Goal: Information Seeking & Learning: Learn about a topic

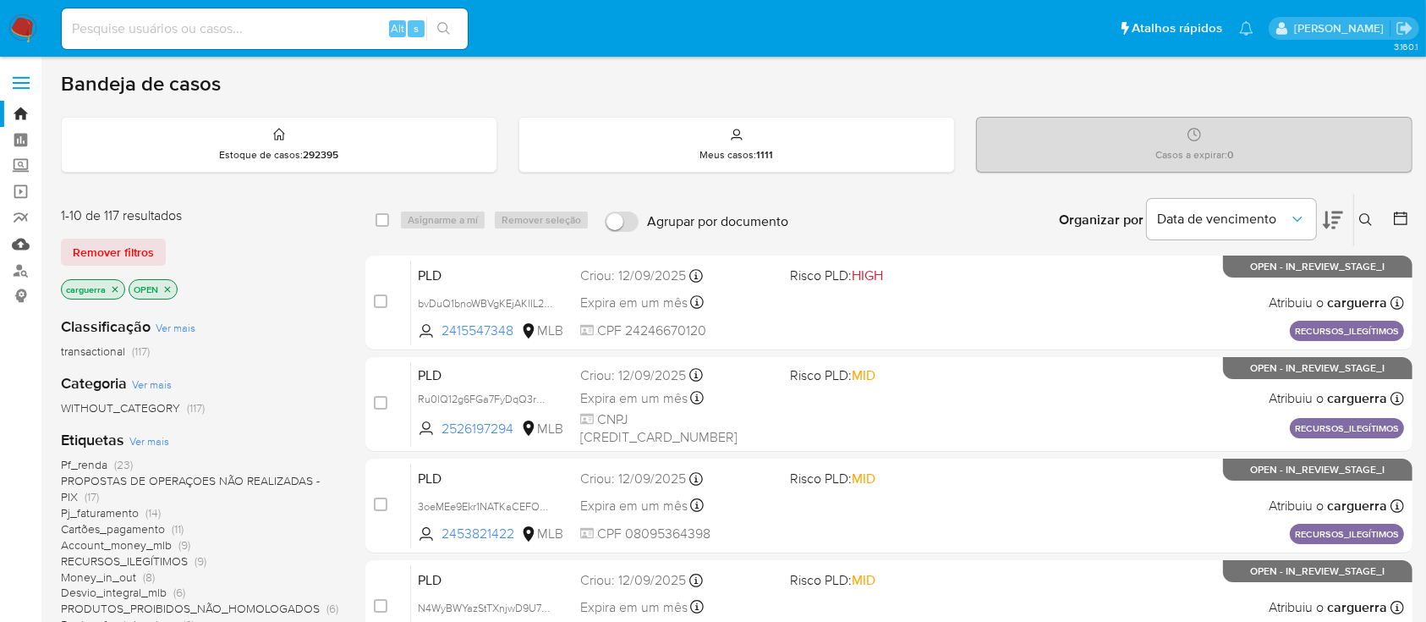
click at [25, 242] on link "Mulan" at bounding box center [100, 244] width 201 height 26
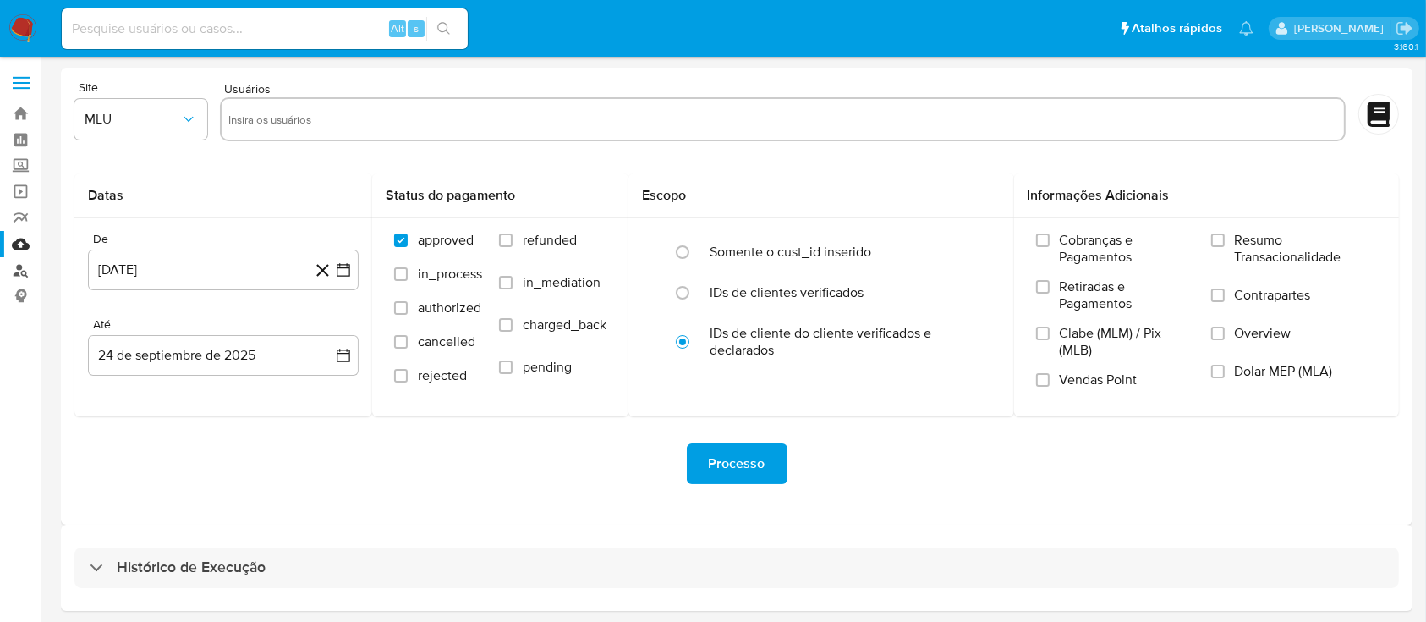
click at [14, 268] on link "Localizador de pessoas" at bounding box center [100, 270] width 201 height 26
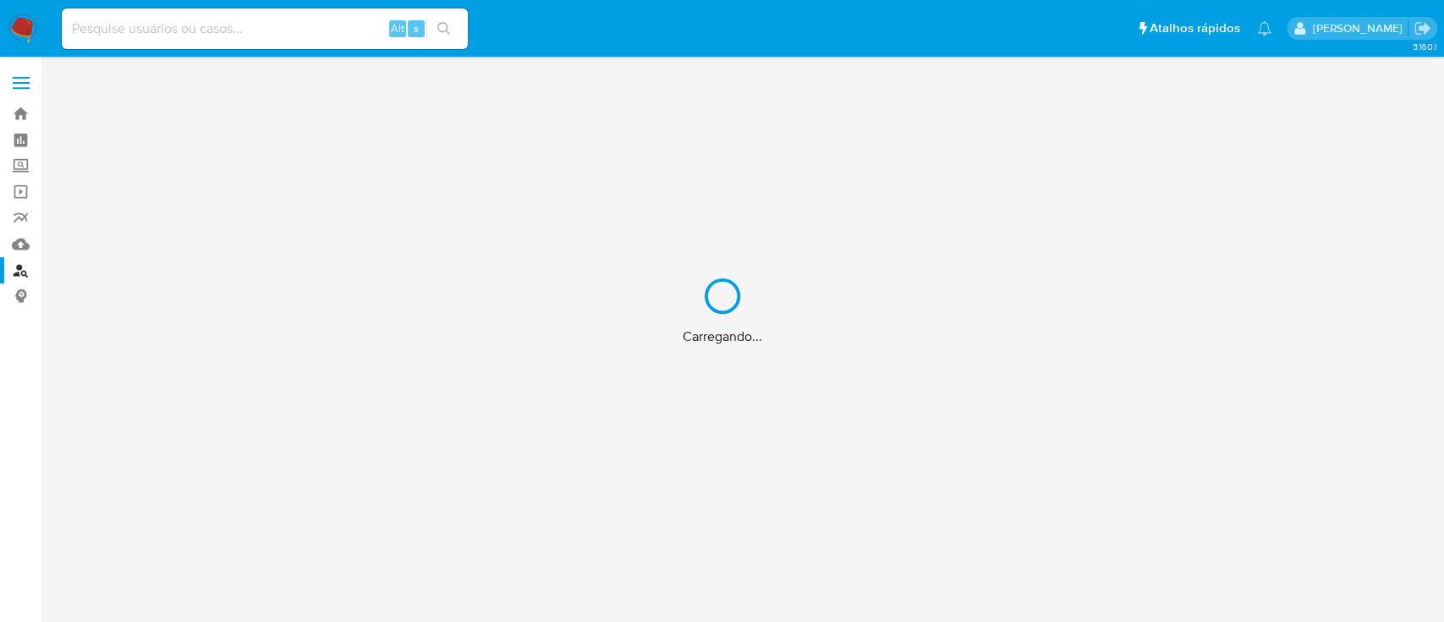
click at [14, 244] on div "Carregando..." at bounding box center [722, 311] width 1444 height 622
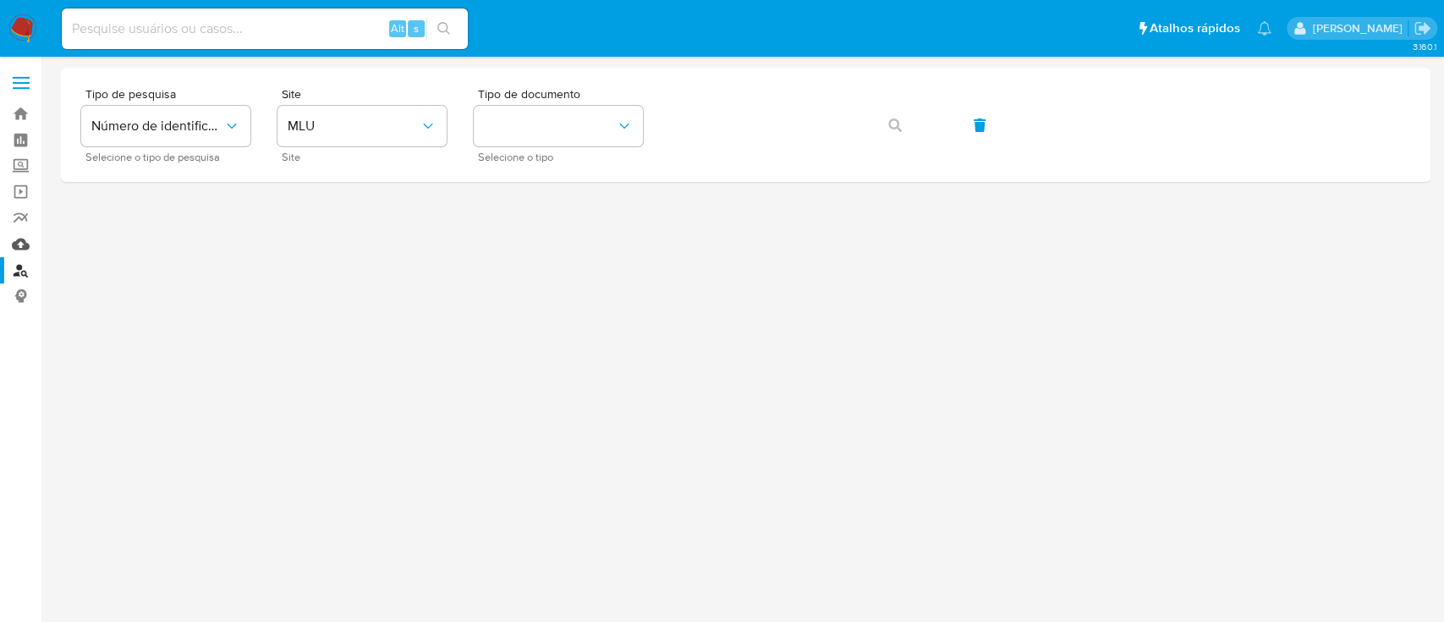
click at [20, 245] on link "Mulan" at bounding box center [100, 244] width 201 height 26
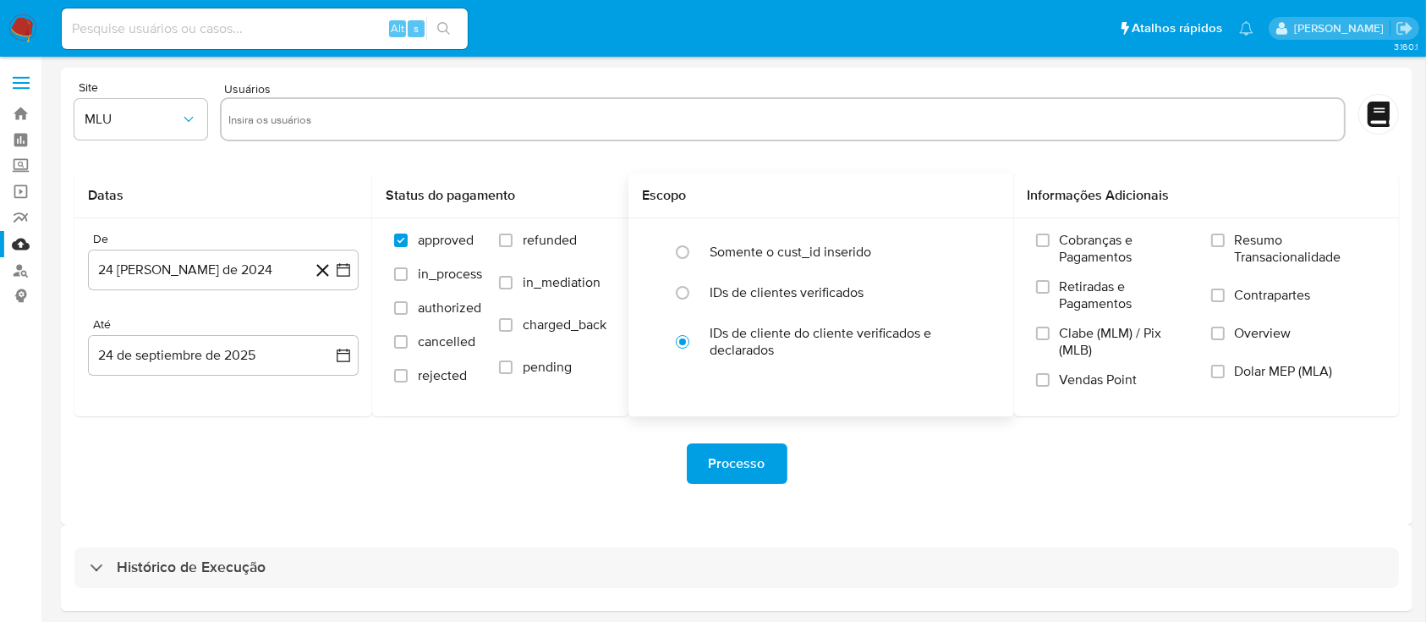
scroll to position [61, 0]
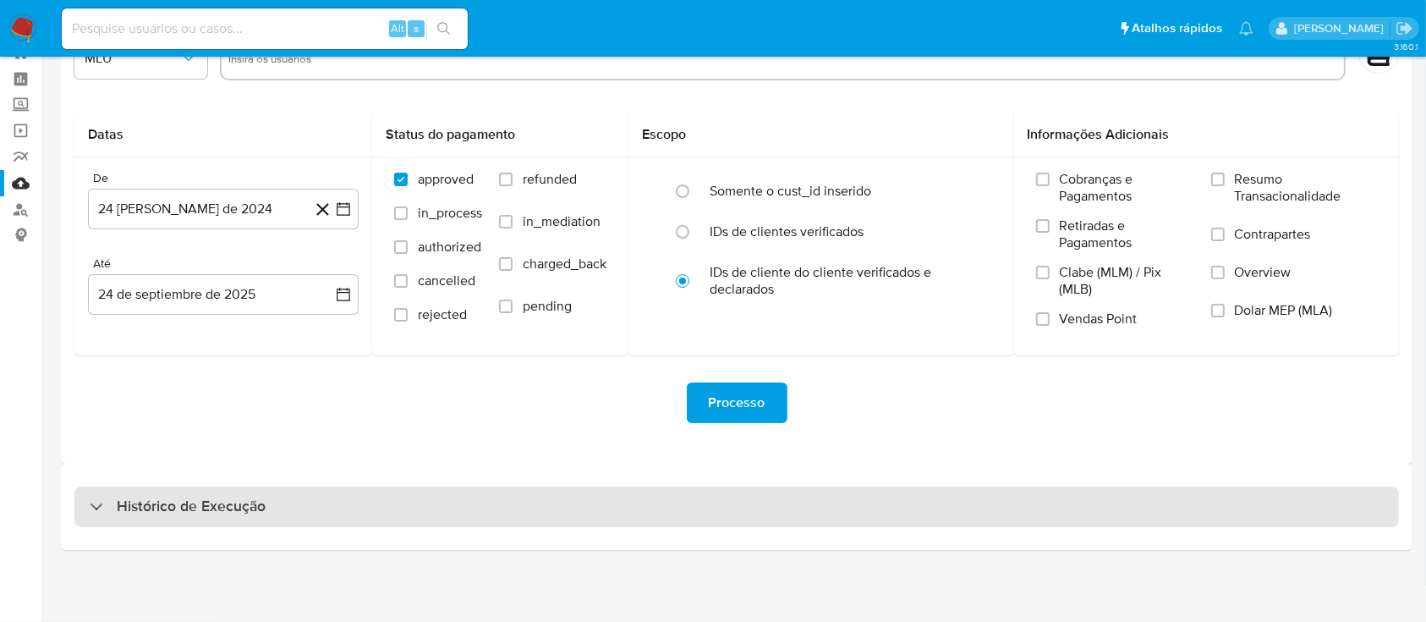
click at [97, 504] on div "Histórico de Execução" at bounding box center [178, 506] width 176 height 20
select select "10"
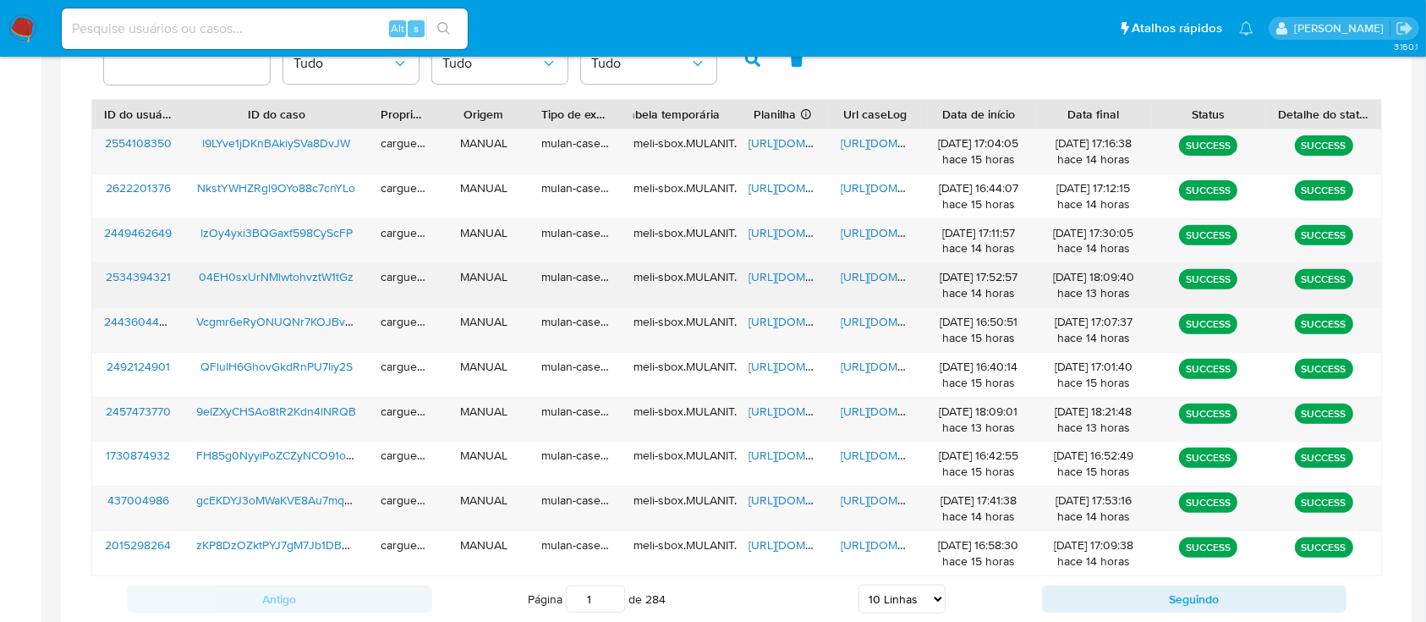
scroll to position [624, 0]
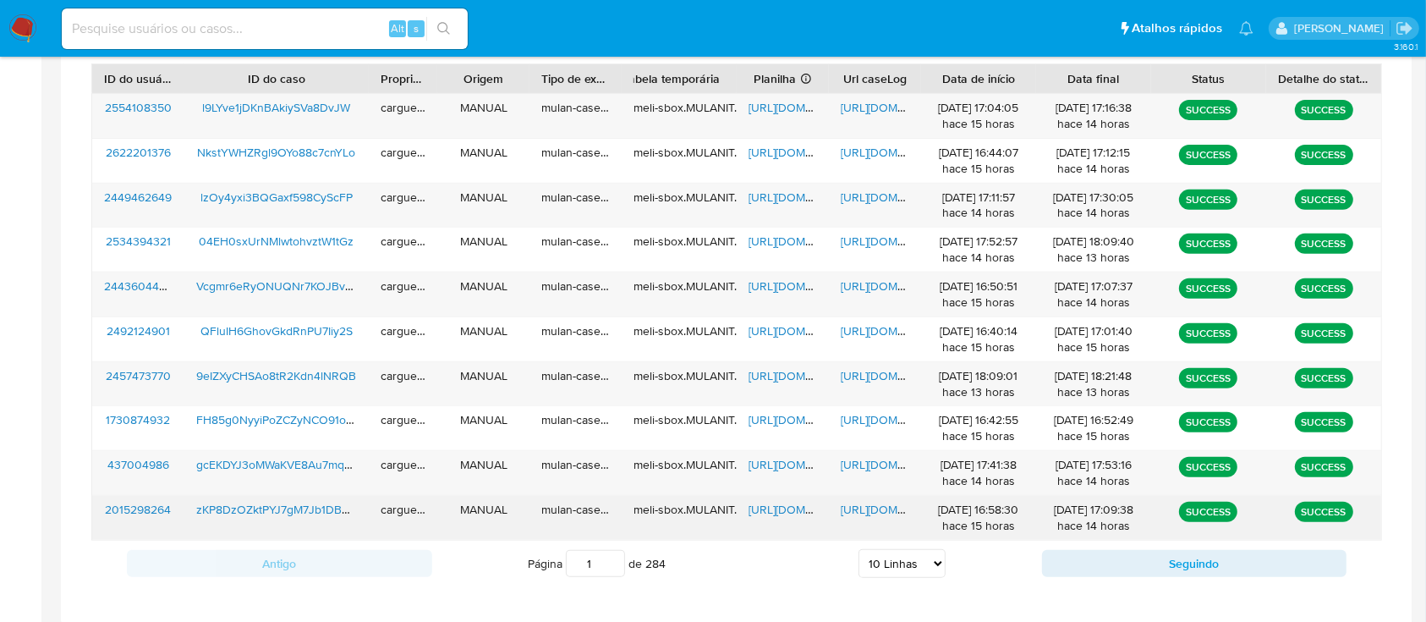
click at [782, 502] on span "https://docs.google.com/spreadsheets/d/1prbHJSA22nJoPnW2EUVgBKhXnt_yhv7ZdZrC7u5…" at bounding box center [806, 509] width 117 height 17
click at [878, 513] on span "https://docs.google.com/document/d/1JAYeLoIm_De1A7TXEA4lXKDj7kLZbbu9qprVP7g1LeQ…" at bounding box center [899, 509] width 117 height 17
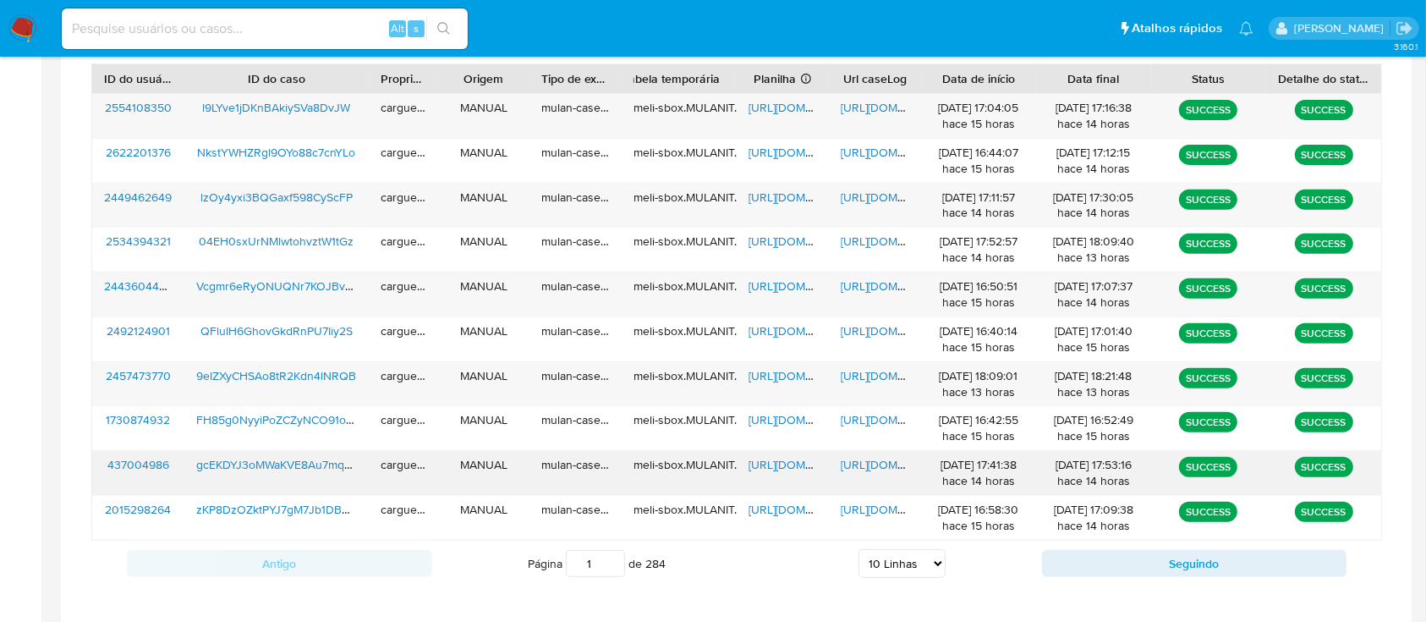
click at [778, 468] on span "https://docs.google.com/spreadsheets/d/1k7Vzekh-0FJQounaVxo7QSb898-hasQq8wyS4it…" at bounding box center [806, 464] width 117 height 17
click at [871, 464] on span "https://docs.google.com/document/d/1KZ8_g-JGPcpZOdzWUec2TWUaLsteCkGyDJfNprK-6P8…" at bounding box center [899, 464] width 117 height 17
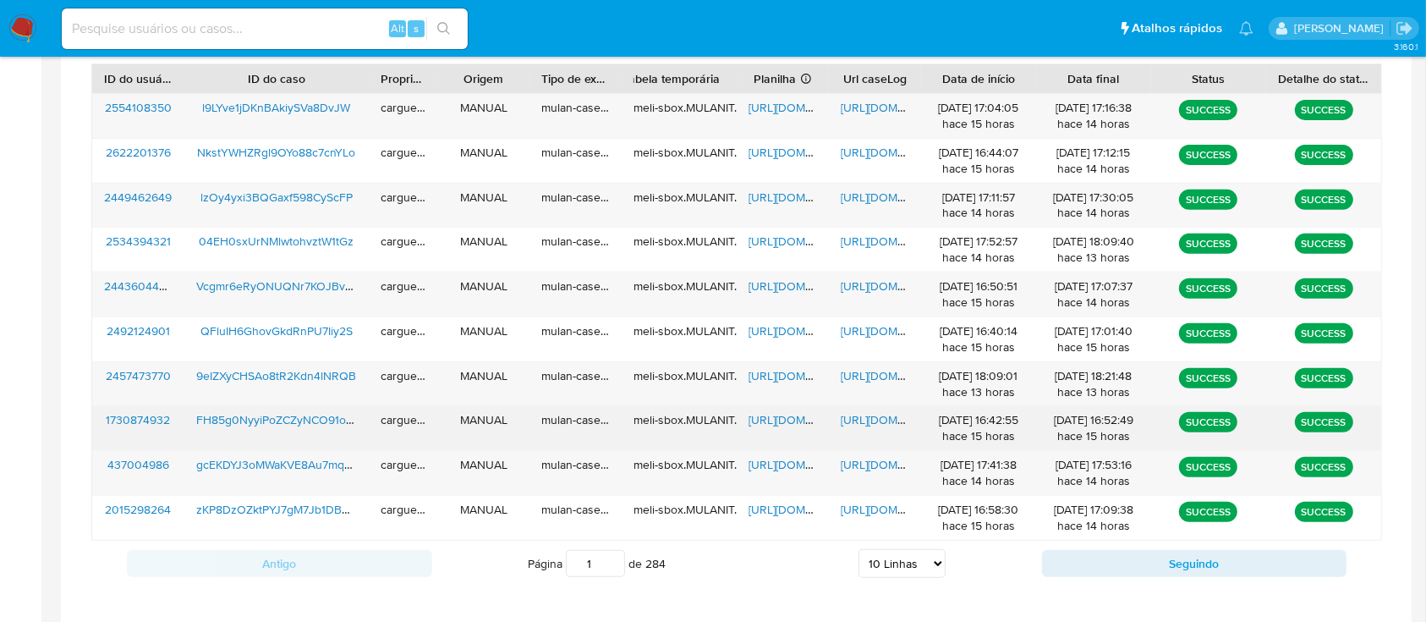
click at [791, 422] on span "https://docs.google.com/spreadsheets/d/1AhykVp2DO3AWpyxe9BoylRPeMaWTO5NRms0GjU8…" at bounding box center [806, 419] width 117 height 17
click at [885, 419] on span "https://docs.google.com/document/d/1P7KwYZF4Is5iThgT0xF-DHZtV-Xx25tMQ3LGAuk1Vb0…" at bounding box center [899, 419] width 117 height 17
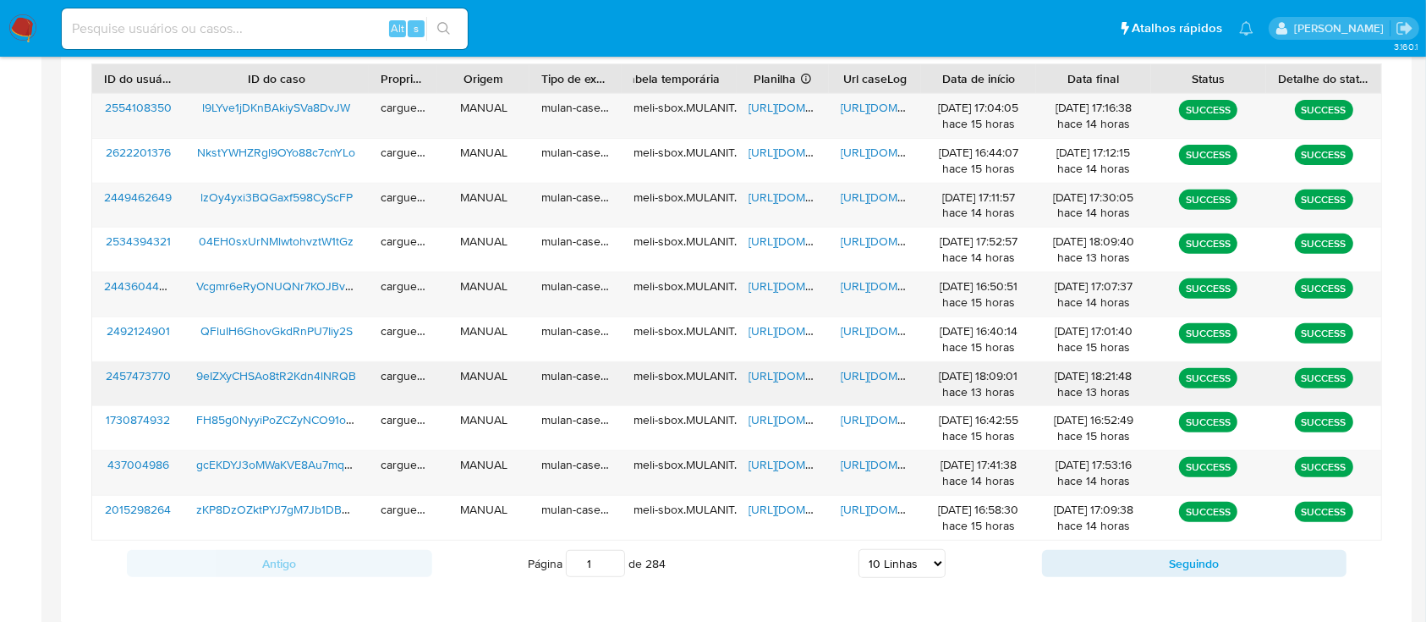
click at [792, 374] on span "https://docs.google.com/spreadsheets/d/1stPzhLgBugISwcaqkO2-DlebD5_ZeOP1zKewJYU…" at bounding box center [806, 375] width 117 height 17
click at [855, 373] on span "https://docs.google.com/document/d/1zCvqgxk-GhwvriFBfwtyCDbCIBpYdIryrojNuC87amI…" at bounding box center [899, 375] width 117 height 17
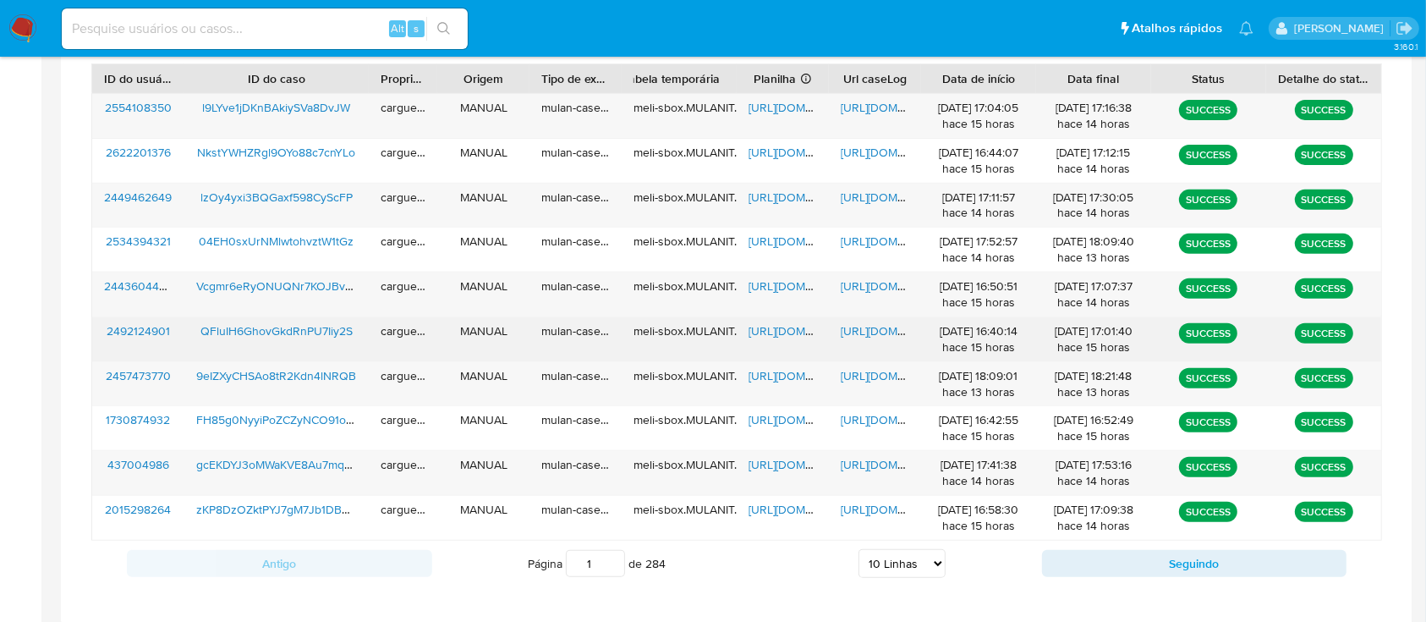
click at [793, 328] on span "https://docs.google.com/spreadsheets/d/1mlbkew7cFtLJXtr7eRUUjUYBV6OvWiP1UCQRgf_…" at bounding box center [806, 330] width 117 height 17
click at [874, 331] on span "https://docs.google.com/document/d/17YuANX7n-FbtbNiyUZA_Pk4yNfkoP-nkO2M_q_9PruI…" at bounding box center [899, 330] width 117 height 17
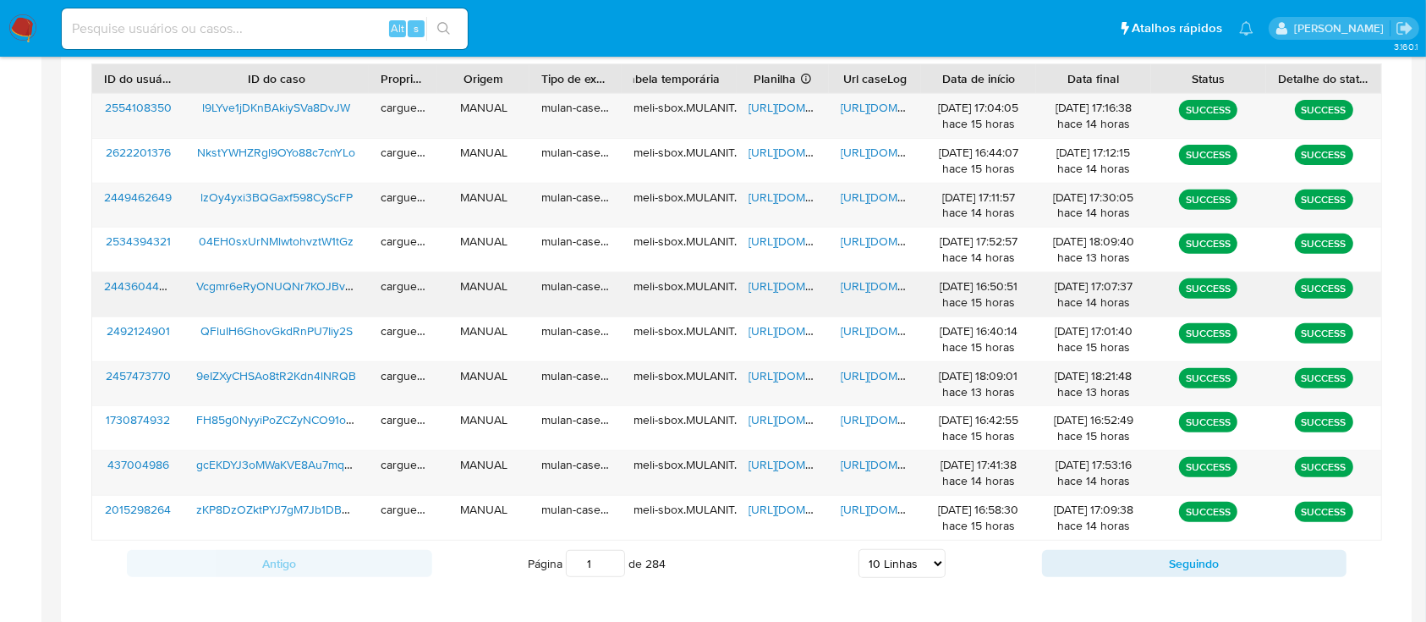
click at [798, 283] on span "https://docs.google.com/spreadsheets/d/1rgST4Z0JlWws2A2wxIVQLhOsfJiKm2uhO7JVLhW…" at bounding box center [806, 285] width 117 height 17
click at [872, 278] on span "https://docs.google.com/document/d/1DA2ZfmcCiPxqXBIgpt3aFm7neBXtSsmcGi1VBpo4gVY…" at bounding box center [899, 285] width 117 height 17
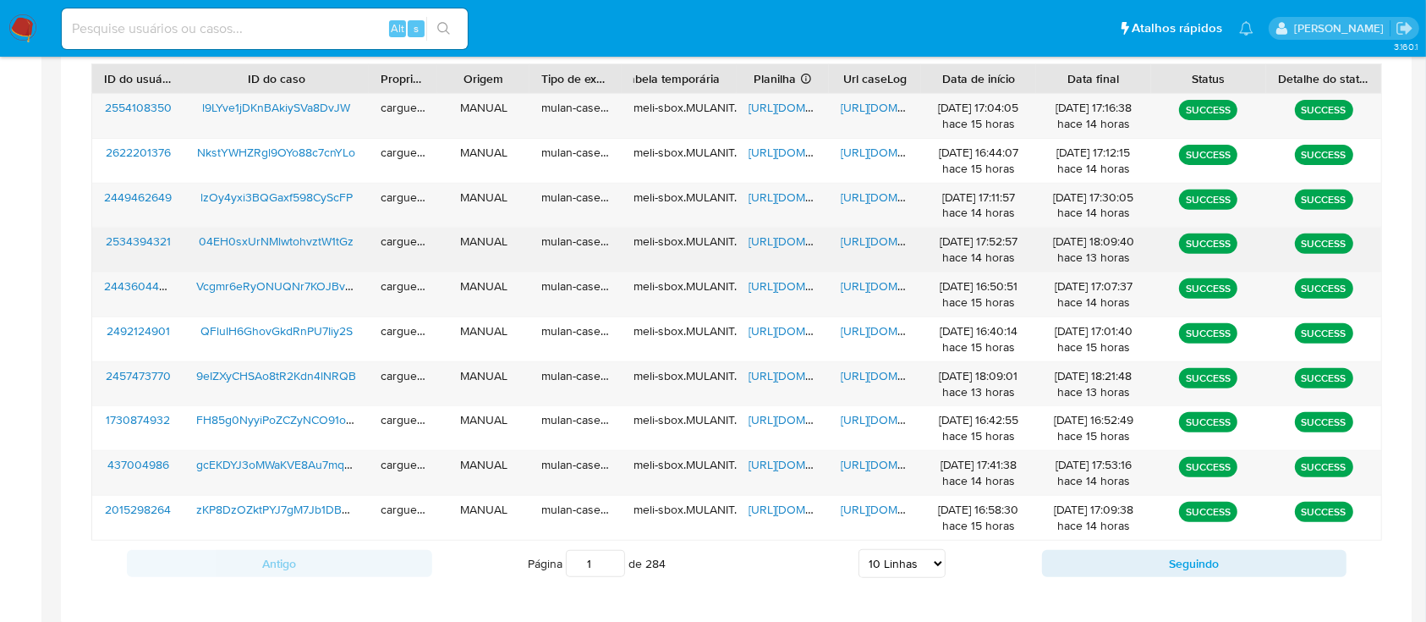
click at [789, 237] on span "https://docs.google.com/spreadsheets/d/1g06YzMOeQ1XLfBhNfiybXv5MRNkCcFKSHXozGeM…" at bounding box center [806, 241] width 117 height 17
click at [880, 239] on span "https://docs.google.com/document/d/1FuWQsaSEwUlJqLITAzfR2gTuMp6fi0pEhgfvM4qlmEA…" at bounding box center [899, 241] width 117 height 17
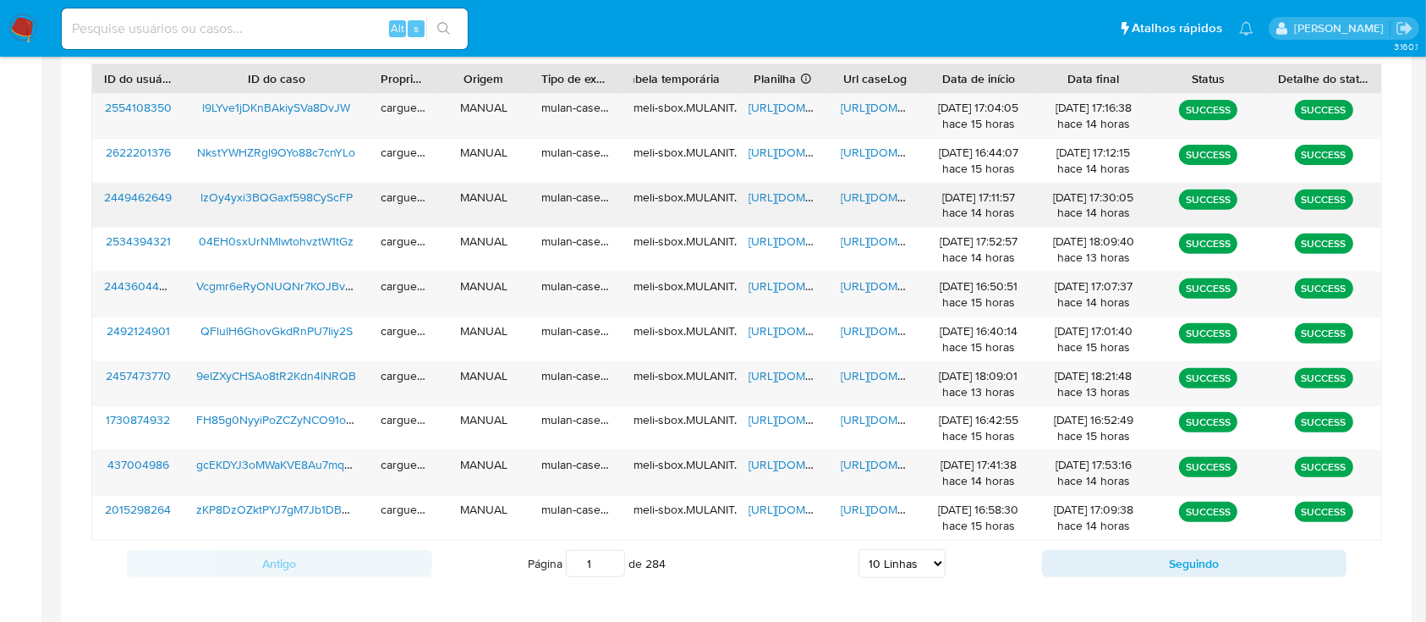
click at [778, 191] on span "https://docs.google.com/spreadsheets/d/1aHH4mbBuu_0b4DJrn2t6R8KUoOJchLdMNRIUClz…" at bounding box center [806, 197] width 117 height 17
click at [867, 193] on span "https://docs.google.com/document/d/13L8fjtuI4O4UfqVyi5S5ACJDnFdA1zp79jl4Ftgwm8E…" at bounding box center [899, 197] width 117 height 17
click at [792, 193] on span "https://docs.google.com/spreadsheets/d/1aHH4mbBuu_0b4DJrn2t6R8KUoOJchLdMNRIUClz…" at bounding box center [806, 197] width 117 height 17
click at [858, 193] on span "https://docs.google.com/document/d/13L8fjtuI4O4UfqVyi5S5ACJDnFdA1zp79jl4Ftgwm8E…" at bounding box center [899, 197] width 117 height 17
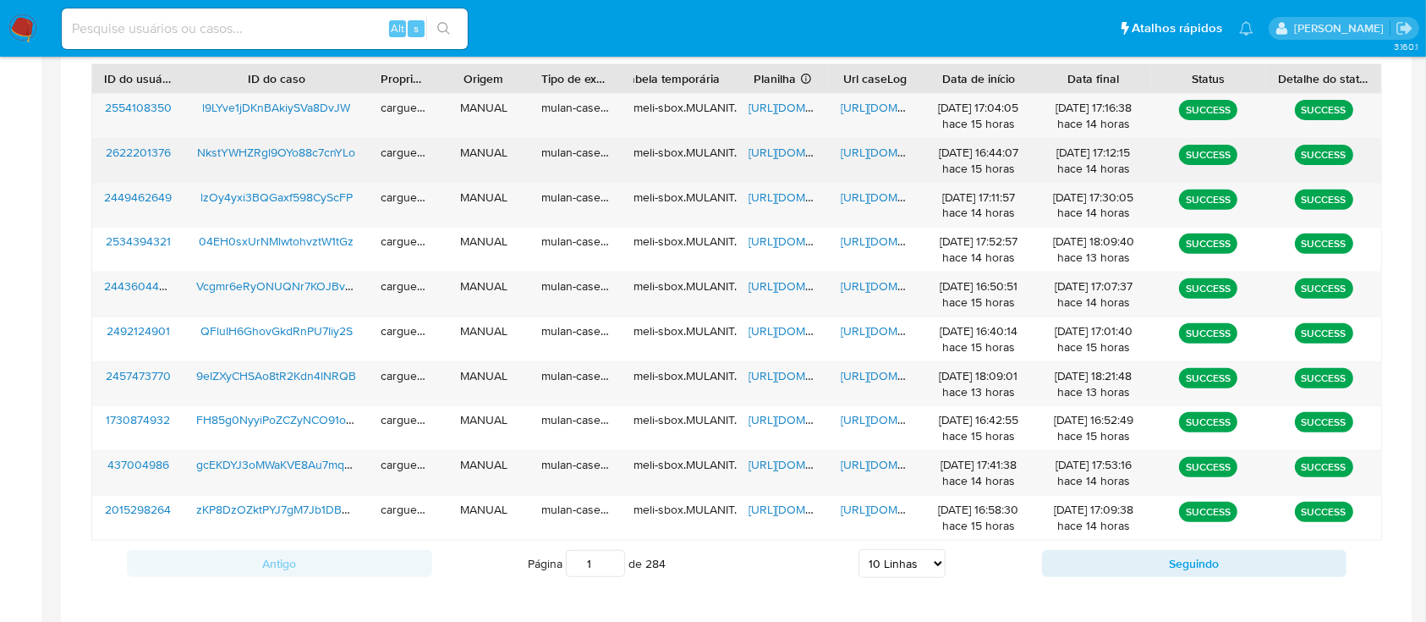
click at [788, 149] on span "https://docs.google.com/spreadsheets/d/1I-k-K0NqJ7L80WK1bpRxzHjhOLbSG7fx9XxCB8n…" at bounding box center [806, 152] width 117 height 17
click at [873, 156] on span "https://docs.google.com/document/d/1cG_shHBKxILFz4uCAo0u3G8ywu_ooJyI8ucqFp4uC5I…" at bounding box center [899, 152] width 117 height 17
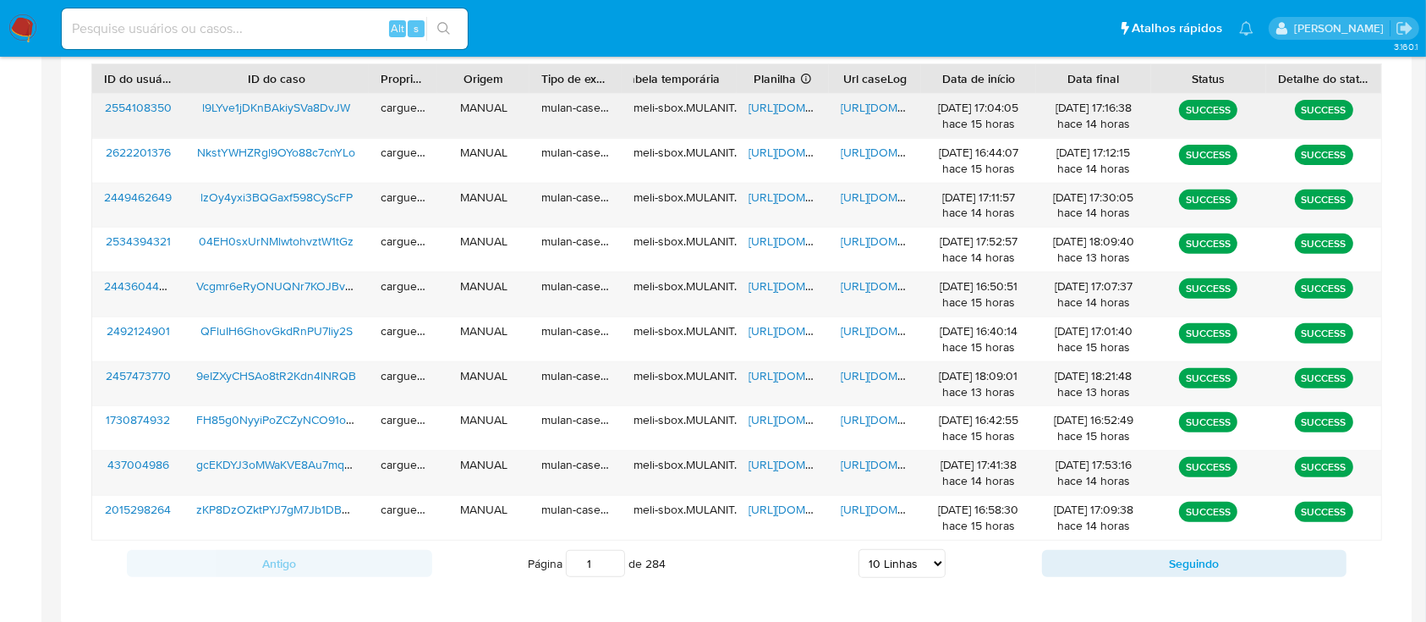
click at [772, 105] on span "https://docs.google.com/spreadsheets/d/1X_7ND0m7vb6QFNtLIMKHTBDpkq3M-RT2fxc5i65…" at bounding box center [806, 107] width 117 height 17
click at [873, 105] on span "https://docs.google.com/document/d/1XSBpwLKoWnb_y0Ywhiz9bWv9M-ik7pCoOgl66FjqHPo…" at bounding box center [899, 107] width 117 height 17
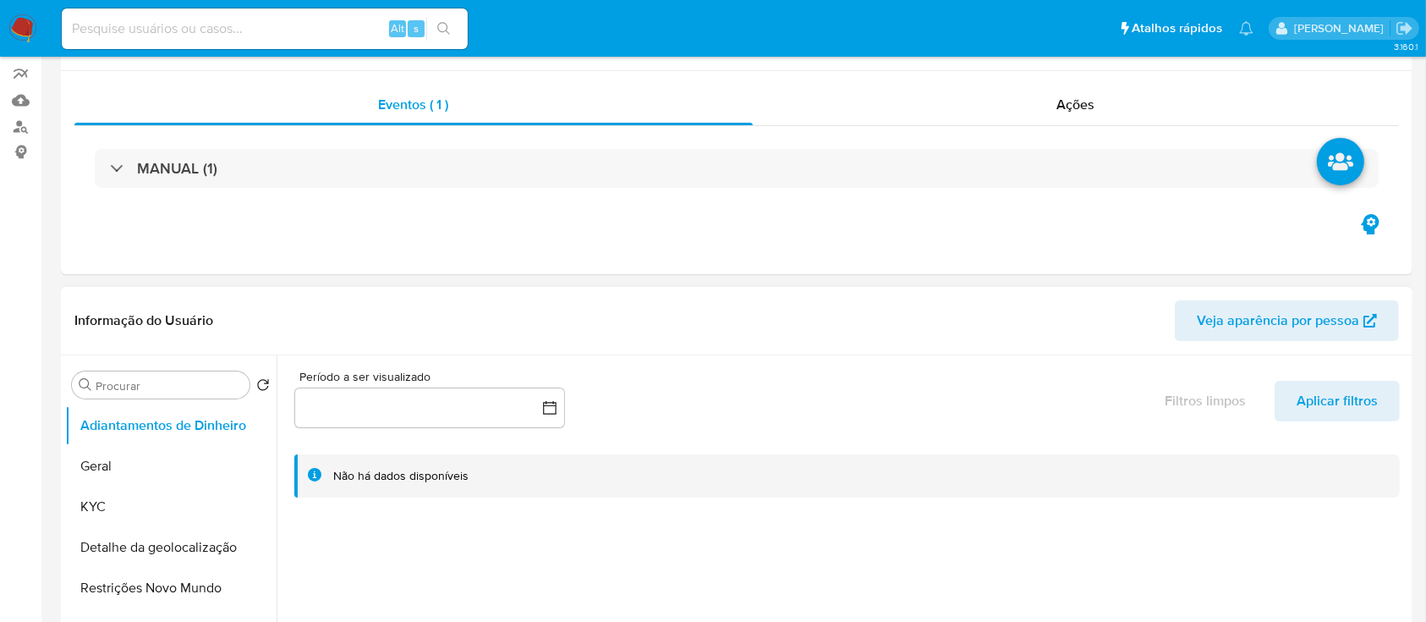
scroll to position [225, 0]
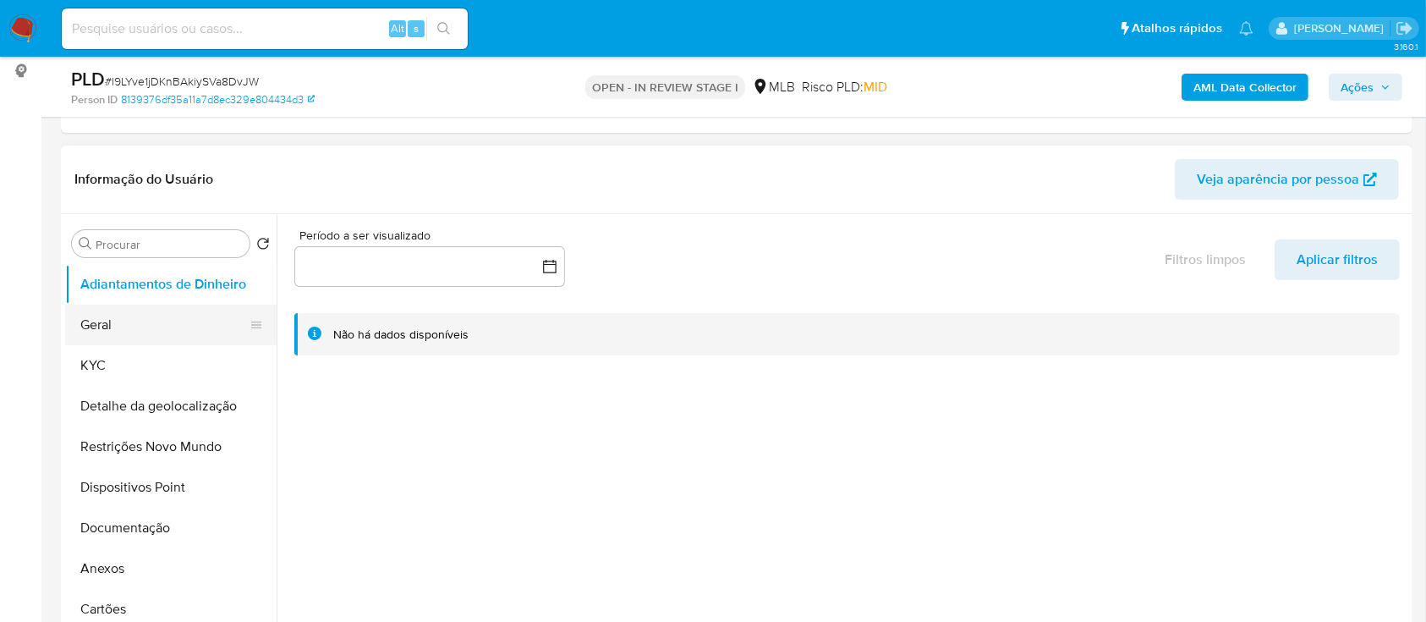
click at [115, 337] on button "Geral" at bounding box center [164, 324] width 198 height 41
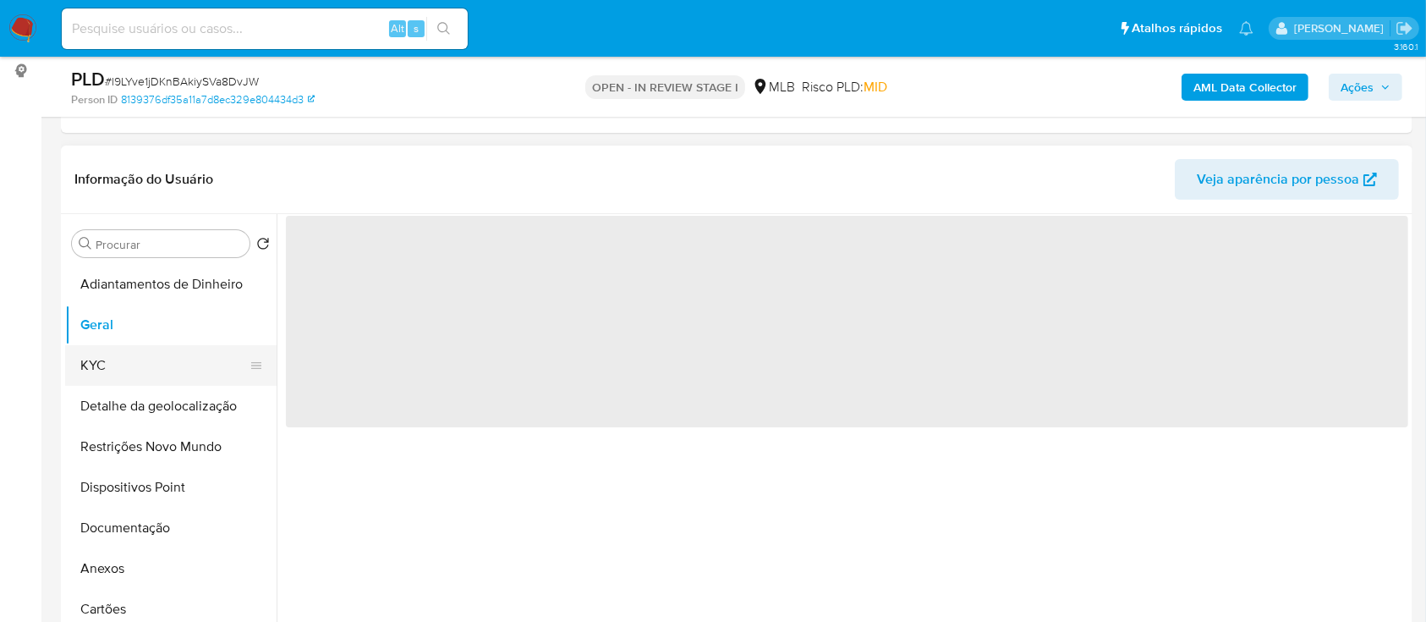
click at [108, 366] on button "KYC" at bounding box center [164, 365] width 198 height 41
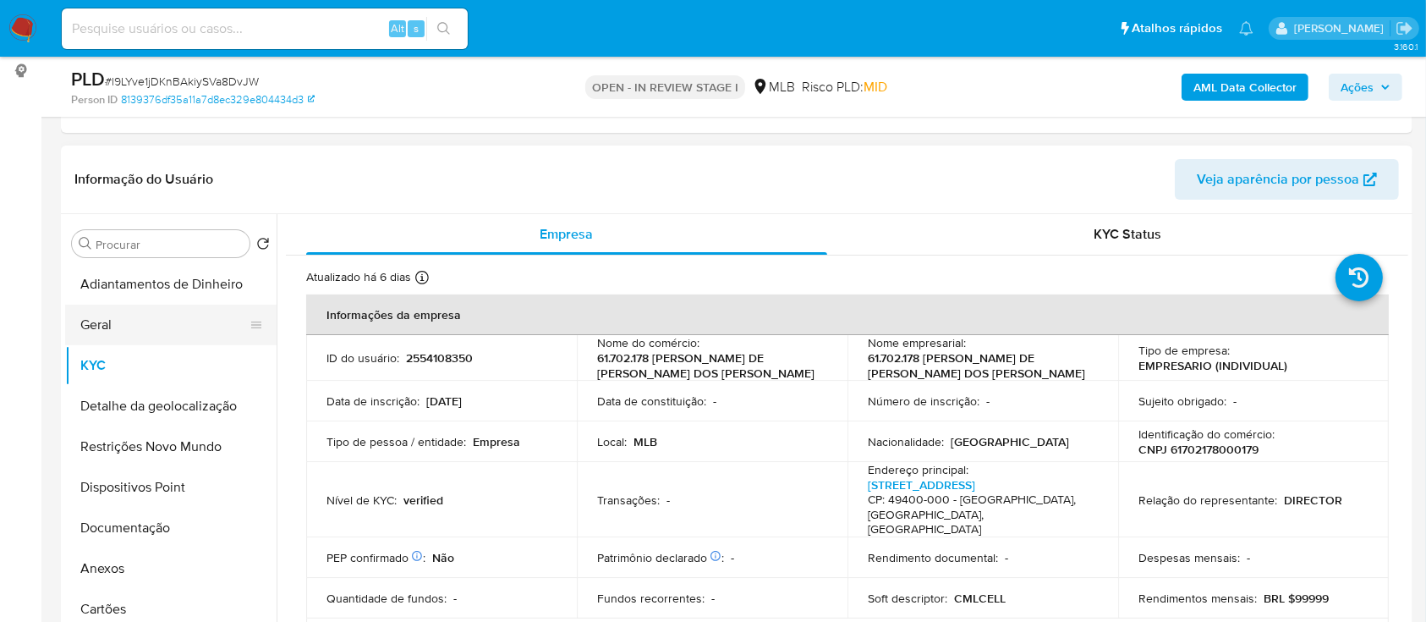
click at [135, 321] on button "Geral" at bounding box center [164, 324] width 198 height 41
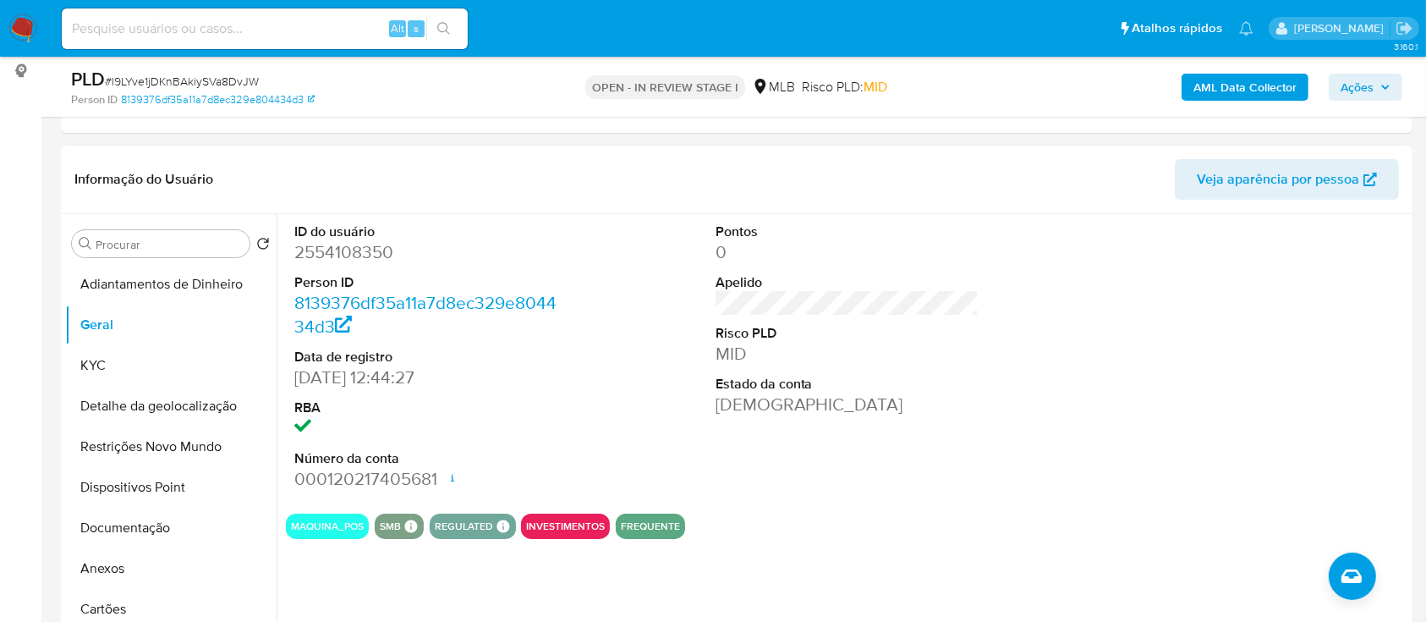
drag, startPoint x: 1379, startPoint y: 328, endPoint x: 1347, endPoint y: 330, distance: 31.3
click at [1379, 326] on div at bounding box center [1267, 357] width 281 height 286
drag, startPoint x: 1216, startPoint y: 330, endPoint x: 1159, endPoint y: 300, distance: 64.7
click at [1195, 321] on div at bounding box center [1267, 357] width 281 height 286
drag, startPoint x: 121, startPoint y: 365, endPoint x: 173, endPoint y: 362, distance: 51.7
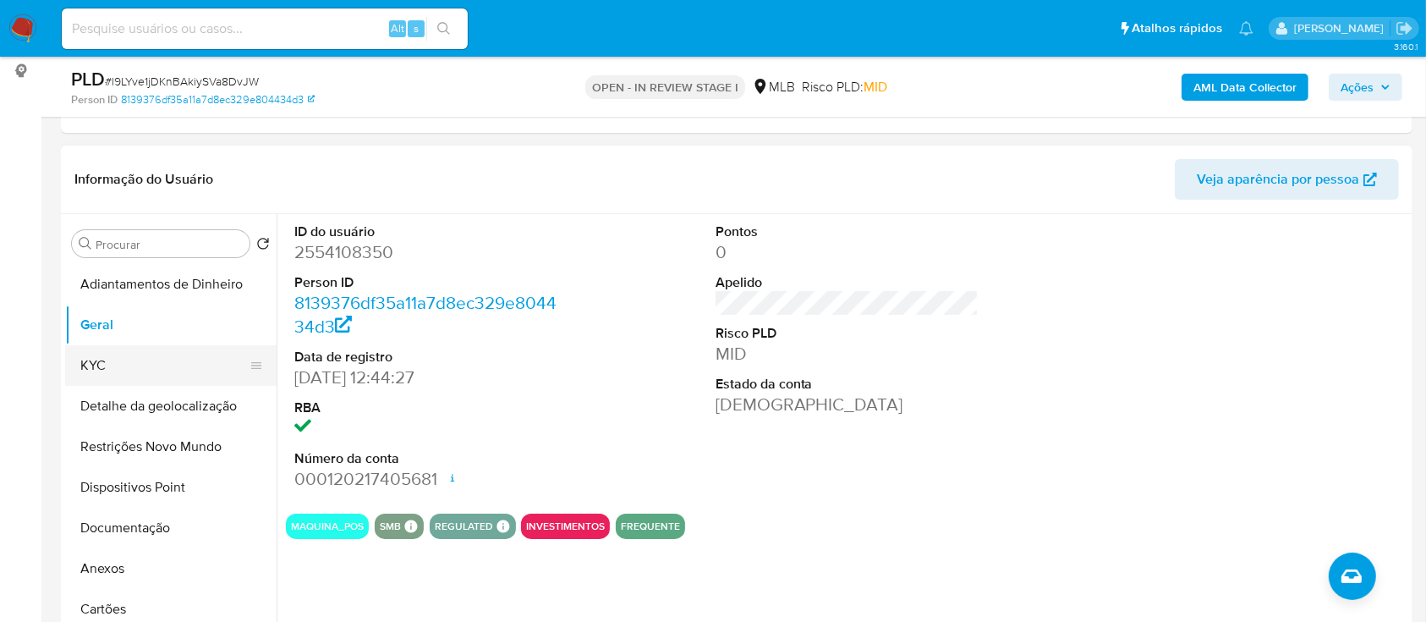
click at [121, 366] on button "KYC" at bounding box center [164, 365] width 198 height 41
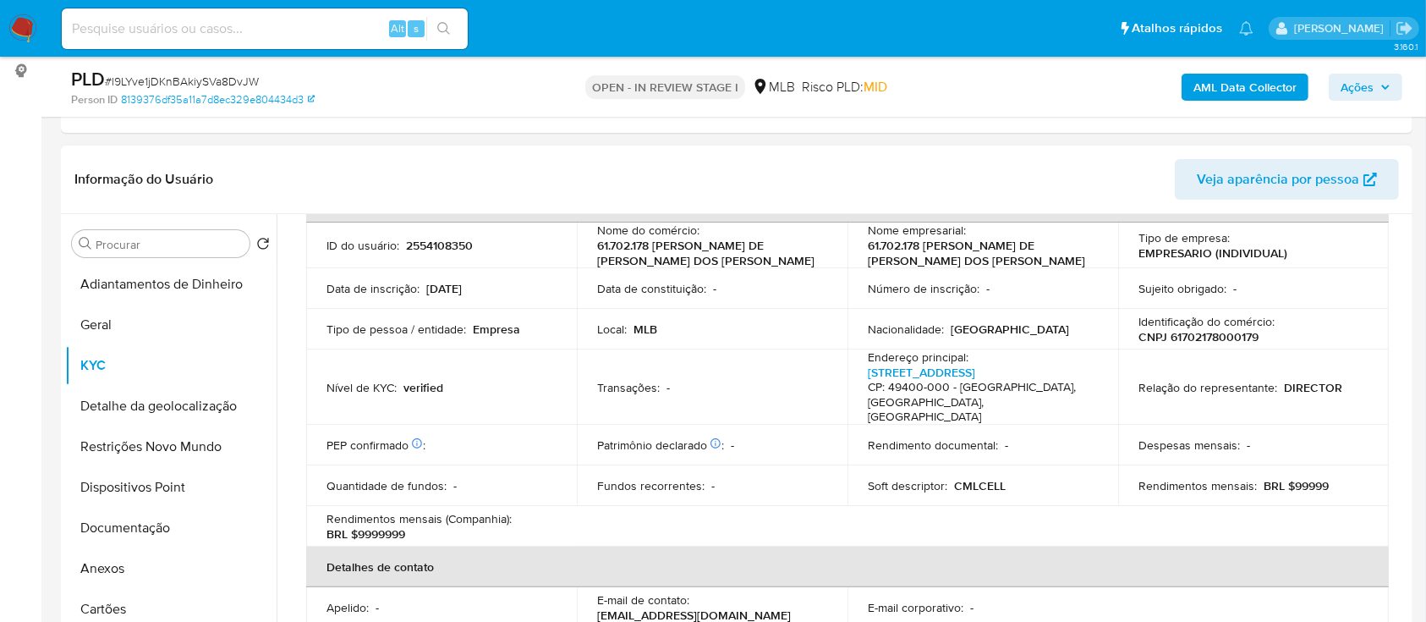
scroll to position [112, 0]
drag, startPoint x: 30, startPoint y: 174, endPoint x: 61, endPoint y: 166, distance: 32.4
click at [98, 401] on button "Detalhe da geolocalização" at bounding box center [164, 406] width 198 height 41
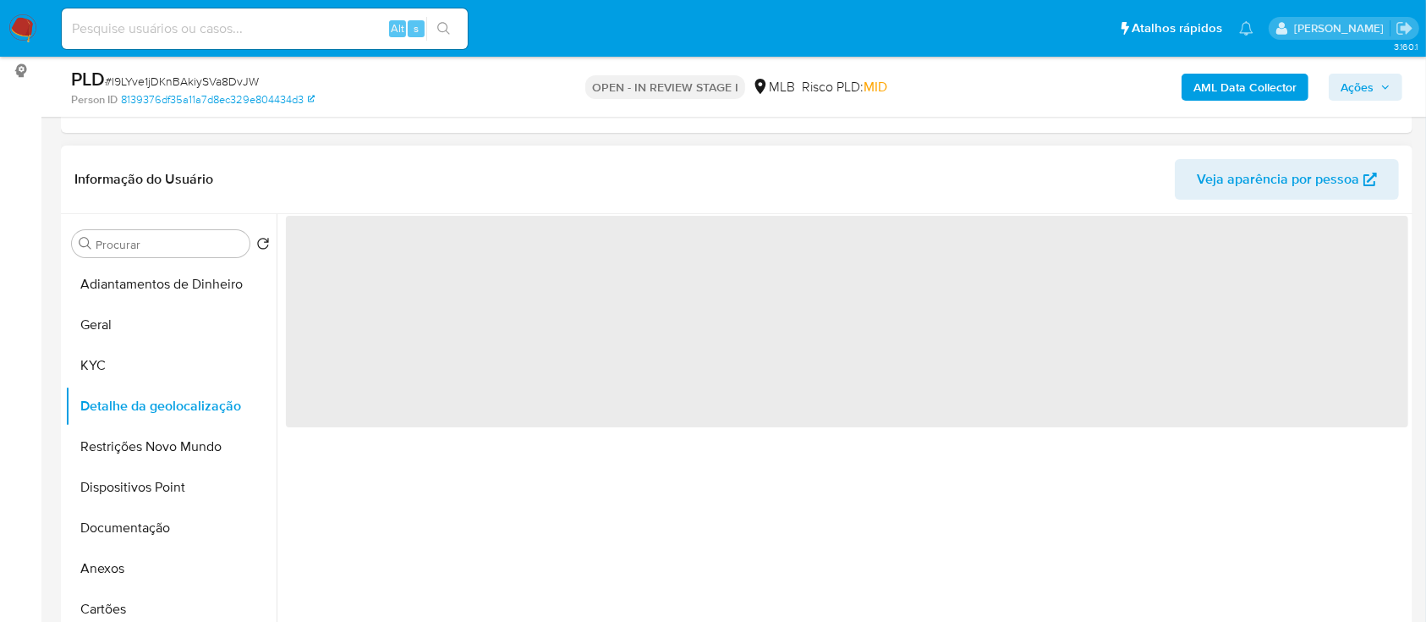
scroll to position [0, 0]
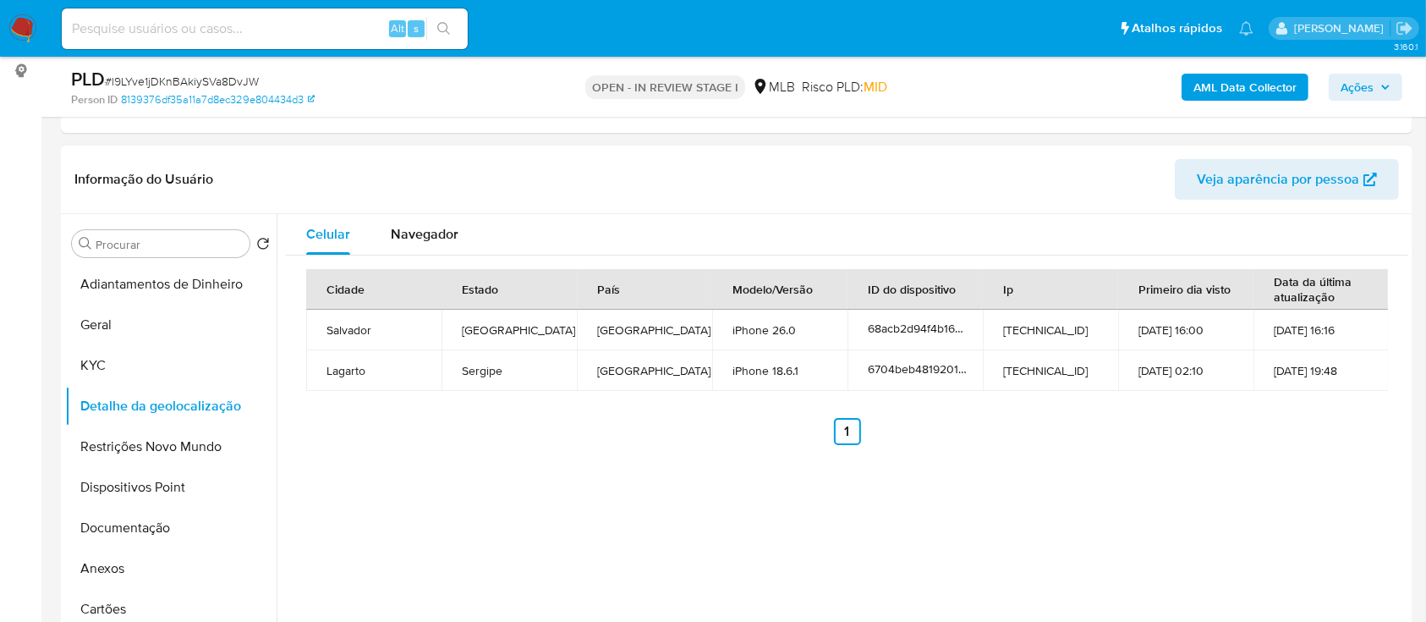
click at [1170, 496] on div "Celular Navegador Cidade Estado País Modelo/Versão ID do dispositivo Ip Primeir…" at bounding box center [843, 430] width 1132 height 433
click at [99, 359] on button "KYC" at bounding box center [164, 365] width 198 height 41
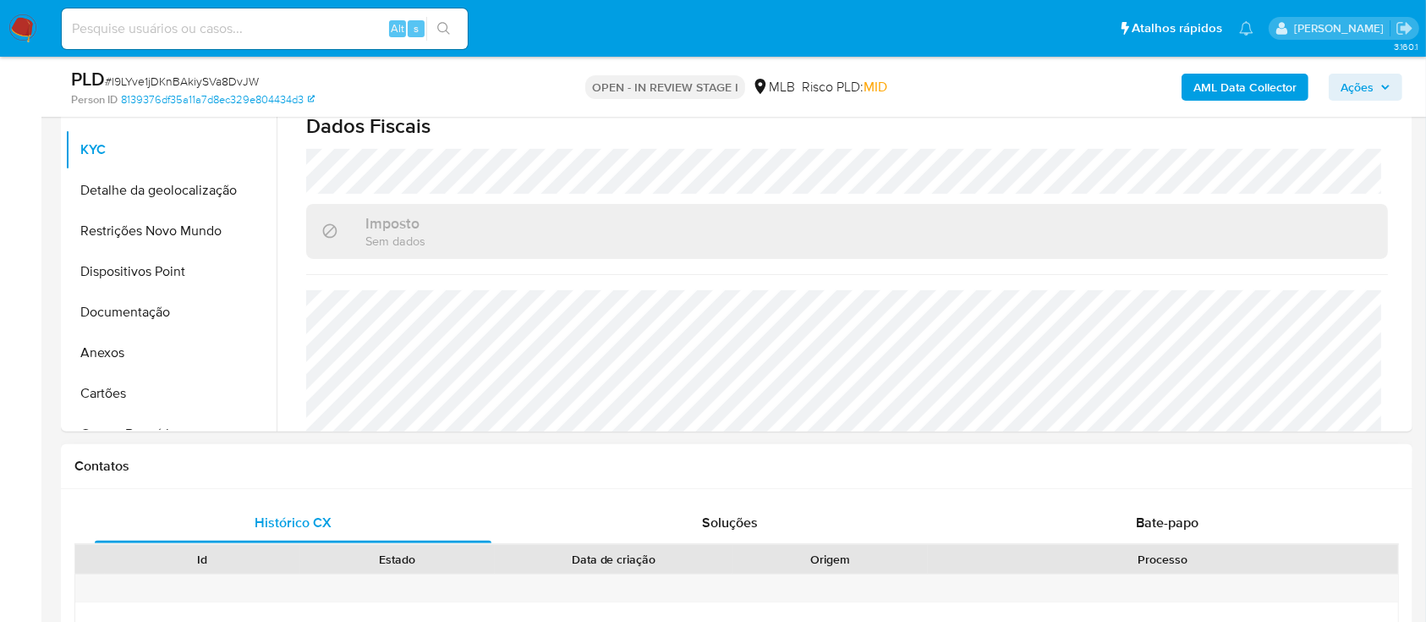
scroll to position [451, 0]
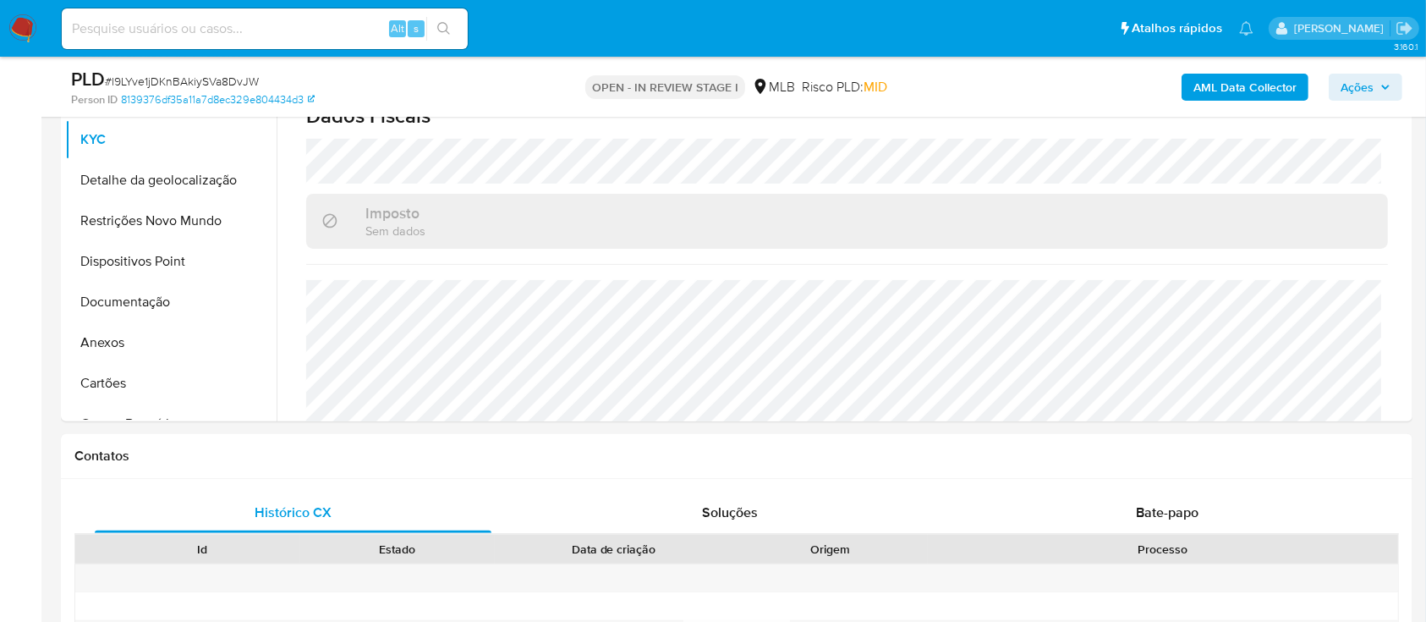
click at [1154, 90] on div "AML Data Collector Ações" at bounding box center [1182, 87] width 439 height 40
click at [155, 215] on button "Restrições Novo Mundo" at bounding box center [164, 220] width 198 height 41
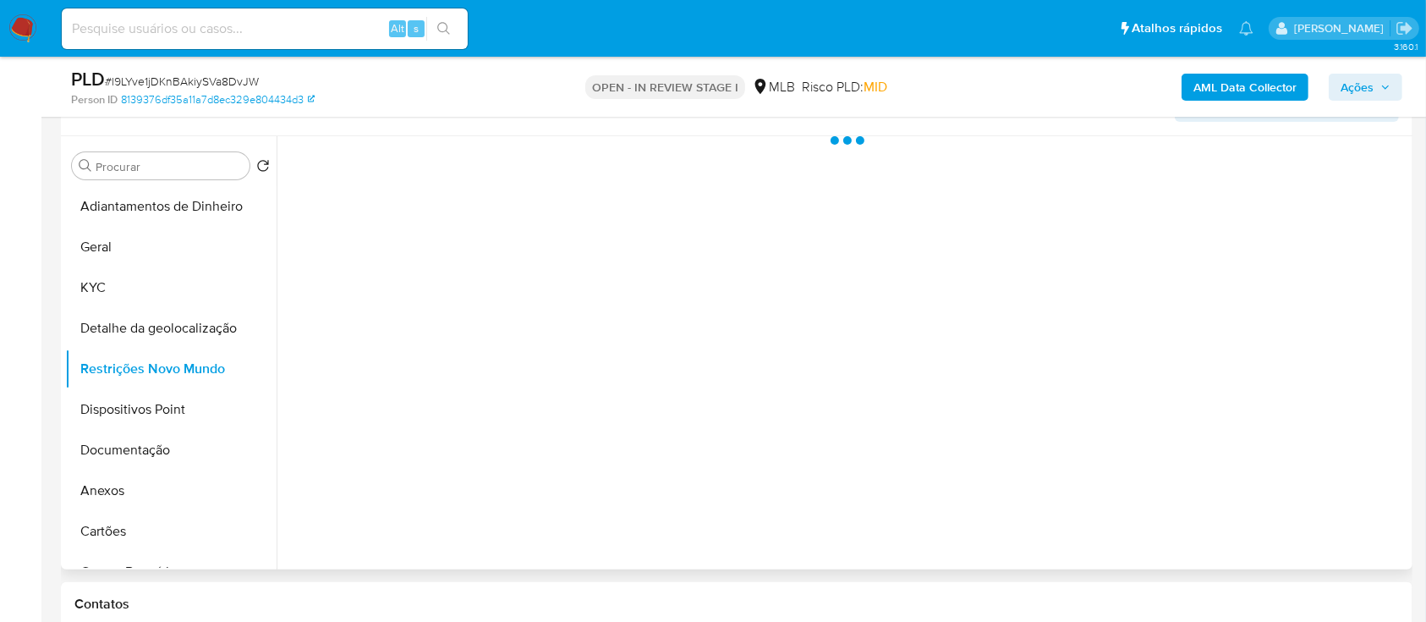
scroll to position [338, 0]
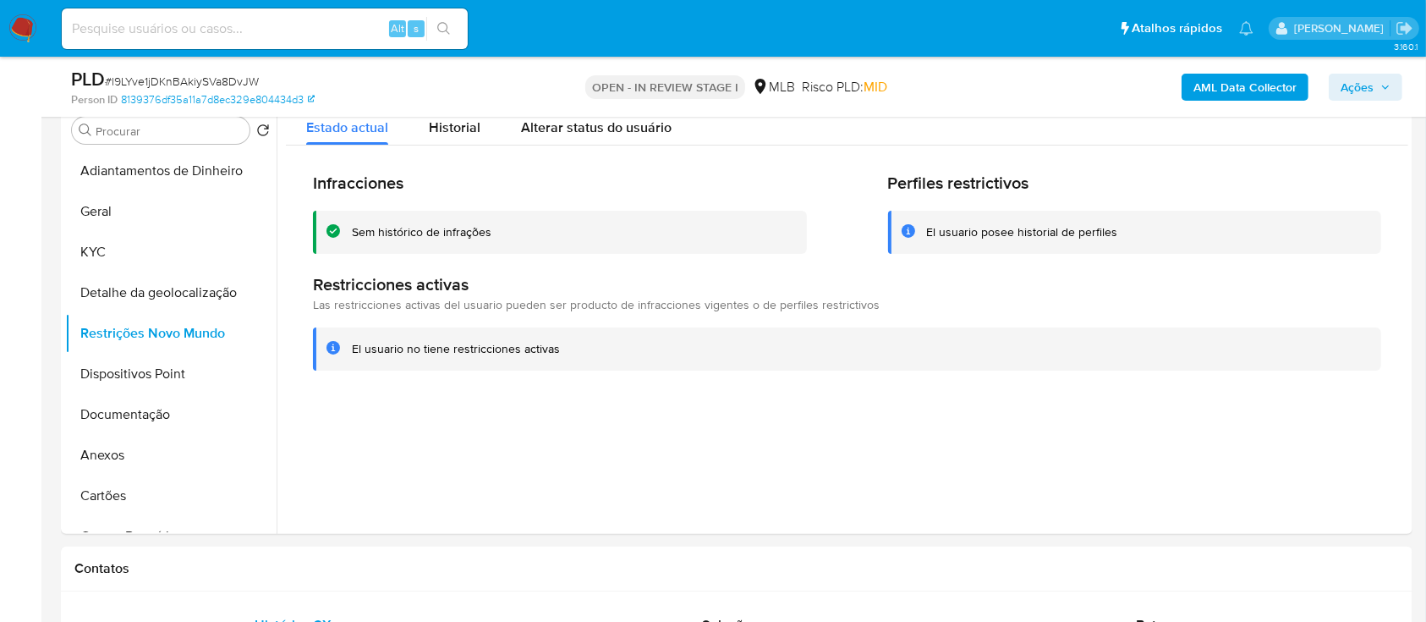
drag, startPoint x: 1206, startPoint y: 391, endPoint x: 789, endPoint y: 94, distance: 511.8
click at [1207, 391] on div "Infracciones Sem histórico de infrações Perfiles restrictivos El usuario posee …" at bounding box center [847, 270] width 1122 height 251
click at [139, 365] on button "Dispositivos Point" at bounding box center [164, 374] width 198 height 41
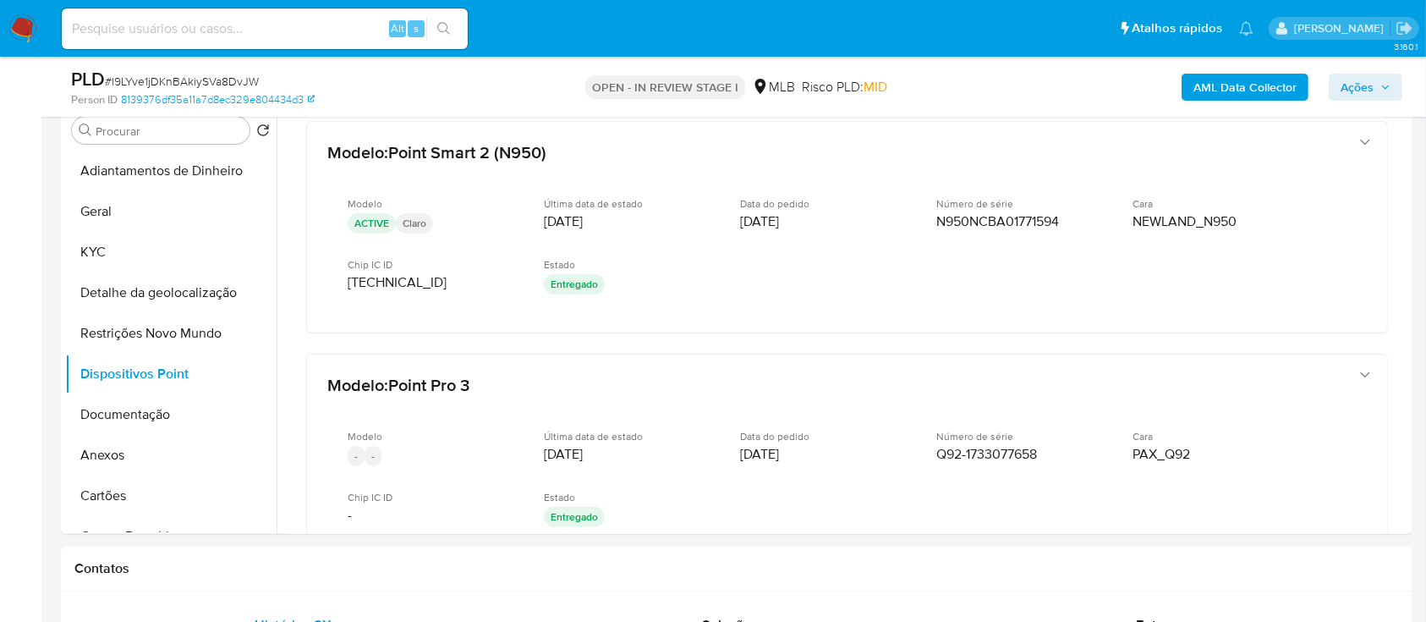
click at [1282, 85] on b "AML Data Collector" at bounding box center [1244, 87] width 103 height 27
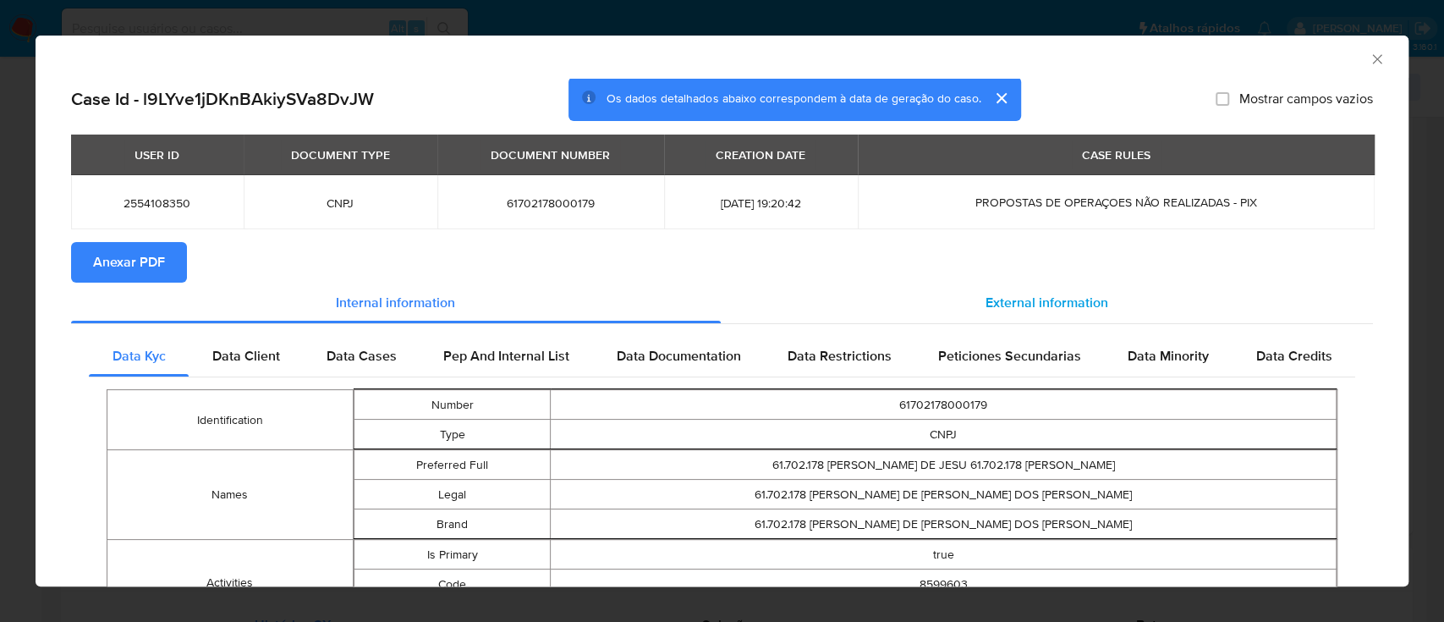
click at [1059, 315] on div "External information" at bounding box center [1047, 302] width 653 height 41
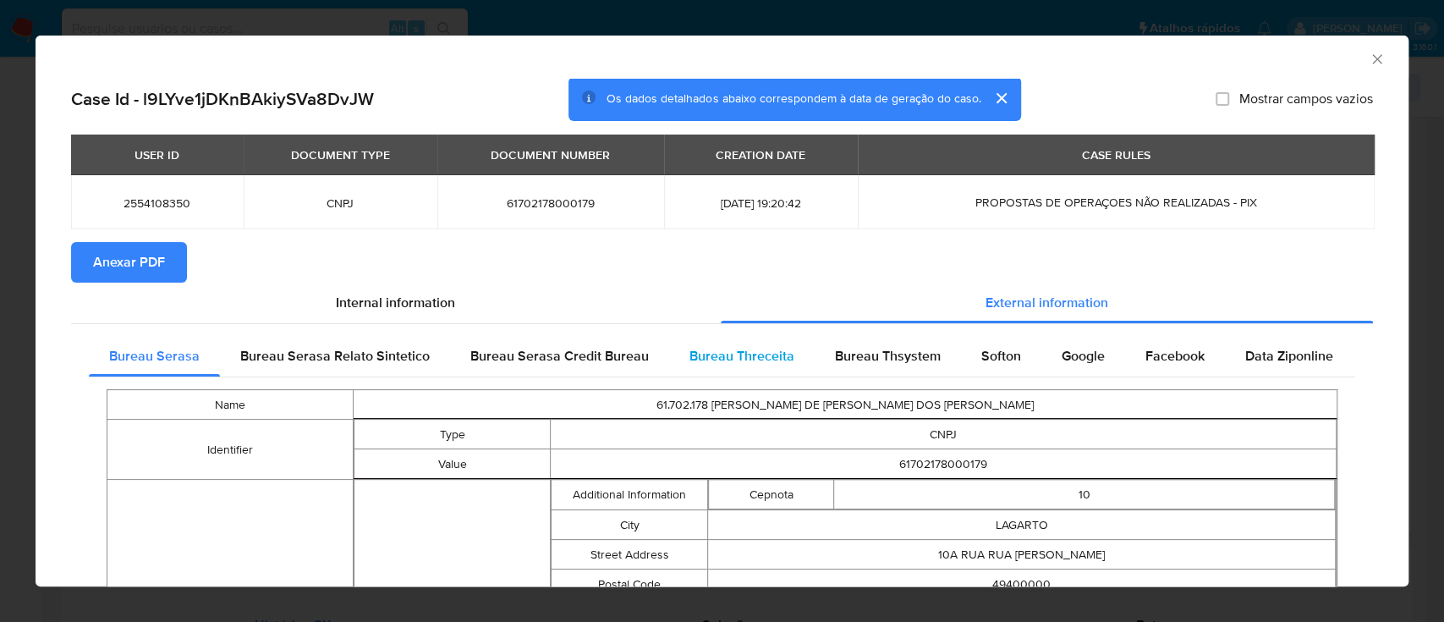
click at [750, 364] on span "Bureau Threceita" at bounding box center [741, 355] width 105 height 19
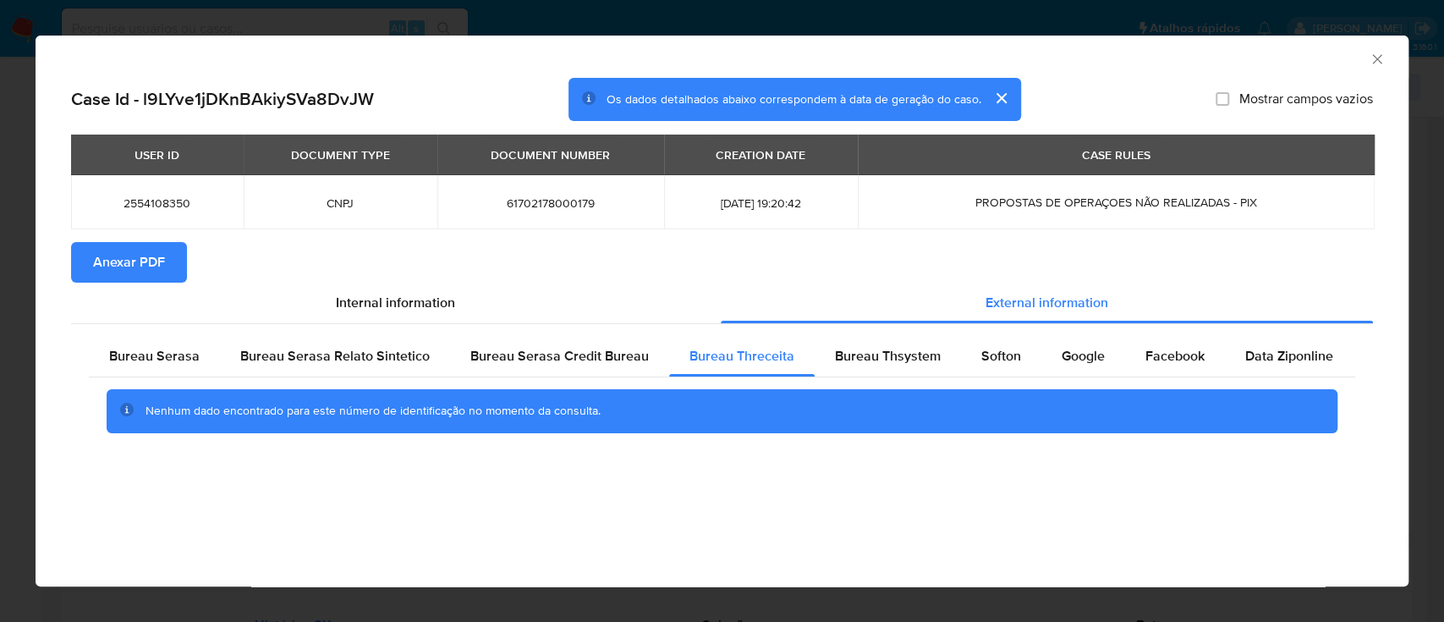
drag, startPoint x: 1179, startPoint y: 51, endPoint x: 1082, endPoint y: 52, distance: 97.3
click at [1179, 52] on div "AML Data Collector" at bounding box center [707, 56] width 1321 height 19
click at [860, 368] on div "Bureau Thsystem" at bounding box center [887, 356] width 146 height 41
drag, startPoint x: 1209, startPoint y: 56, endPoint x: 1011, endPoint y: 40, distance: 198.6
click at [1208, 56] on div "AML Data Collector" at bounding box center [707, 56] width 1321 height 19
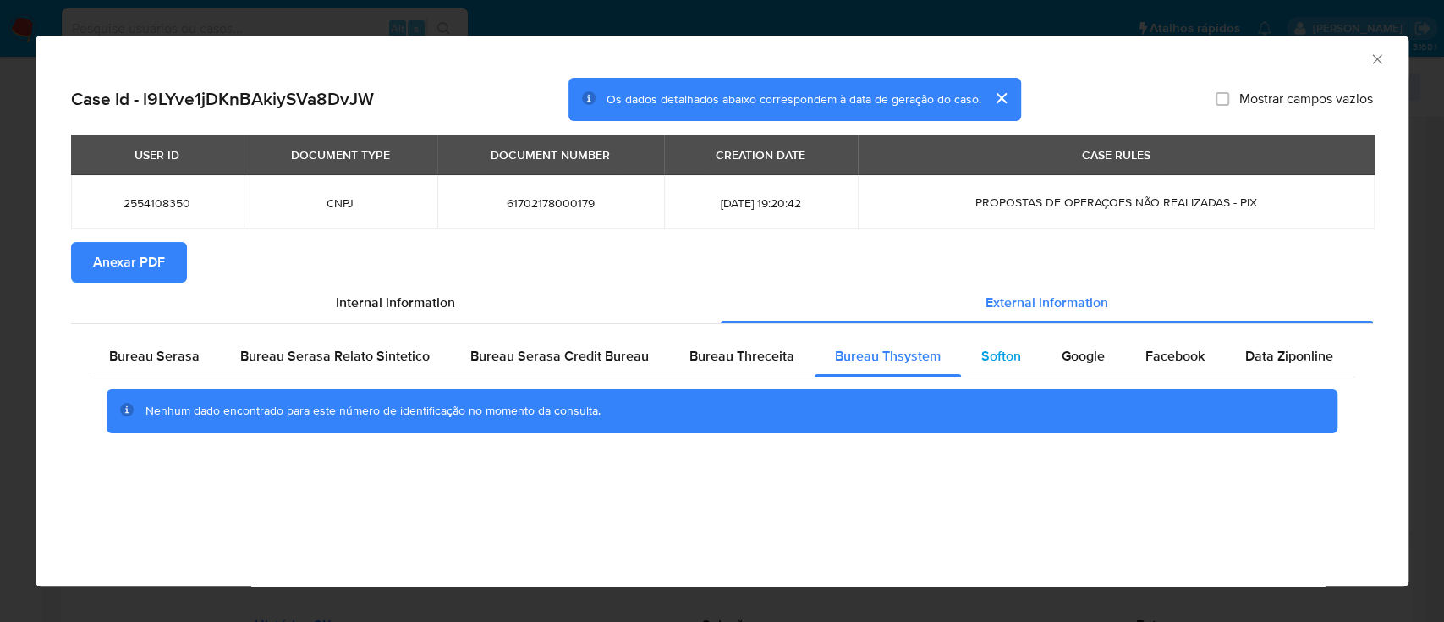
click at [990, 352] on span "Softon" at bounding box center [1001, 355] width 40 height 19
drag, startPoint x: 1162, startPoint y: 41, endPoint x: 765, endPoint y: 2, distance: 399.5
click at [1160, 42] on div "AML Data Collector" at bounding box center [722, 57] width 1373 height 42
click at [1077, 357] on span "Google" at bounding box center [1082, 355] width 43 height 19
click at [1191, 62] on div "AML Data Collector" at bounding box center [707, 56] width 1321 height 19
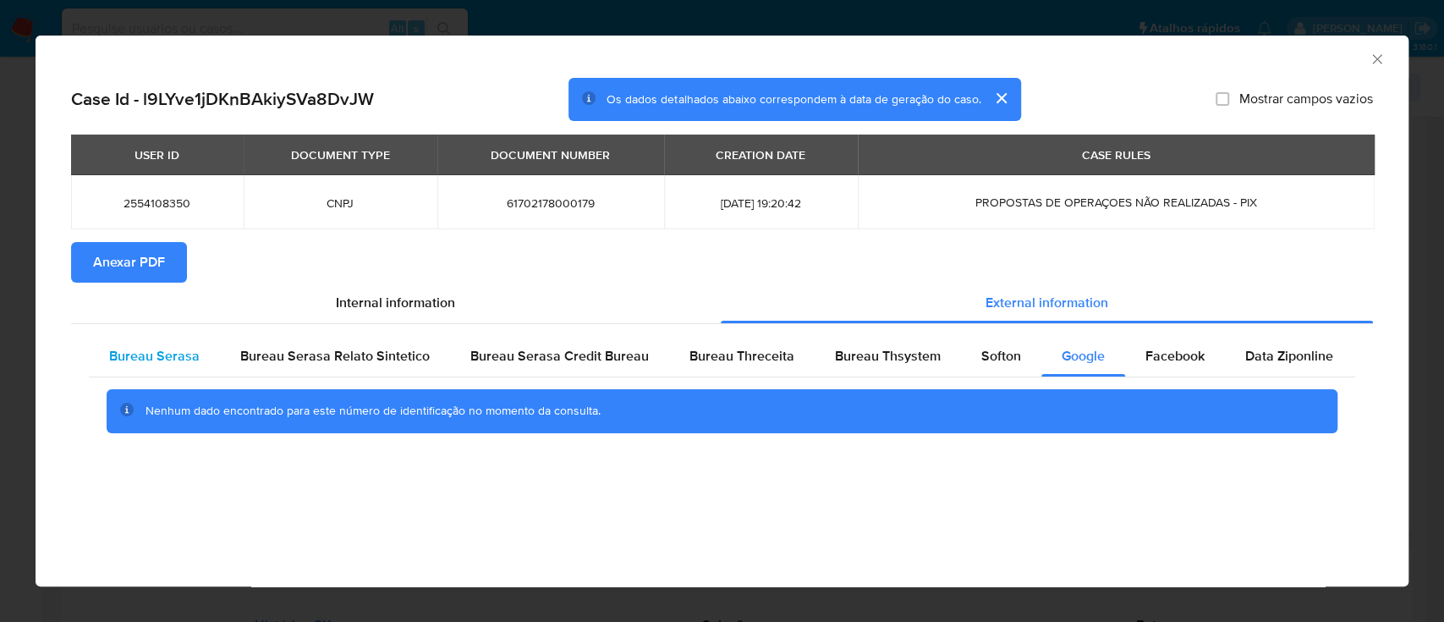
click at [201, 348] on div "Bureau Serasa" at bounding box center [154, 356] width 131 height 41
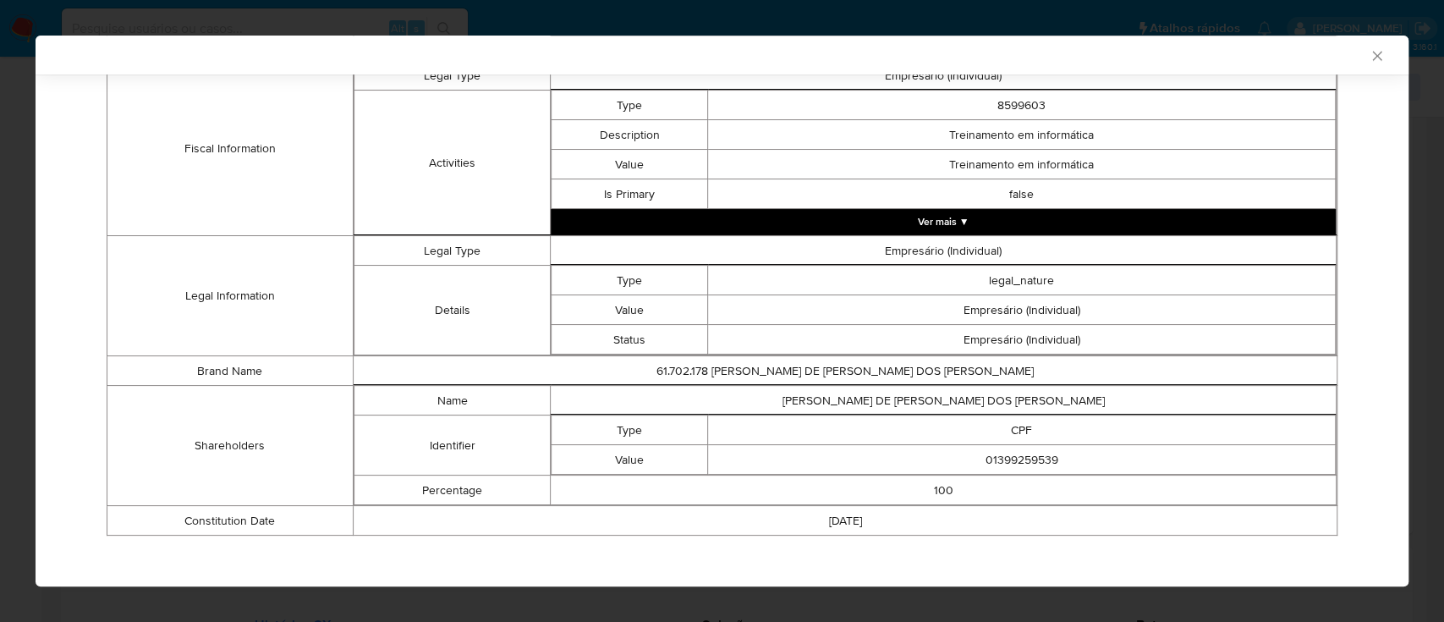
scroll to position [655, 0]
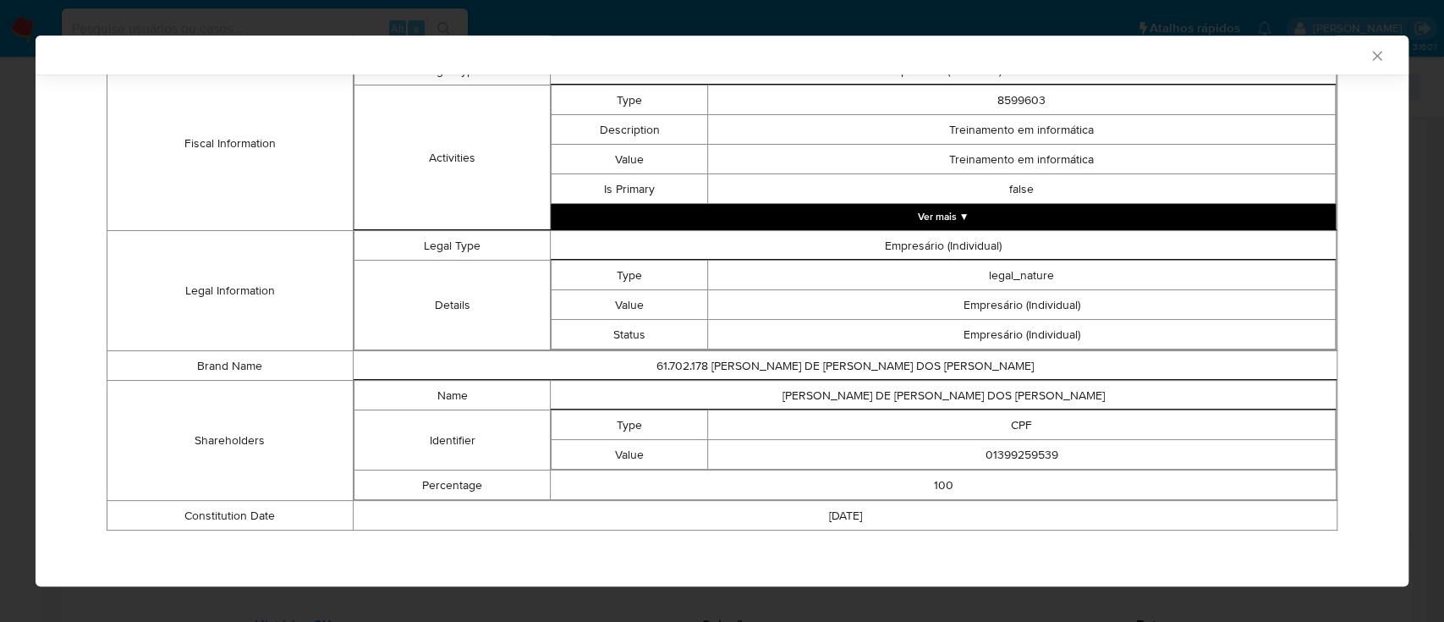
click at [958, 213] on button "Ver mais ▼" at bounding box center [943, 216] width 785 height 25
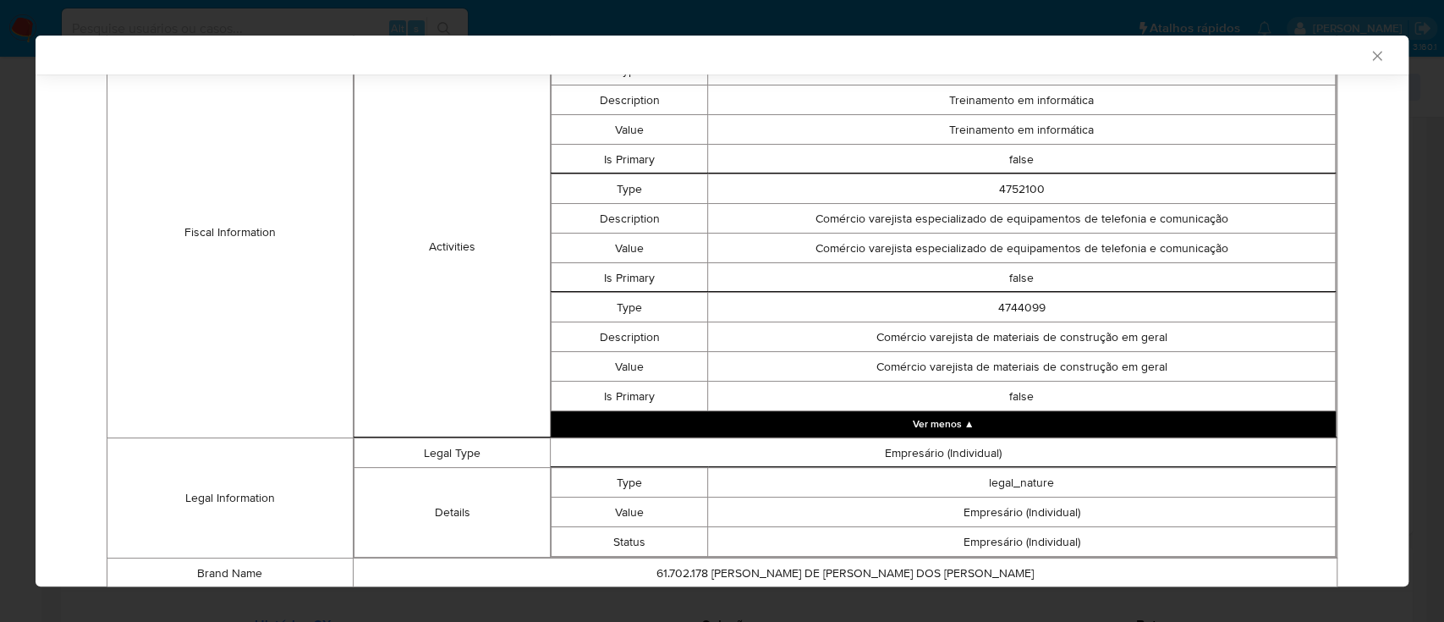
scroll to position [880, 0]
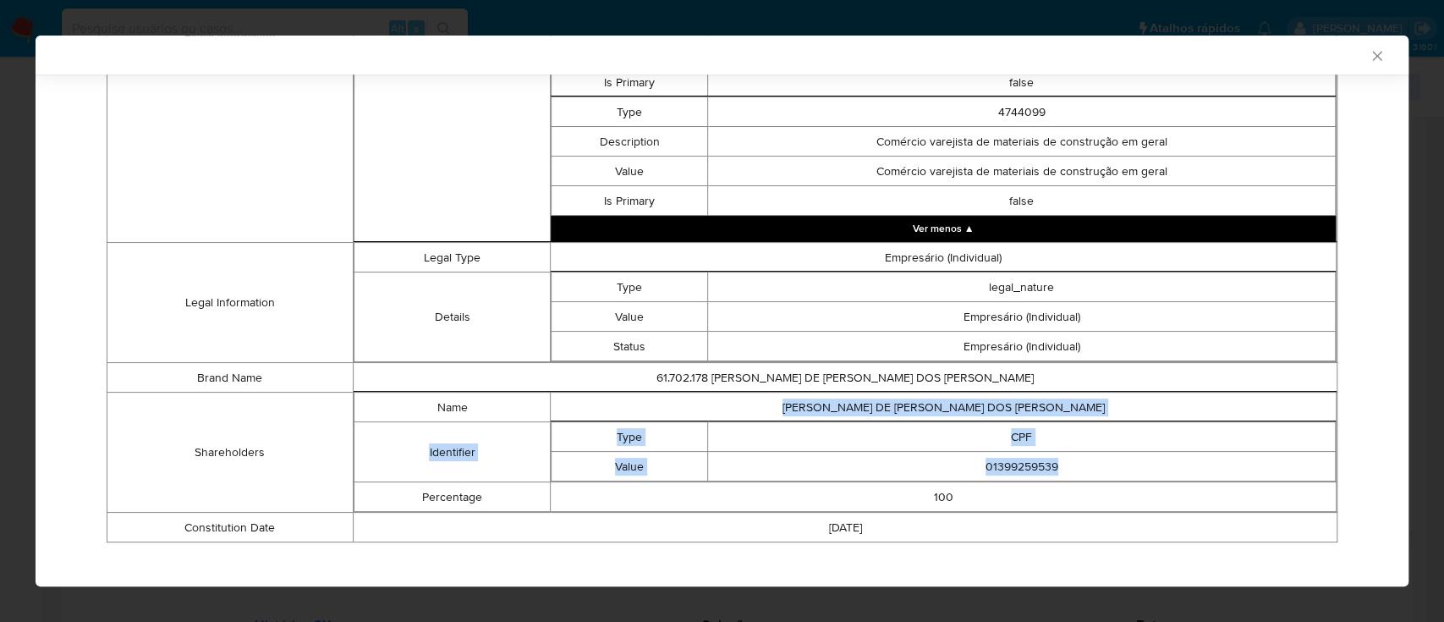
drag, startPoint x: 1060, startPoint y: 461, endPoint x: 834, endPoint y: 399, distance: 234.1
click at [832, 398] on tbody "Name JOSE CARLOS DE JESUS DOS REIS Identifier Type CPF Value 01399259539 Percen…" at bounding box center [845, 451] width 982 height 119
copy tbody "JOSE CARLOS DE JESUS DOS REIS Identifier Type CPF Value 01399259539"
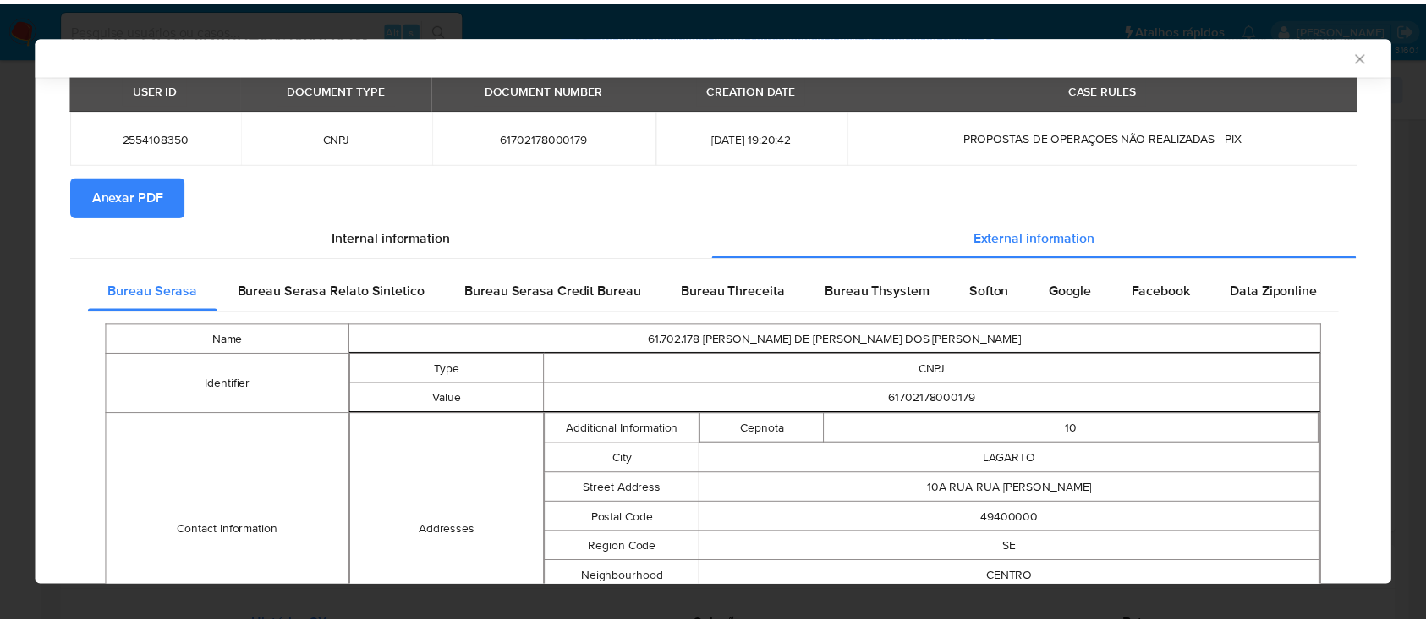
scroll to position [0, 0]
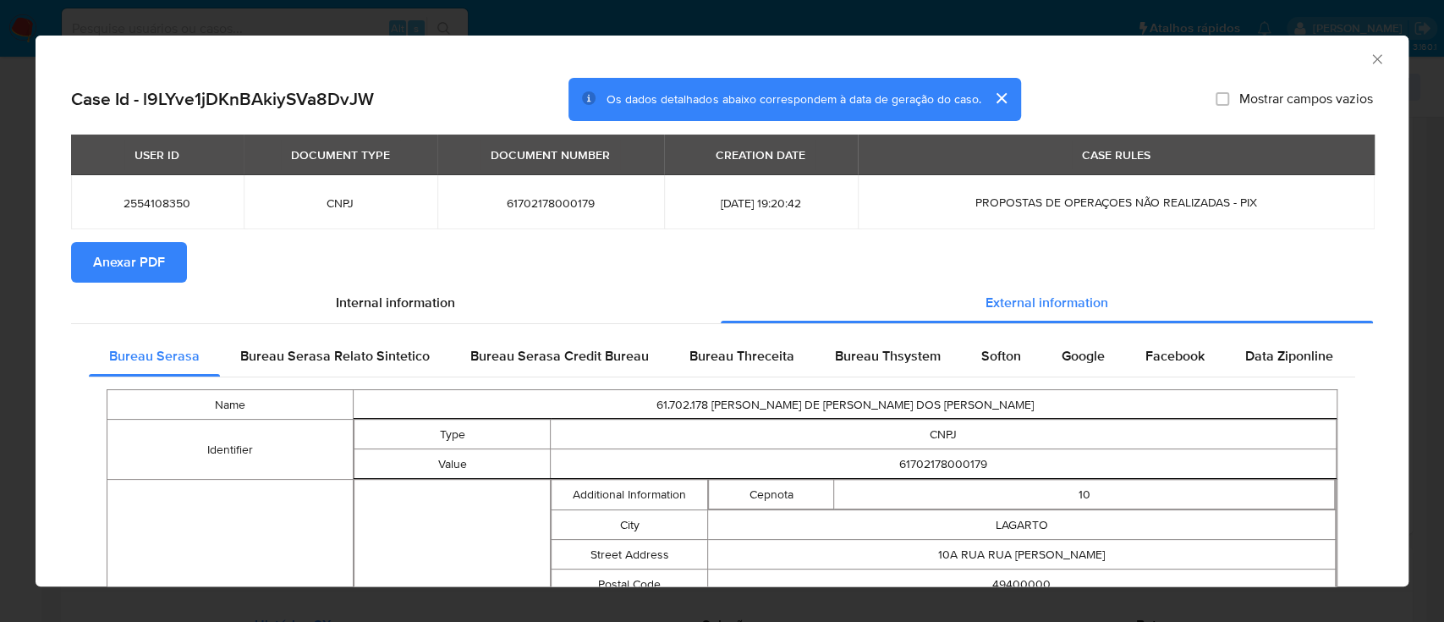
click at [1368, 58] on icon "Fechar a janela" at bounding box center [1376, 59] width 17 height 17
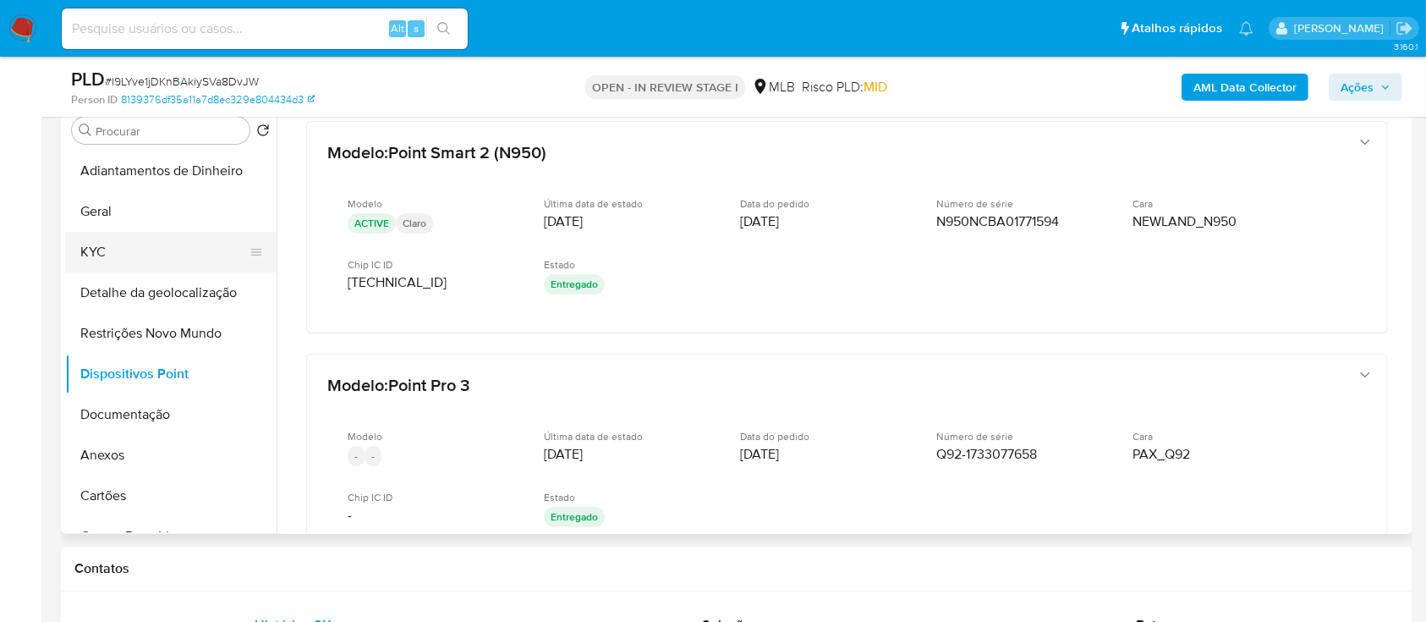
click at [101, 247] on button "KYC" at bounding box center [164, 252] width 198 height 41
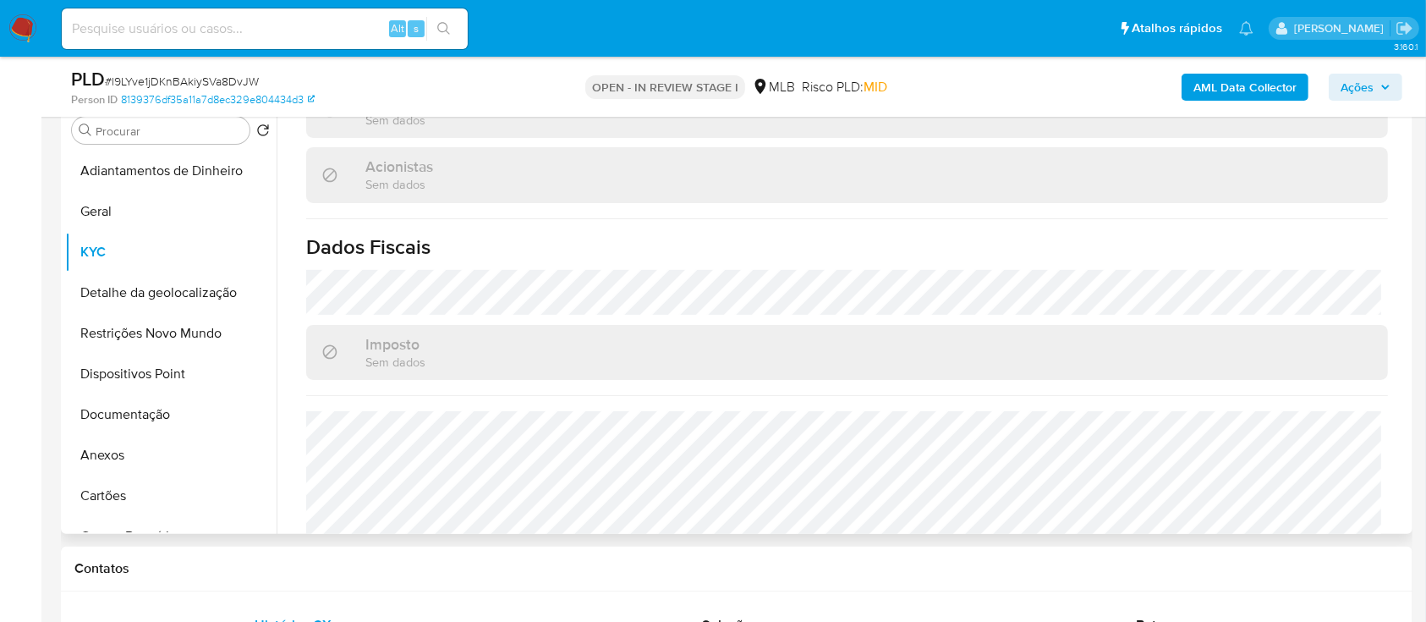
scroll to position [988, 0]
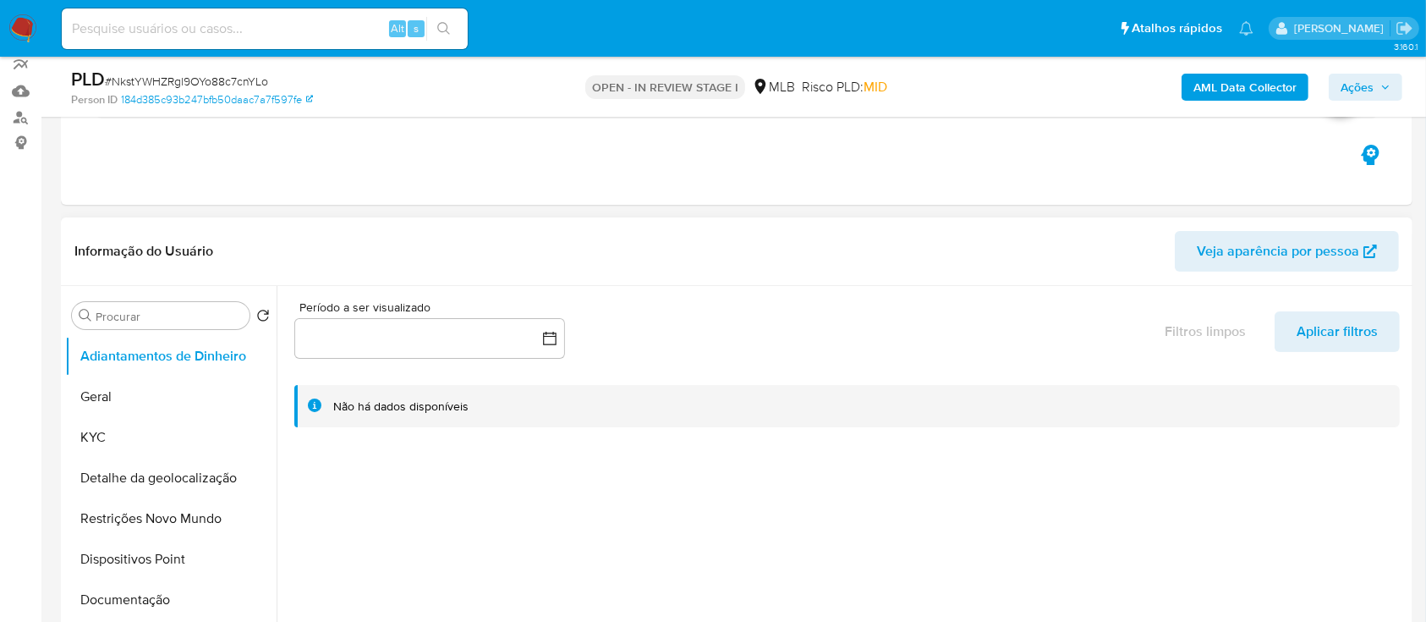
scroll to position [338, 0]
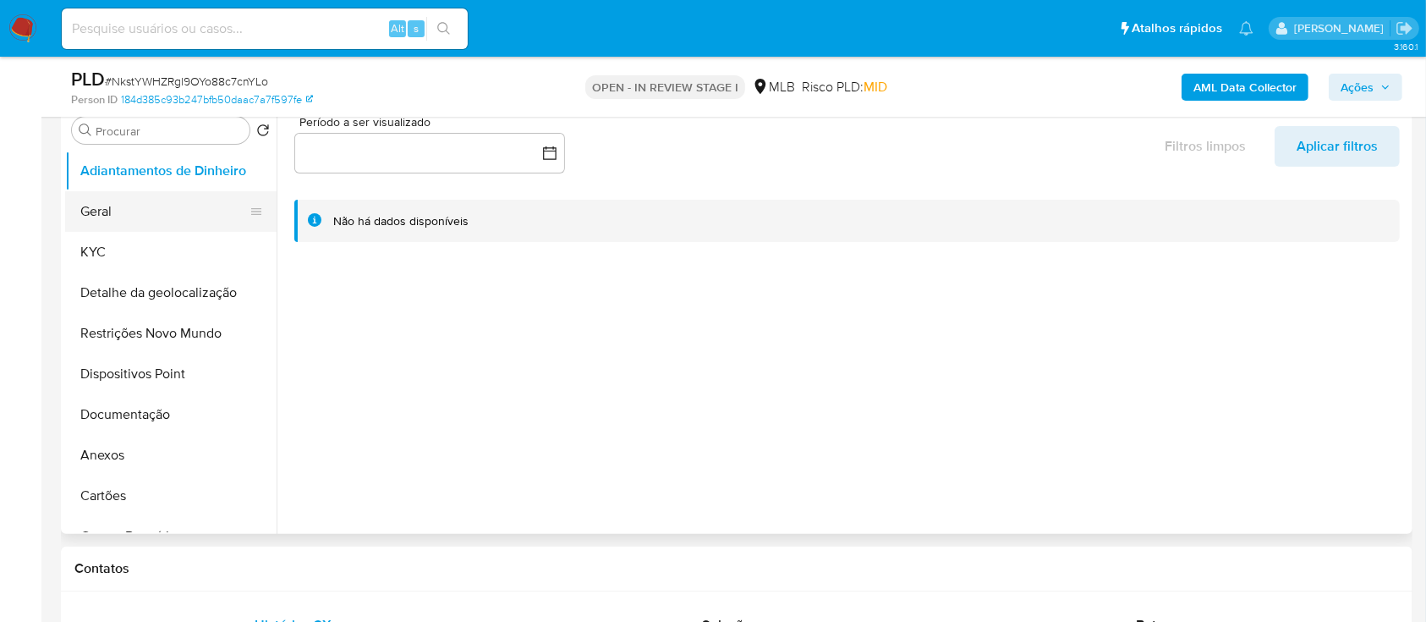
click at [119, 220] on button "Geral" at bounding box center [164, 211] width 198 height 41
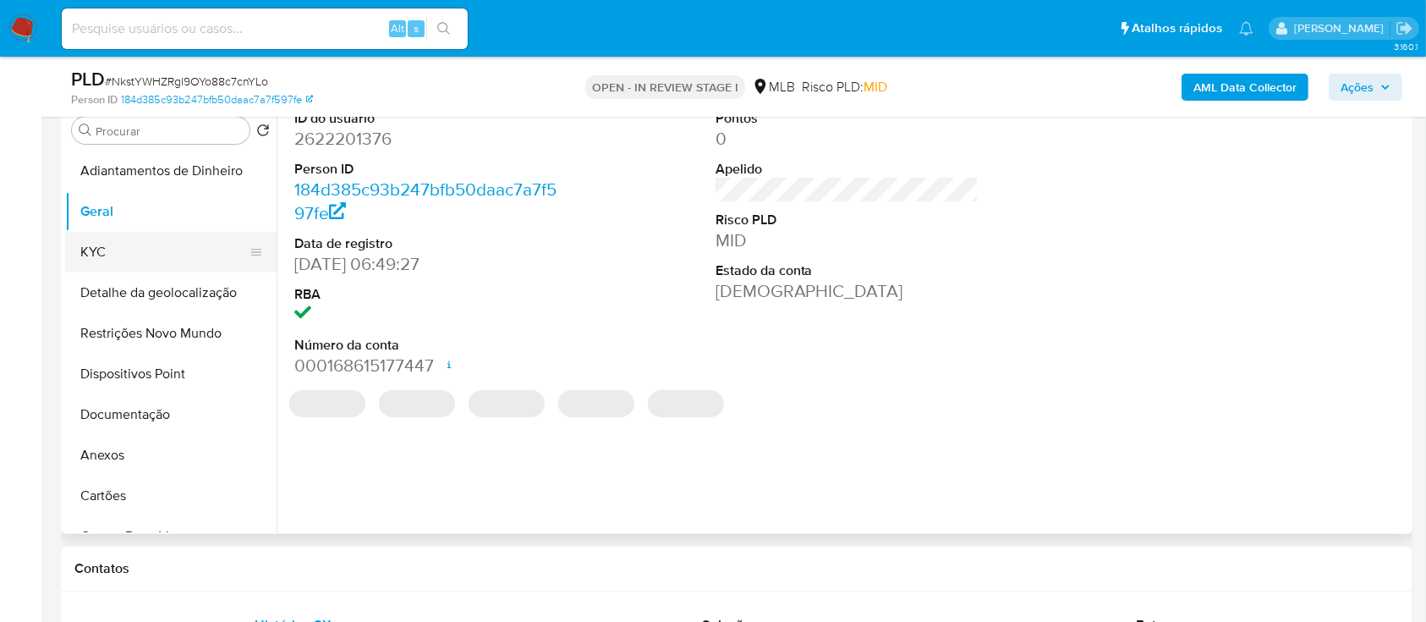
click at [116, 250] on button "KYC" at bounding box center [164, 252] width 198 height 41
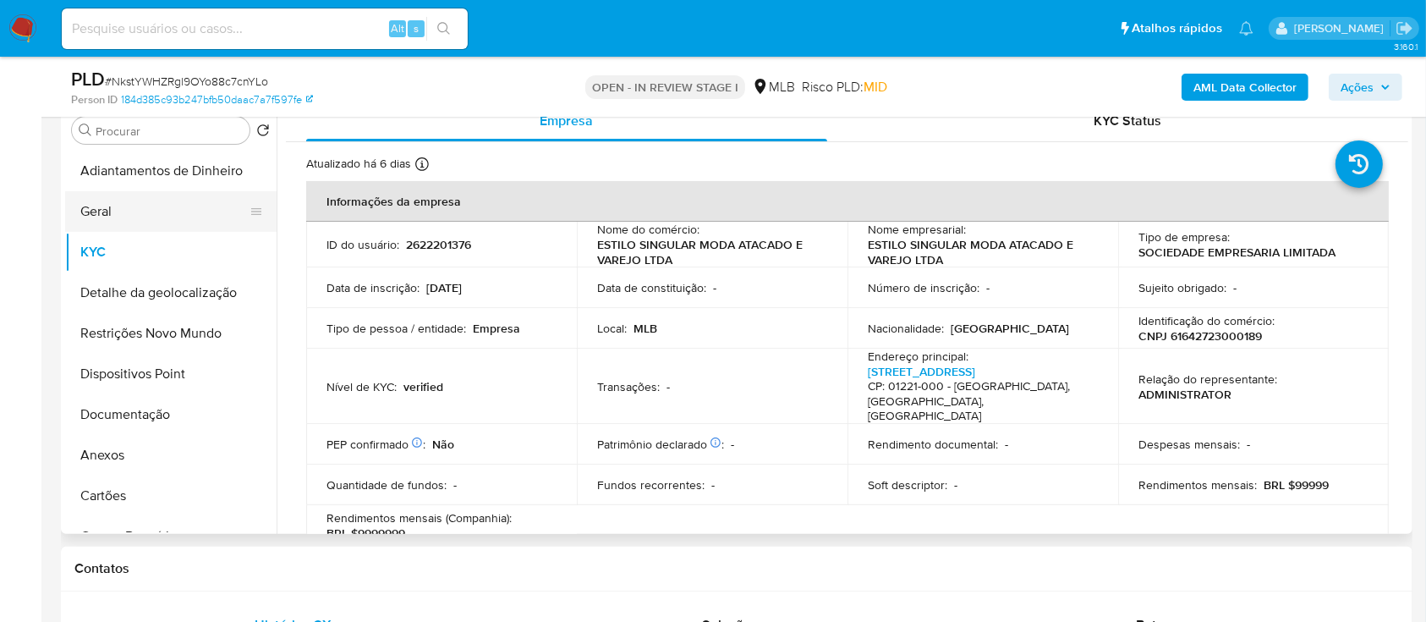
click at [136, 206] on button "Geral" at bounding box center [164, 211] width 198 height 41
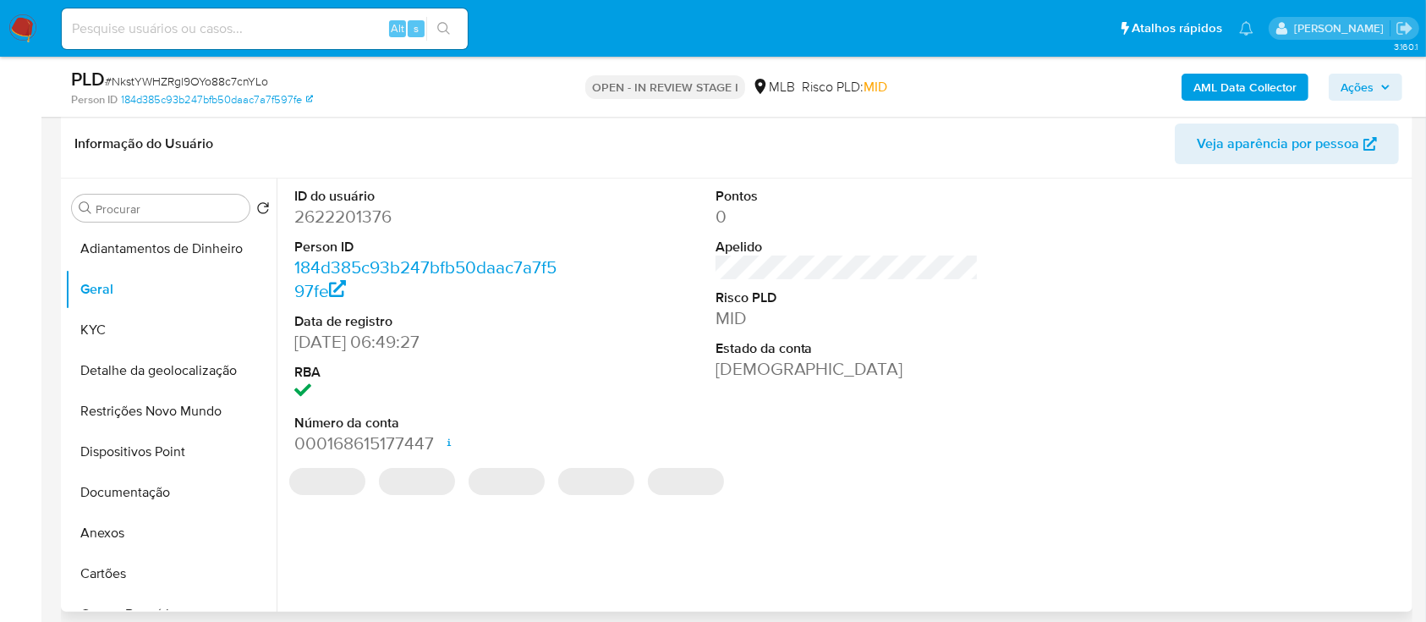
scroll to position [225, 0]
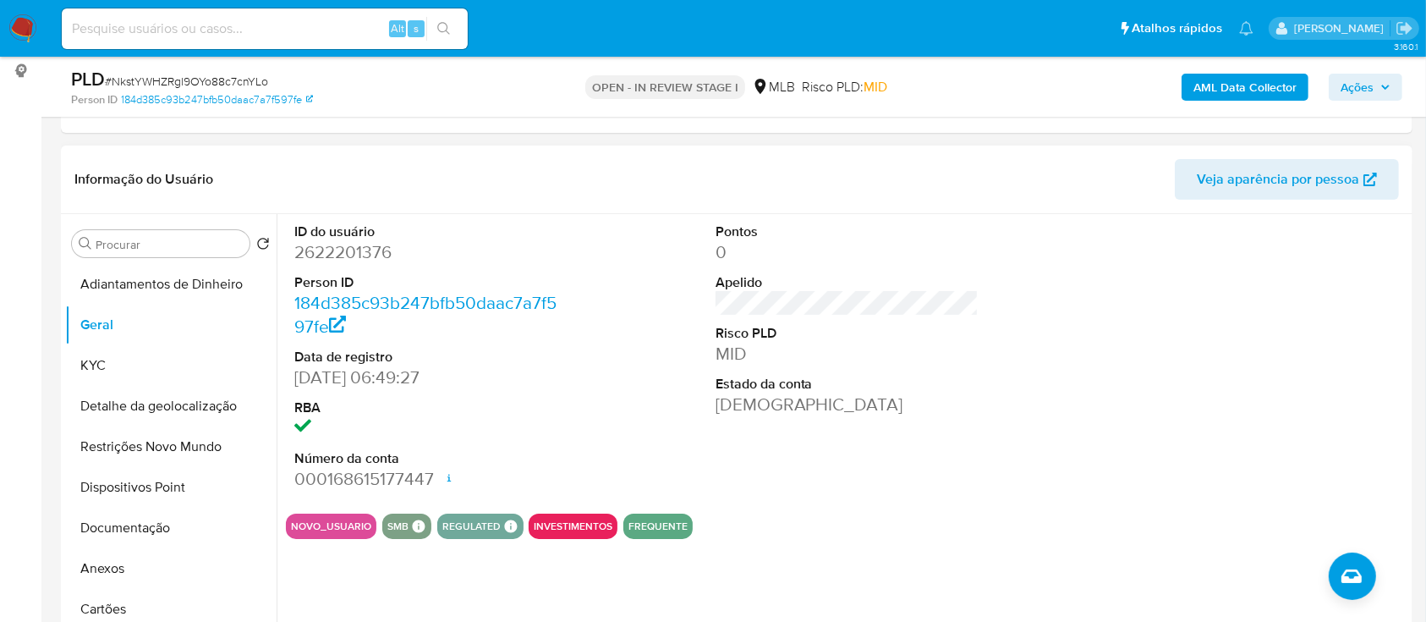
drag, startPoint x: 1218, startPoint y: 315, endPoint x: 1199, endPoint y: 308, distance: 19.8
click at [1207, 311] on div at bounding box center [1267, 357] width 281 height 286
click at [123, 366] on button "KYC" at bounding box center [164, 365] width 198 height 41
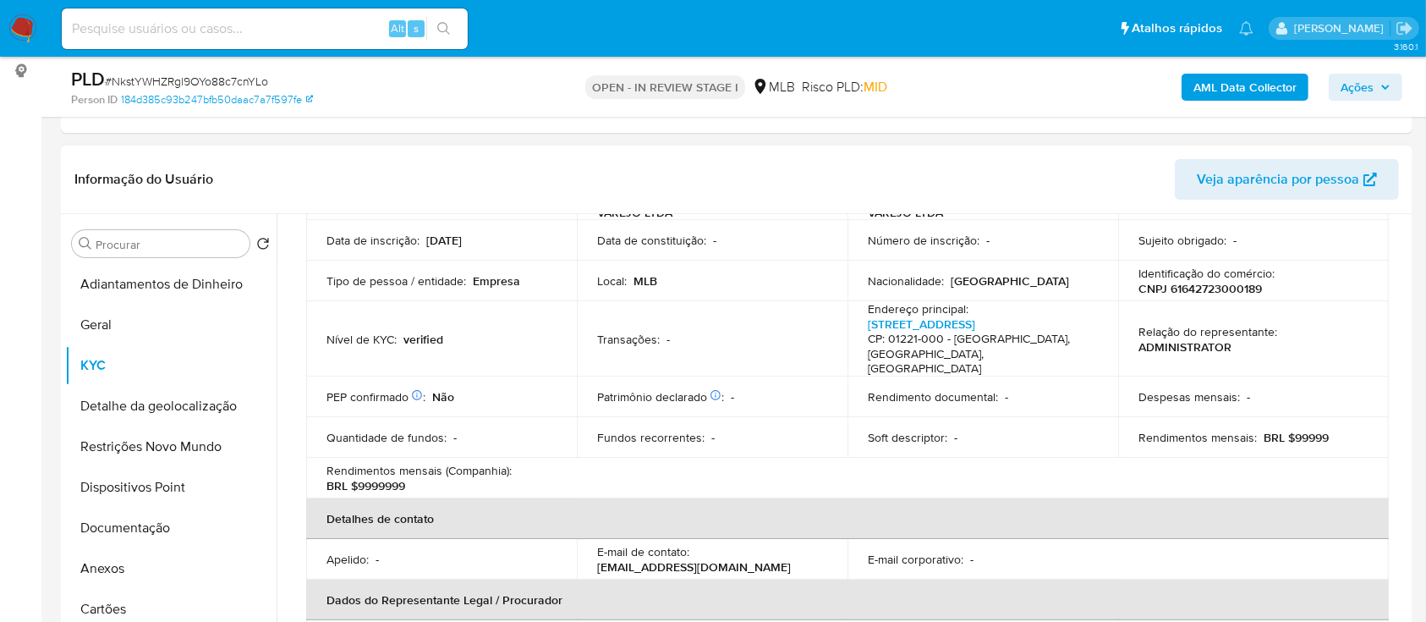
scroll to position [112, 0]
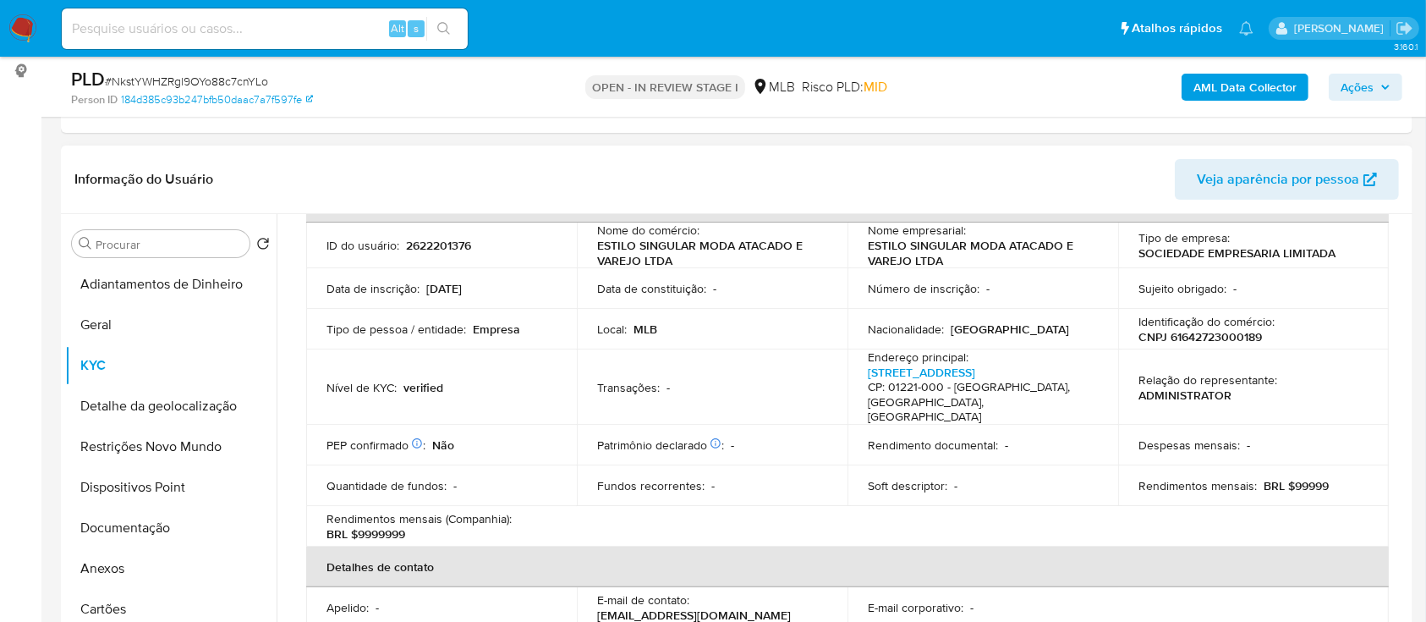
drag, startPoint x: 1092, startPoint y: 155, endPoint x: 633, endPoint y: 3, distance: 483.5
click at [1088, 156] on div "Informação do Usuário Veja aparência por pessoa" at bounding box center [736, 179] width 1351 height 69
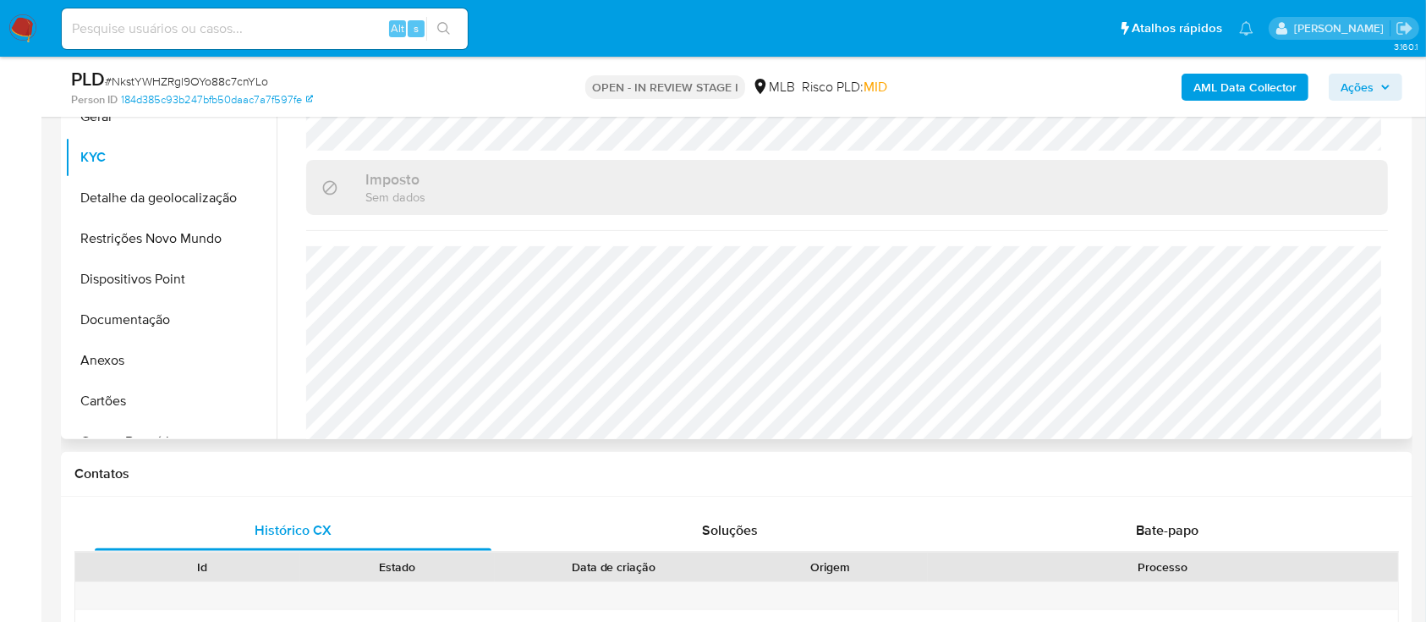
scroll to position [451, 0]
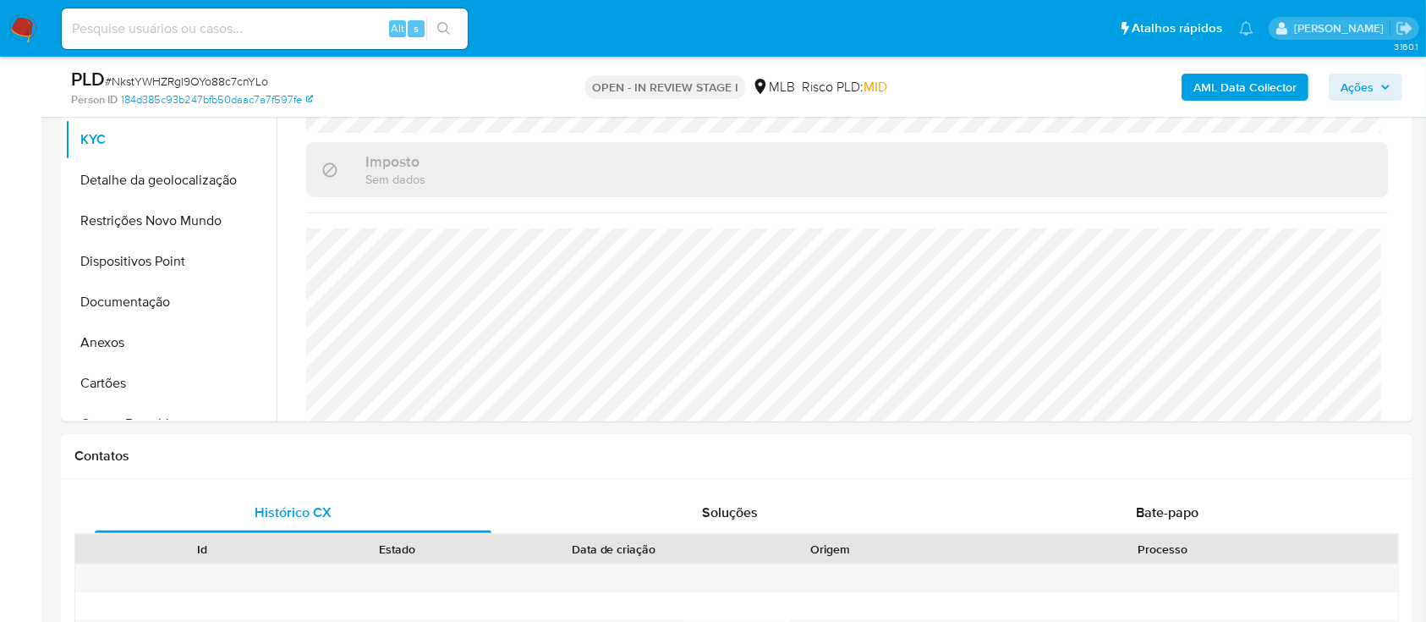
drag, startPoint x: 1082, startPoint y: 87, endPoint x: 1042, endPoint y: 74, distance: 42.0
click at [1083, 88] on div "AML Data Collector Ações" at bounding box center [1182, 87] width 439 height 40
click at [133, 184] on button "Detalhe da geolocalização" at bounding box center [164, 180] width 198 height 41
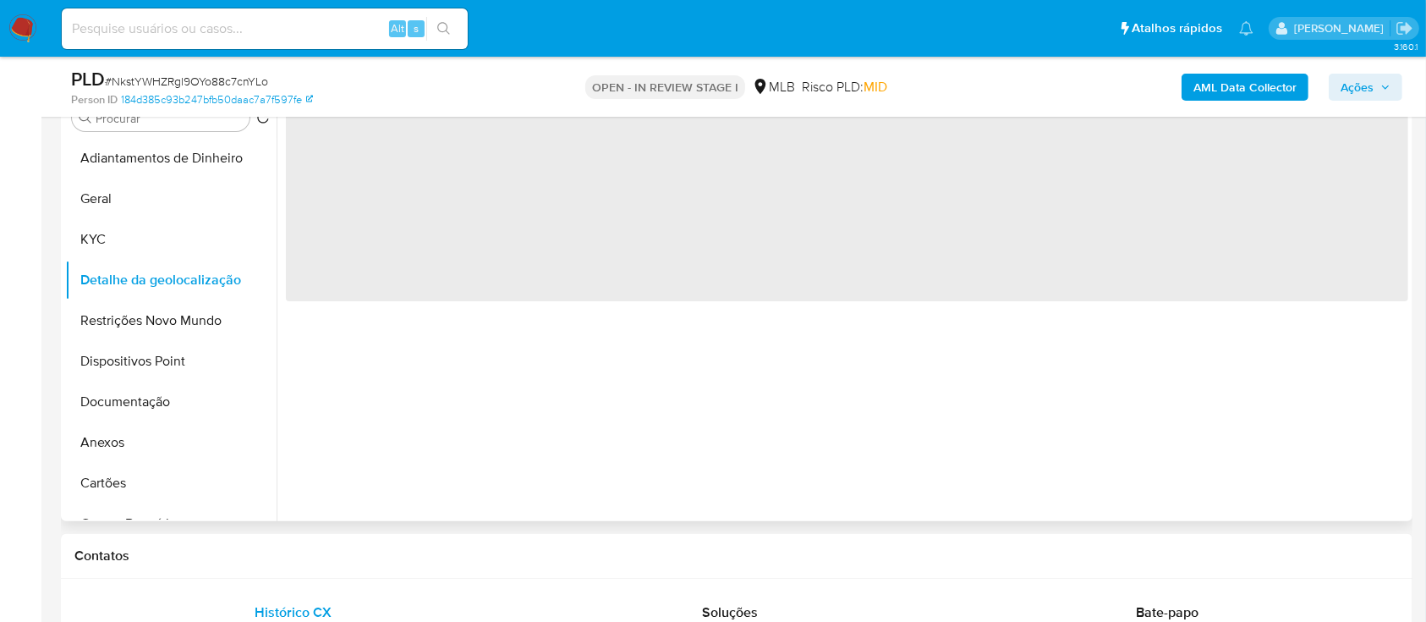
scroll to position [225, 0]
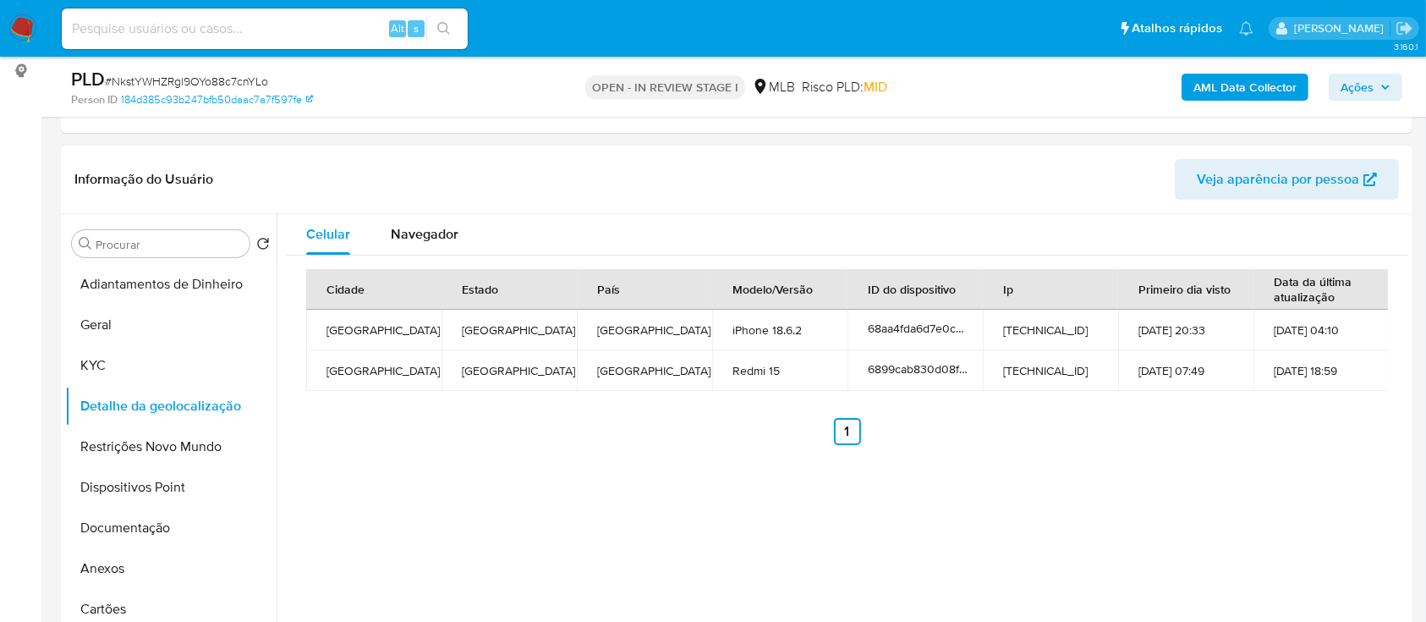
drag, startPoint x: 1076, startPoint y: 174, endPoint x: 675, endPoint y: 17, distance: 430.6
click at [1075, 174] on header "Informação do Usuário Veja aparência por pessoa" at bounding box center [736, 179] width 1324 height 41
click at [147, 438] on button "Restrições Novo Mundo" at bounding box center [164, 446] width 198 height 41
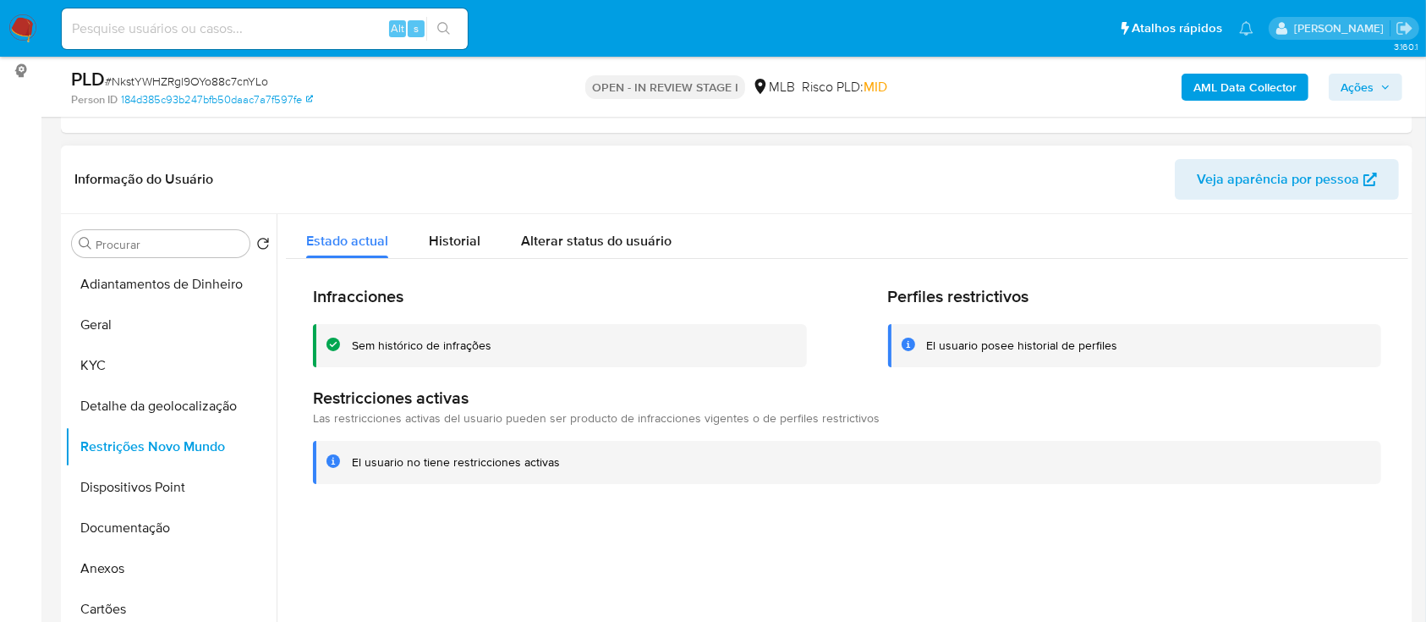
drag, startPoint x: 1022, startPoint y: 175, endPoint x: 1001, endPoint y: 165, distance: 22.7
click at [1020, 173] on header "Informação do Usuário Veja aparência por pessoa" at bounding box center [736, 179] width 1324 height 41
click at [140, 485] on button "Dispositivos Point" at bounding box center [164, 487] width 198 height 41
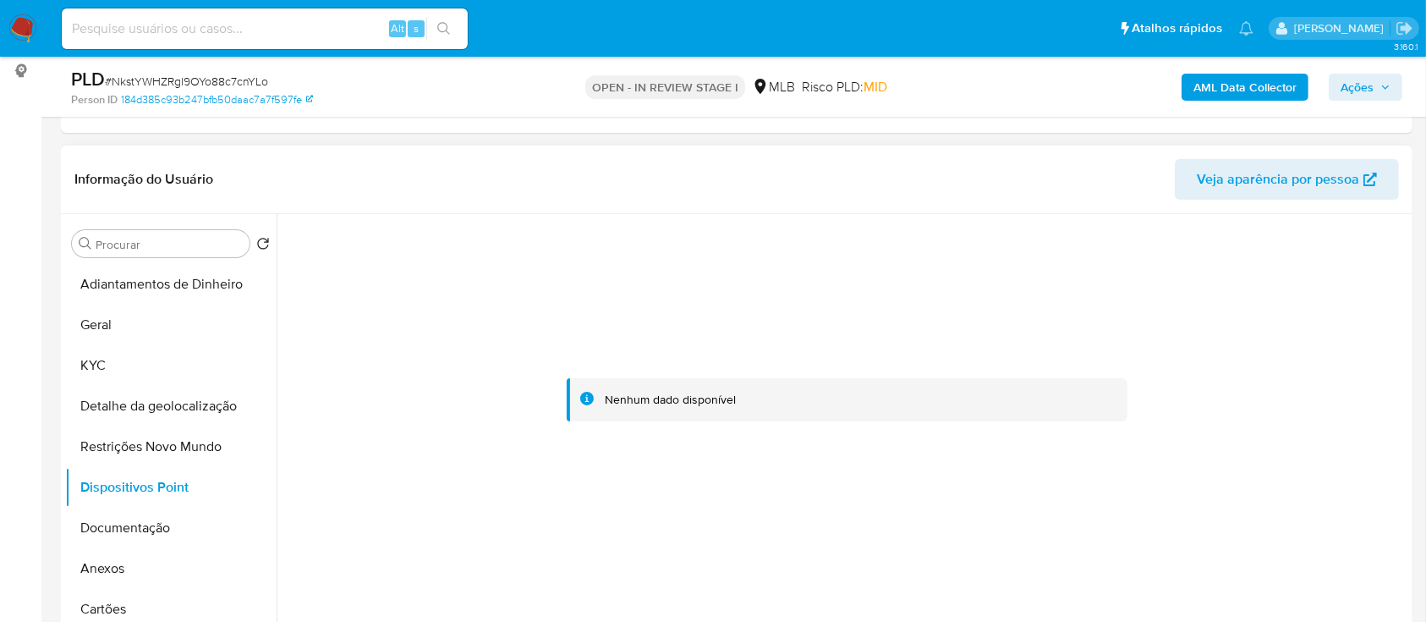
drag, startPoint x: 1293, startPoint y: 274, endPoint x: 660, endPoint y: 29, distance: 679.3
click at [1266, 265] on div at bounding box center [847, 400] width 1122 height 372
click at [127, 527] on button "Documentação" at bounding box center [164, 527] width 198 height 41
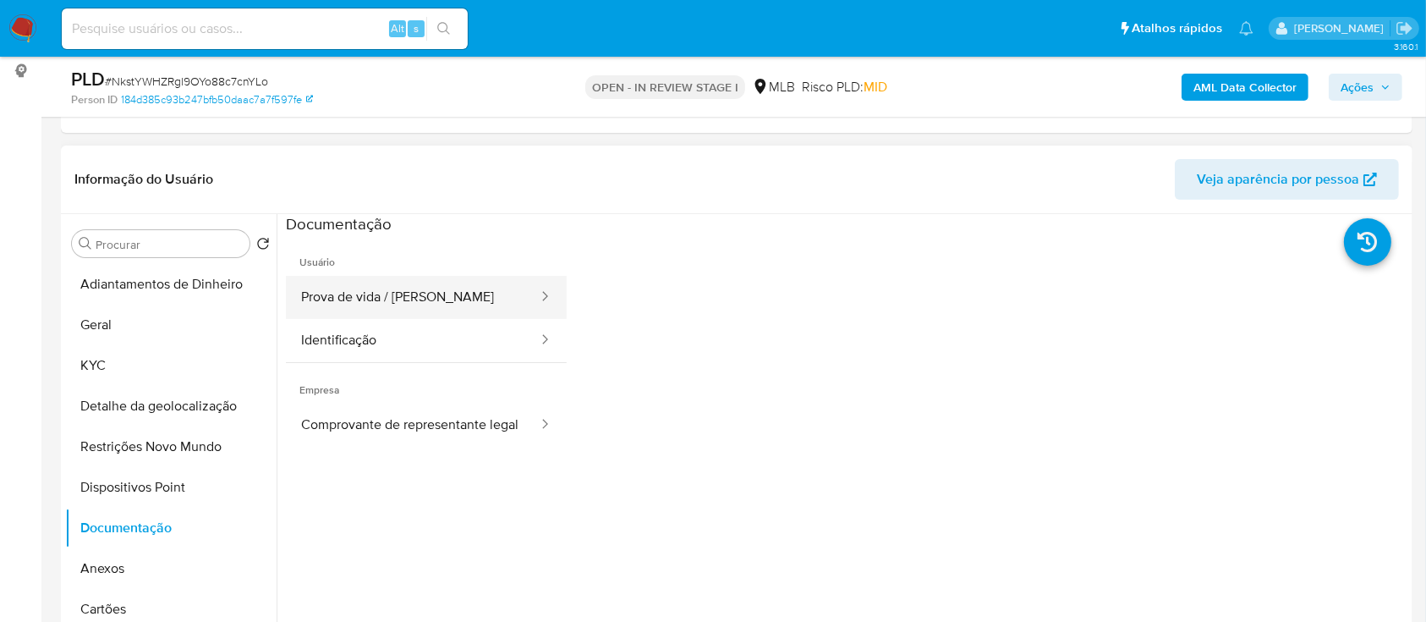
click at [421, 286] on button "Prova de vida / Selfie" at bounding box center [413, 297] width 254 height 43
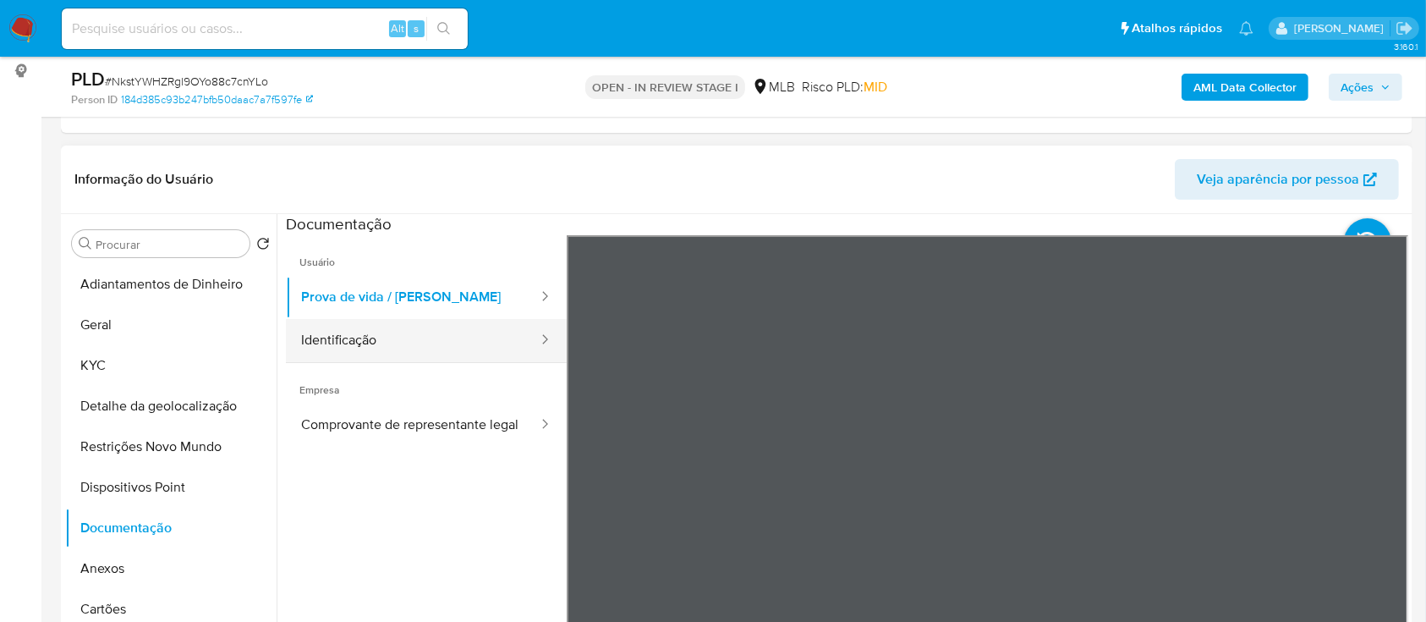
click at [447, 346] on button "Identificação" at bounding box center [413, 340] width 254 height 43
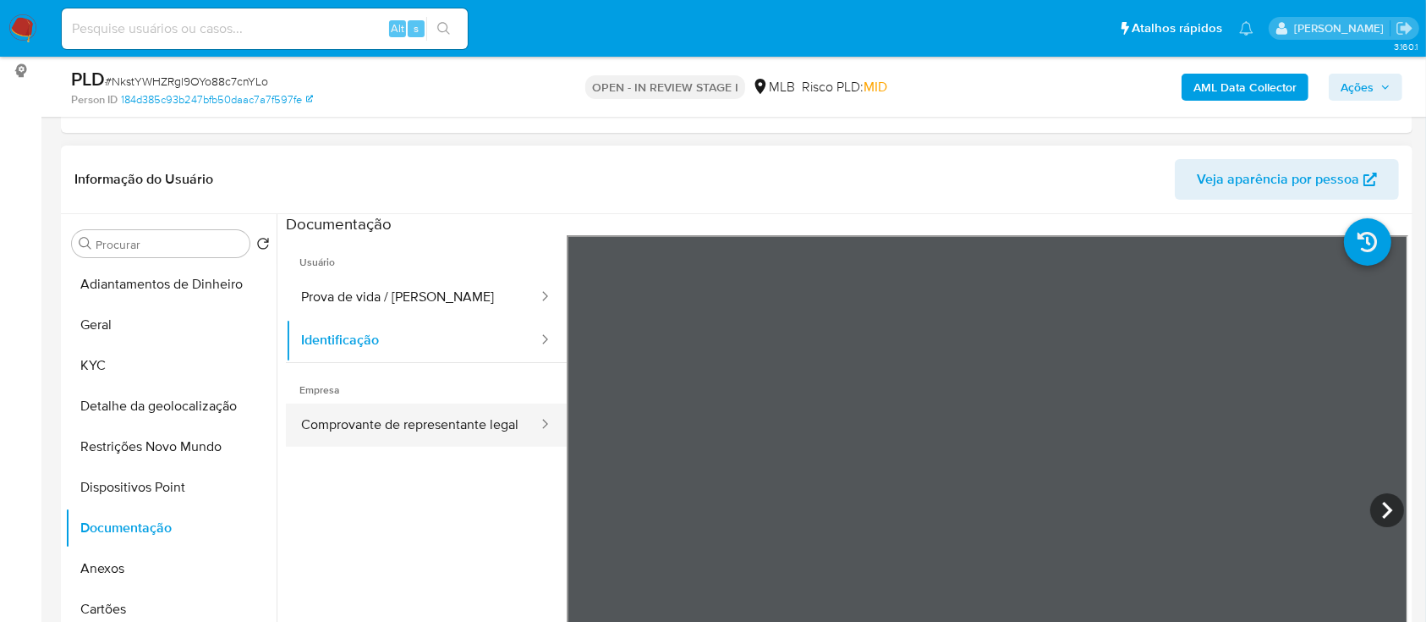
click at [409, 419] on button "Comprovante de representante legal" at bounding box center [413, 424] width 254 height 43
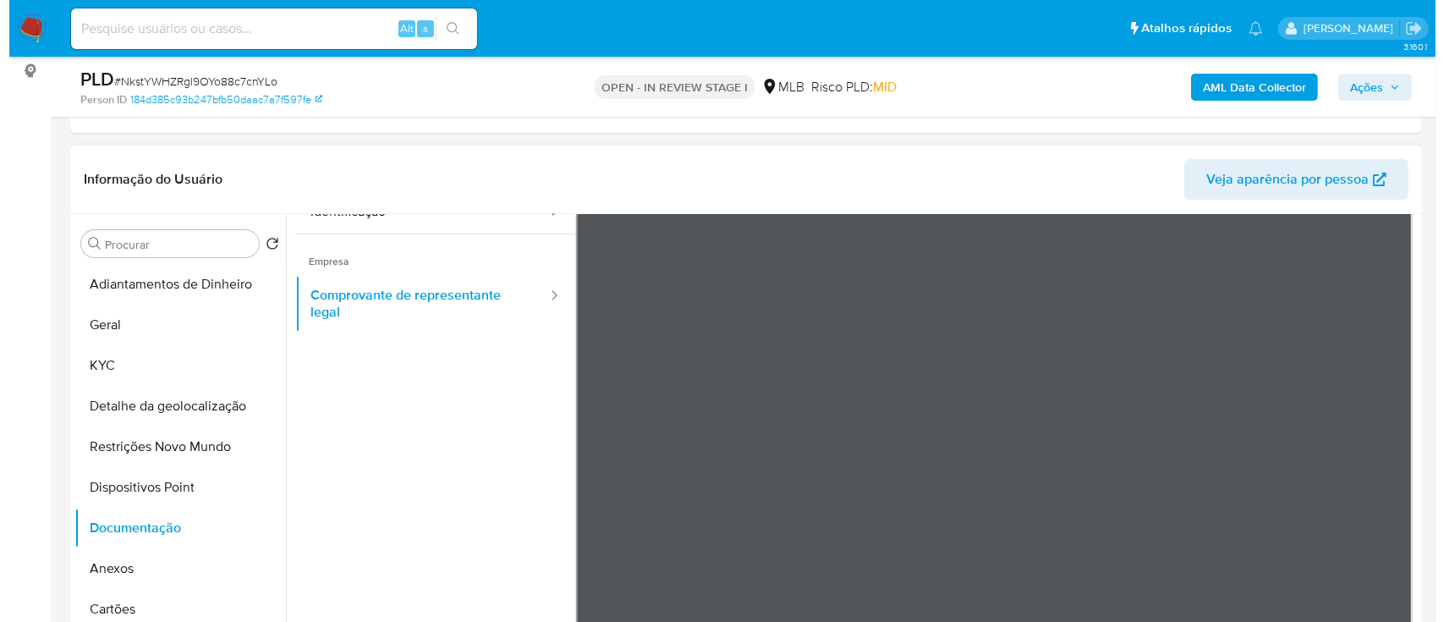
scroll to position [147, 0]
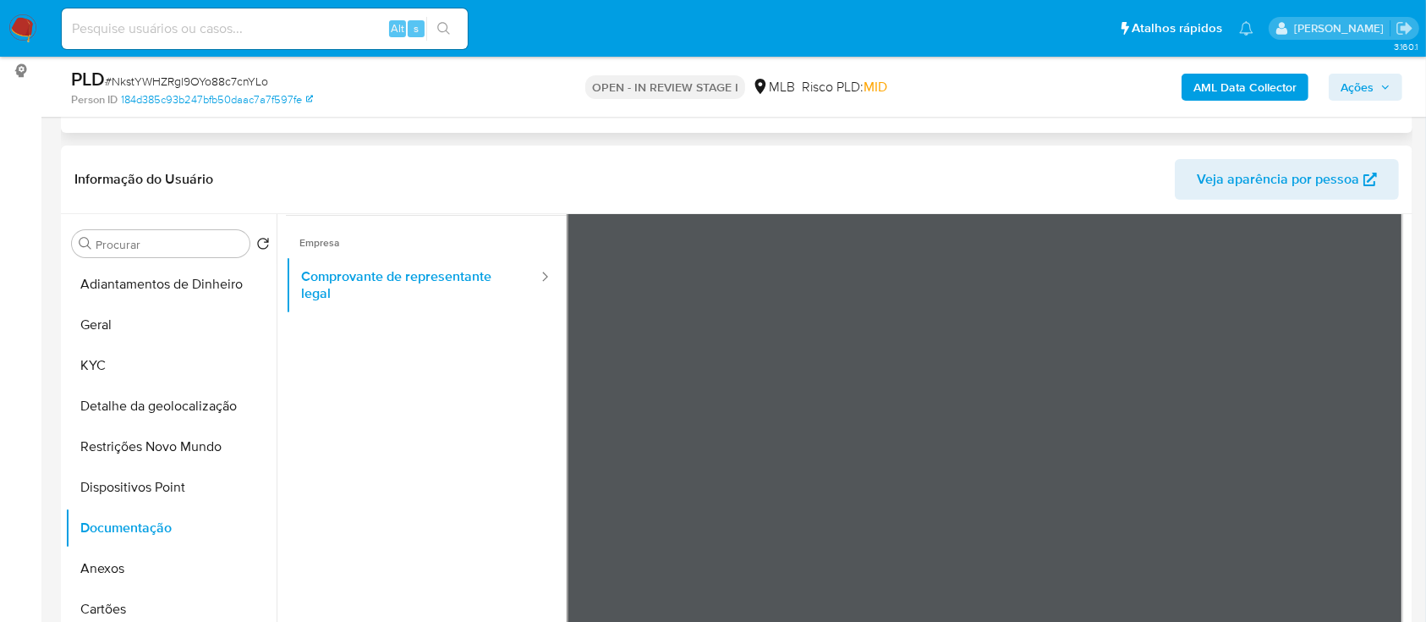
drag, startPoint x: 463, startPoint y: 474, endPoint x: 568, endPoint y: 122, distance: 367.9
click at [461, 470] on ul "Usuário Prova de vida / Selfie Identificação Empresa Comprovante de representan…" at bounding box center [426, 331] width 281 height 487
click at [1236, 100] on div "AML Data Collector Ações" at bounding box center [1182, 87] width 439 height 40
click at [1226, 78] on b "AML Data Collector" at bounding box center [1244, 87] width 103 height 27
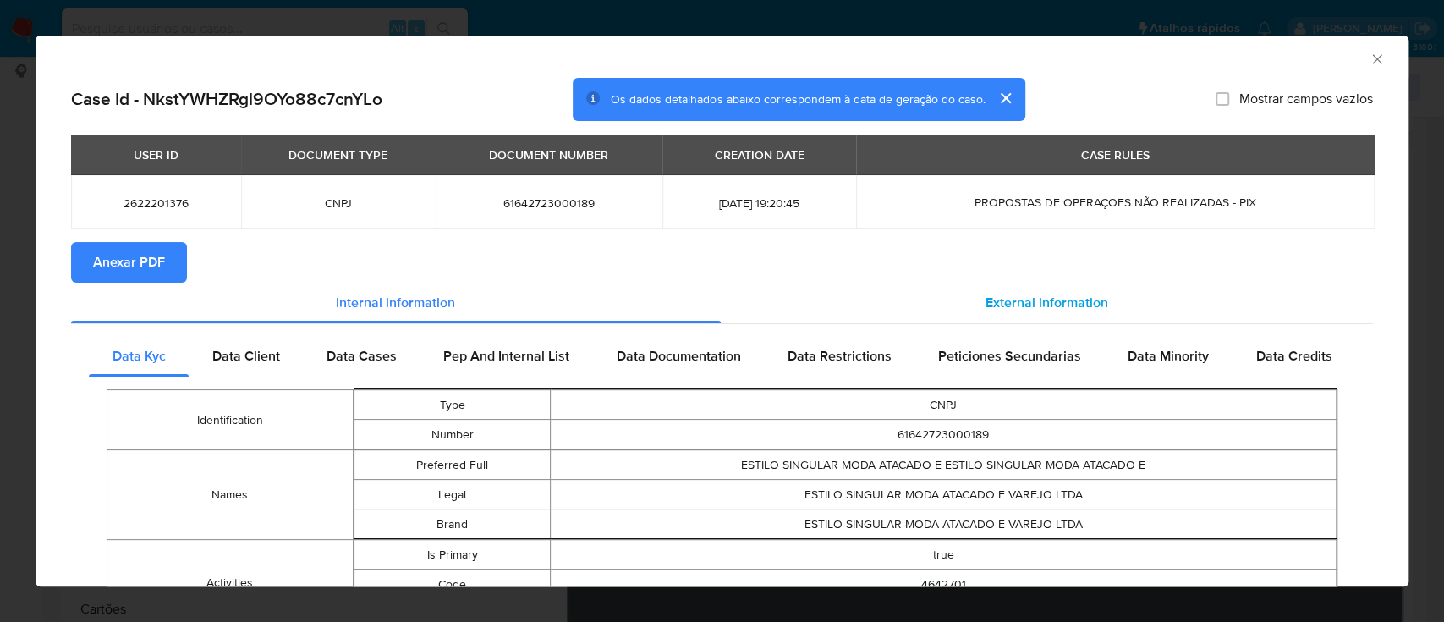
click at [1028, 301] on span "External information" at bounding box center [1046, 302] width 123 height 19
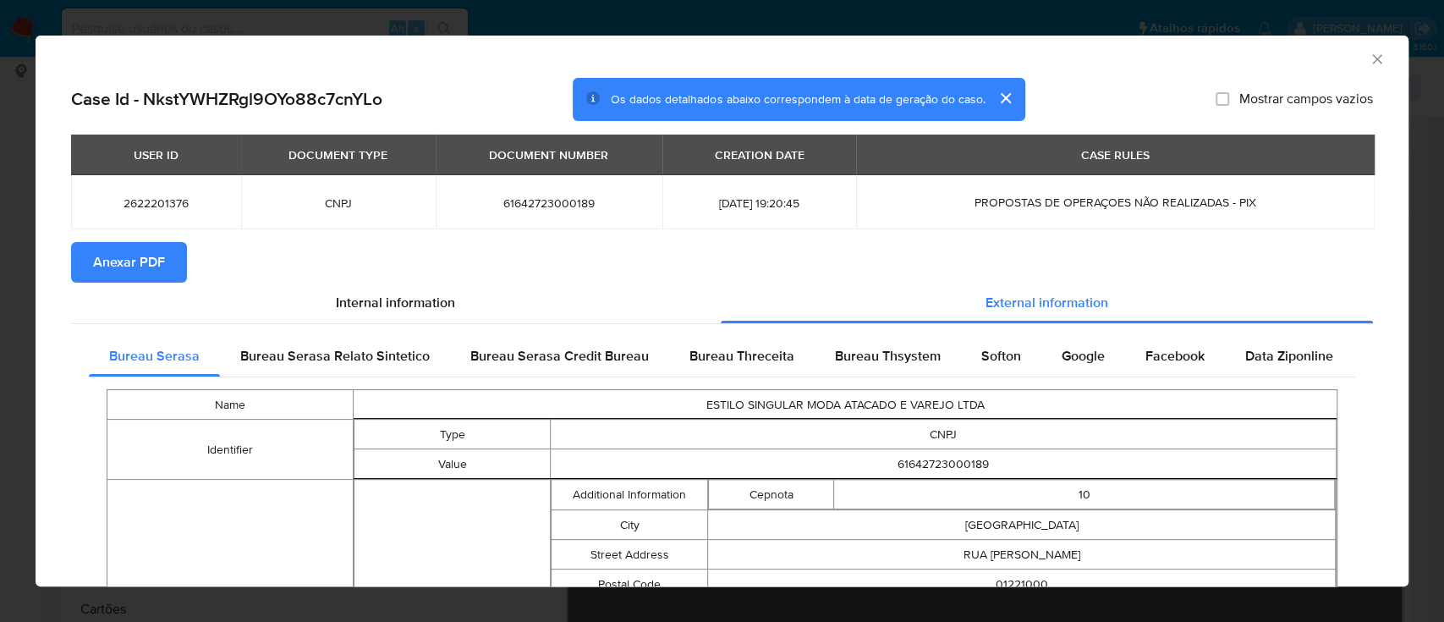
scroll to position [108, 0]
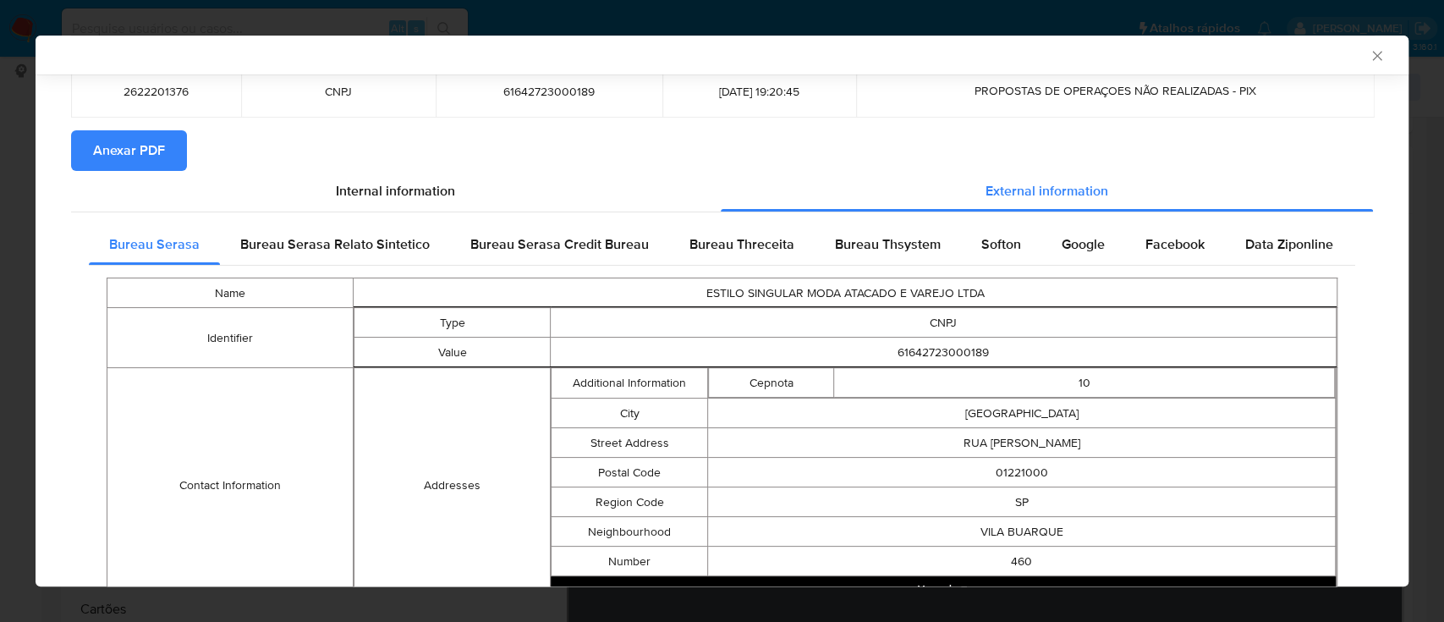
drag, startPoint x: 724, startPoint y: 241, endPoint x: 734, endPoint y: 245, distance: 11.0
click at [724, 241] on span "Bureau Threceita" at bounding box center [741, 243] width 105 height 19
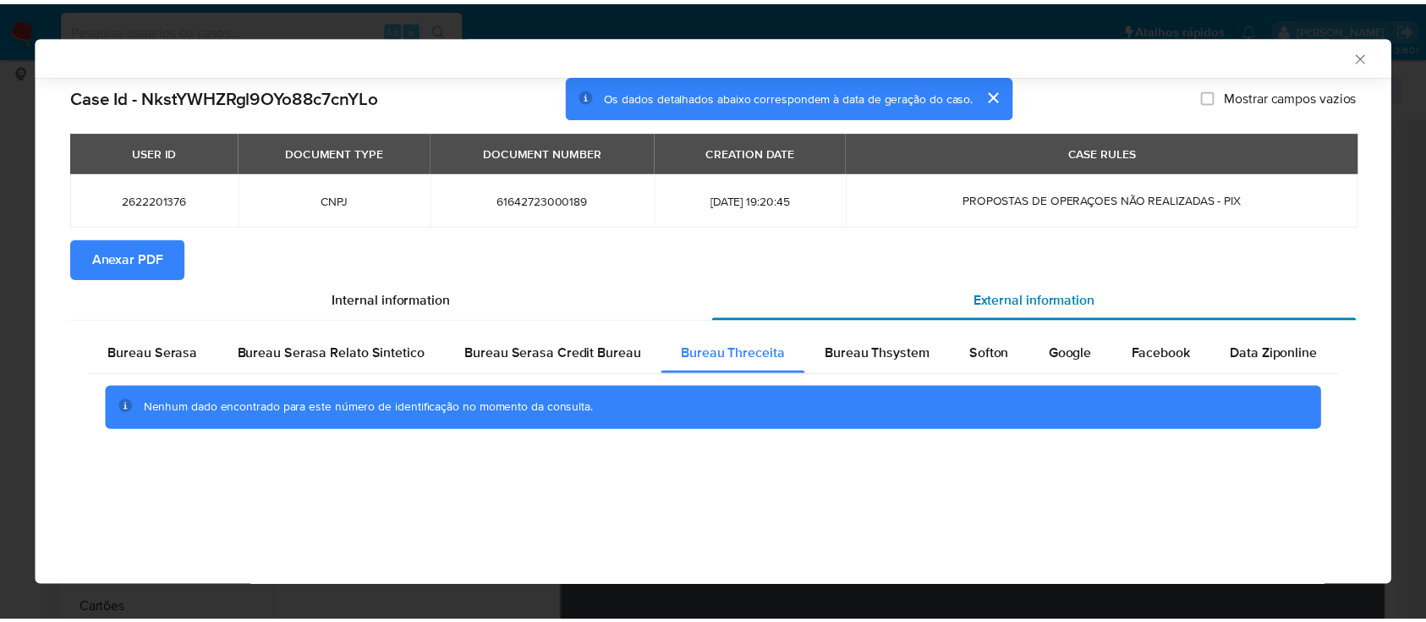
scroll to position [0, 0]
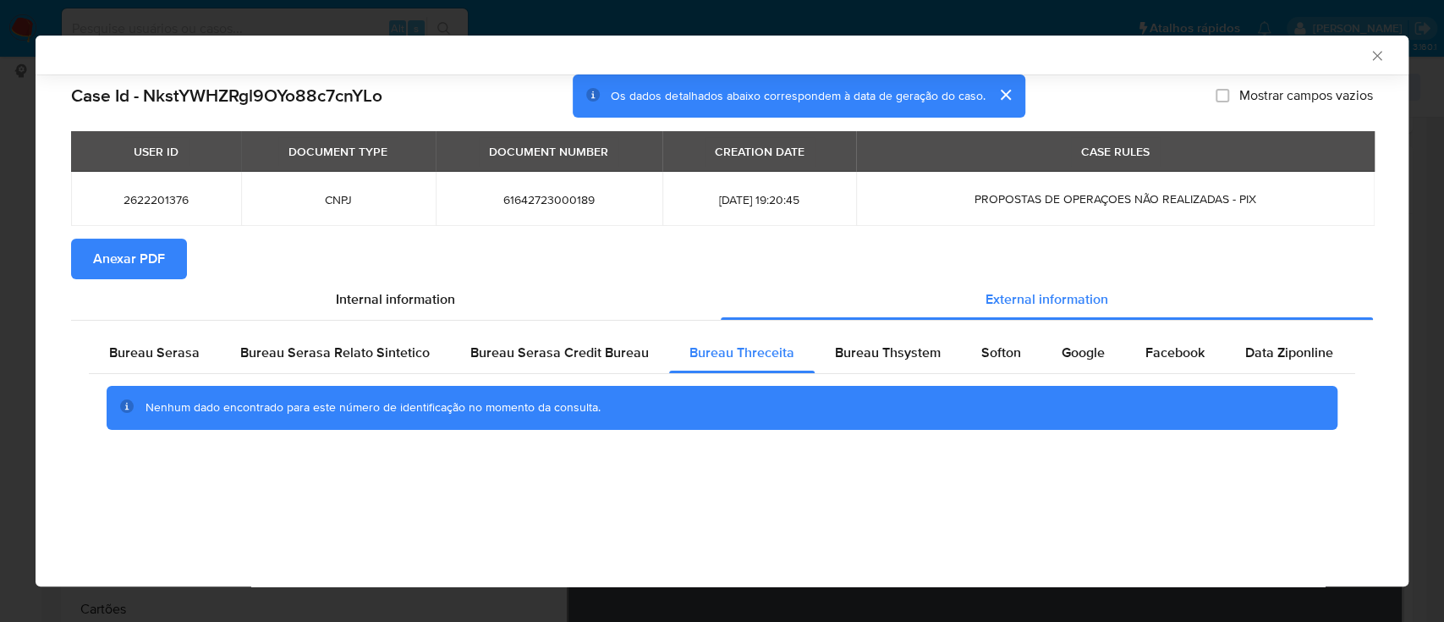
click at [1208, 38] on div "AML Data Collector" at bounding box center [722, 55] width 1373 height 39
drag, startPoint x: 874, startPoint y: 355, endPoint x: 880, endPoint y: 374, distance: 19.5
click at [874, 356] on span "Bureau Thsystem" at bounding box center [888, 352] width 106 height 19
click at [1143, 51] on div "AML Data Collector" at bounding box center [707, 54] width 1321 height 15
click at [981, 349] on span "Softon" at bounding box center [1001, 352] width 40 height 19
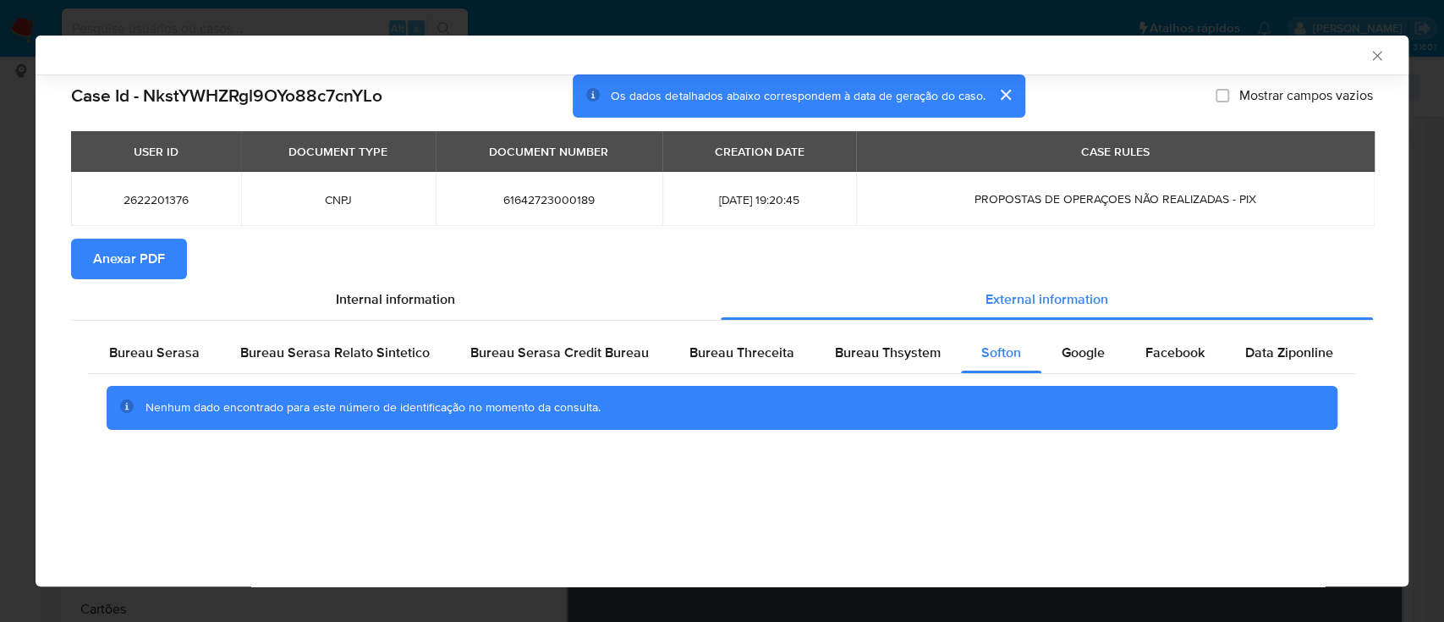
click at [1199, 58] on div "AML Data Collector" at bounding box center [707, 54] width 1321 height 15
click at [1095, 348] on span "Google" at bounding box center [1082, 352] width 43 height 19
drag, startPoint x: 1147, startPoint y: 64, endPoint x: 883, endPoint y: 40, distance: 265.0
click at [1147, 64] on div "AML Data Collector" at bounding box center [722, 55] width 1373 height 39
click at [1382, 62] on icon "Fechar a janela" at bounding box center [1376, 55] width 17 height 17
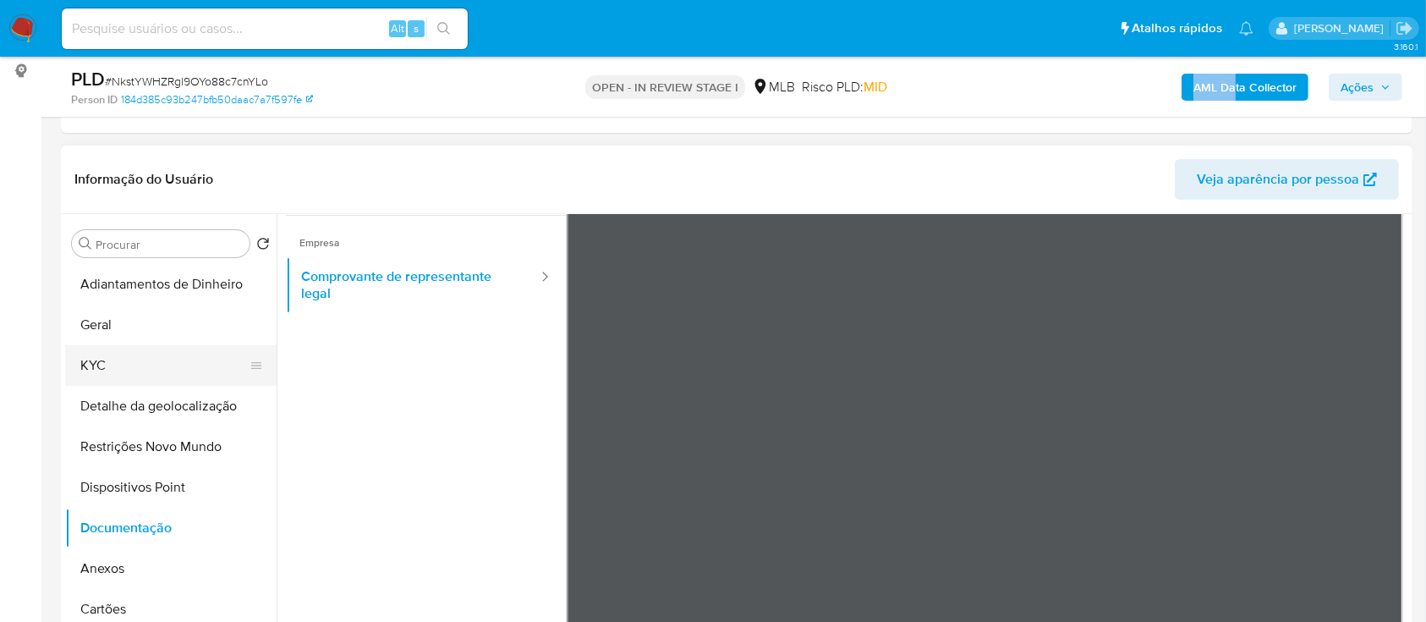
click at [112, 365] on button "KYC" at bounding box center [164, 365] width 198 height 41
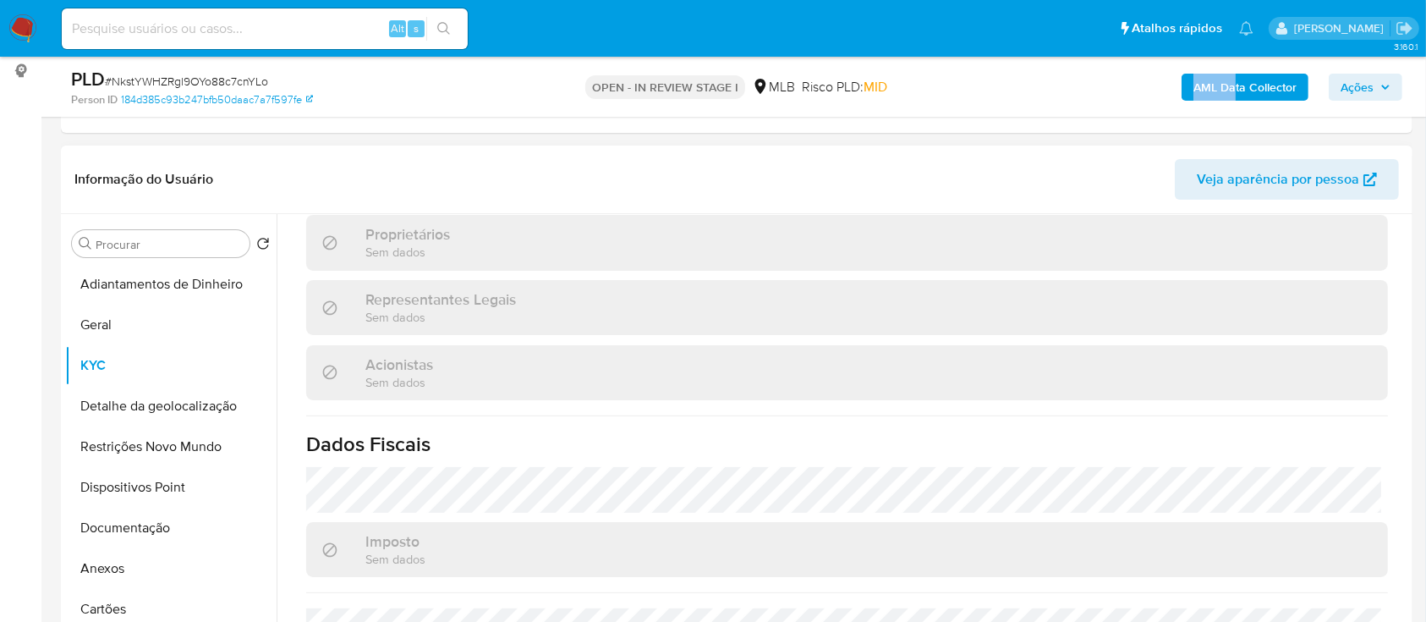
scroll to position [677, 0]
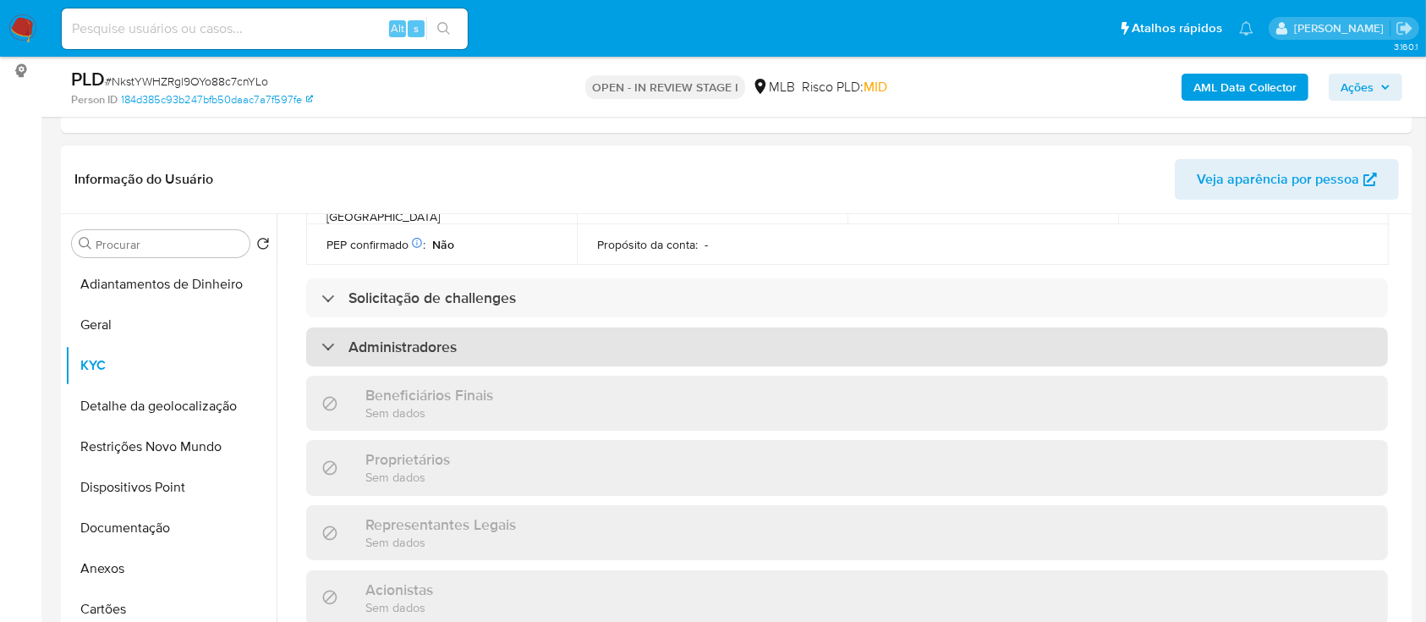
click at [441, 337] on h3 "Administradores" at bounding box center [402, 346] width 108 height 19
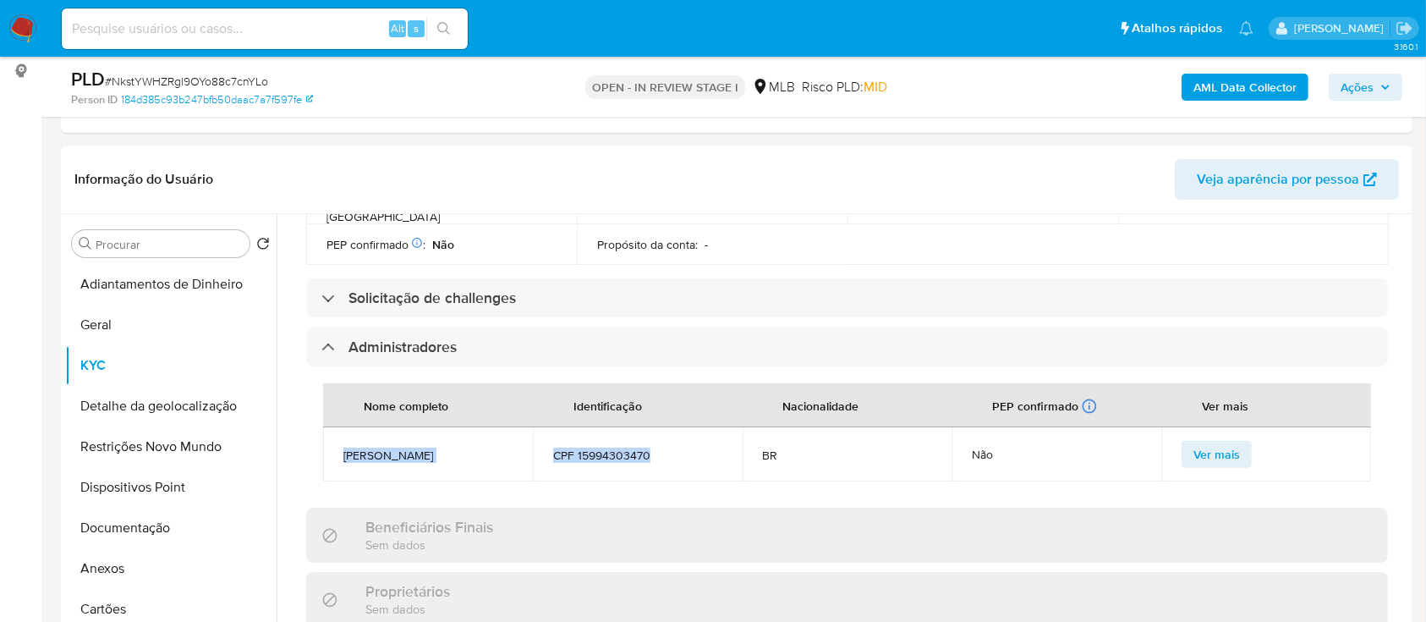
drag, startPoint x: 342, startPoint y: 423, endPoint x: 681, endPoint y: 427, distance: 339.2
click at [681, 427] on tr "Rafaell Joaquim CPF 15994303470 BR Não Ver mais" at bounding box center [847, 454] width 1048 height 54
copy tr "Rafaell Joaquim CPF 15994303470"
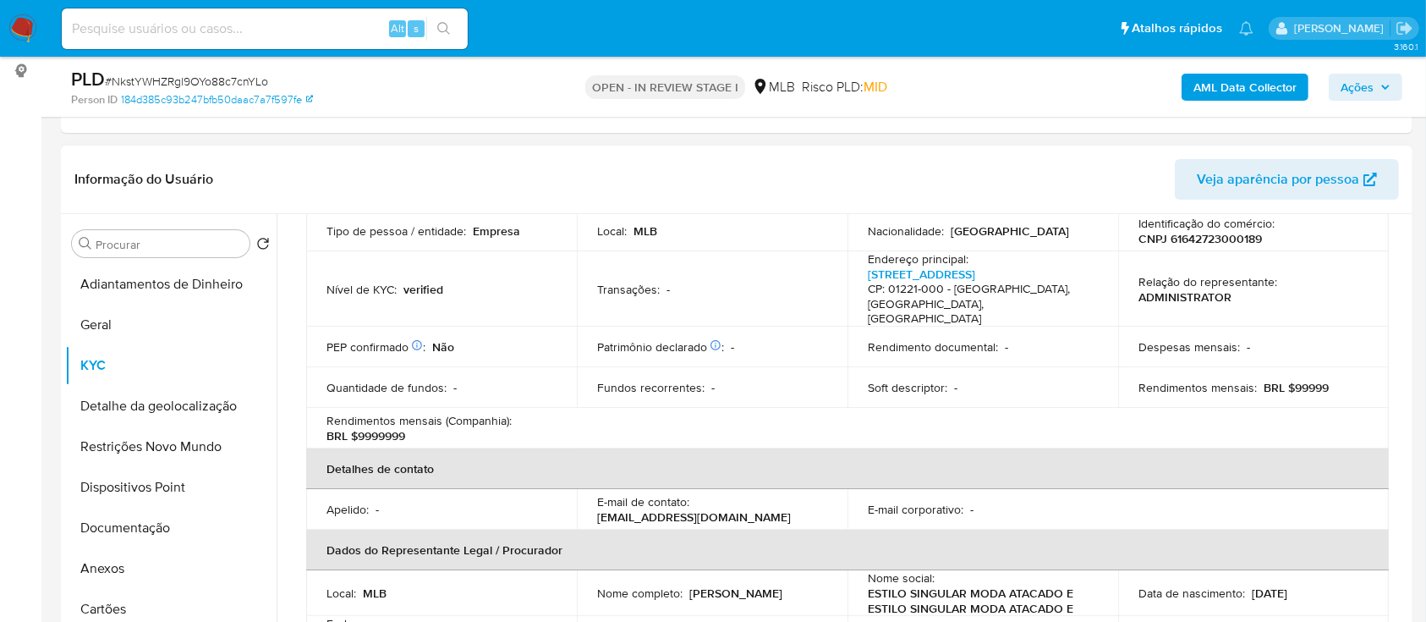
scroll to position [338, 0]
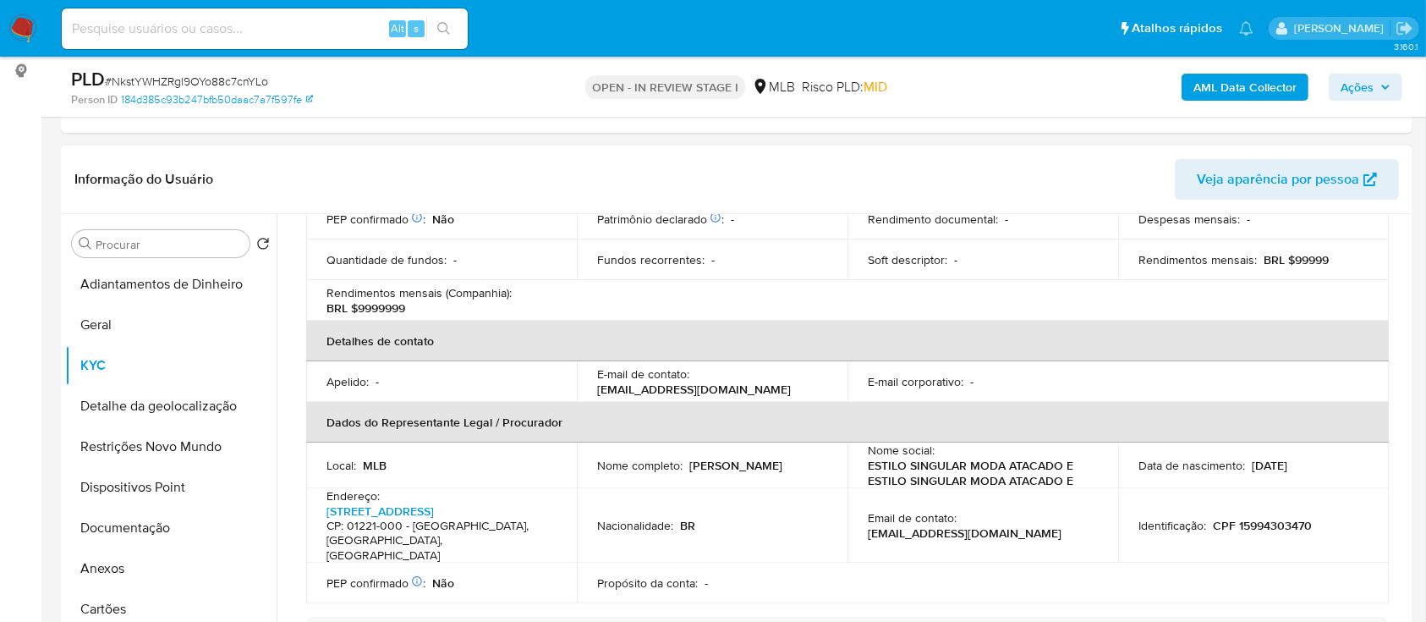
drag, startPoint x: 1315, startPoint y: 447, endPoint x: 1242, endPoint y: 449, distance: 72.8
click at [1242, 458] on div "Data de nascimento : 01/09/2006" at bounding box center [1253, 465] width 230 height 15
click at [1074, 162] on header "Informação do Usuário Veja aparência por pessoa" at bounding box center [736, 179] width 1324 height 41
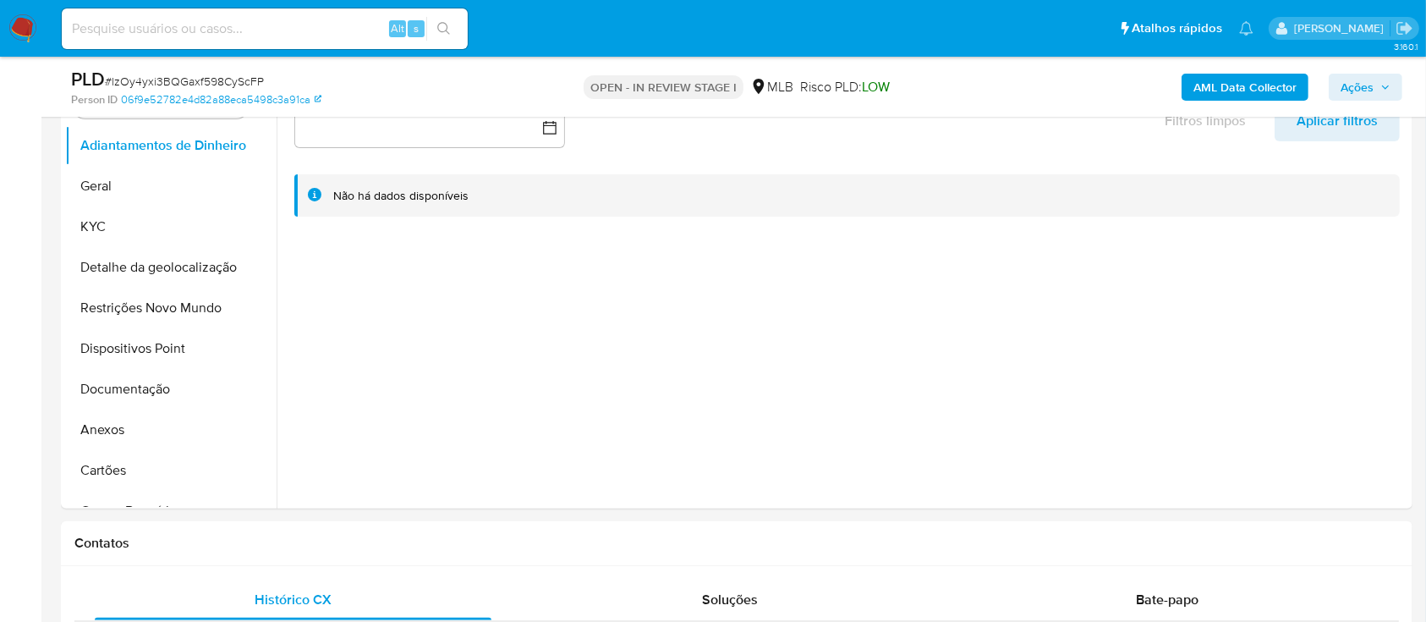
scroll to position [95, 0]
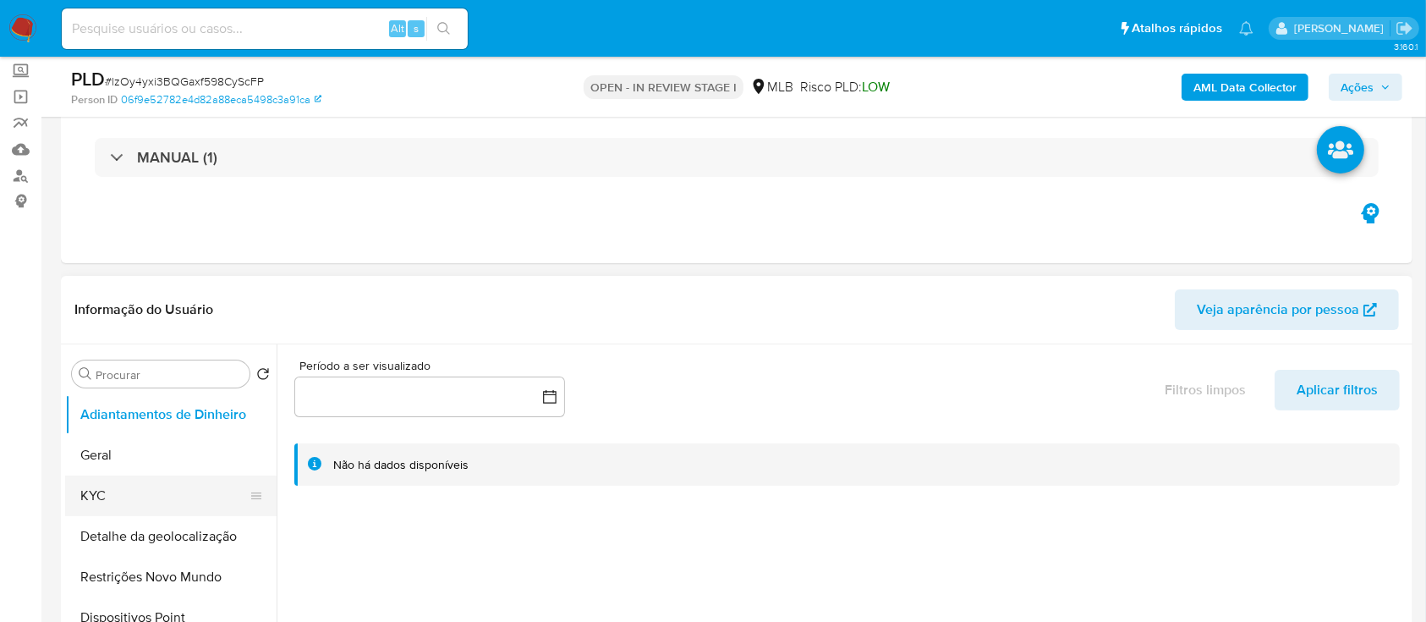
click at [119, 497] on button "KYC" at bounding box center [164, 495] width 198 height 41
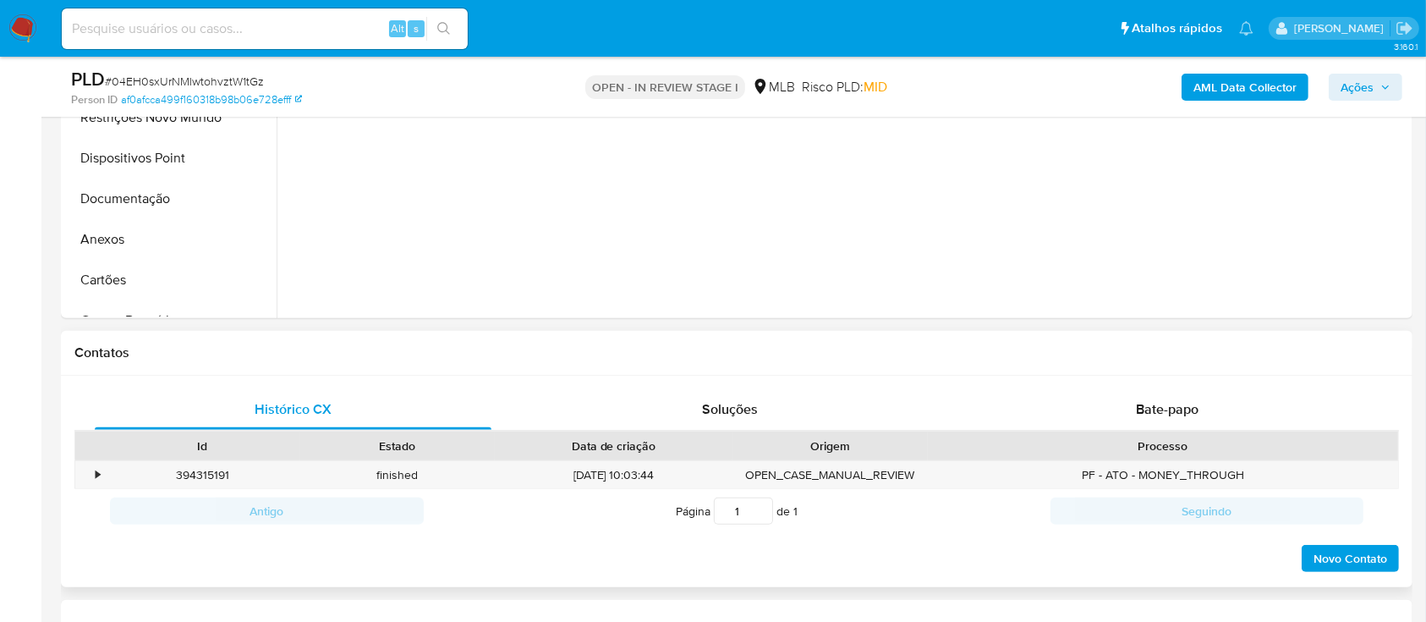
scroll to position [338, 0]
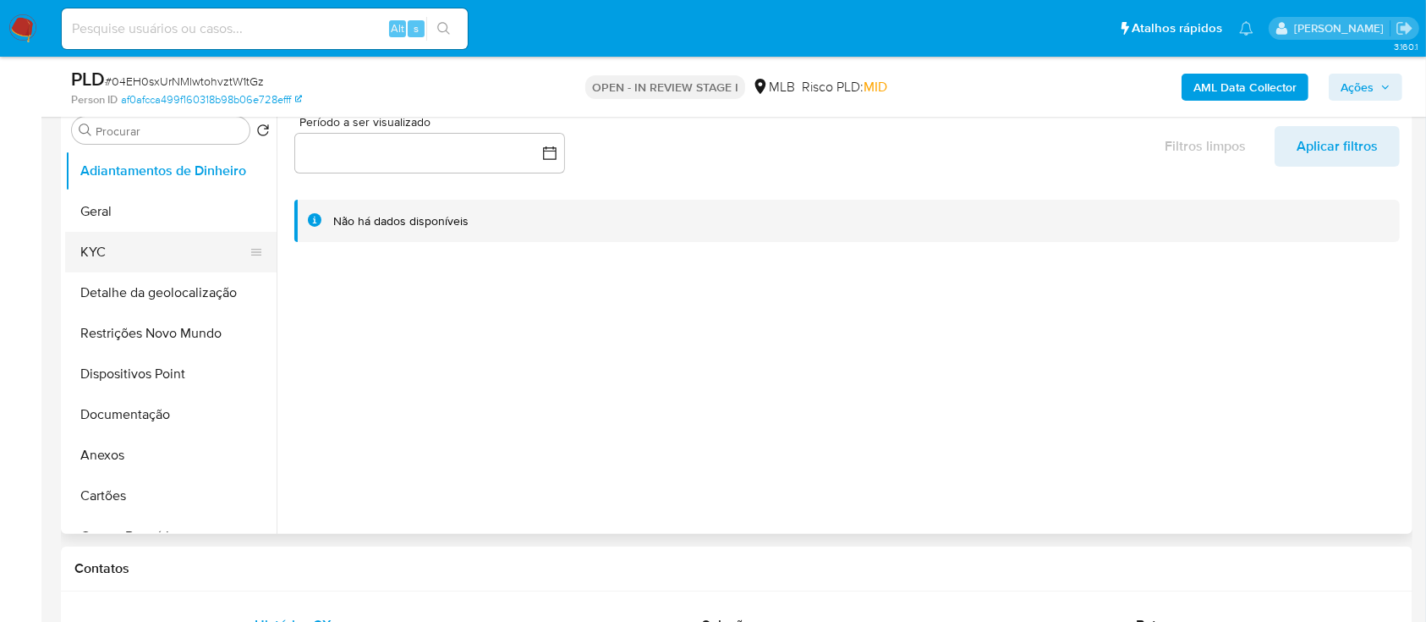
drag, startPoint x: 143, startPoint y: 218, endPoint x: 126, endPoint y: 243, distance: 29.8
click at [143, 220] on button "Geral" at bounding box center [170, 211] width 211 height 41
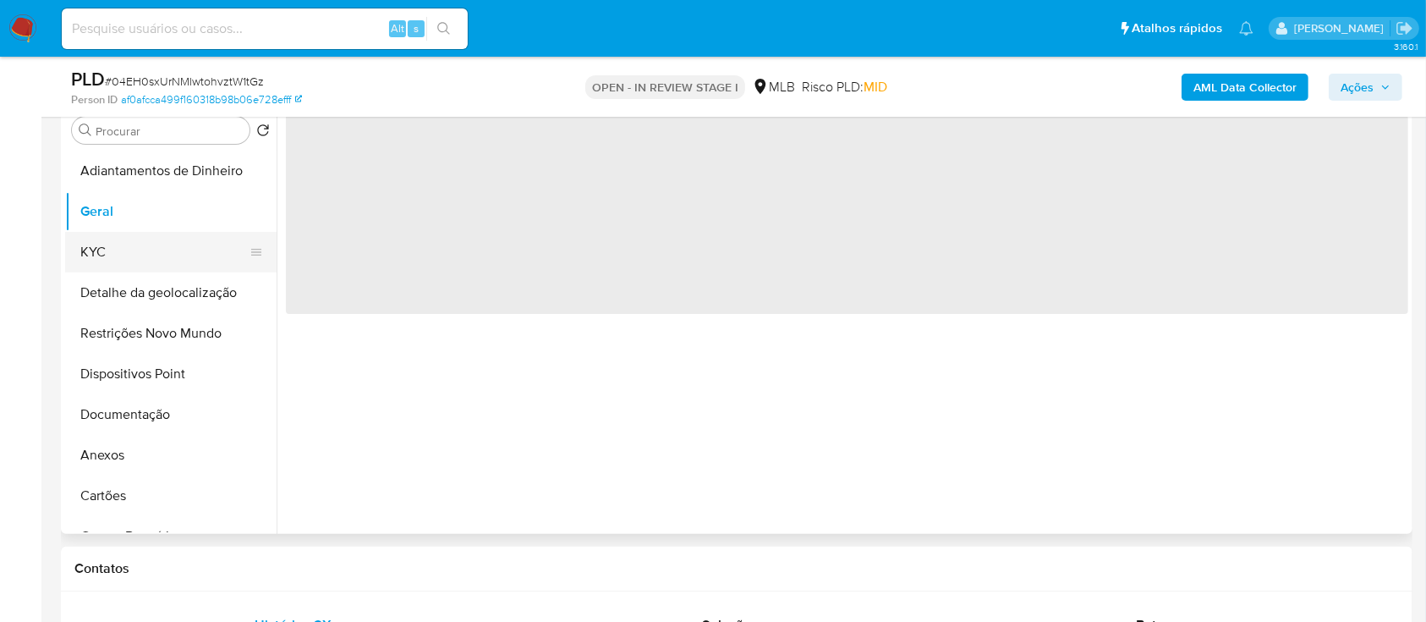
click at [122, 247] on button "KYC" at bounding box center [164, 252] width 198 height 41
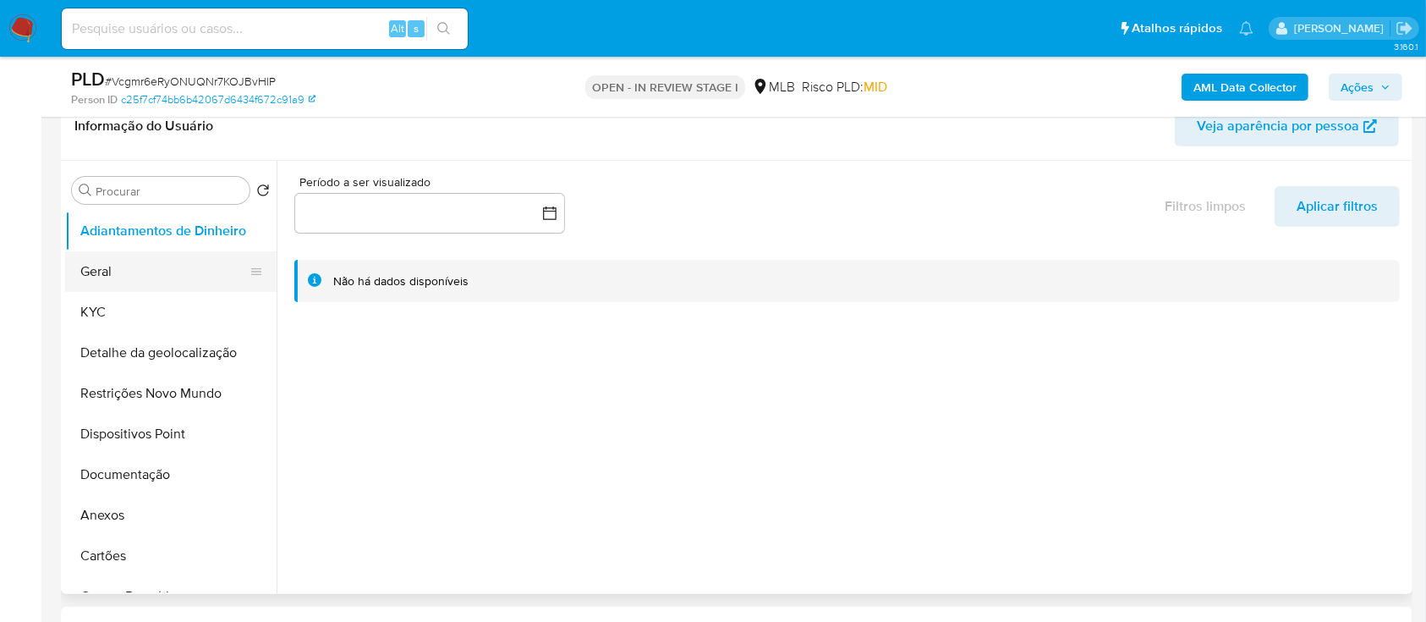
scroll to position [225, 0]
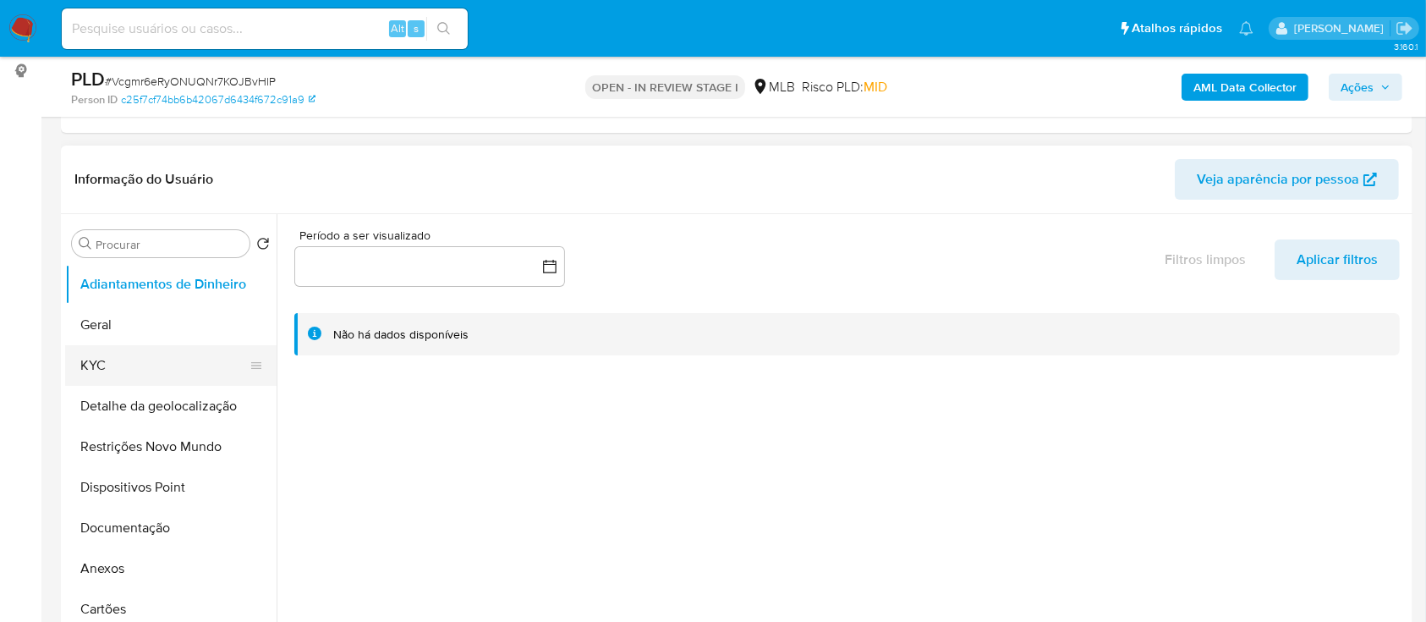
click at [120, 365] on button "KYC" at bounding box center [164, 365] width 198 height 41
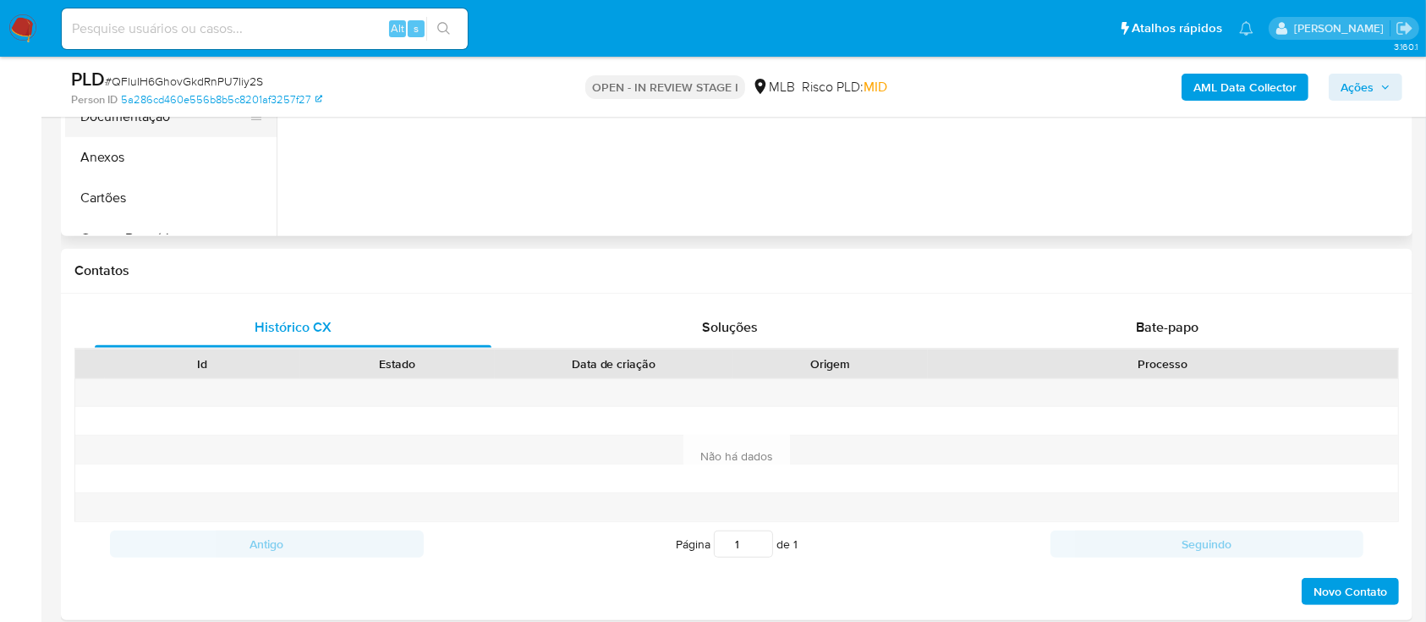
scroll to position [338, 0]
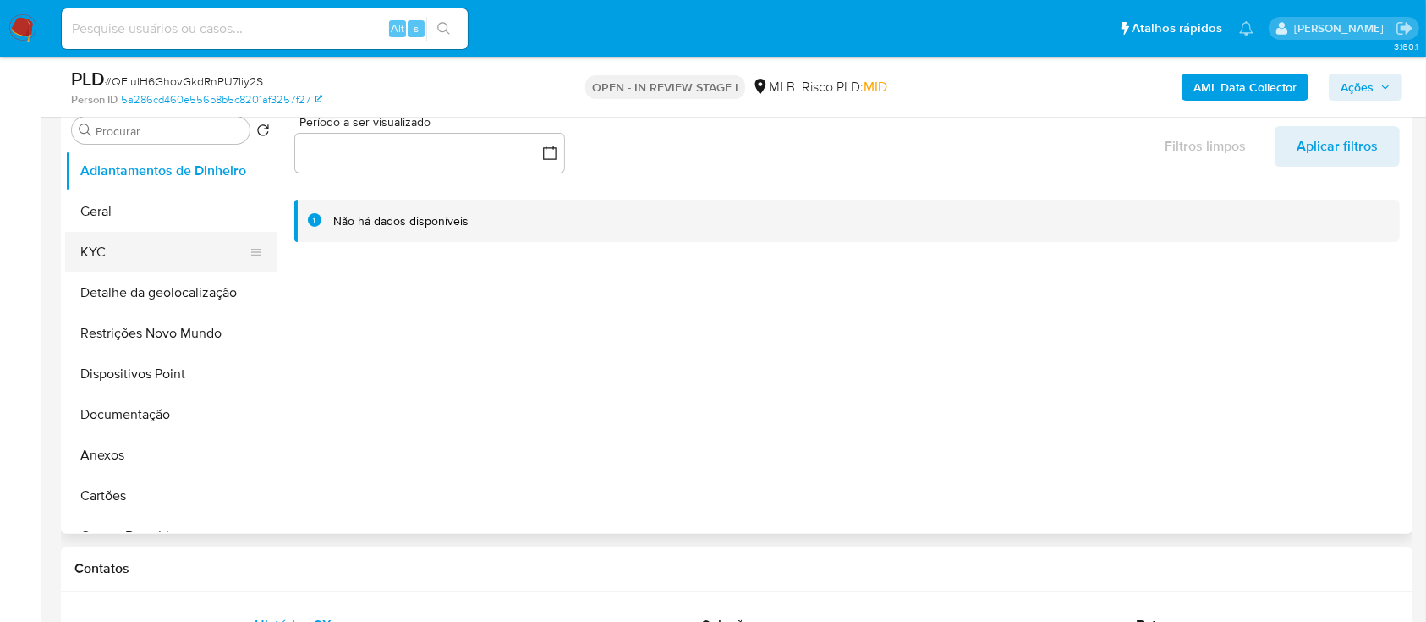
drag, startPoint x: 109, startPoint y: 248, endPoint x: 173, endPoint y: 233, distance: 65.9
click at [109, 248] on button "KYC" at bounding box center [164, 252] width 198 height 41
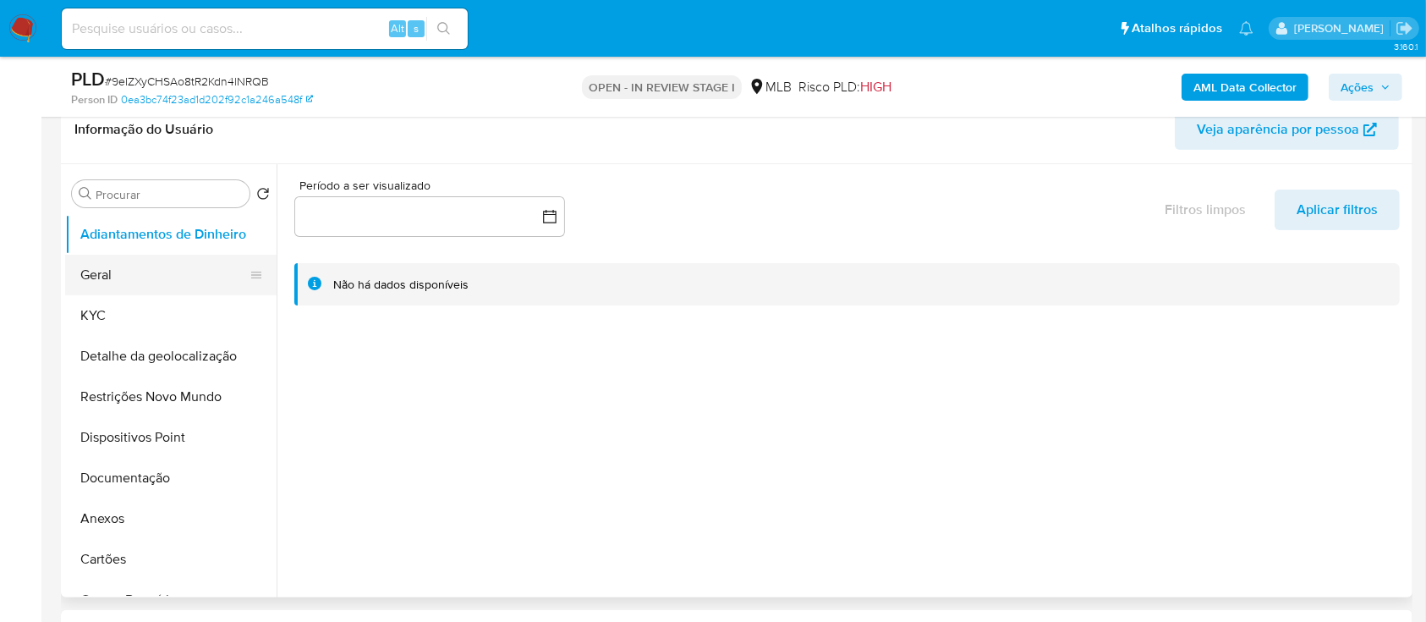
scroll to position [225, 0]
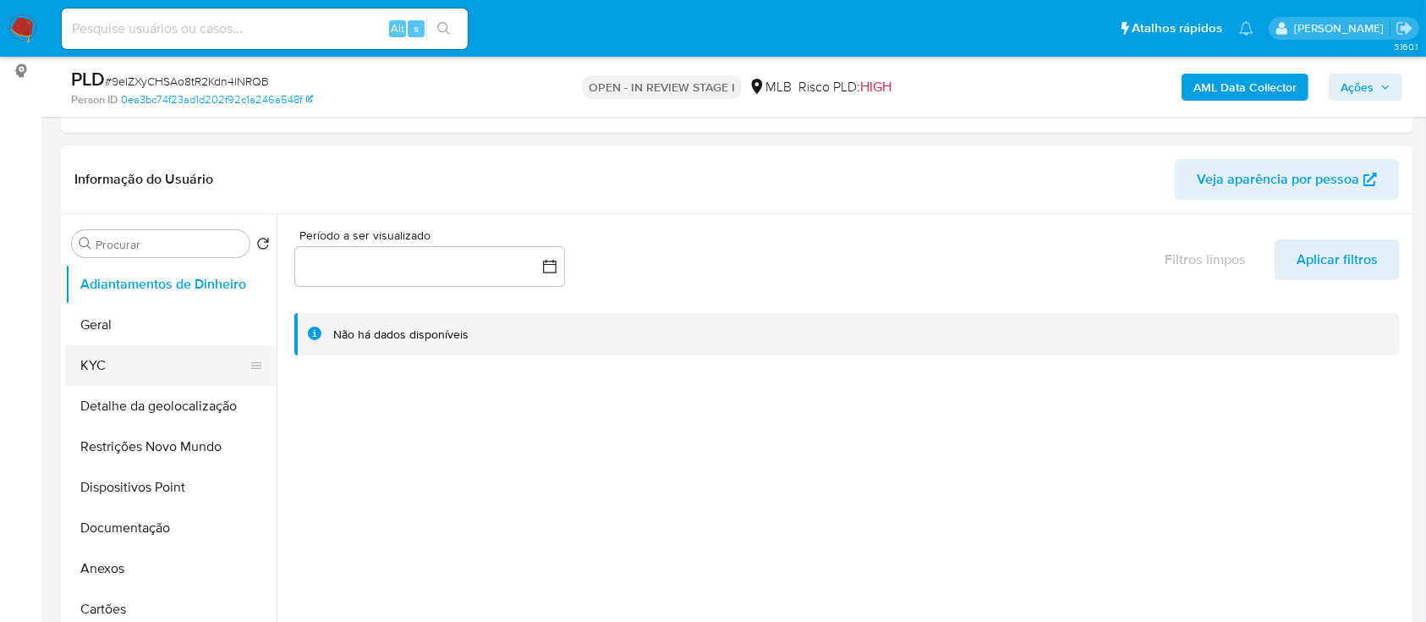
click at [202, 359] on button "KYC" at bounding box center [164, 365] width 198 height 41
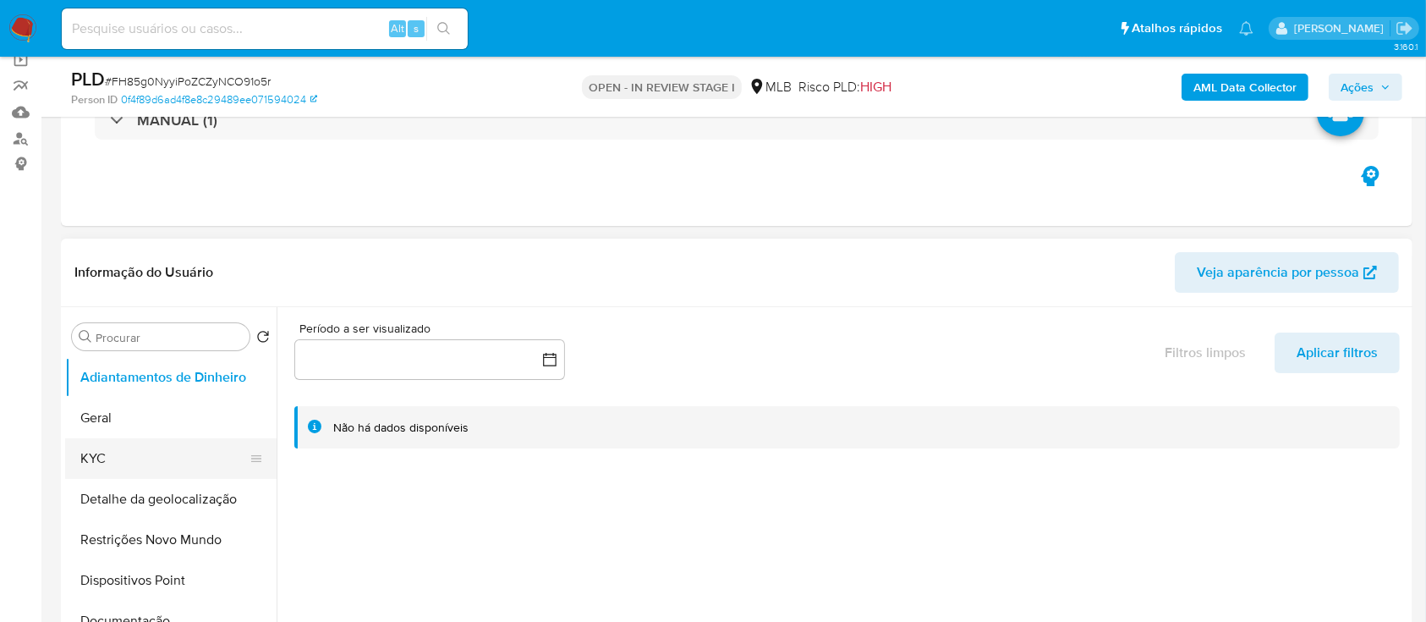
scroll to position [225, 0]
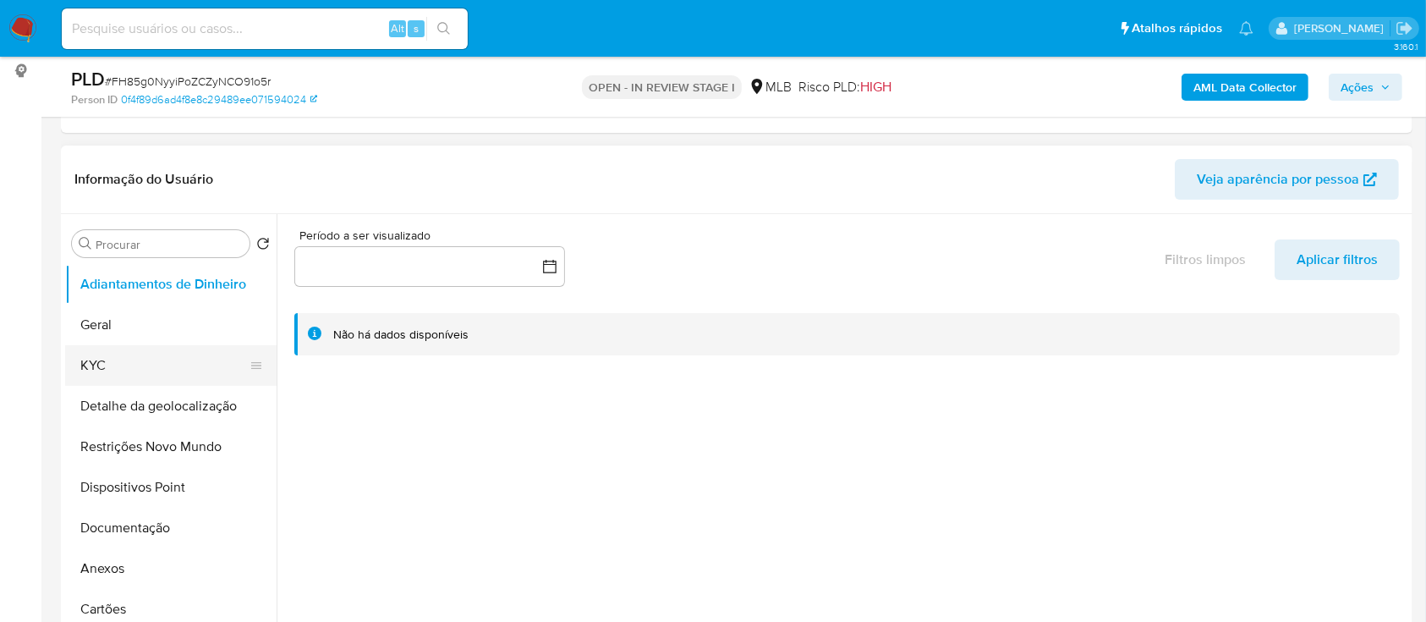
click at [149, 370] on button "KYC" at bounding box center [164, 365] width 198 height 41
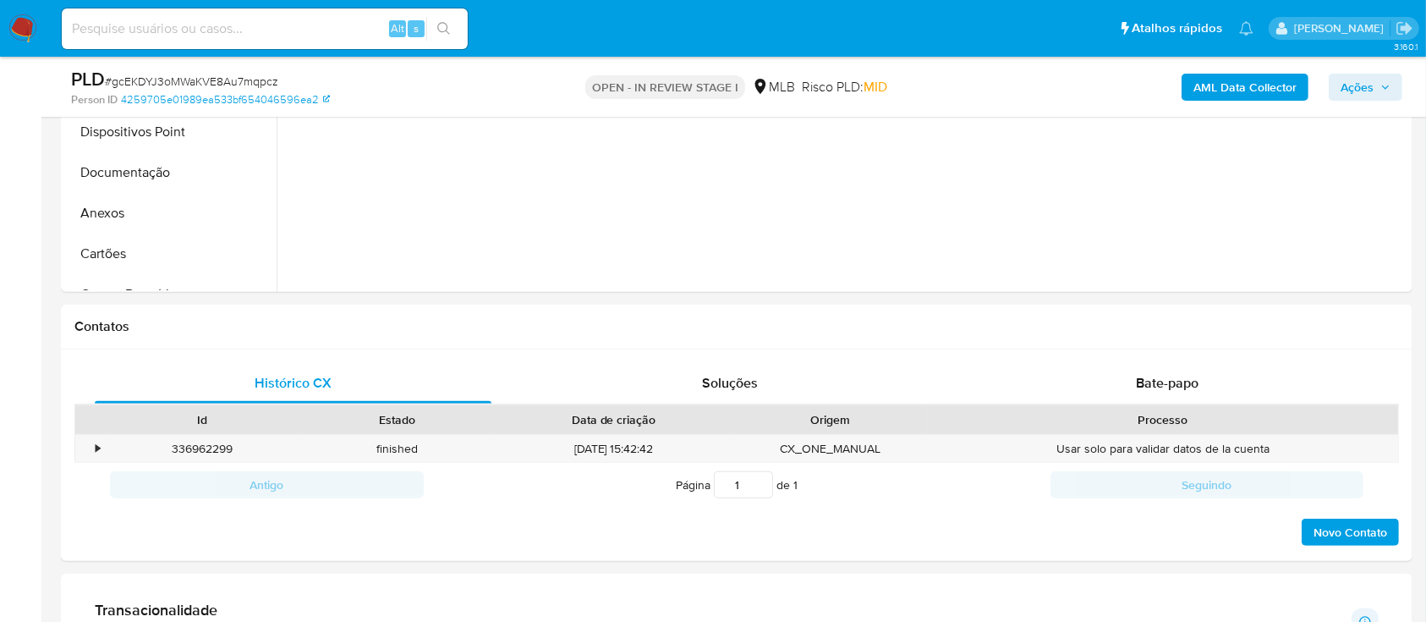
scroll to position [338, 0]
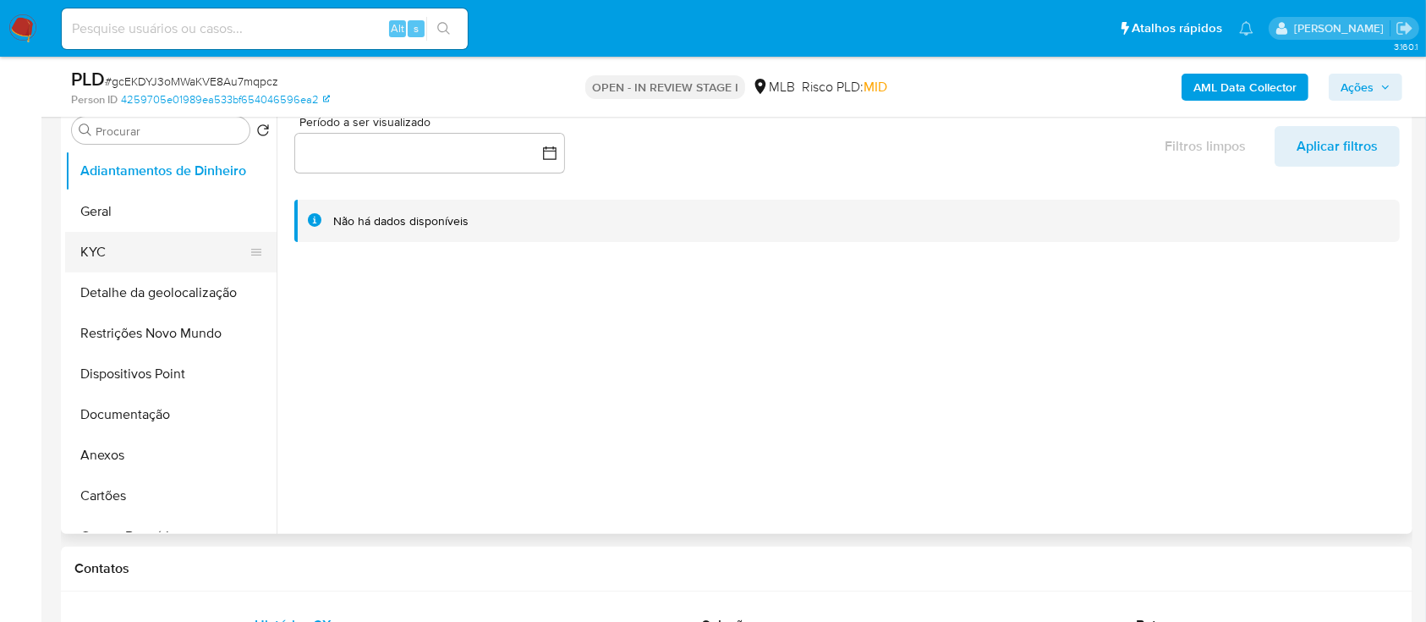
click at [140, 257] on button "KYC" at bounding box center [164, 252] width 198 height 41
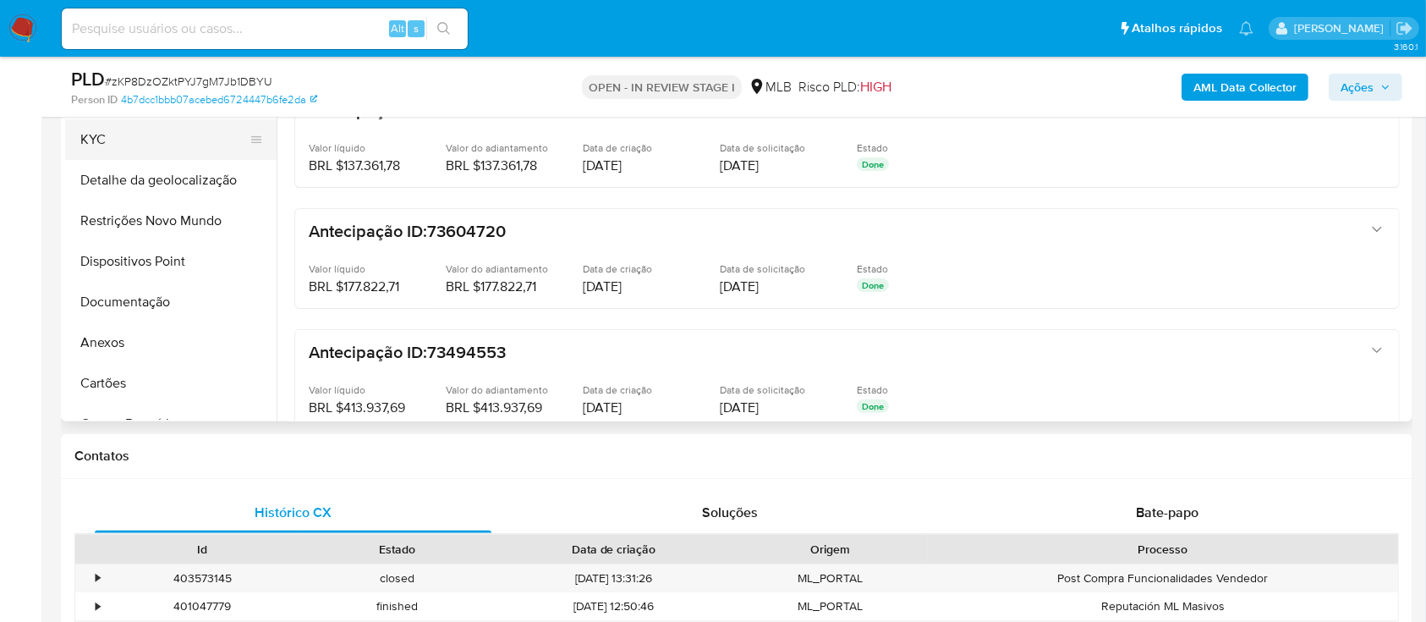
click at [115, 135] on button "KYC" at bounding box center [164, 139] width 198 height 41
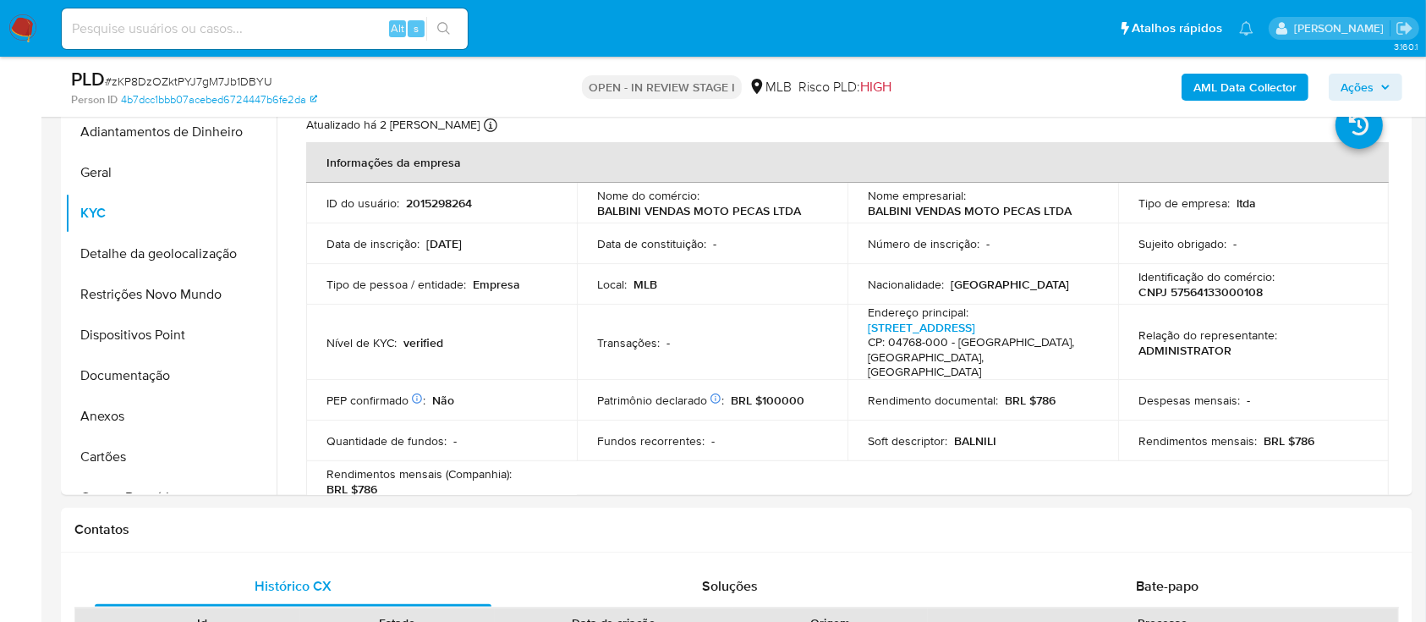
scroll to position [112, 0]
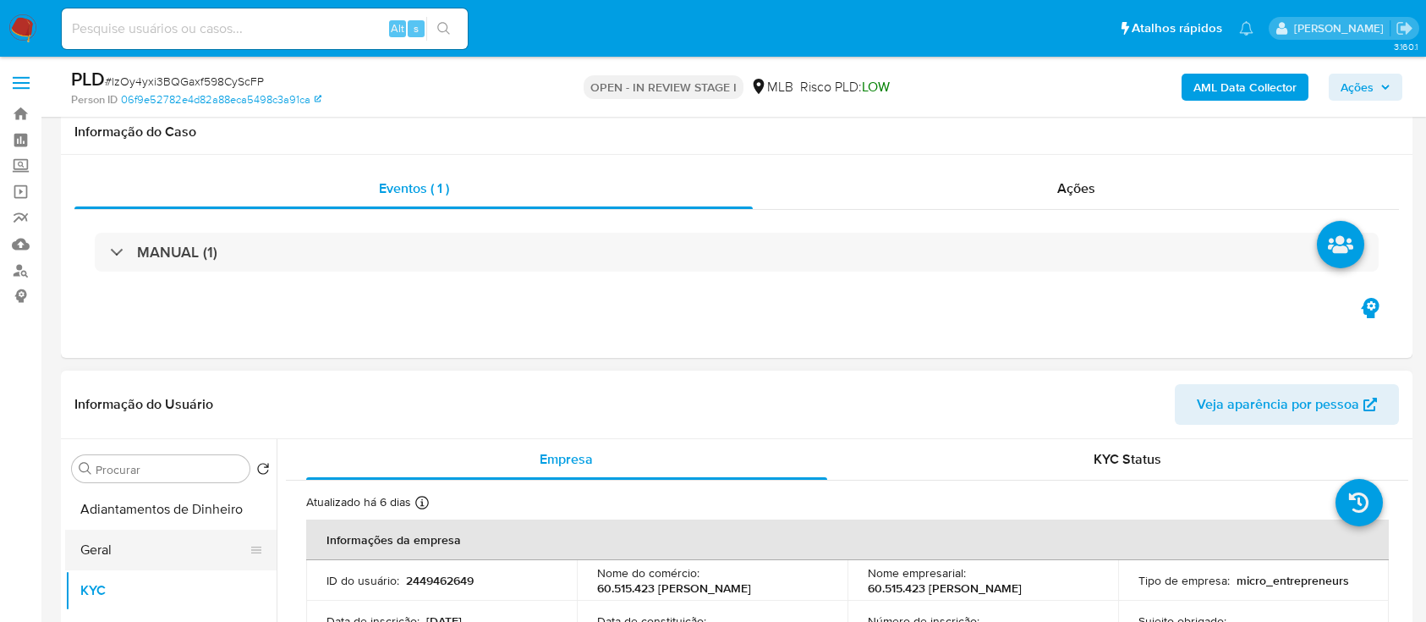
scroll to position [95, 0]
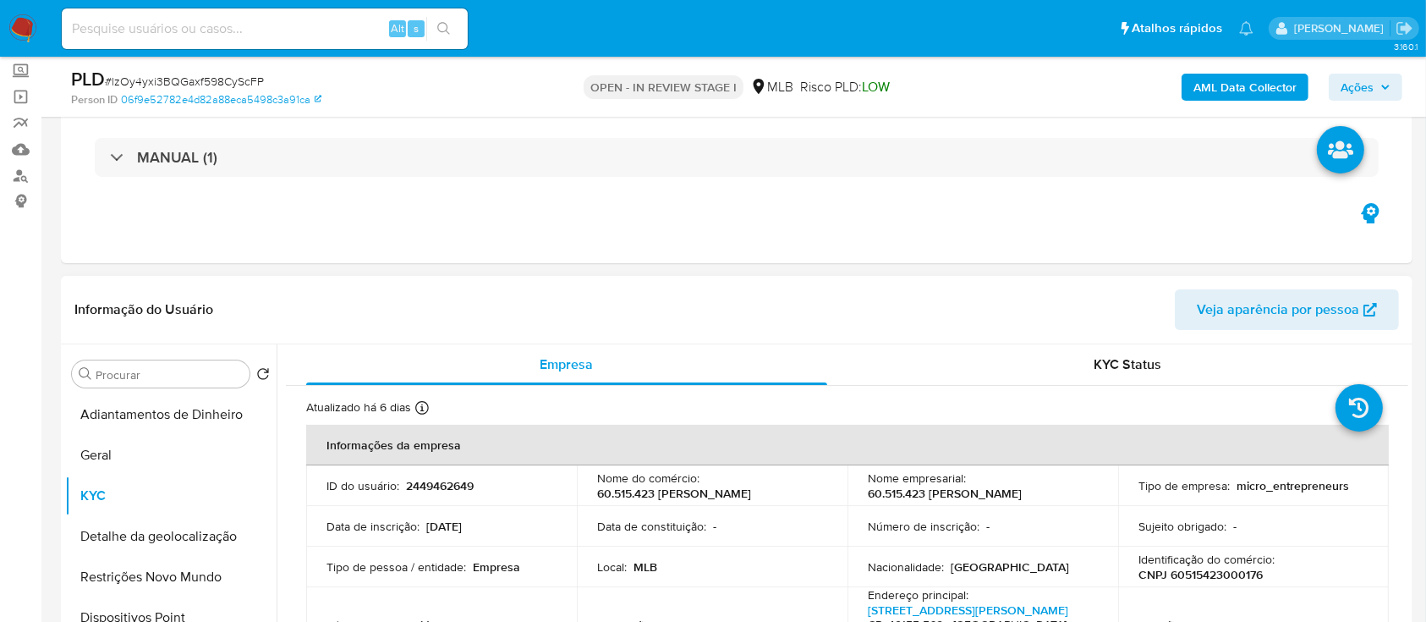
click at [105, 452] on button "Geral" at bounding box center [164, 455] width 198 height 41
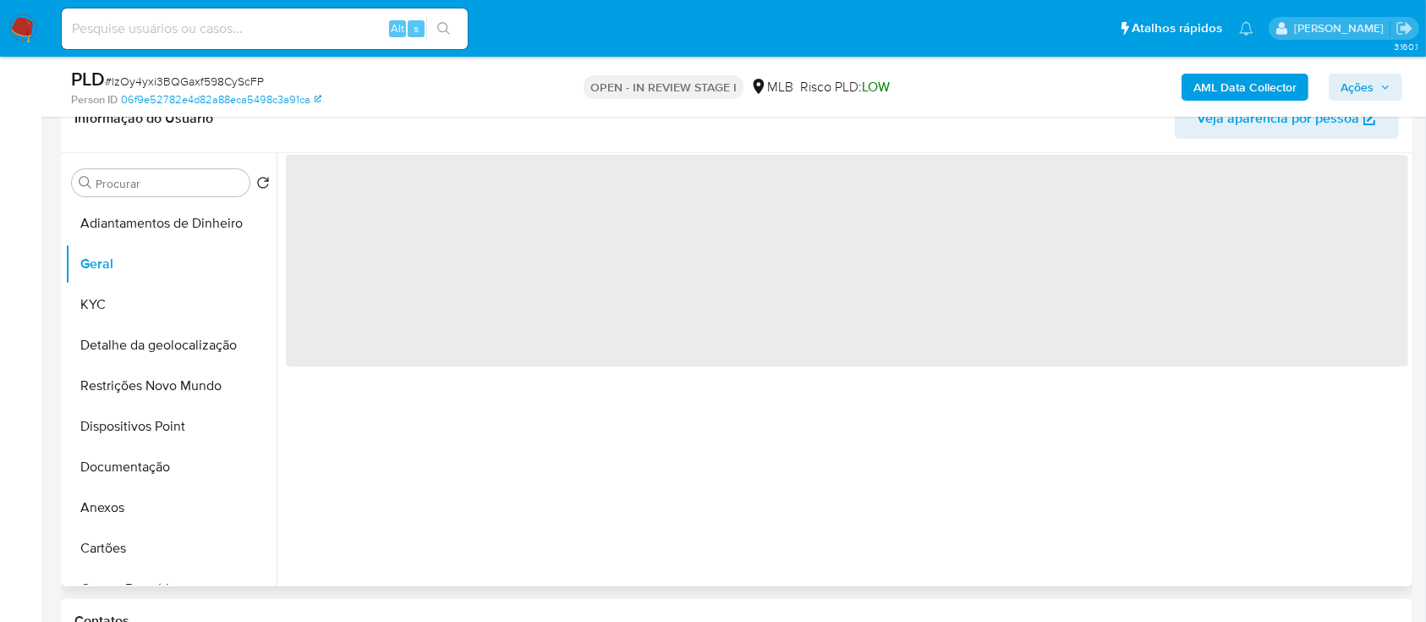
scroll to position [321, 0]
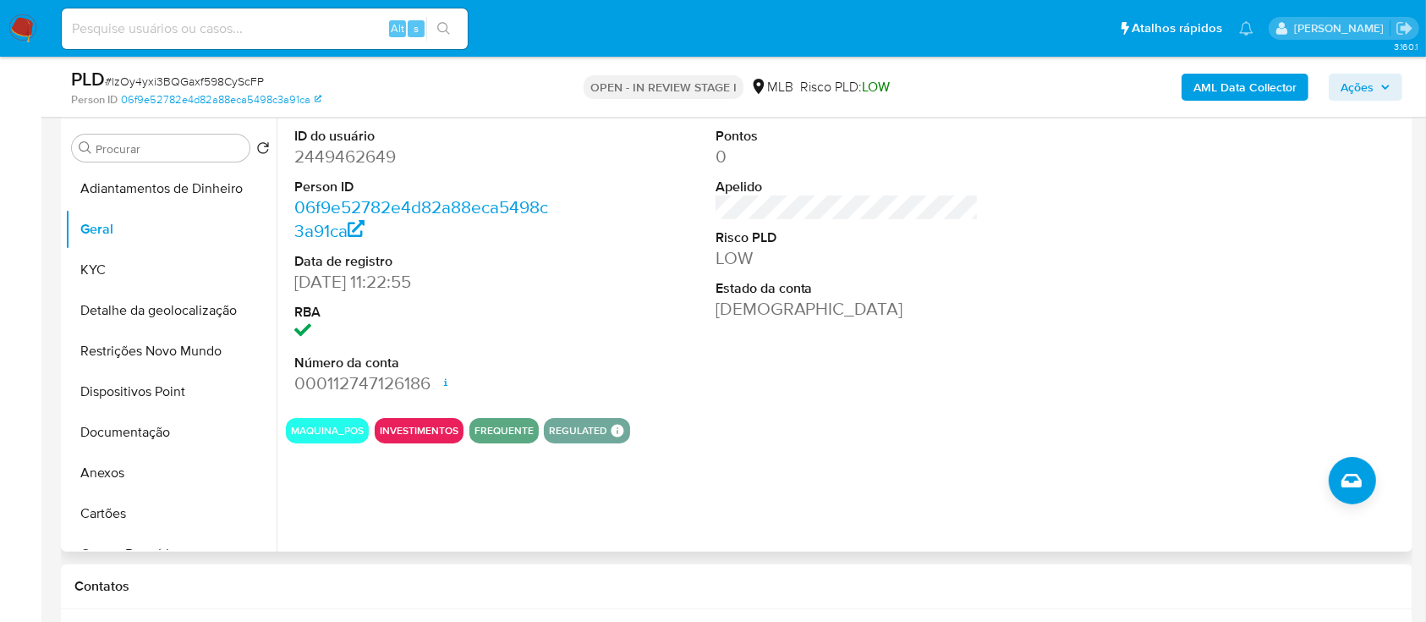
click at [1212, 233] on div at bounding box center [1267, 261] width 281 height 286
click at [101, 277] on button "KYC" at bounding box center [164, 269] width 198 height 41
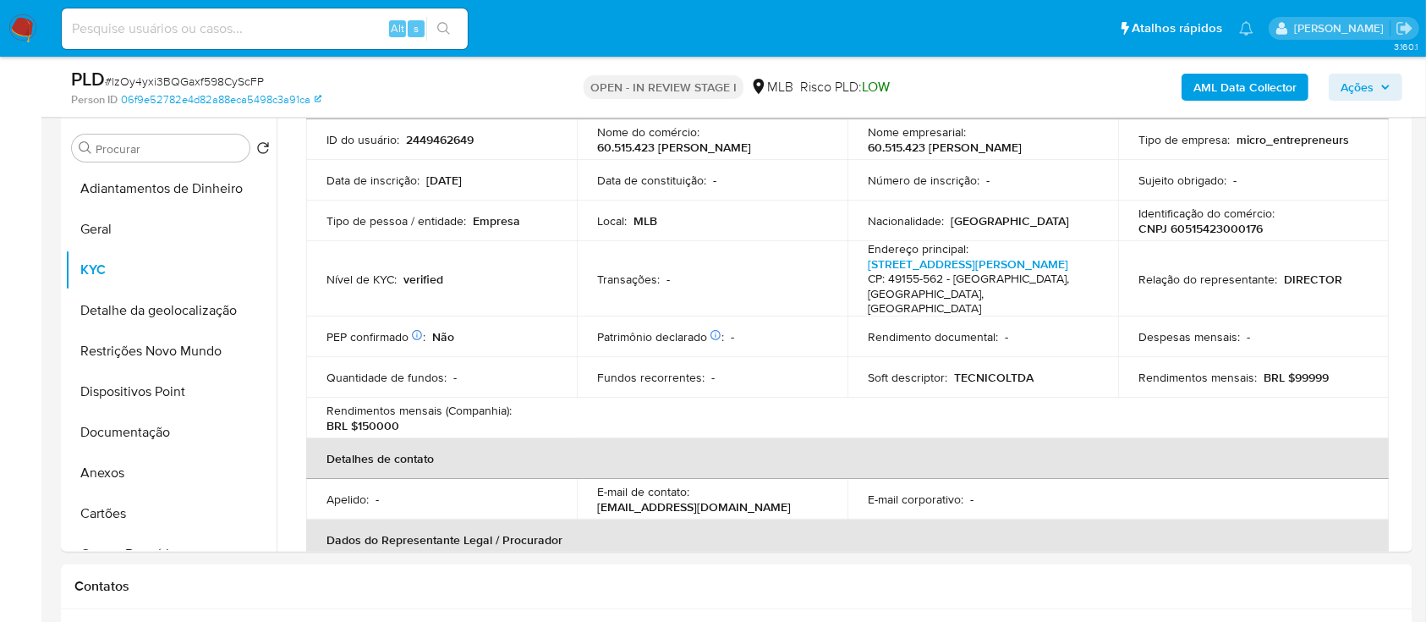
scroll to position [122, 0]
click at [1251, 421] on table "Informações da empresa ID do usuário : 2449462649 Nome do comércio : 60.515.423…" at bounding box center [847, 398] width 1083 height 642
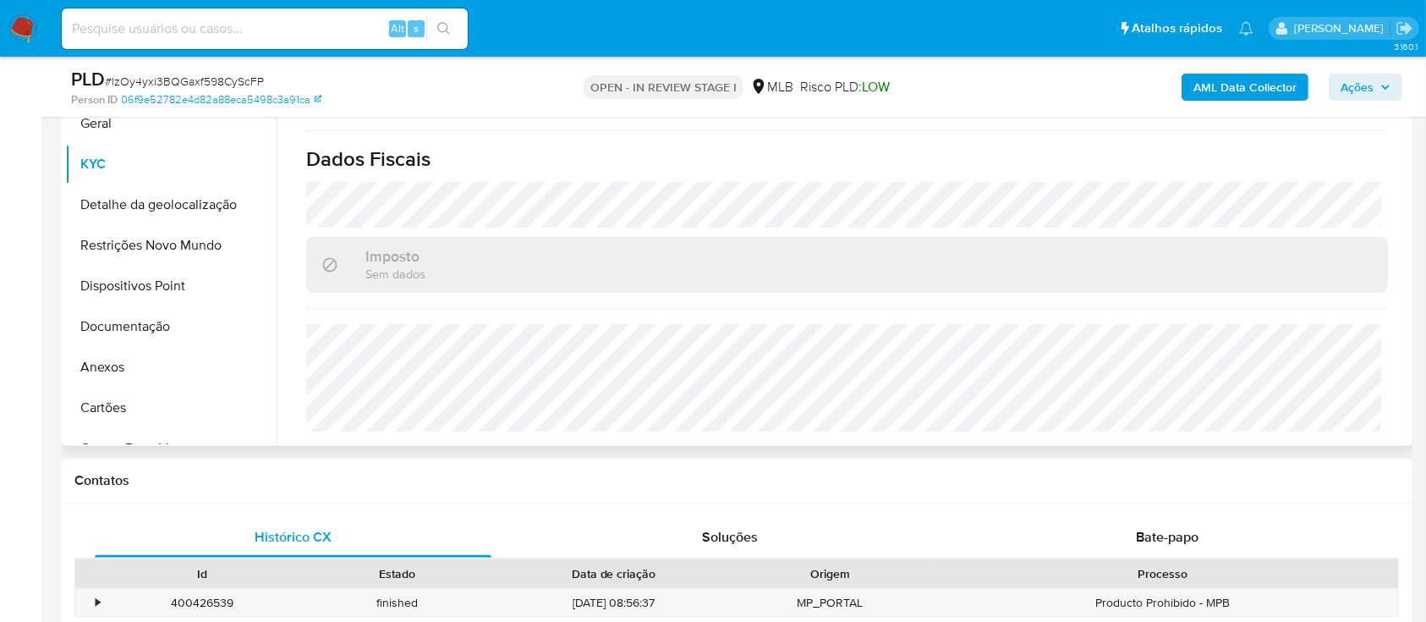
scroll to position [546, 0]
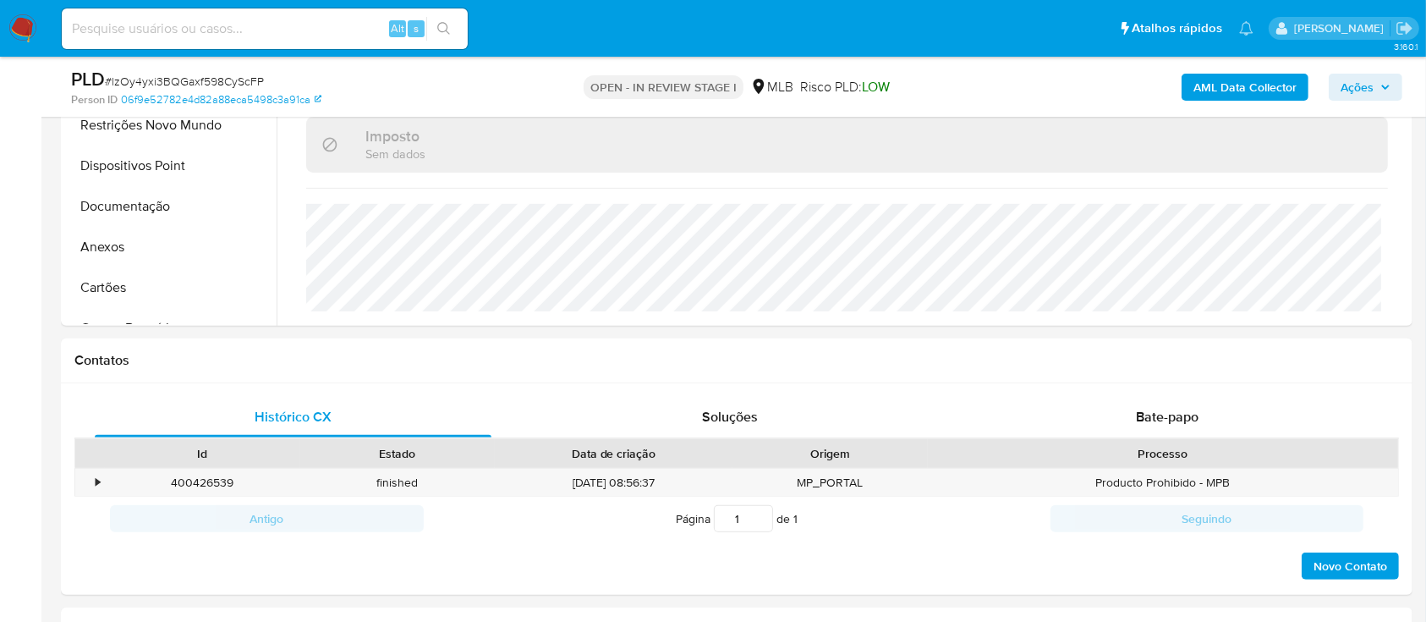
drag, startPoint x: 1070, startPoint y: 90, endPoint x: 725, endPoint y: 9, distance: 354.5
click at [1039, 84] on div "AML Data Collector Ações" at bounding box center [1182, 87] width 439 height 40
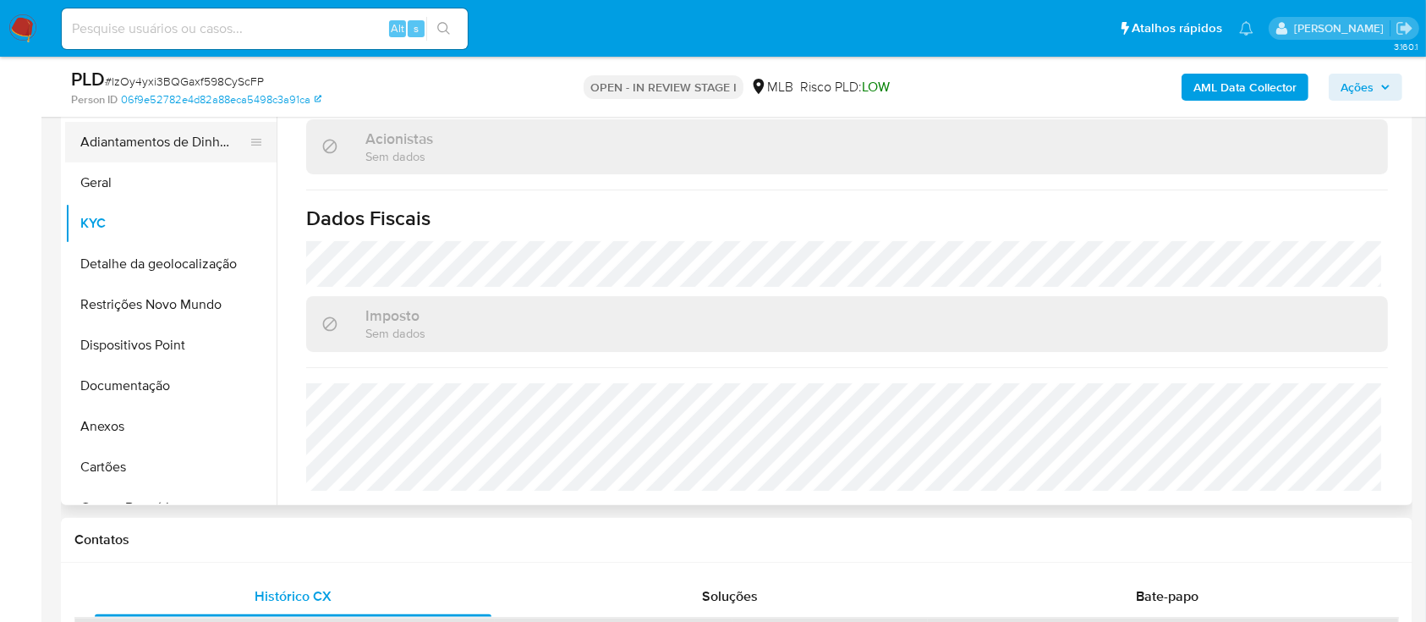
scroll to position [321, 0]
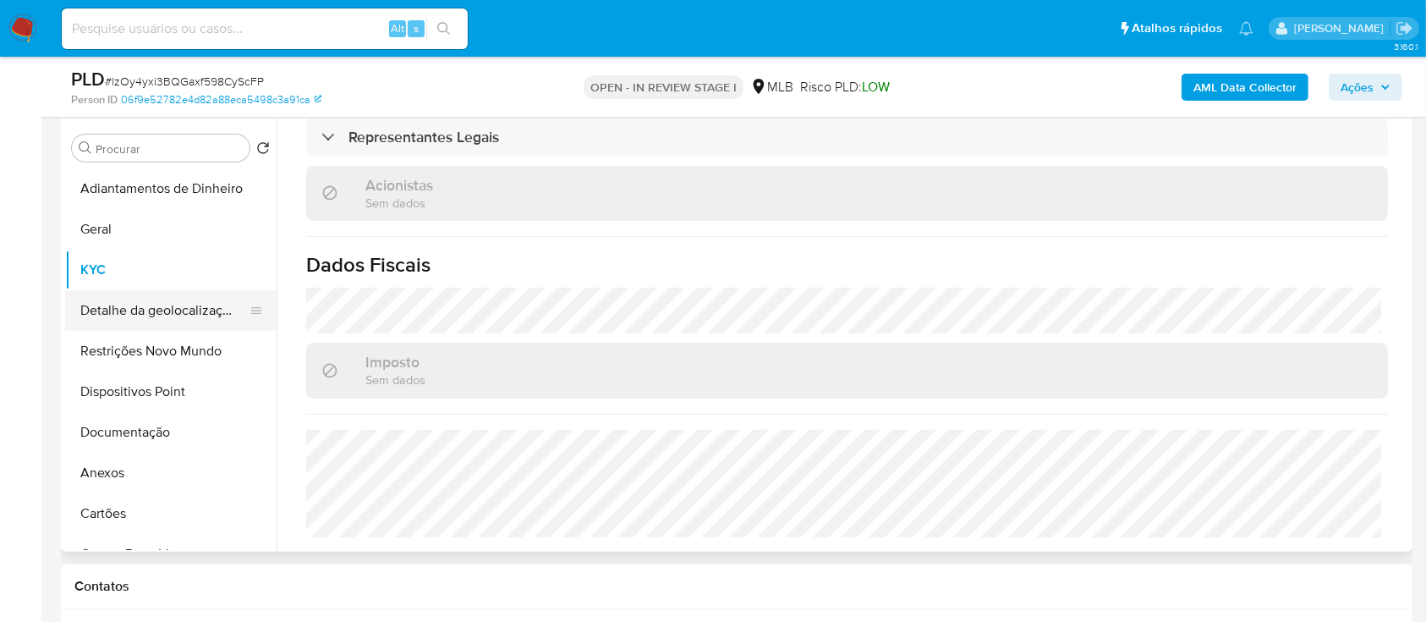
click at [199, 326] on button "Detalhe da geolocalização" at bounding box center [164, 310] width 198 height 41
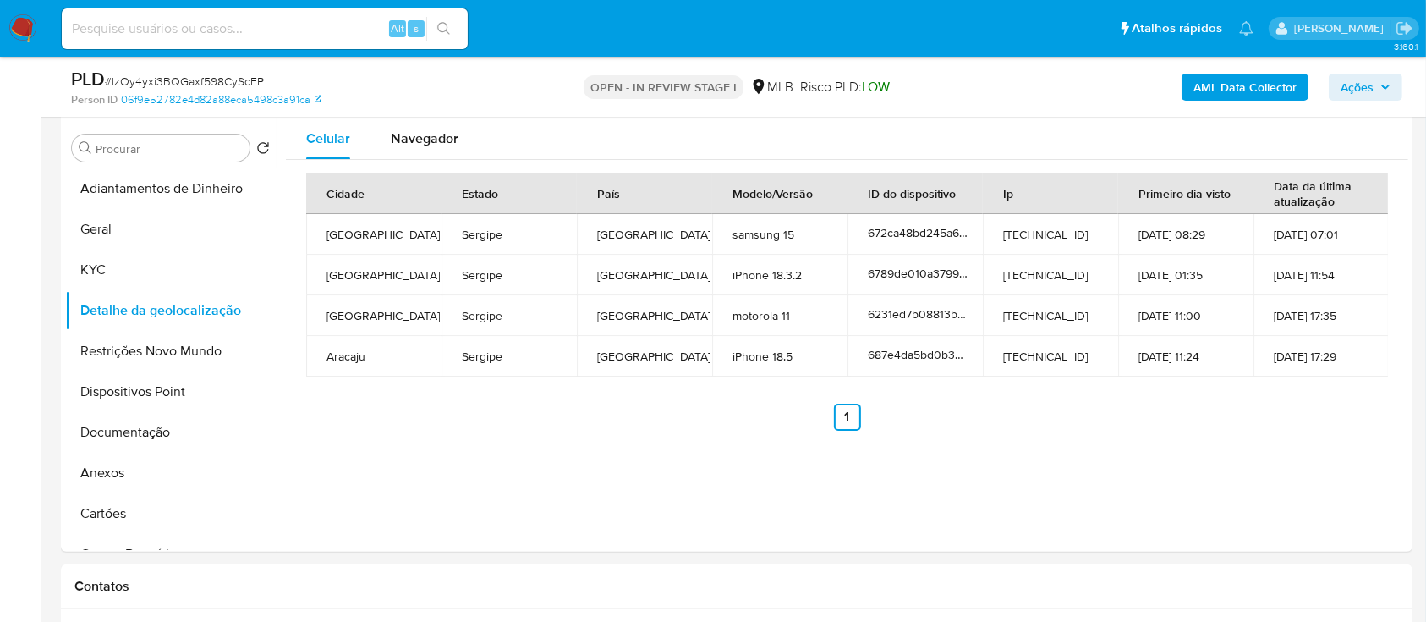
drag, startPoint x: 1204, startPoint y: 458, endPoint x: 1229, endPoint y: 434, distance: 34.1
click at [1208, 457] on div "Celular Navegador Cidade Estado País Modelo/Versão ID do dispositivo Ip Primeir…" at bounding box center [843, 334] width 1132 height 433
click at [132, 358] on button "Restrições Novo Mundo" at bounding box center [164, 351] width 198 height 41
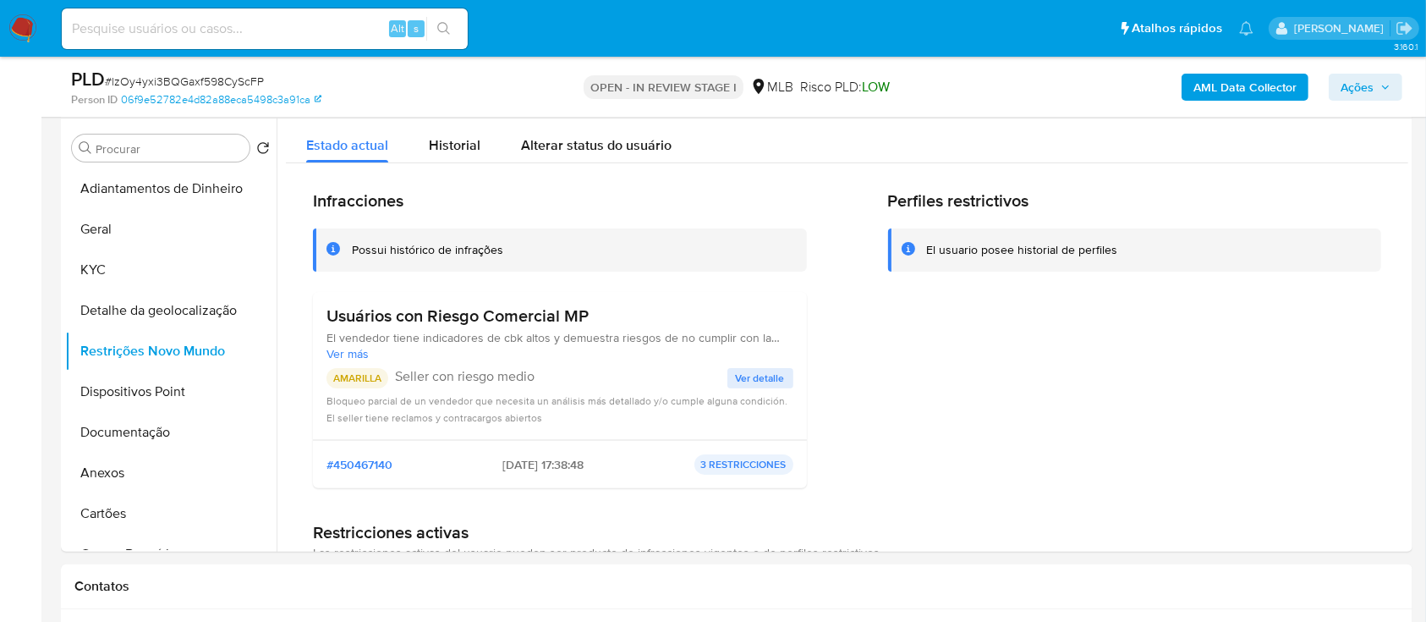
click at [1360, 310] on div "Perfiles restrictivos El usuario posee historial de perfiles" at bounding box center [1135, 345] width 494 height 311
click at [775, 378] on span "Ver detalle" at bounding box center [760, 378] width 49 height 17
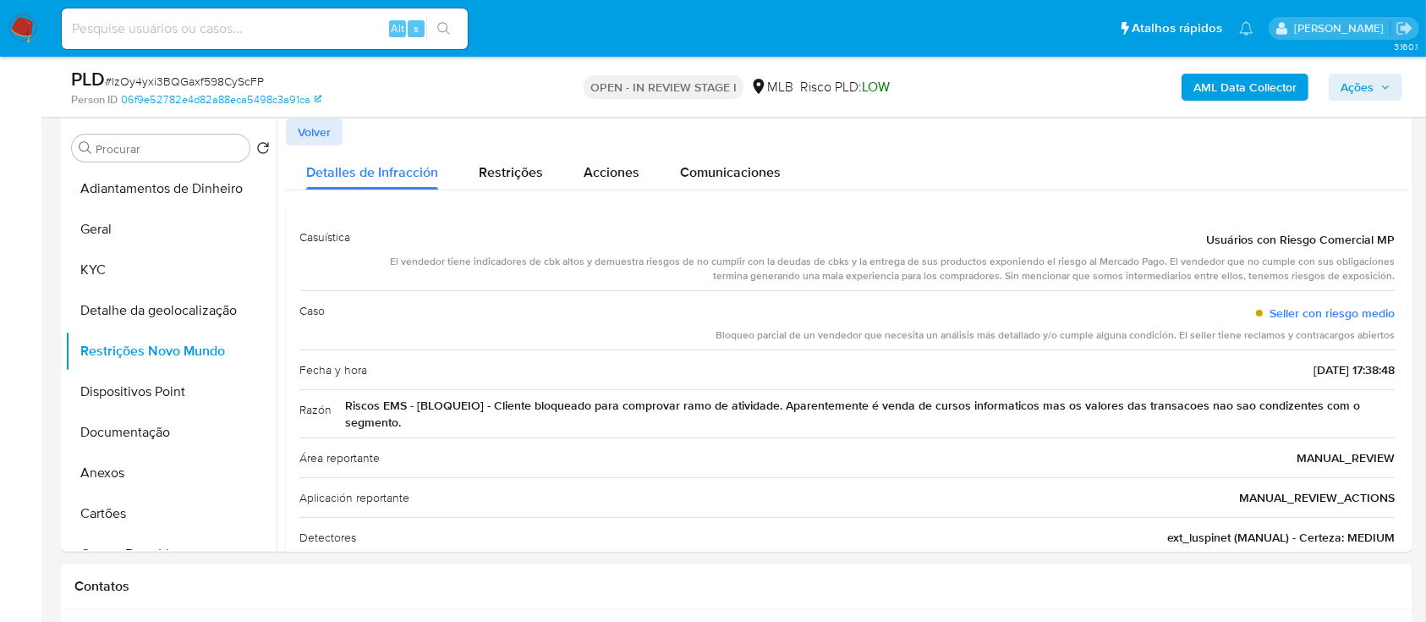
drag, startPoint x: 1357, startPoint y: 170, endPoint x: 976, endPoint y: 122, distance: 384.5
click at [1357, 171] on div "Detalles de Infracción Restrições Acciones Comunicaciones" at bounding box center [847, 167] width 1122 height 45
click at [105, 383] on button "Dispositivos Point" at bounding box center [164, 391] width 198 height 41
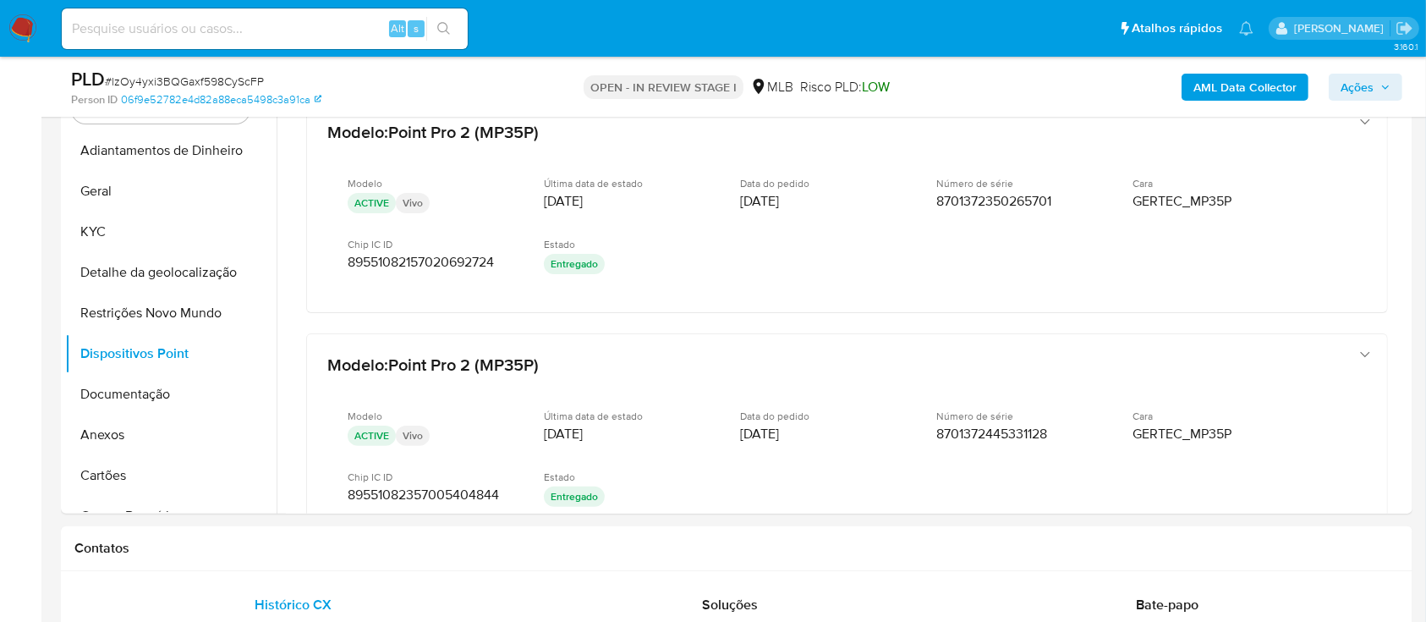
scroll to position [361, 0]
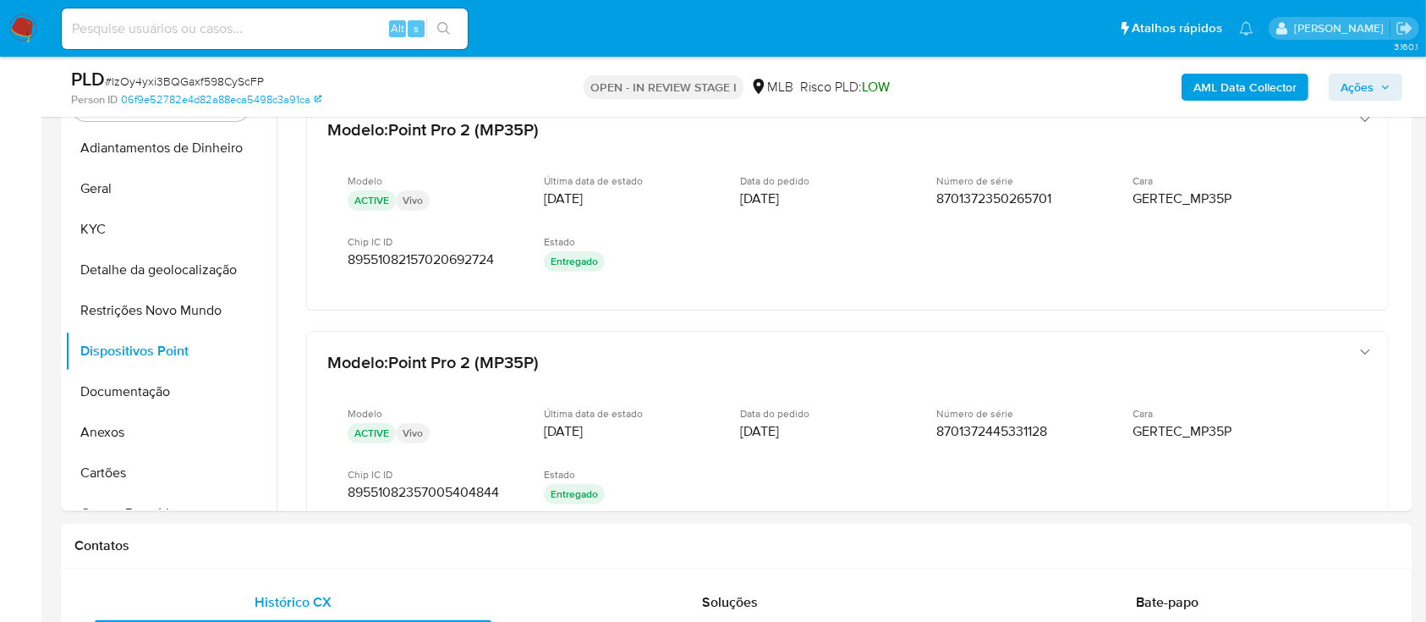
click at [133, 407] on button "Documentação" at bounding box center [164, 391] width 198 height 41
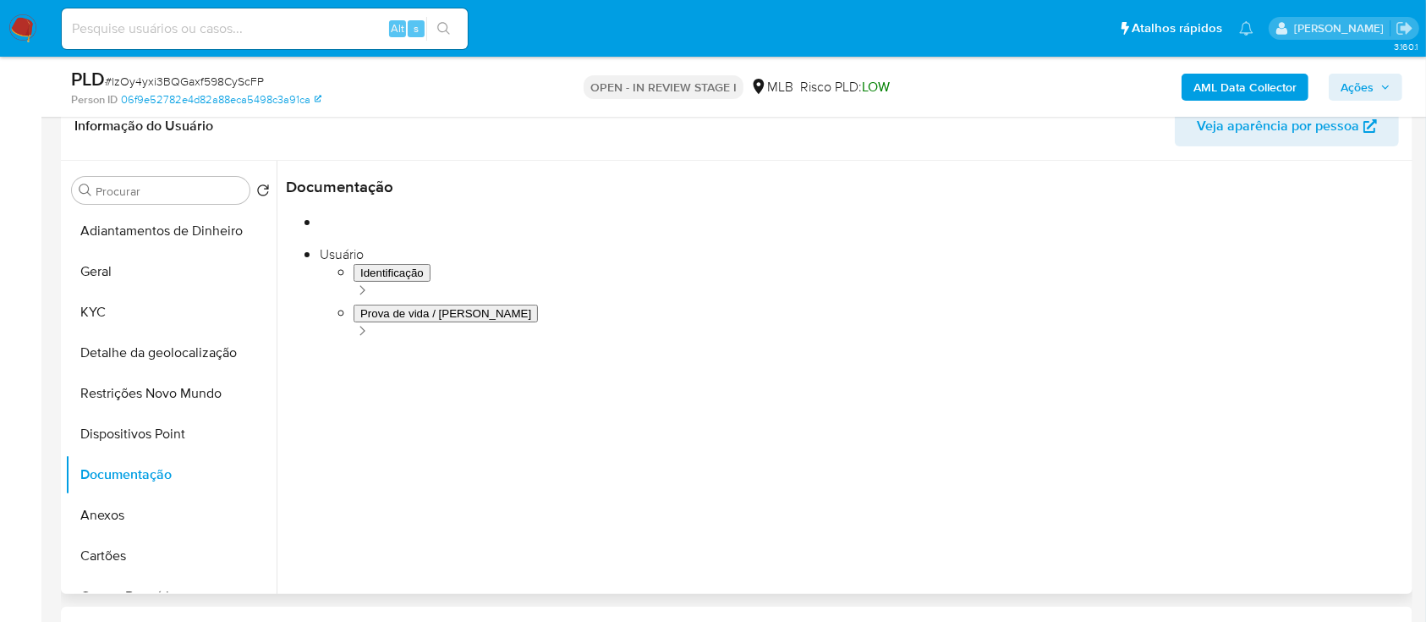
scroll to position [249, 0]
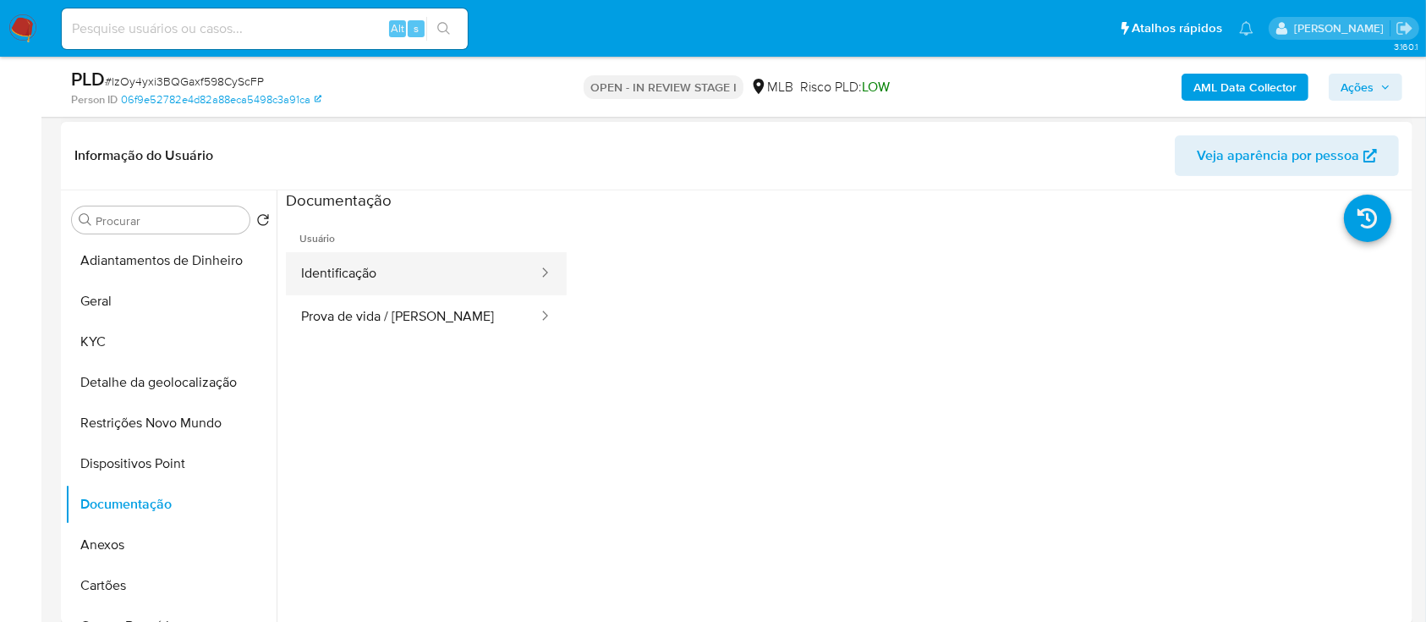
click at [402, 267] on button "Identificação" at bounding box center [413, 273] width 254 height 43
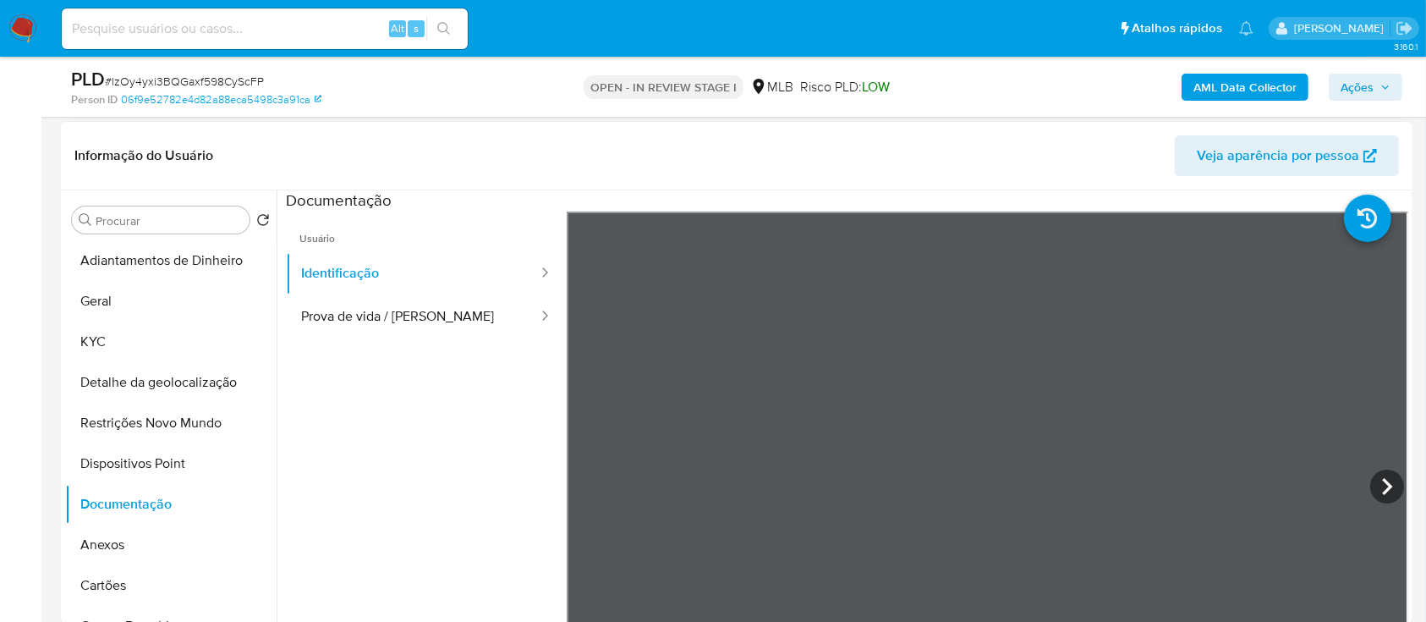
scroll to position [58, 0]
click at [371, 296] on button "Prova de vida / [PERSON_NAME]" at bounding box center [413, 316] width 254 height 43
click at [1252, 83] on b "AML Data Collector" at bounding box center [1244, 87] width 103 height 27
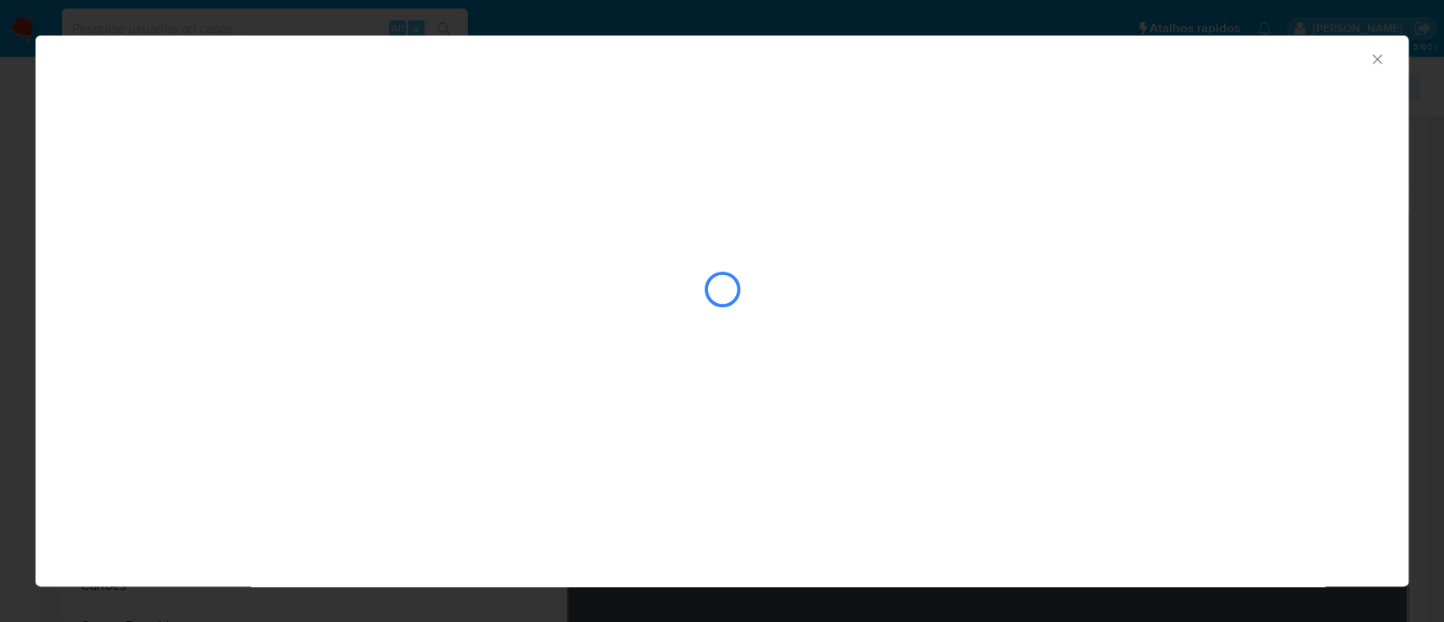
drag, startPoint x: 1379, startPoint y: 60, endPoint x: 1169, endPoint y: 114, distance: 216.6
click at [1376, 60] on icon "Fechar a janela" at bounding box center [1376, 59] width 17 height 17
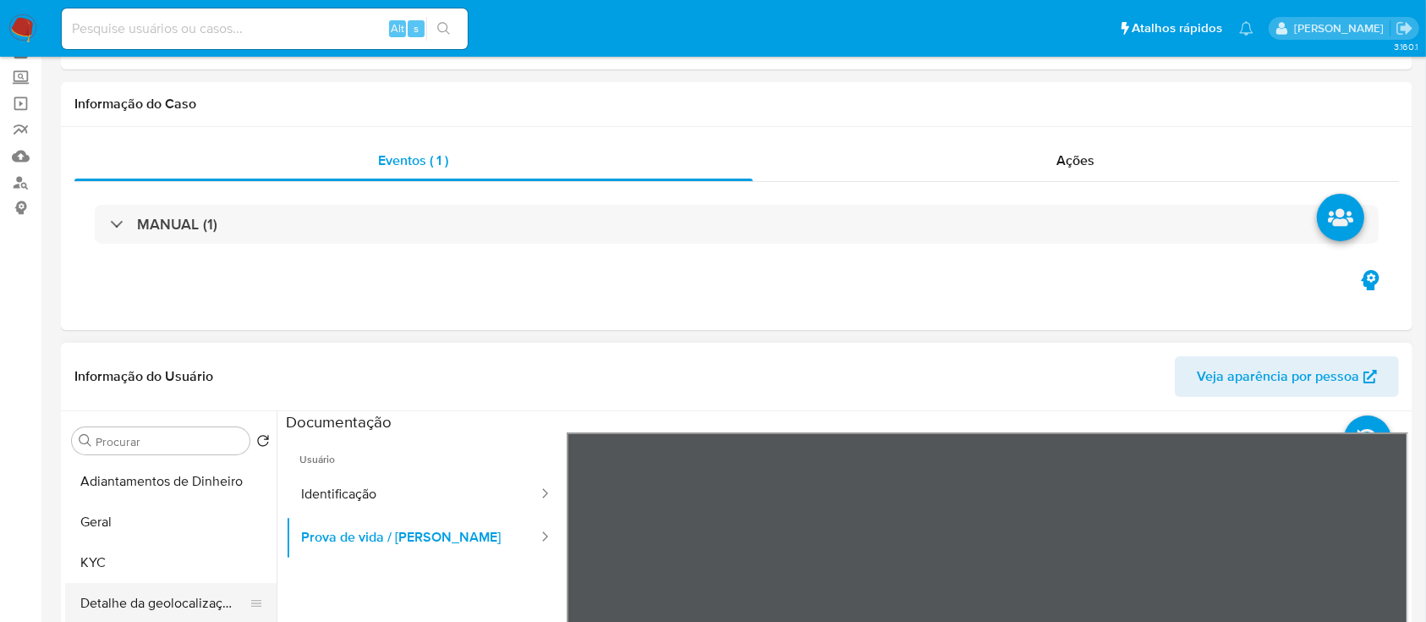
scroll to position [225, 0]
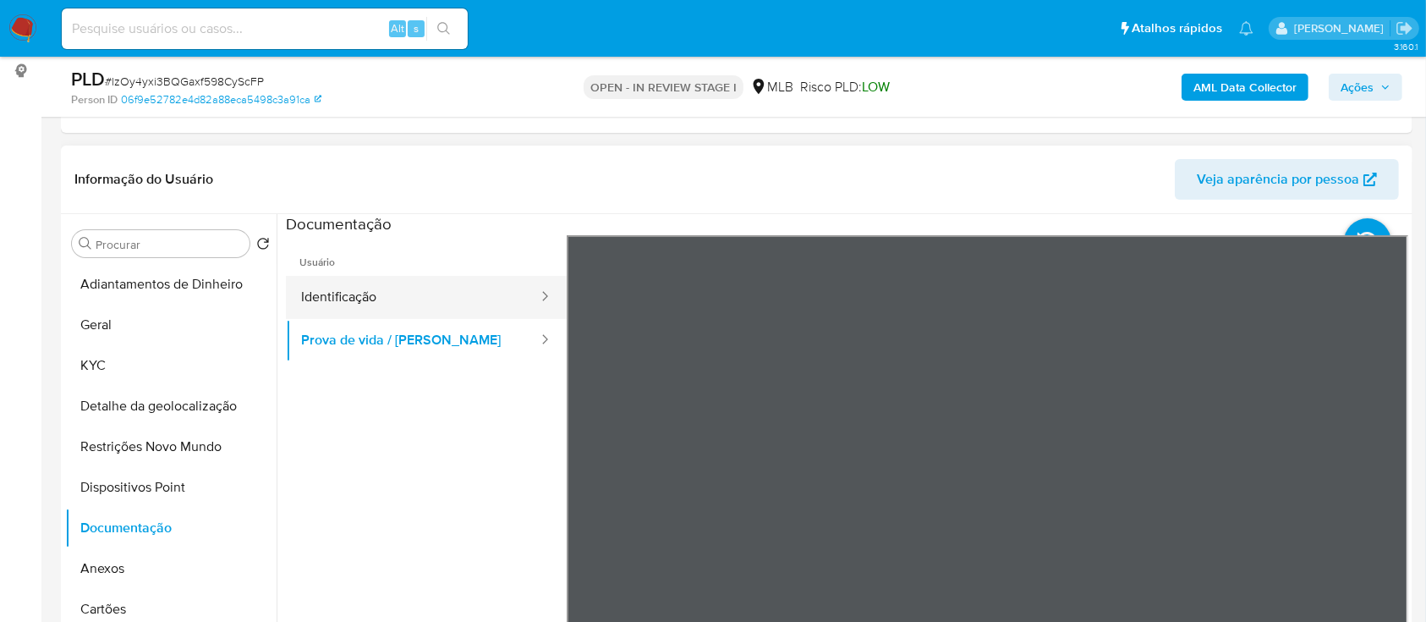
click at [400, 284] on button "Identificação" at bounding box center [413, 297] width 254 height 43
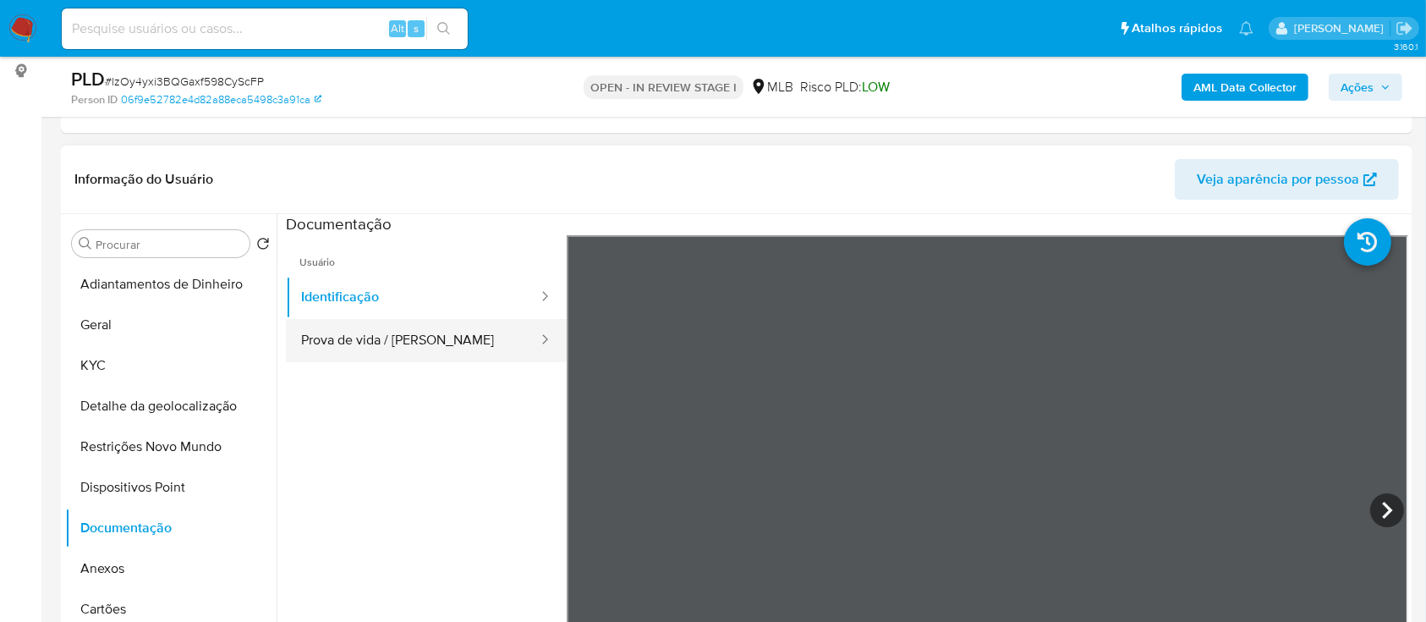
click at [383, 342] on button "Prova de vida / [PERSON_NAME]" at bounding box center [413, 340] width 254 height 43
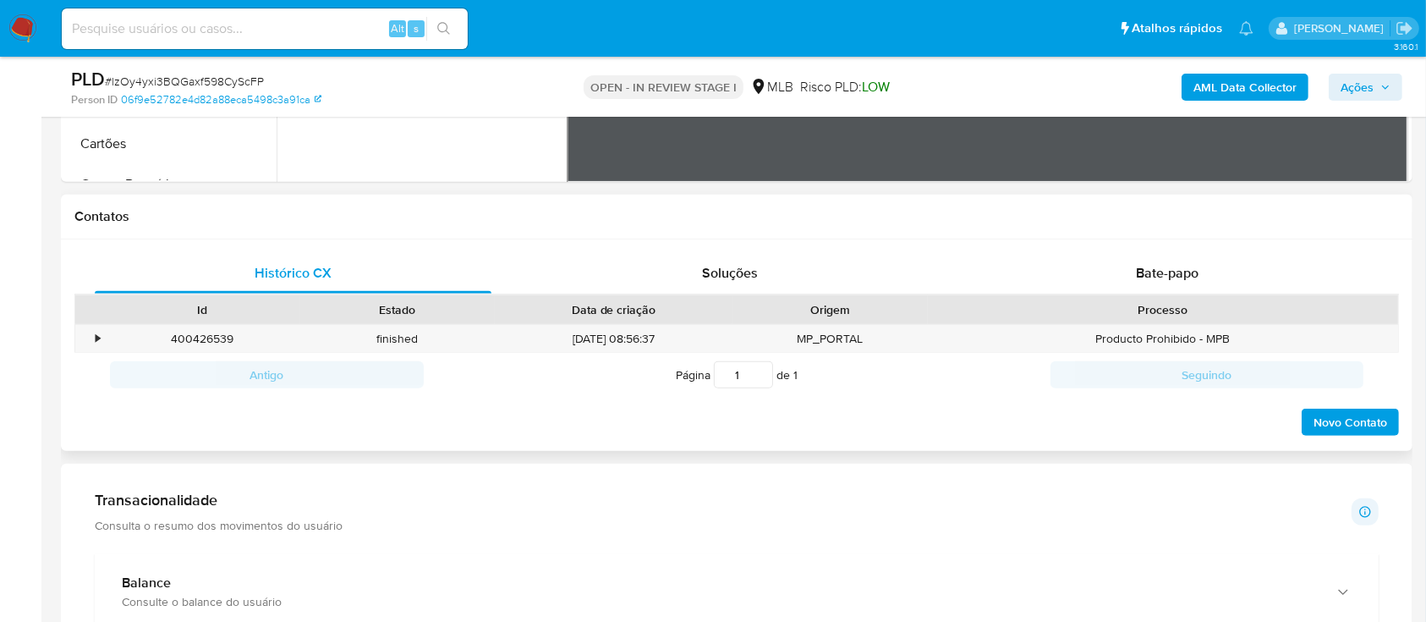
scroll to position [677, 0]
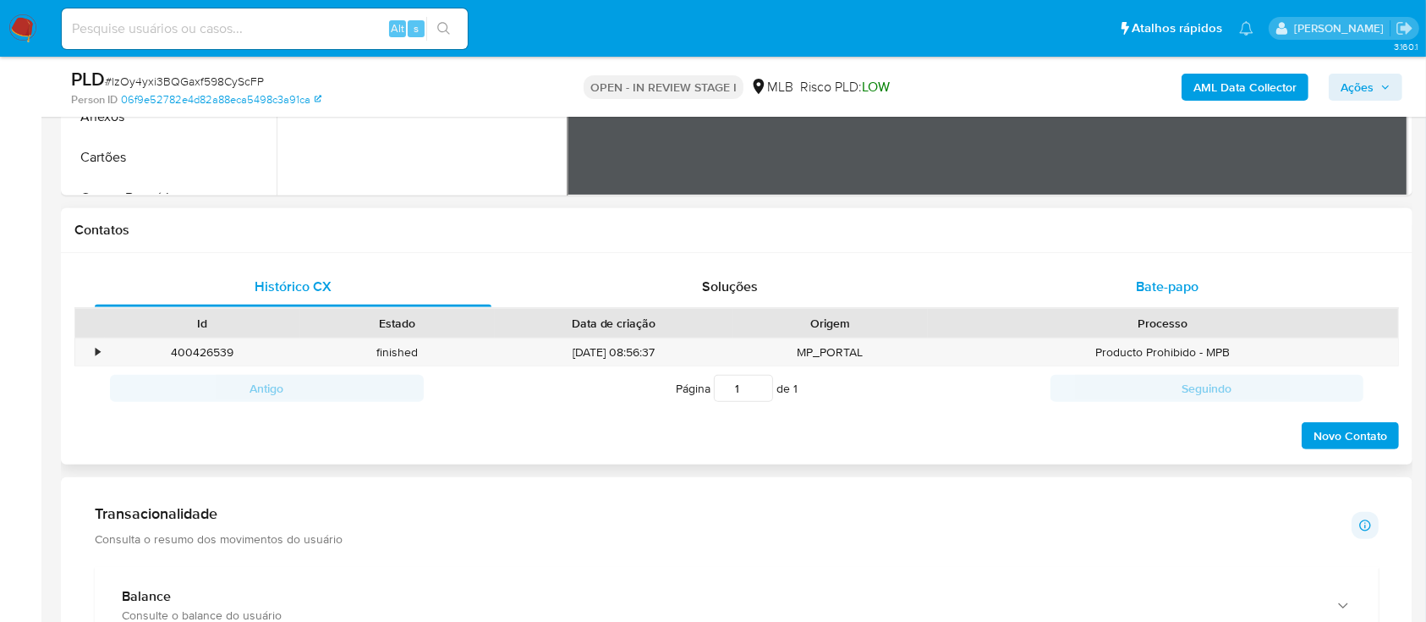
click at [1152, 276] on div "Bate-papo" at bounding box center [1167, 286] width 397 height 41
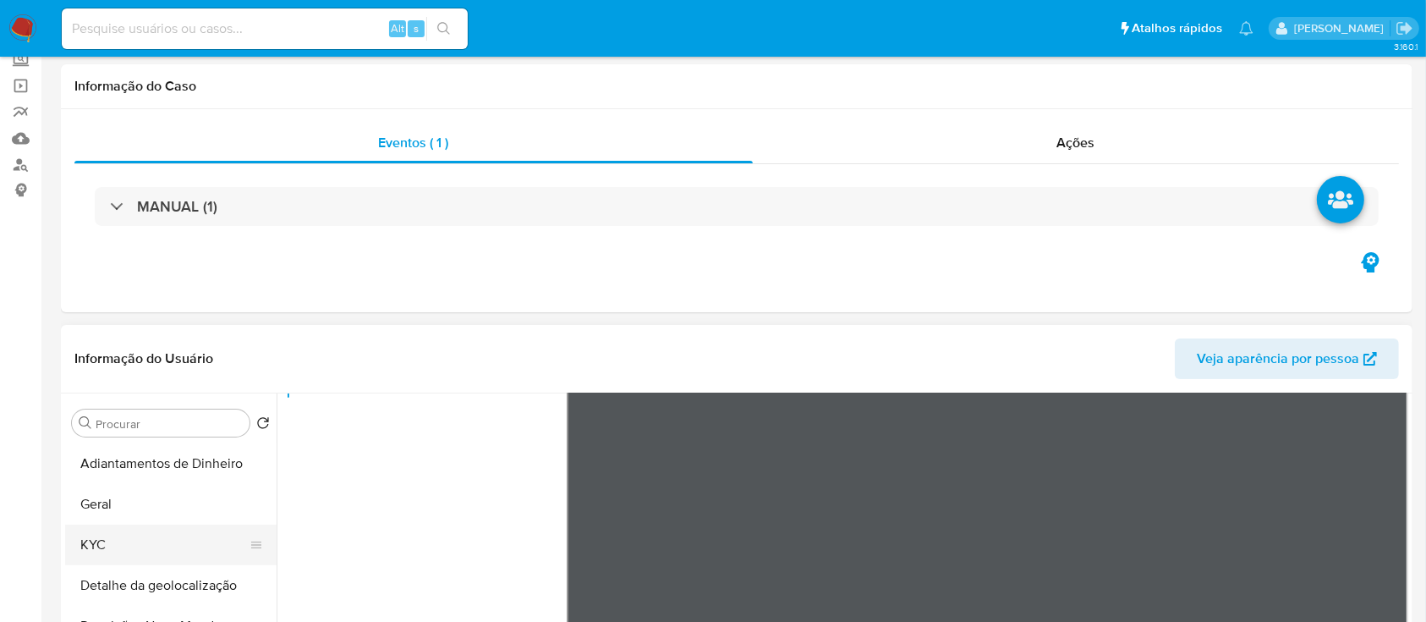
scroll to position [225, 0]
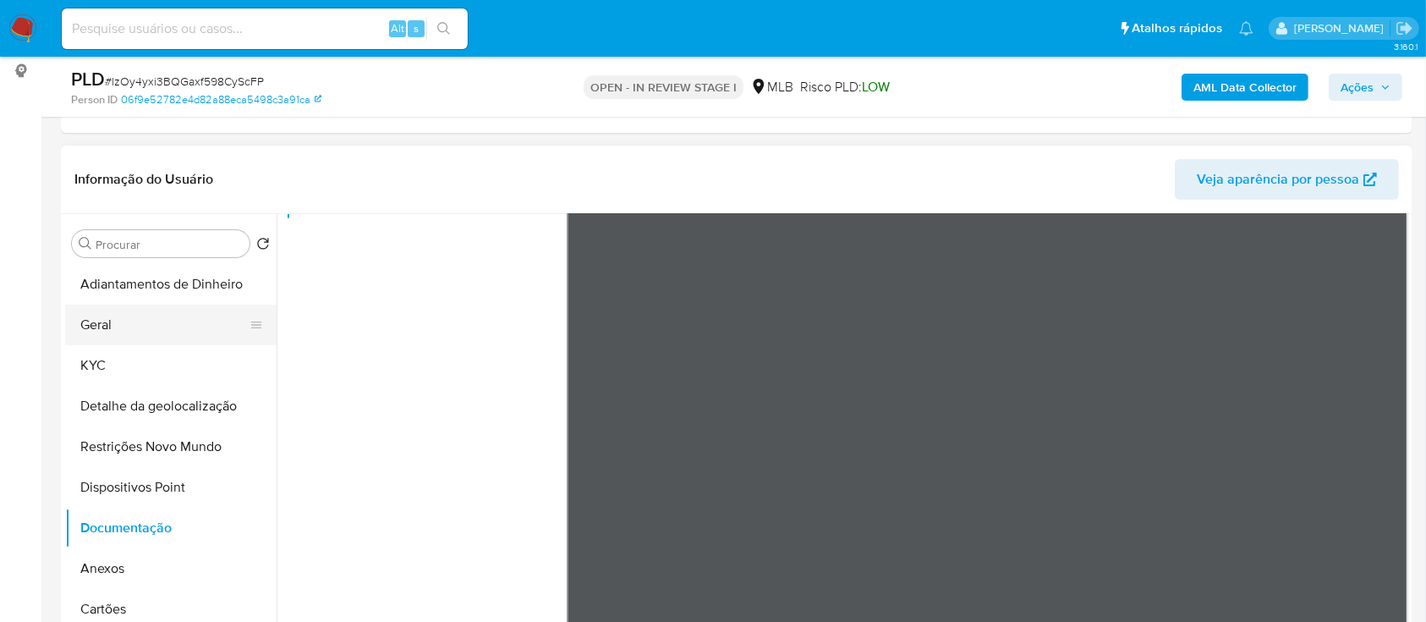
click at [121, 335] on button "Geral" at bounding box center [164, 324] width 198 height 41
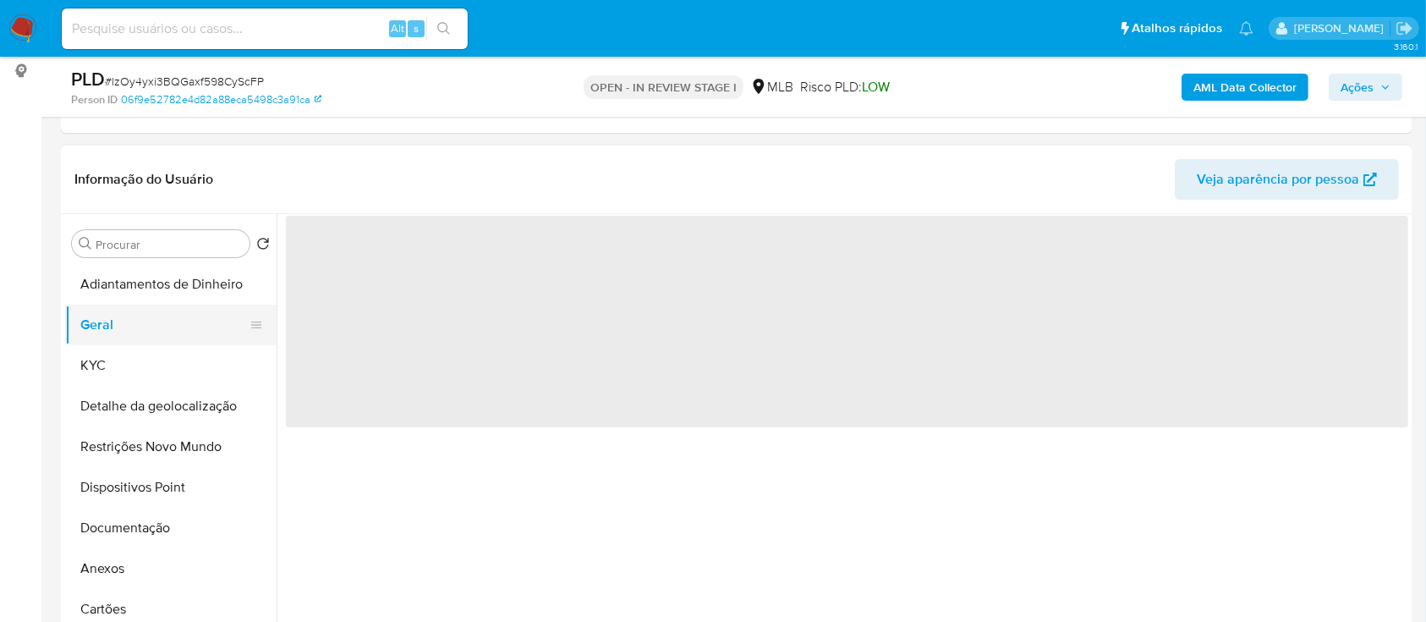
scroll to position [0, 0]
click at [107, 359] on button "KYC" at bounding box center [164, 365] width 198 height 41
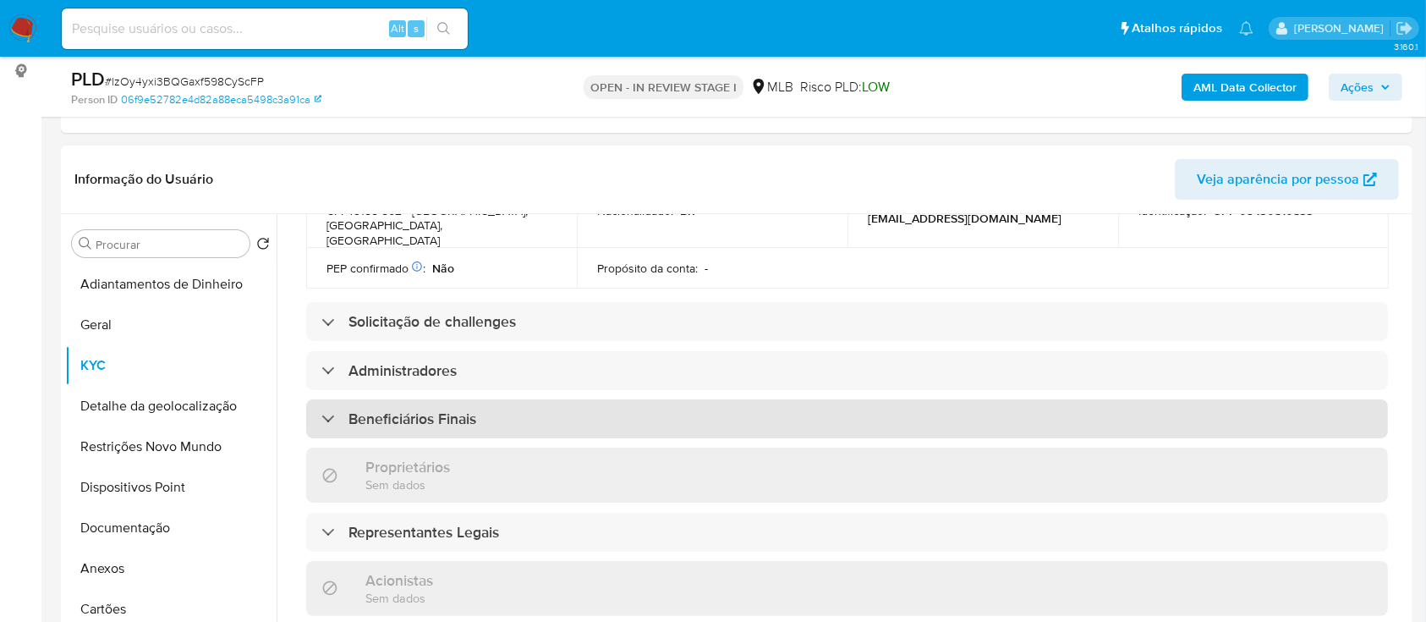
scroll to position [789, 0]
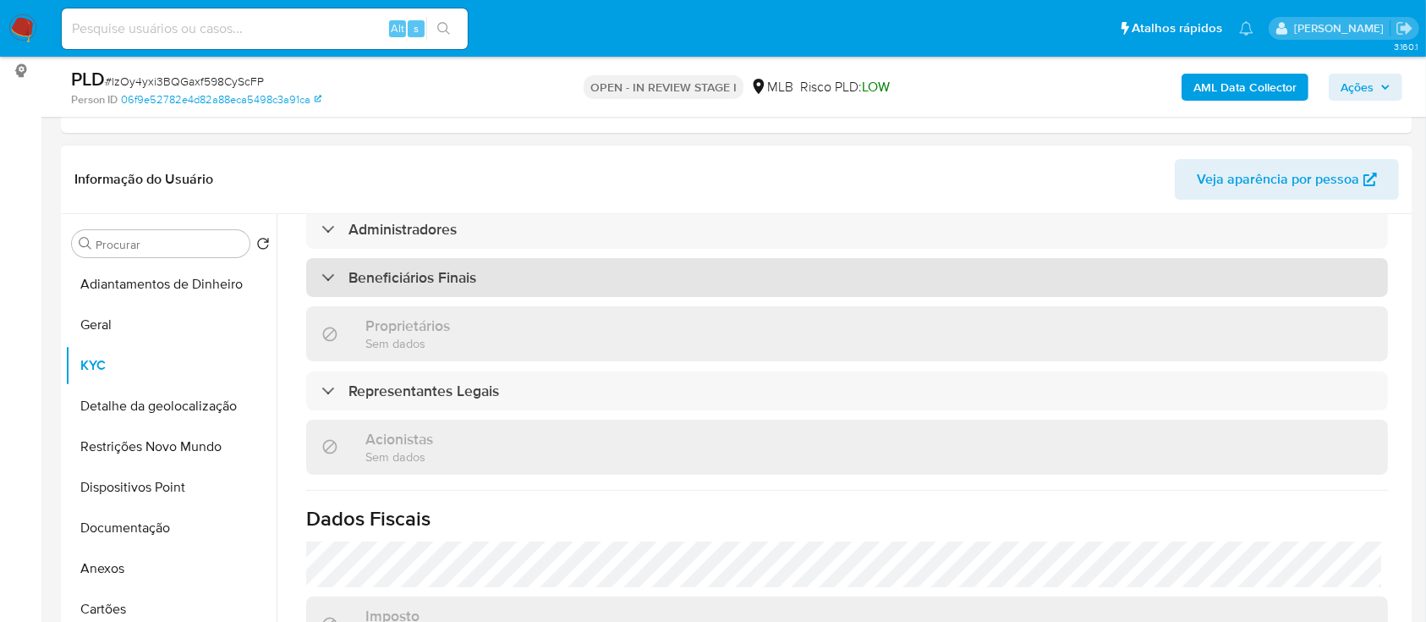
click at [321, 277] on div at bounding box center [321, 277] width 0 height 0
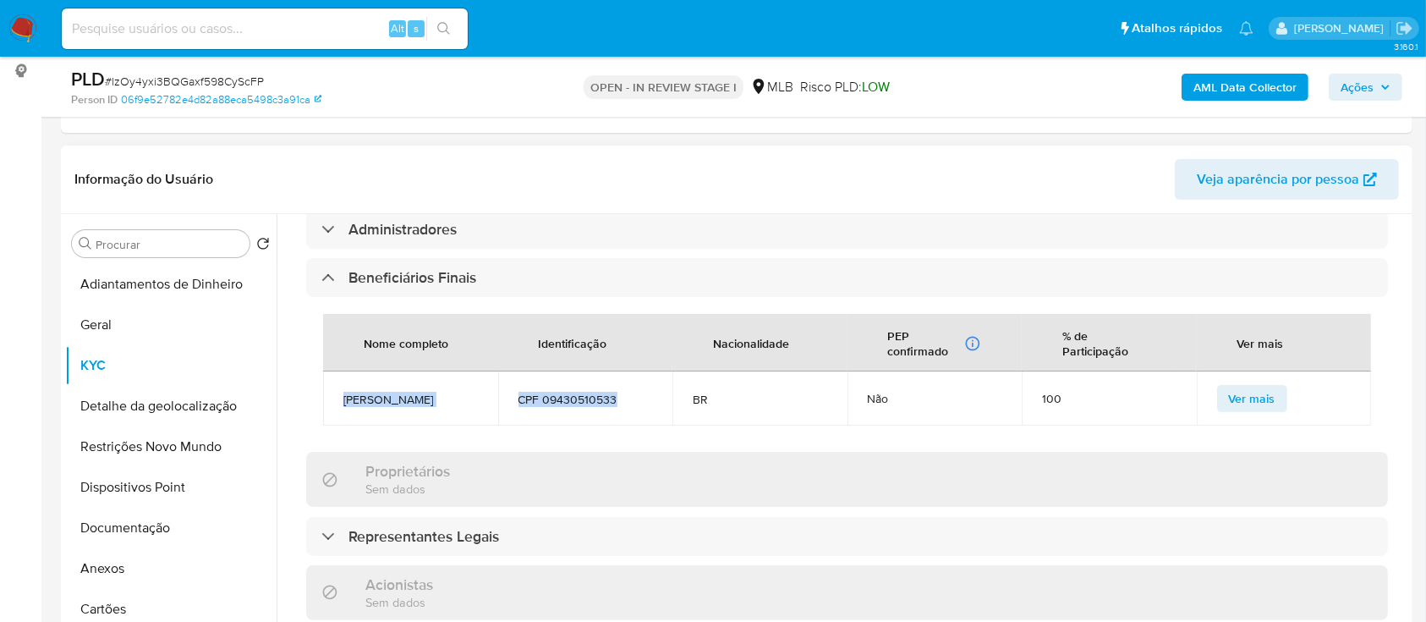
drag, startPoint x: 633, startPoint y: 411, endPoint x: 370, endPoint y: 413, distance: 263.0
click at [345, 405] on tr "Natanael Nogueira de Souza CPF 09430510533 BR Não 100 Ver mais" at bounding box center [847, 398] width 1048 height 54
copy tr "Natanael Nogueira de Souza CPF 09430510533"
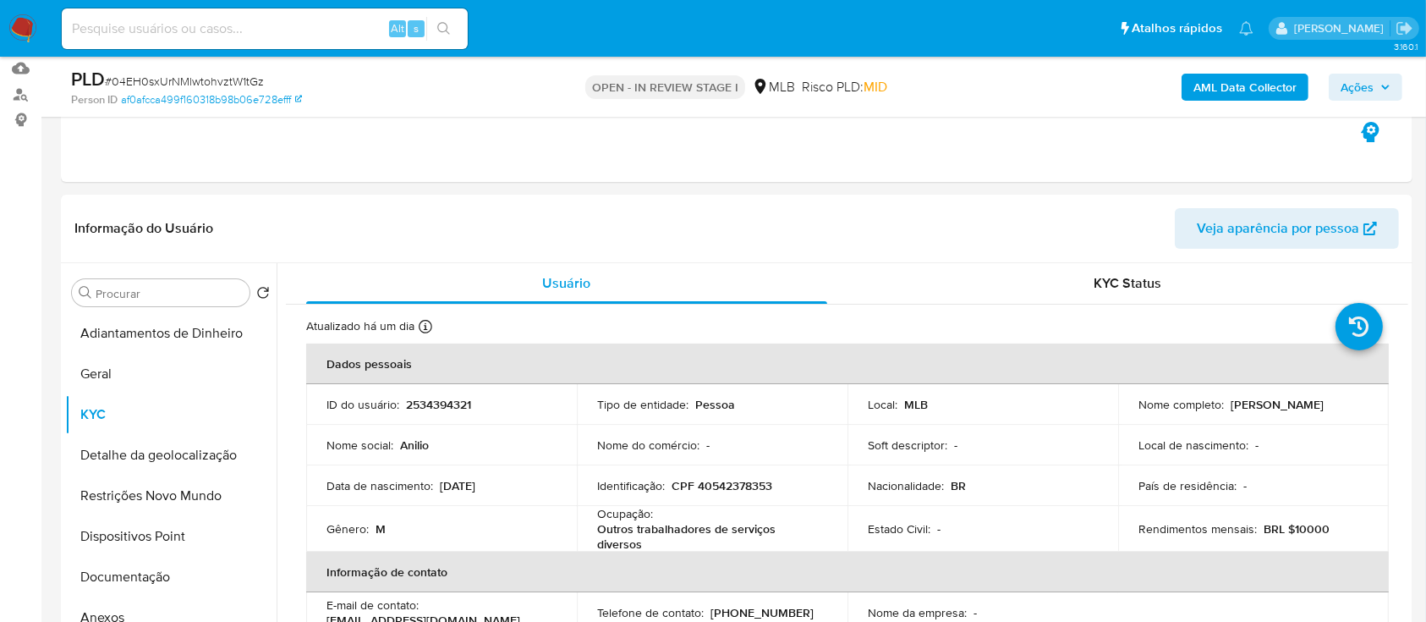
scroll to position [225, 0]
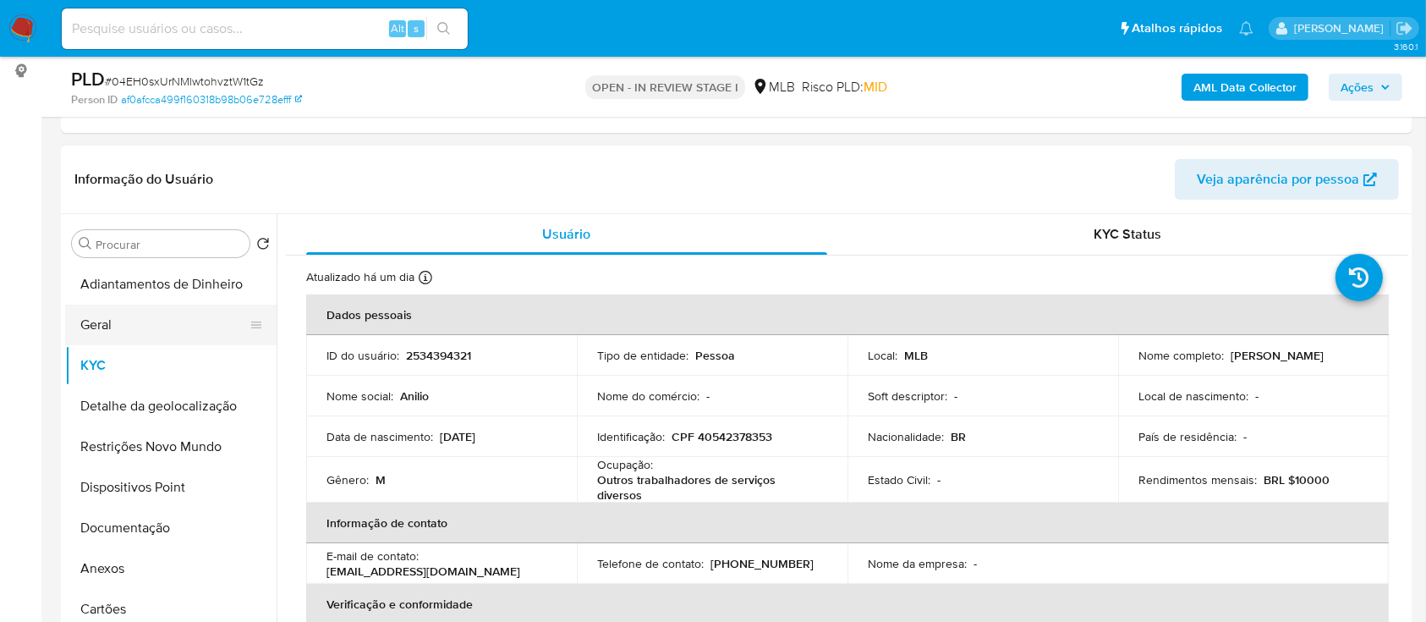
click at [123, 314] on button "Geral" at bounding box center [164, 324] width 198 height 41
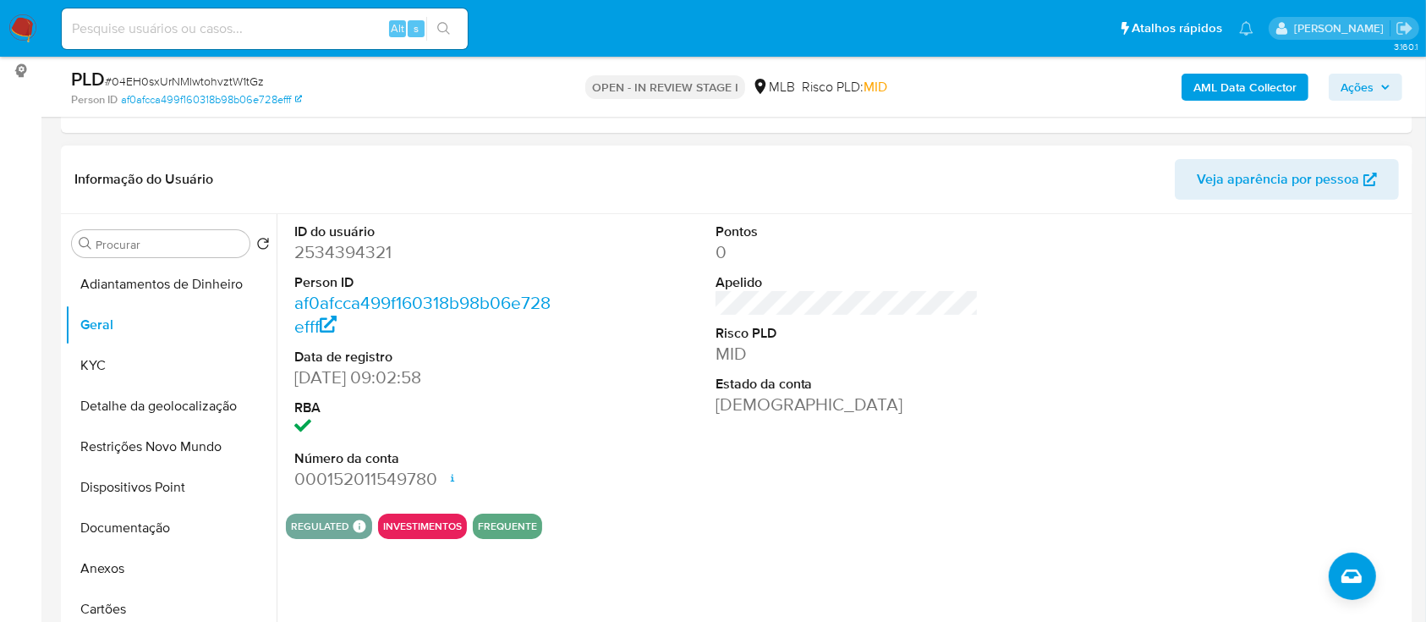
click at [881, 524] on div "REGULATED REGULATED MLB BACEN COMPLIES Mark Id MLB_BACEN Compliant is_compliant…" at bounding box center [847, 525] width 1122 height 25
click at [1282, 303] on div at bounding box center [1267, 357] width 281 height 286
drag, startPoint x: 118, startPoint y: 366, endPoint x: 142, endPoint y: 360, distance: 25.2
click at [118, 365] on button "KYC" at bounding box center [164, 365] width 198 height 41
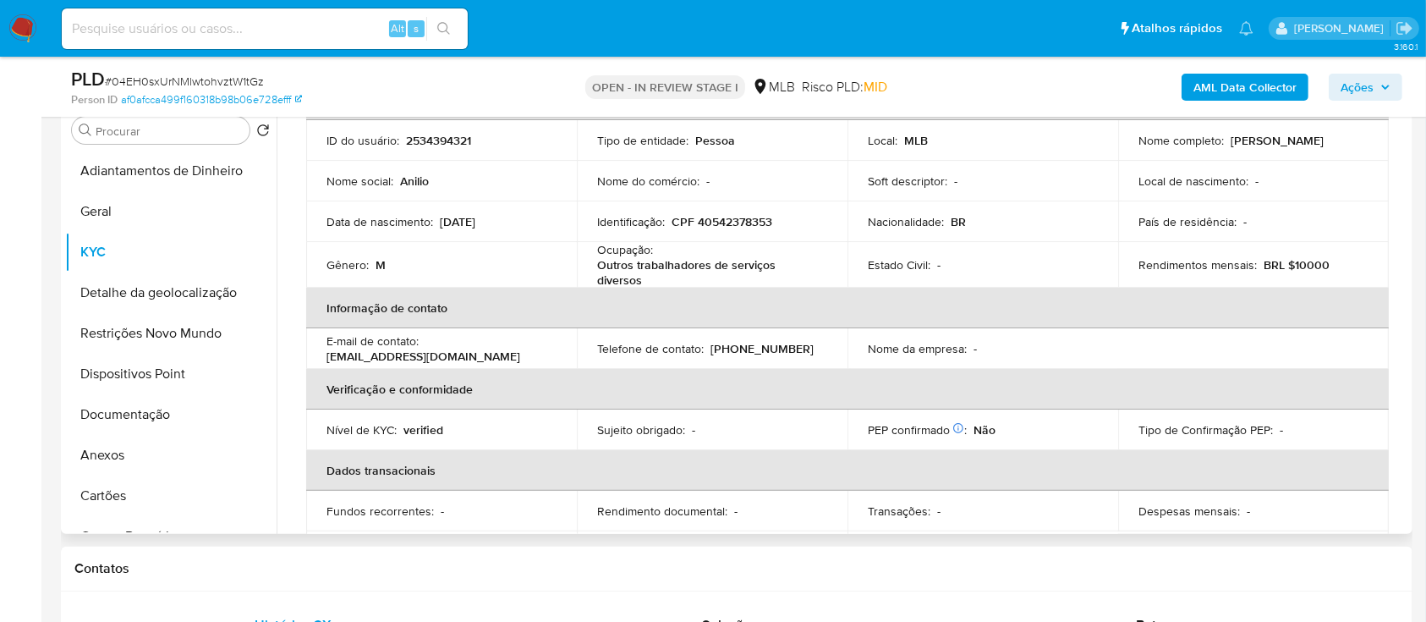
scroll to position [104, 0]
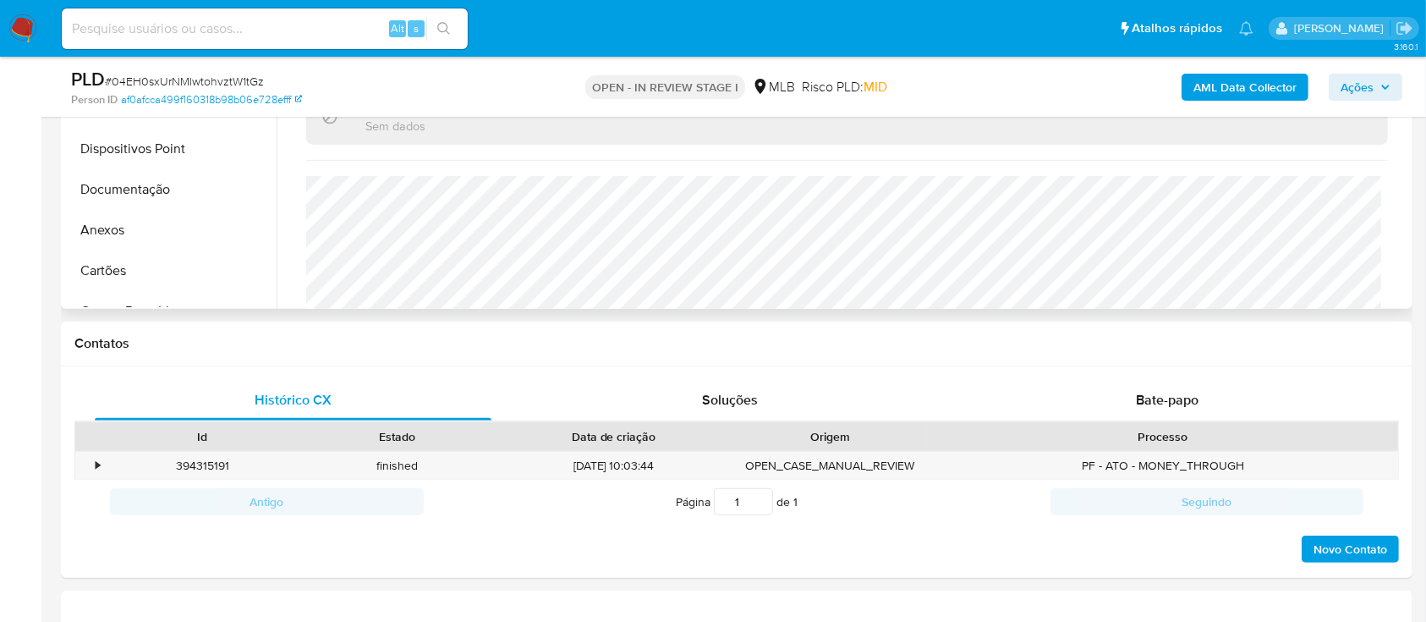
scroll to position [724, 0]
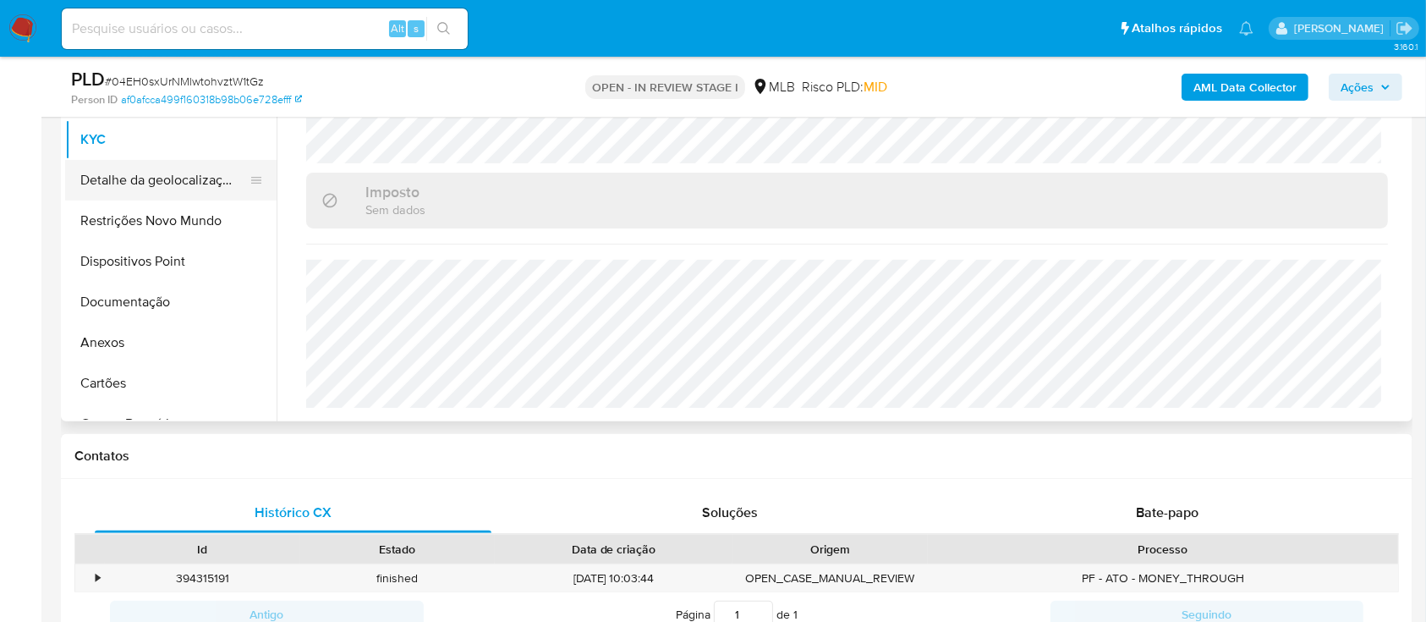
click at [162, 184] on button "Detalhe da geolocalização" at bounding box center [164, 180] width 198 height 41
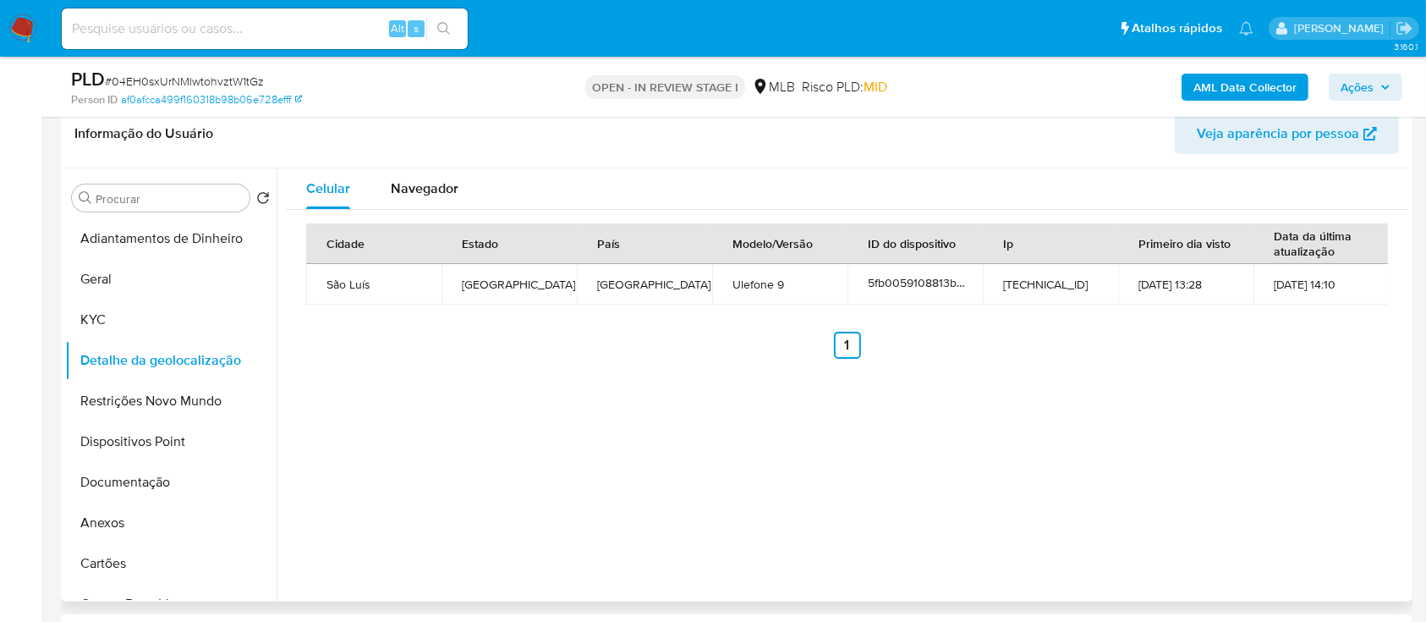
scroll to position [225, 0]
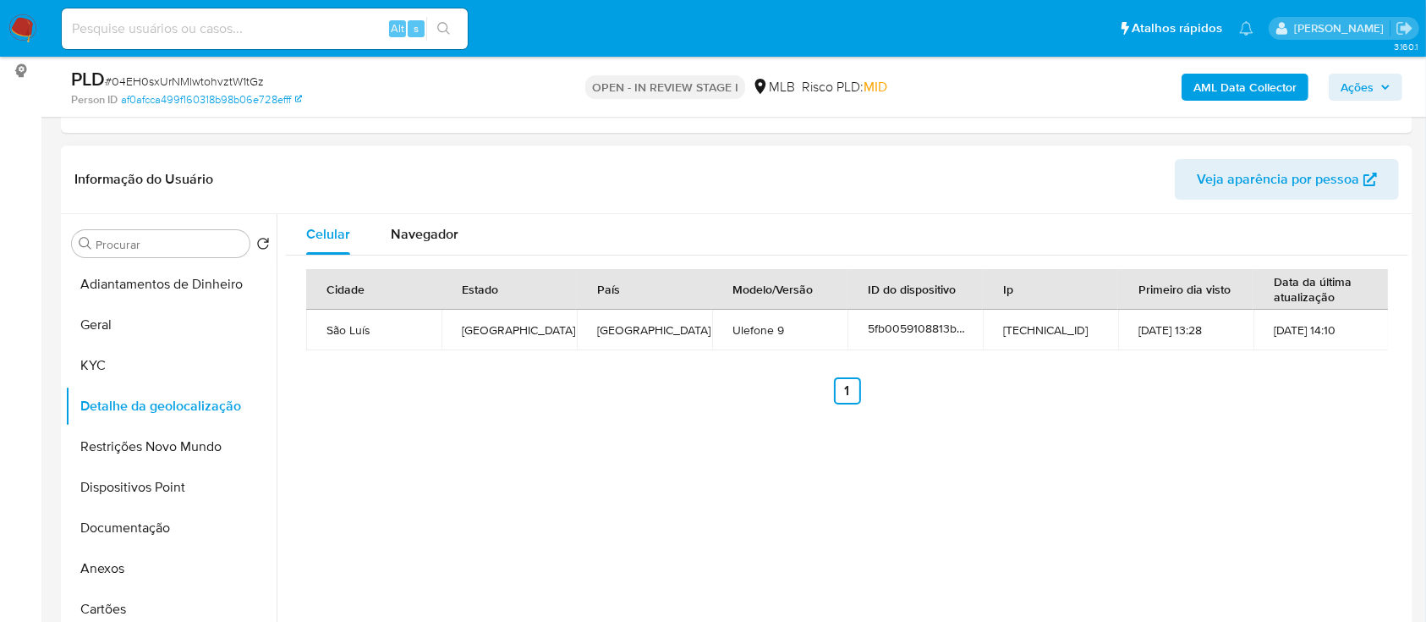
drag, startPoint x: 1293, startPoint y: 422, endPoint x: 1272, endPoint y: 399, distance: 31.1
click at [1290, 416] on div "Celular Navegador Cidade Estado País Modelo/Versão ID do dispositivo Ip Primeir…" at bounding box center [843, 430] width 1132 height 433
click at [140, 443] on button "Restrições Novo Mundo" at bounding box center [164, 446] width 198 height 41
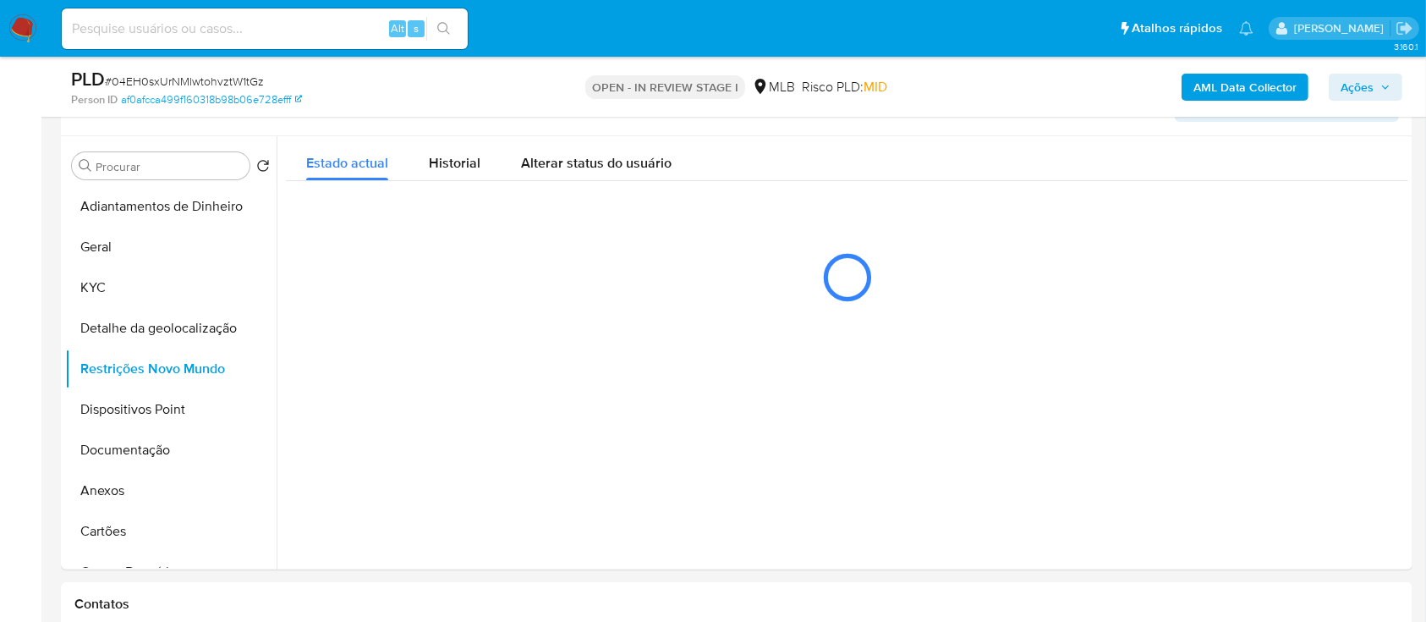
scroll to position [338, 0]
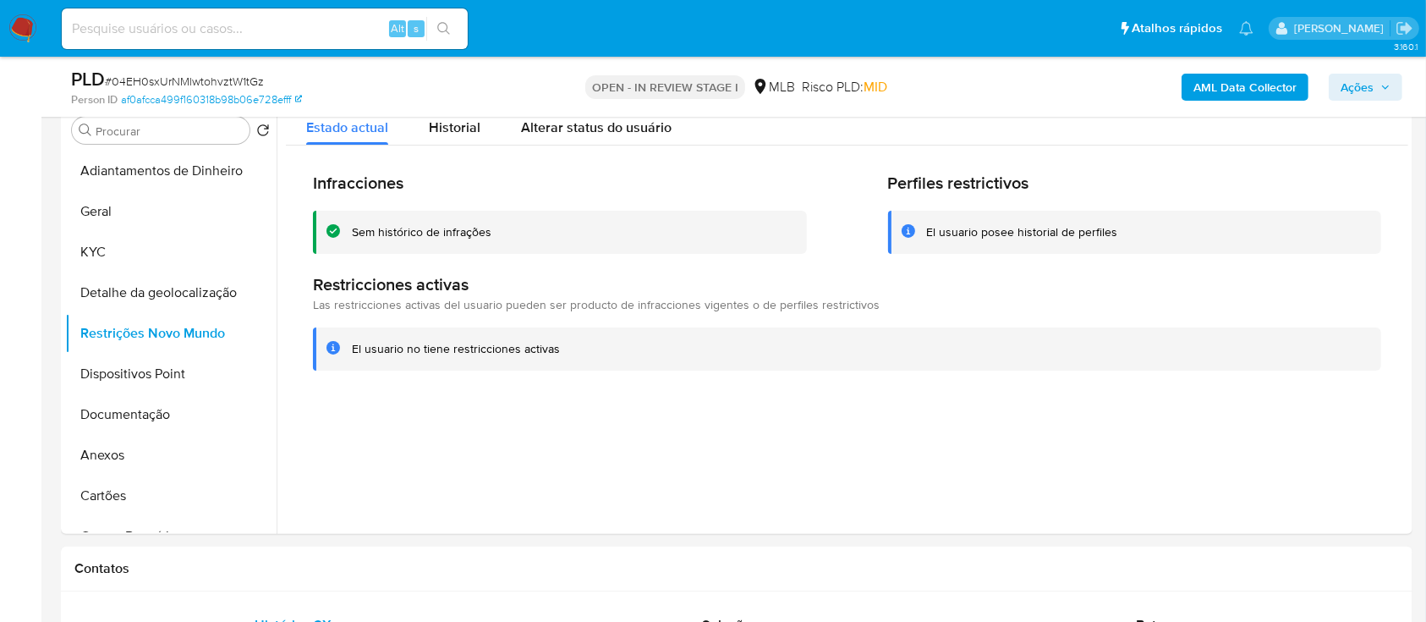
click at [1264, 440] on div at bounding box center [843, 317] width 1132 height 433
click at [164, 369] on button "Dispositivos Point" at bounding box center [164, 374] width 198 height 41
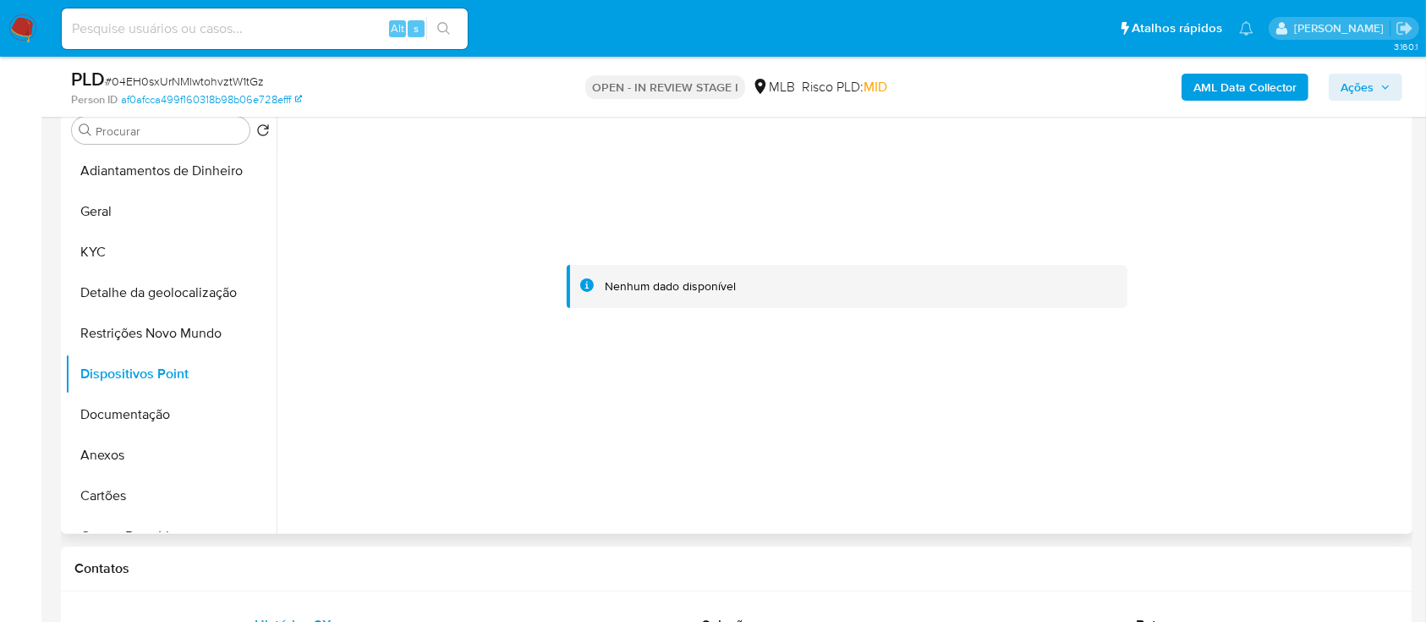
click at [1330, 363] on div at bounding box center [847, 287] width 1122 height 372
click at [121, 410] on button "Documentação" at bounding box center [164, 414] width 198 height 41
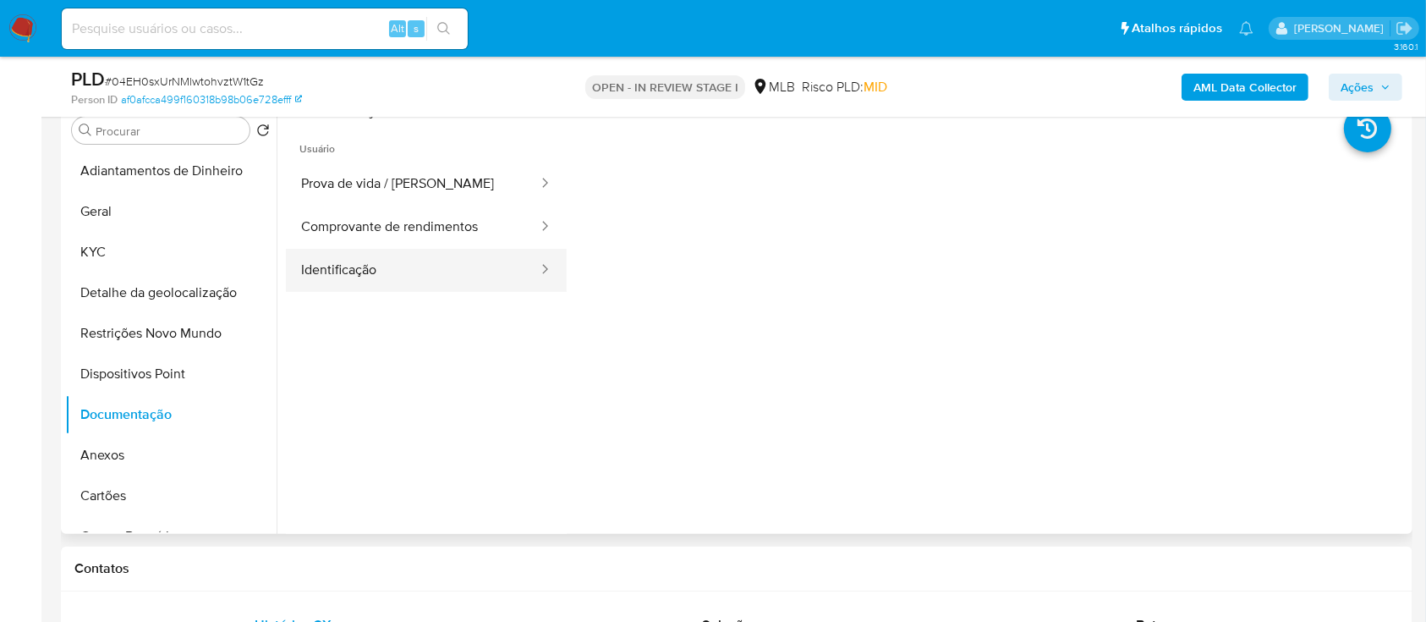
click at [412, 267] on button "Identificação" at bounding box center [413, 270] width 254 height 43
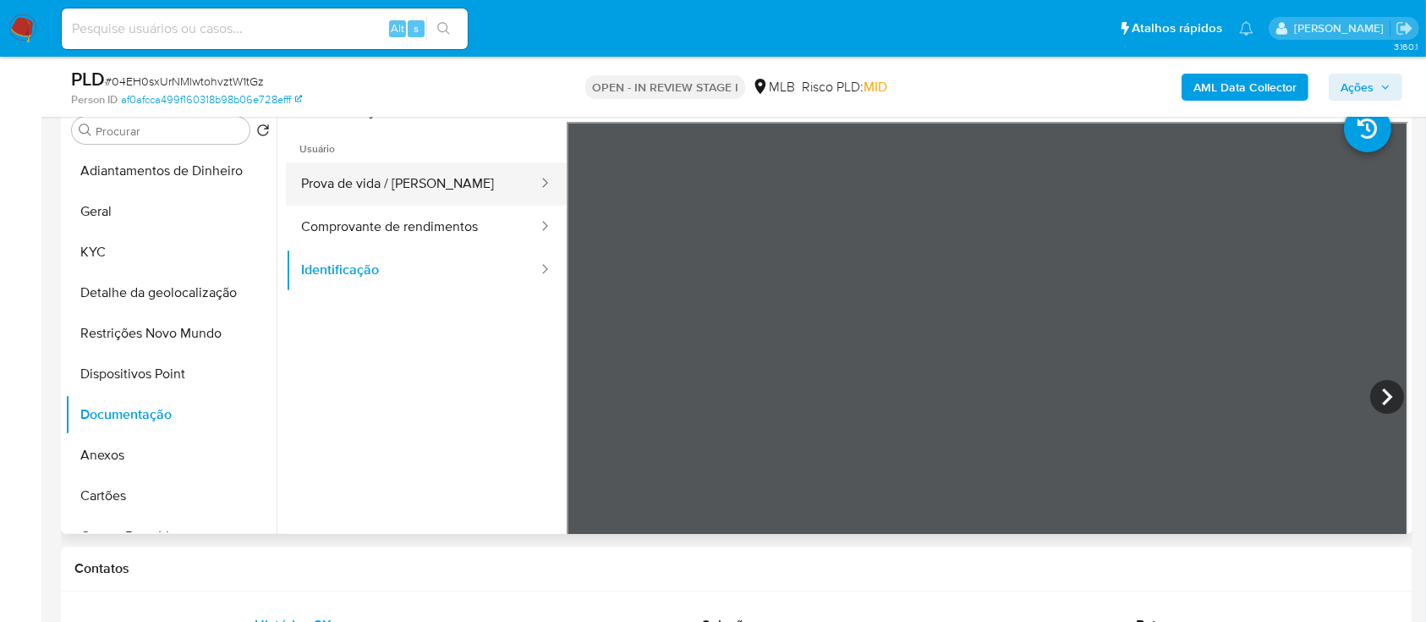
click at [392, 189] on button "Prova de vida / [PERSON_NAME]" at bounding box center [413, 183] width 254 height 43
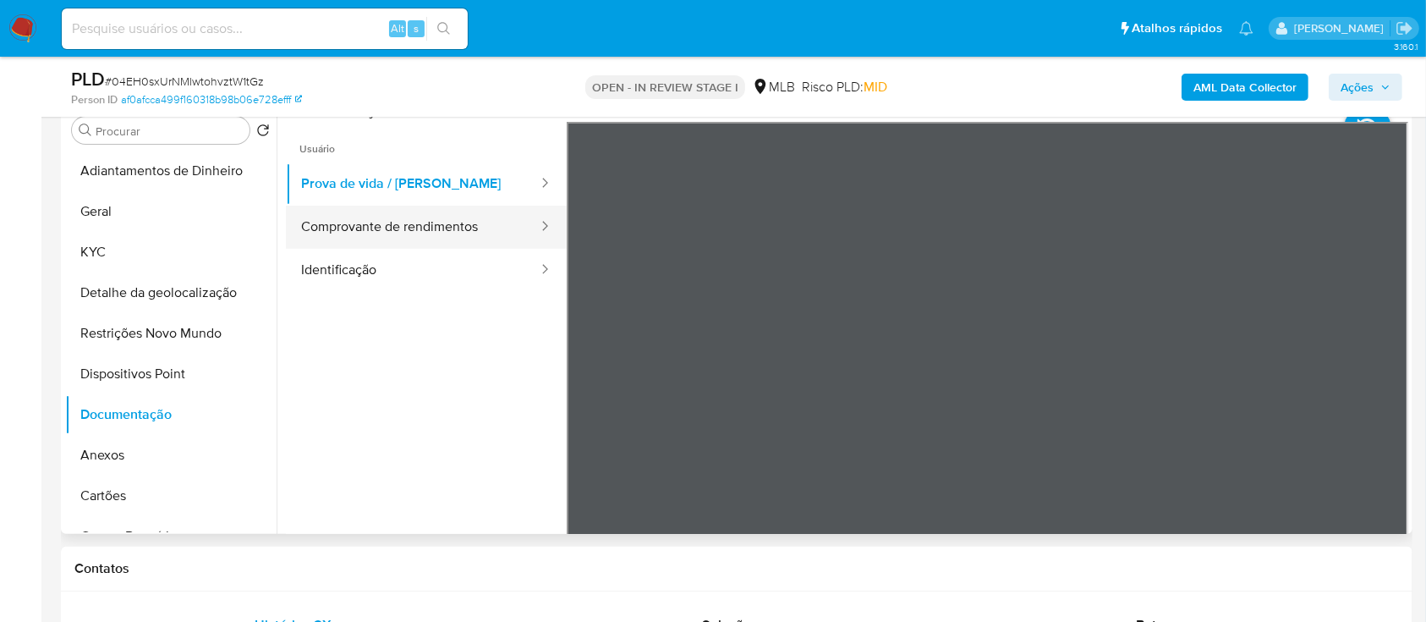
click at [344, 228] on button "Comprovante de rendimentos" at bounding box center [413, 227] width 254 height 43
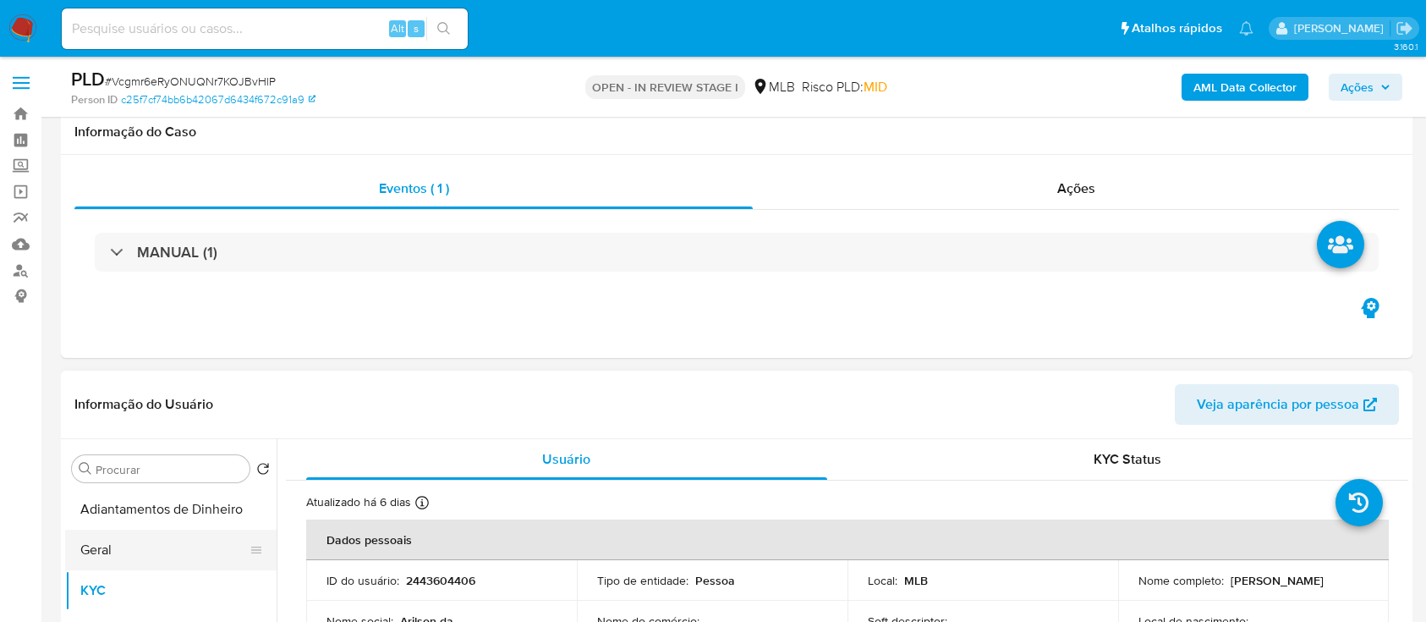
scroll to position [225, 0]
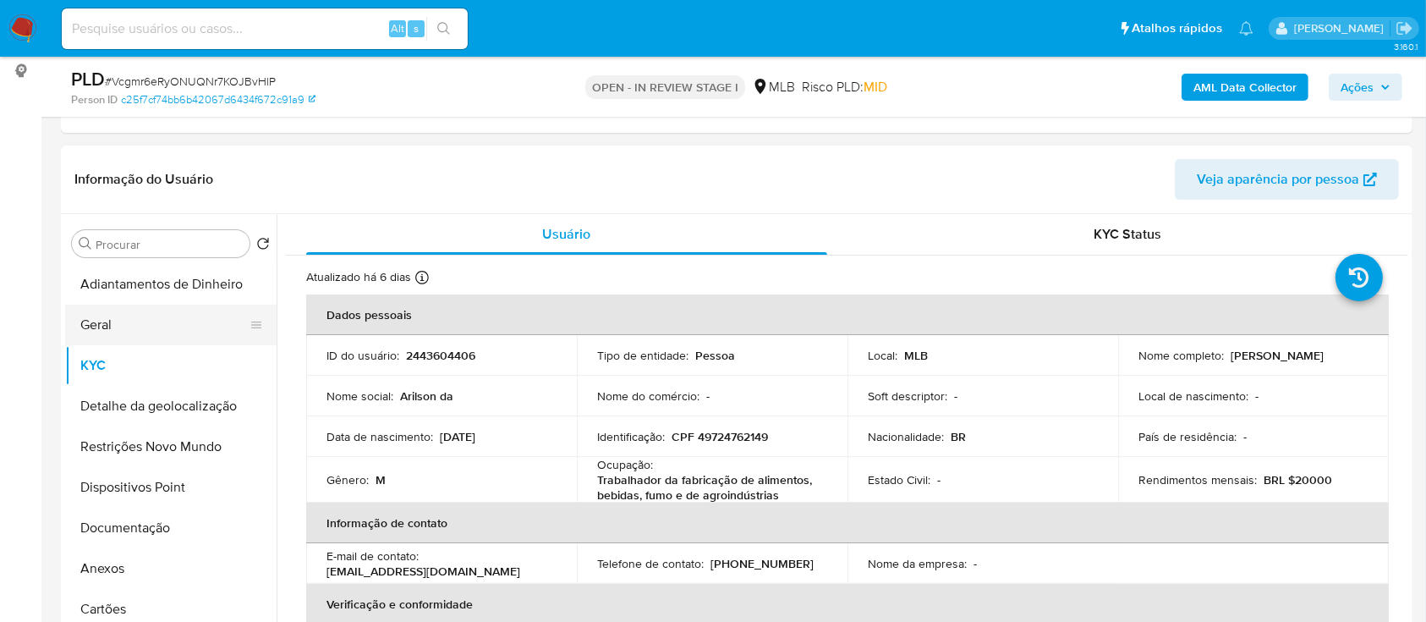
drag, startPoint x: 90, startPoint y: 328, endPoint x: 99, endPoint y: 331, distance: 8.8
click at [90, 329] on button "Geral" at bounding box center [164, 324] width 198 height 41
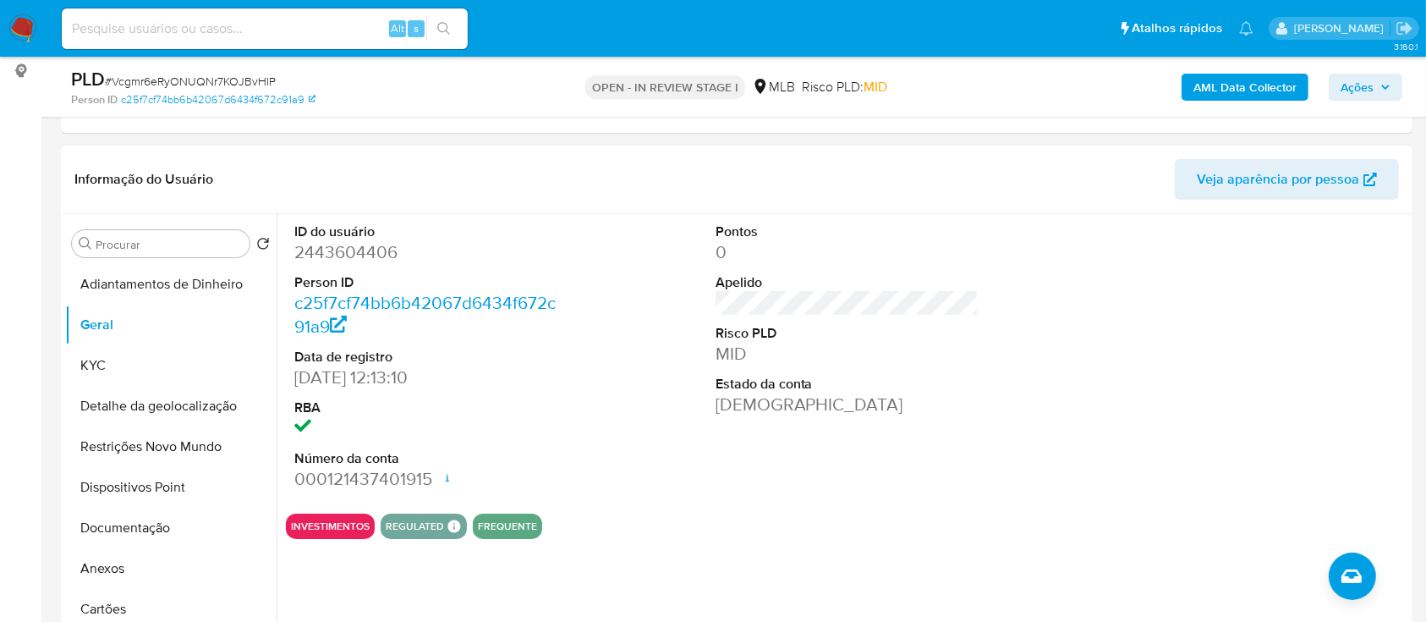
drag, startPoint x: 1119, startPoint y: 354, endPoint x: 1170, endPoint y: 309, distance: 67.7
click at [1119, 352] on div "ID do usuário 2443604406 Person ID c25f7cf74bb6b42067d6434f672c91a9 Data de reg…" at bounding box center [847, 357] width 1122 height 286
drag, startPoint x: 1328, startPoint y: 326, endPoint x: 1318, endPoint y: 318, distance: 12.7
click at [1324, 322] on div at bounding box center [1267, 357] width 281 height 286
click at [177, 371] on button "KYC" at bounding box center [164, 365] width 198 height 41
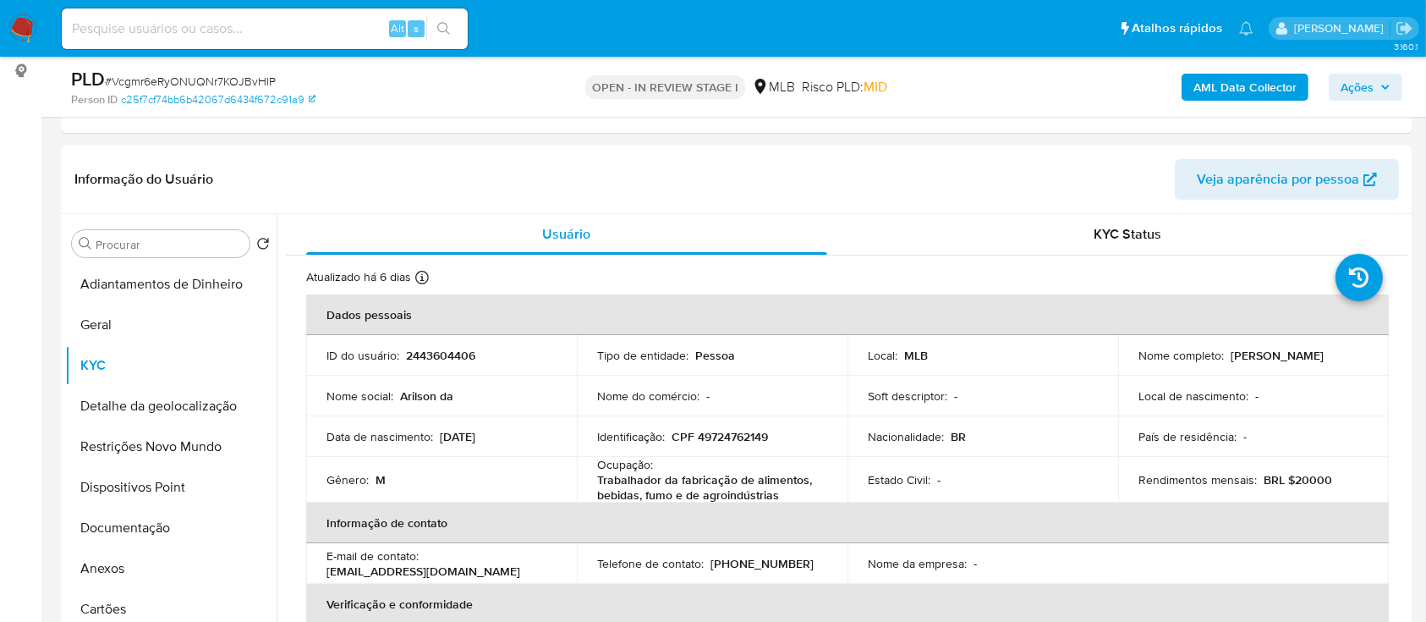
scroll to position [112, 0]
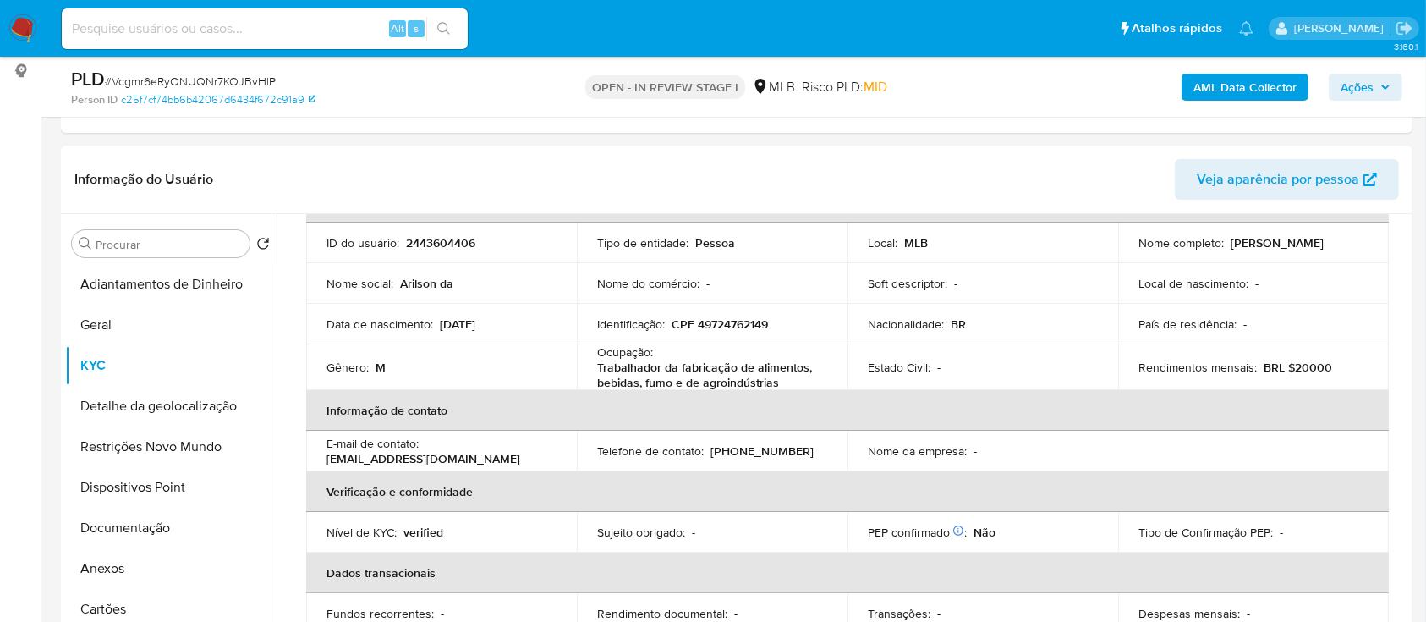
drag, startPoint x: 1, startPoint y: 227, endPoint x: 286, endPoint y: 155, distance: 293.9
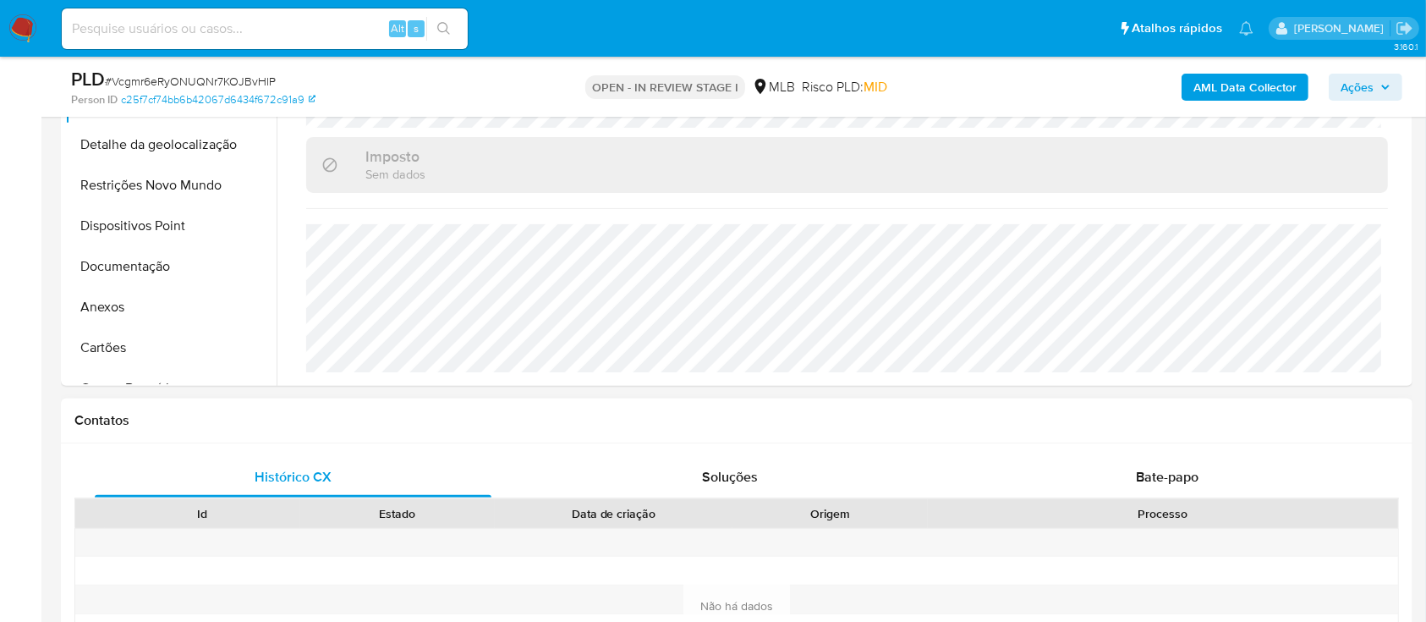
scroll to position [451, 0]
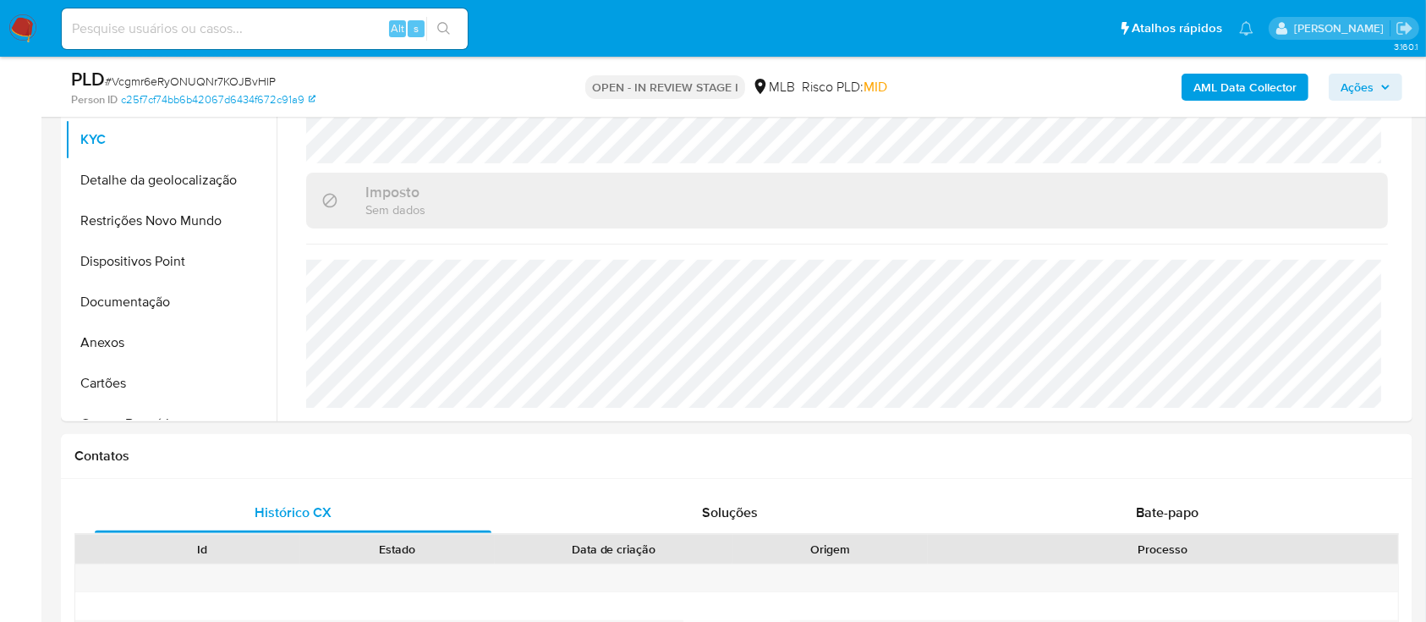
click at [142, 178] on button "Detalhe da geolocalização" at bounding box center [164, 180] width 198 height 41
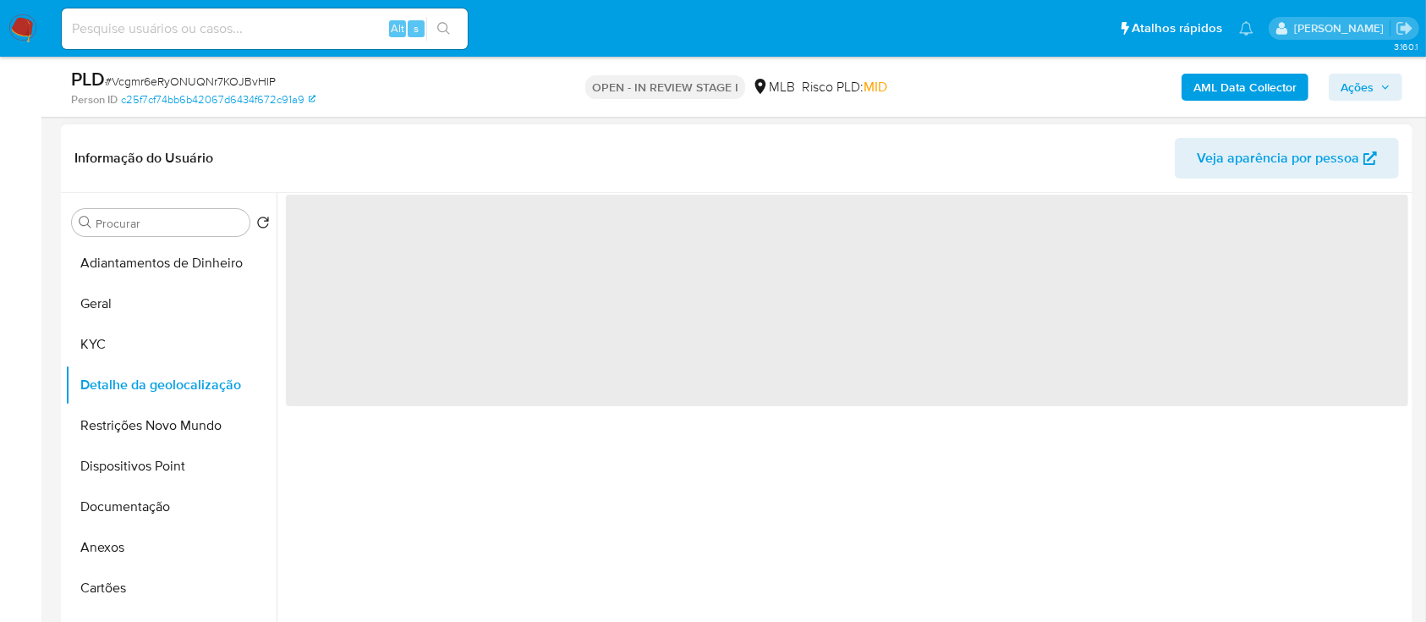
scroll to position [225, 0]
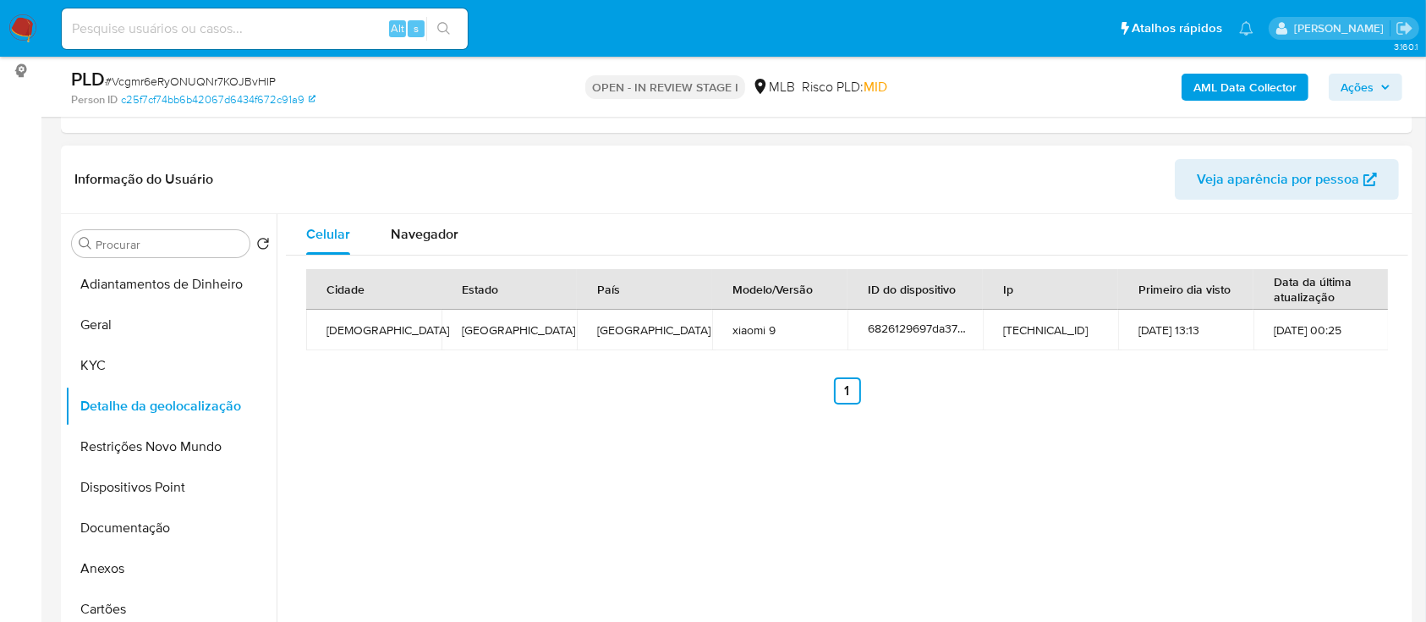
click at [1285, 455] on div "Celular Navegador Cidade Estado País Modelo/Versão ID do dispositivo Ip Primeir…" at bounding box center [843, 430] width 1132 height 433
click at [96, 452] on button "Restrições Novo Mundo" at bounding box center [164, 446] width 198 height 41
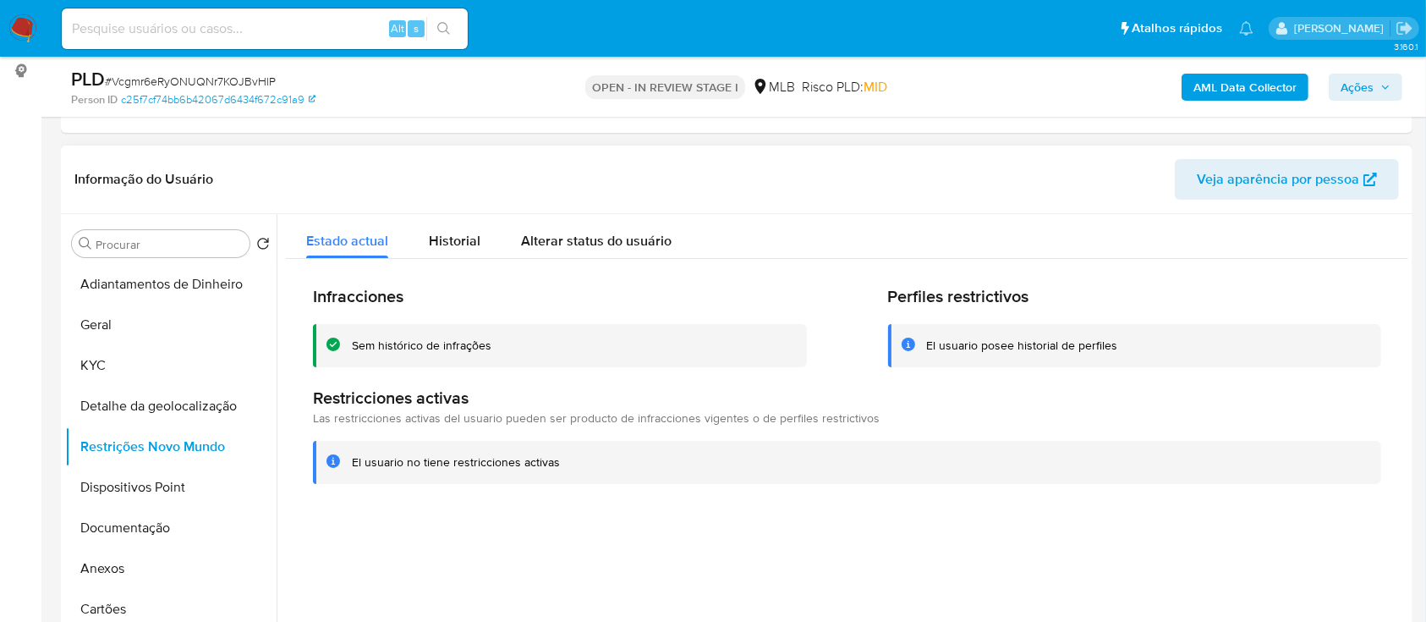
scroll to position [338, 0]
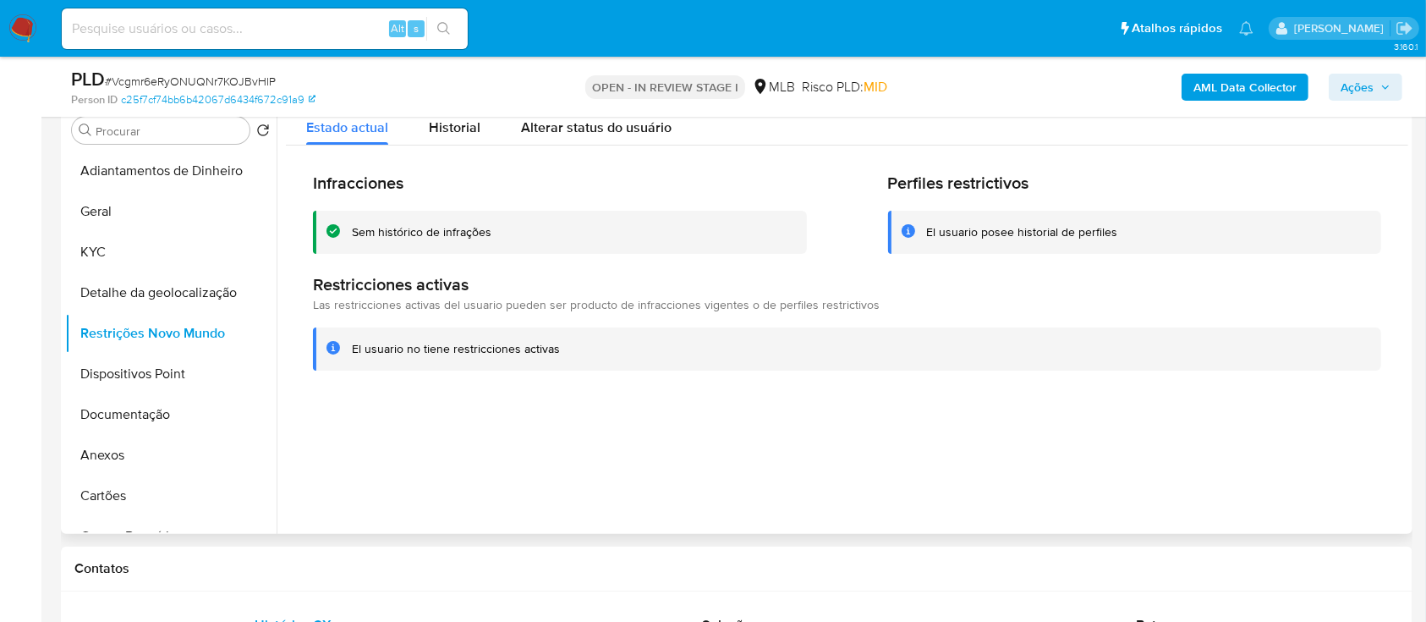
drag, startPoint x: 1282, startPoint y: 409, endPoint x: 1270, endPoint y: 397, distance: 16.7
click at [1278, 404] on div at bounding box center [843, 317] width 1132 height 433
drag, startPoint x: 126, startPoint y: 376, endPoint x: 263, endPoint y: 366, distance: 137.4
click at [132, 376] on button "Dispositivos Point" at bounding box center [164, 374] width 198 height 41
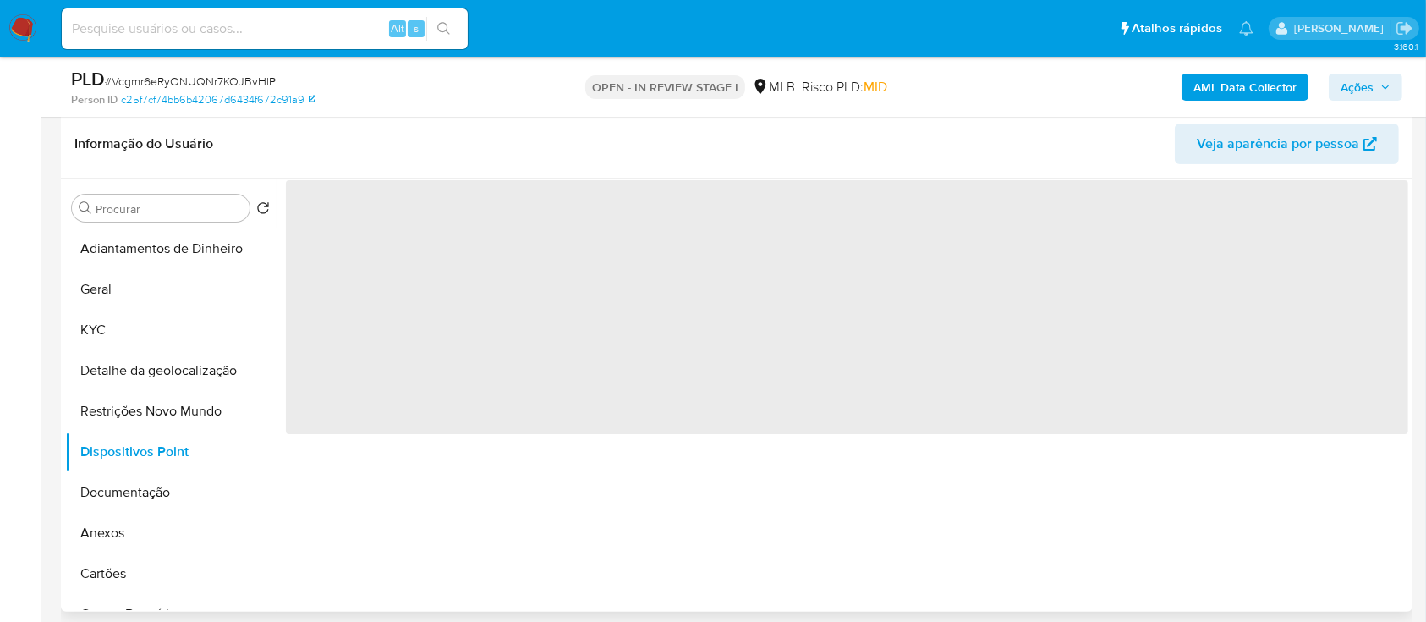
scroll to position [225, 0]
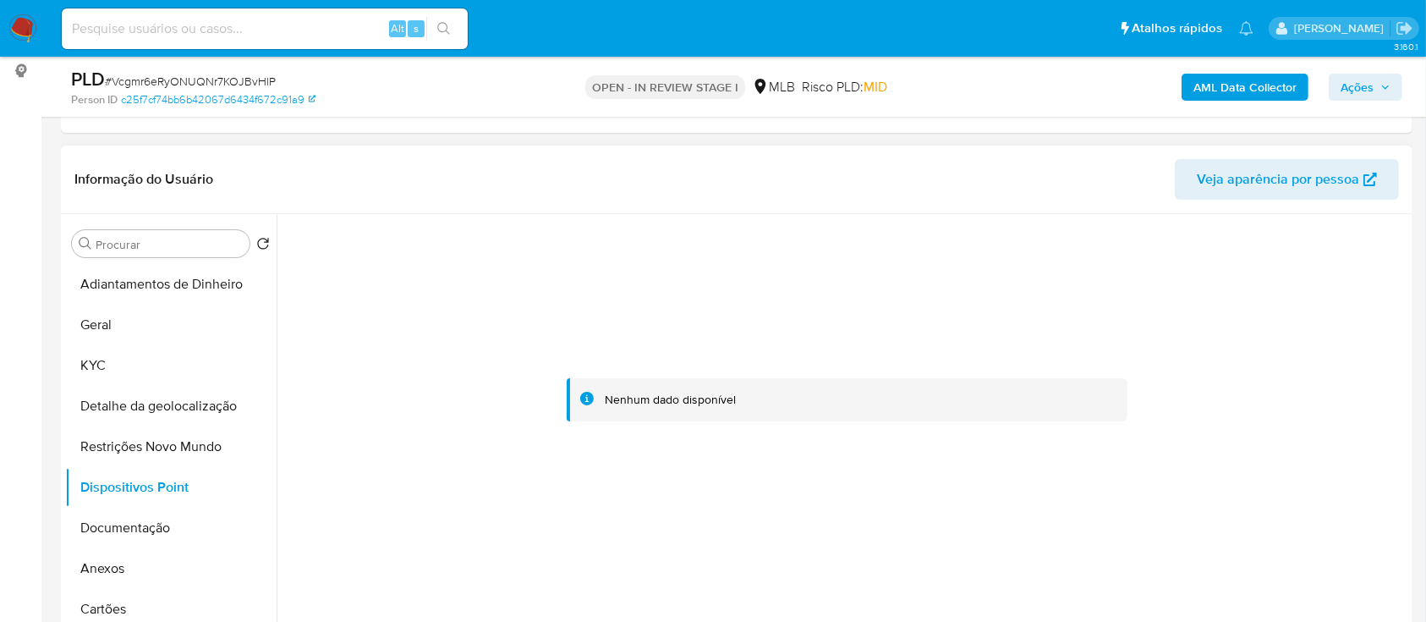
click at [1269, 364] on div at bounding box center [847, 400] width 1122 height 372
click at [157, 517] on button "Documentação" at bounding box center [164, 527] width 198 height 41
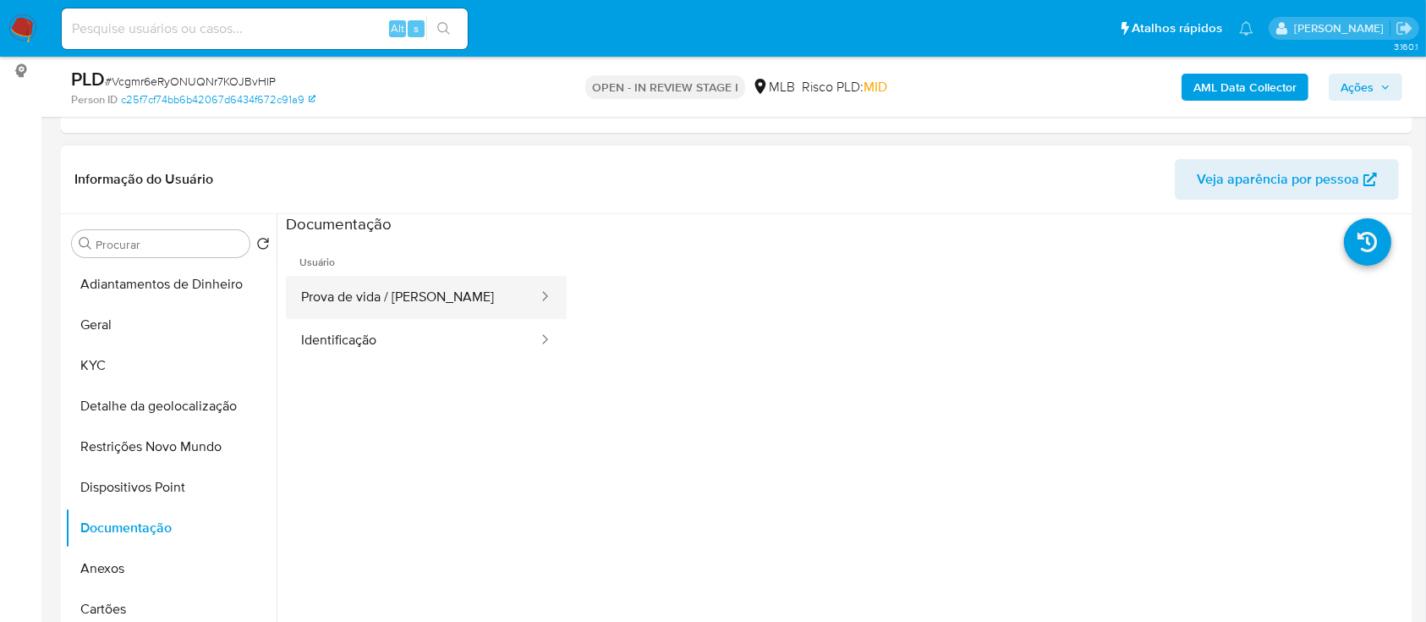
click at [392, 287] on button "Prova de vida / [PERSON_NAME]" at bounding box center [413, 297] width 254 height 43
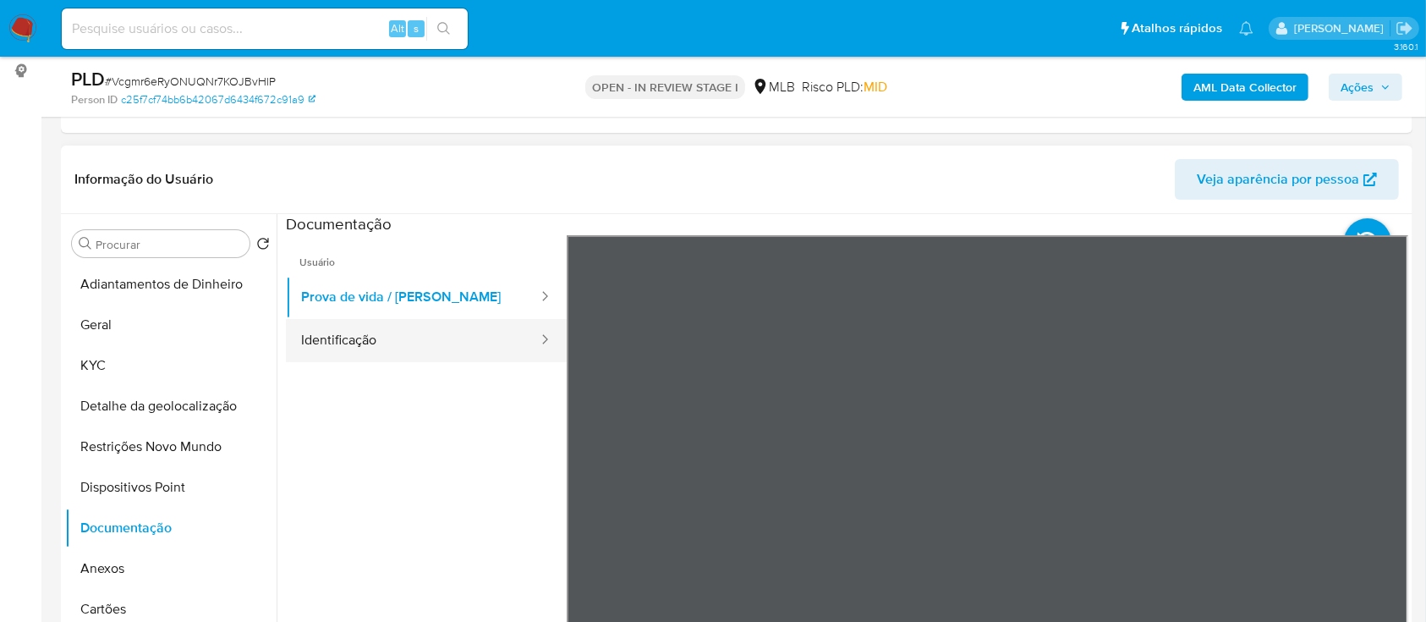
click at [419, 348] on button "Identificação" at bounding box center [413, 340] width 254 height 43
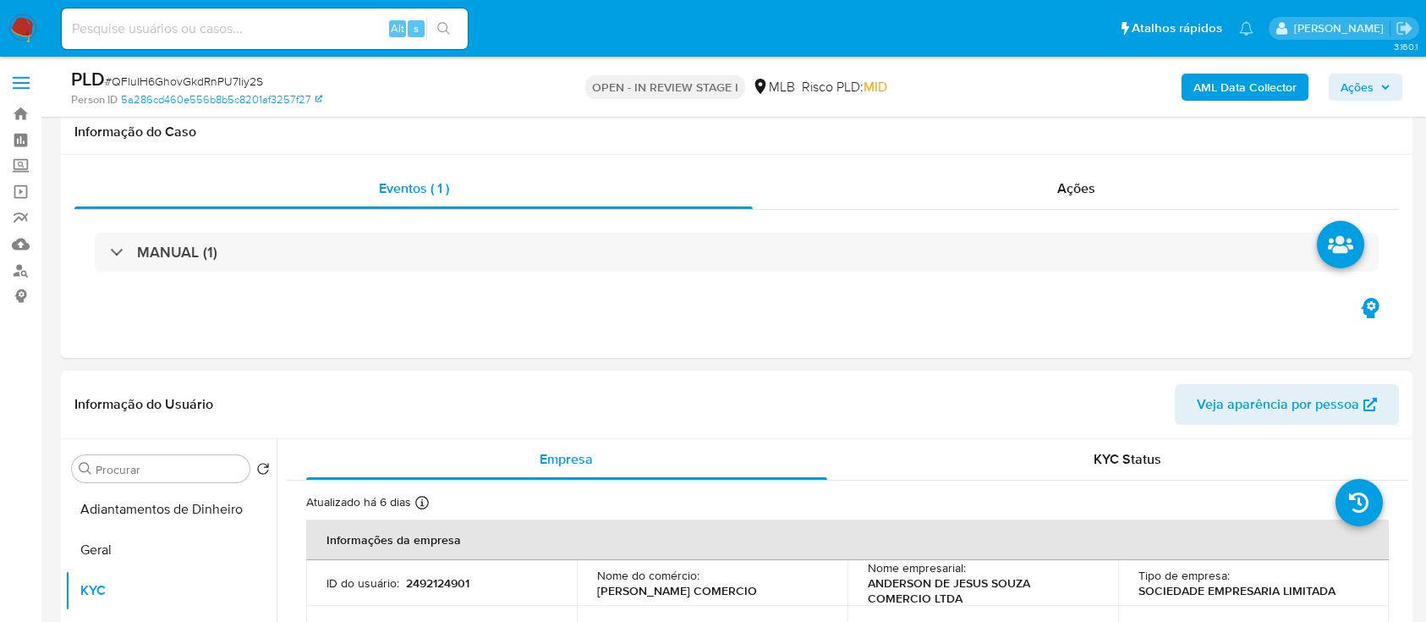
scroll to position [338, 0]
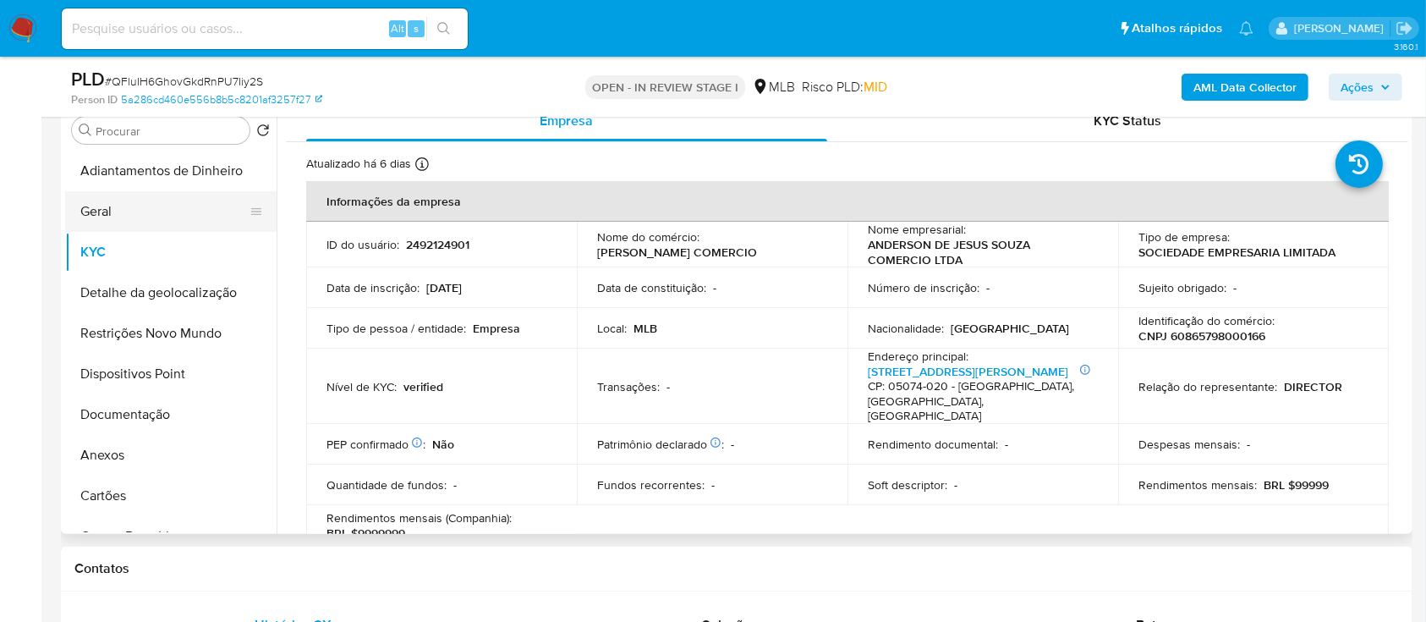
click at [132, 206] on button "Geral" at bounding box center [164, 211] width 198 height 41
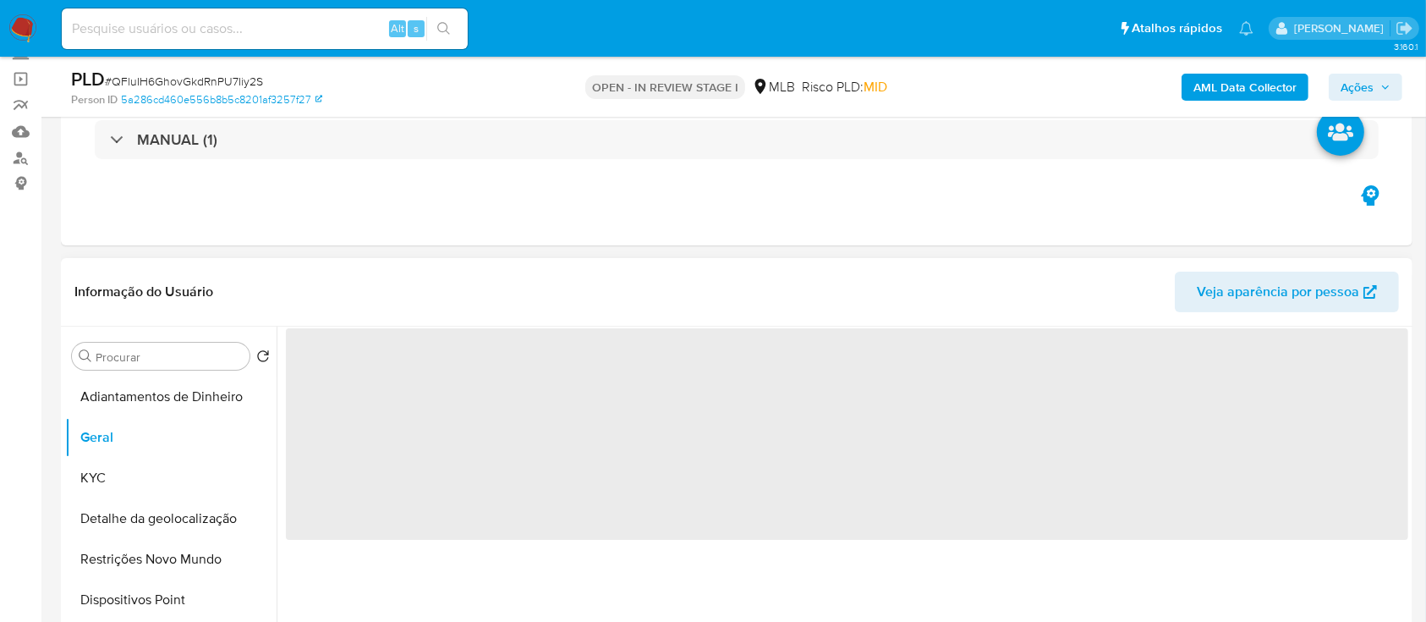
scroll to position [225, 0]
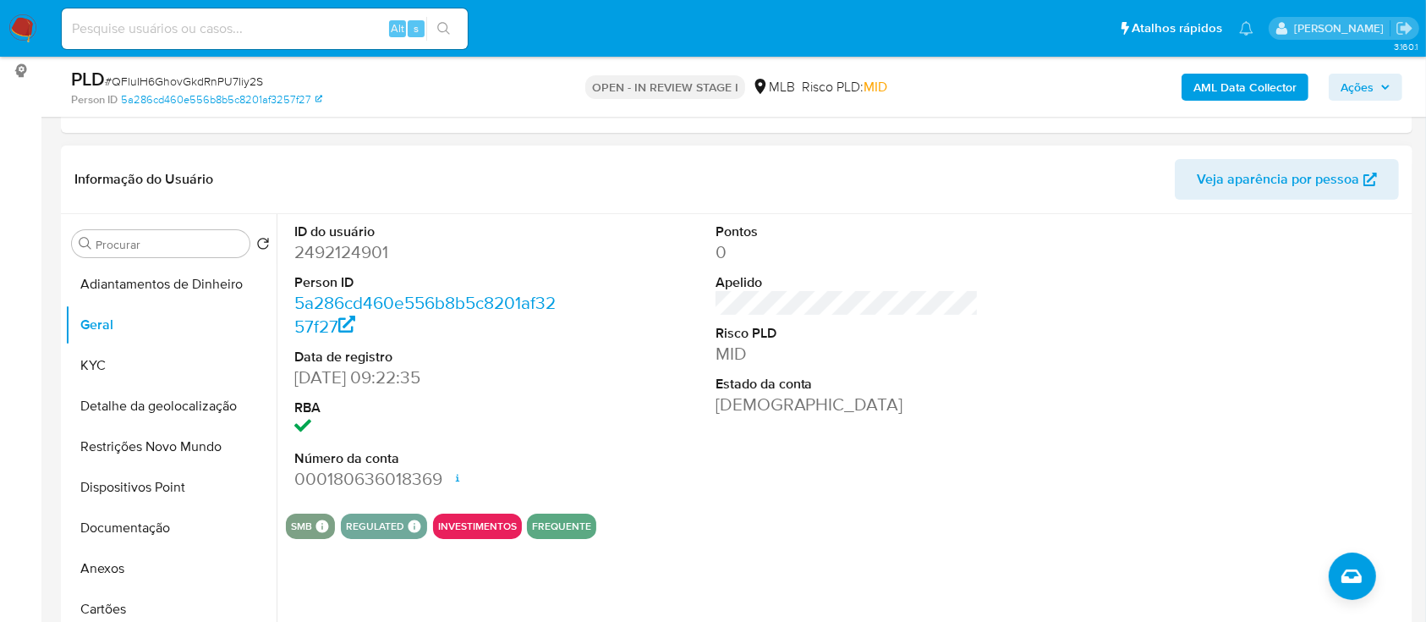
drag, startPoint x: 1175, startPoint y: 362, endPoint x: 1217, endPoint y: 360, distance: 42.3
click at [1175, 362] on div at bounding box center [1267, 357] width 281 height 286
click at [115, 364] on button "KYC" at bounding box center [164, 365] width 198 height 41
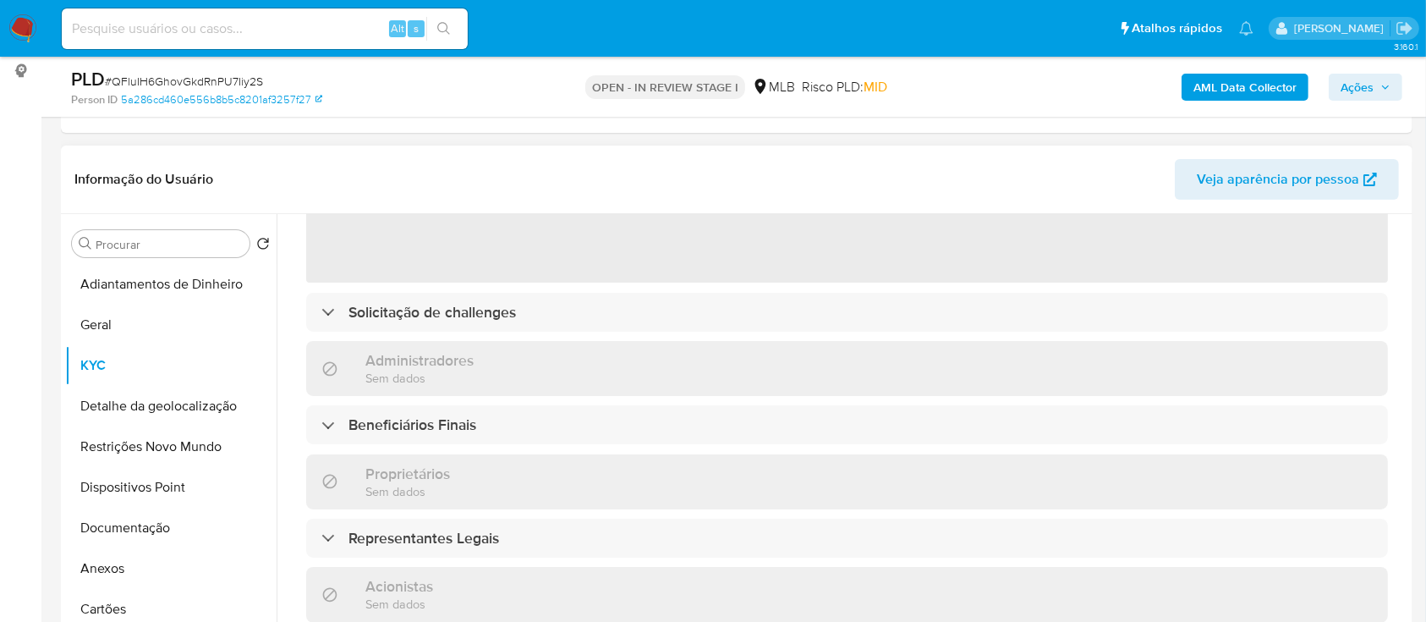
scroll to position [112, 0]
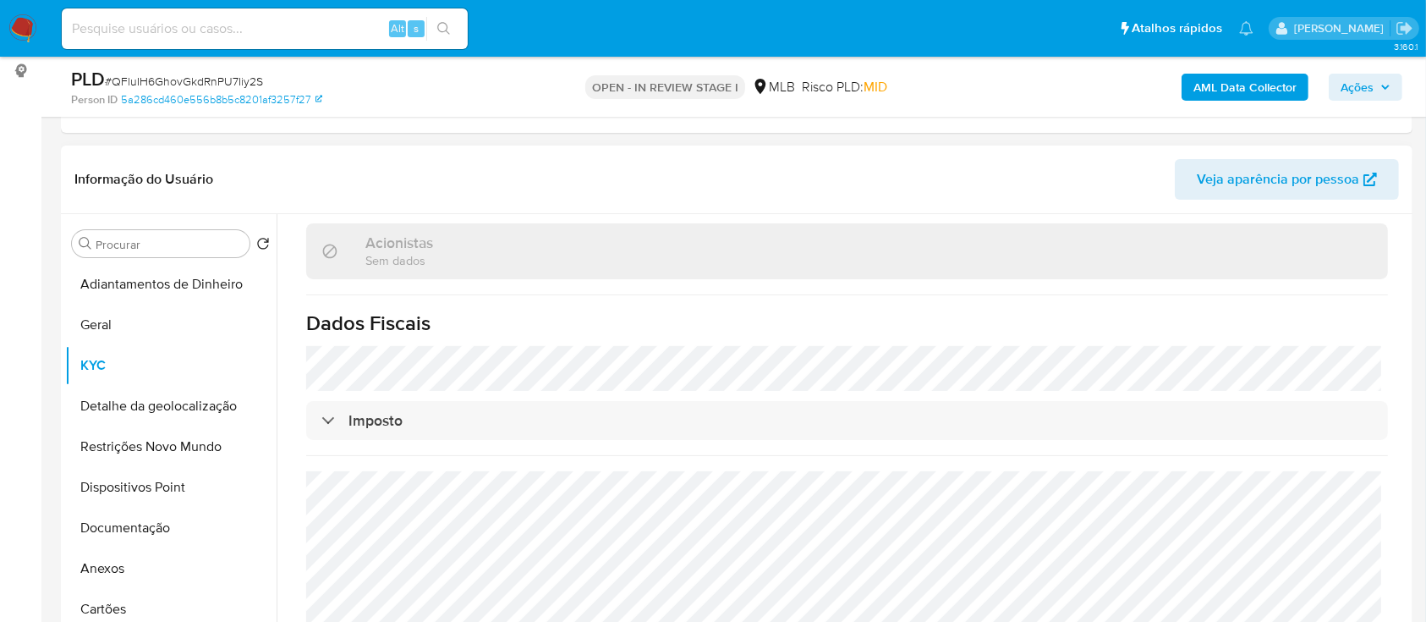
scroll to position [1022, 0]
click at [148, 399] on button "Detalhe da geolocalização" at bounding box center [164, 406] width 198 height 41
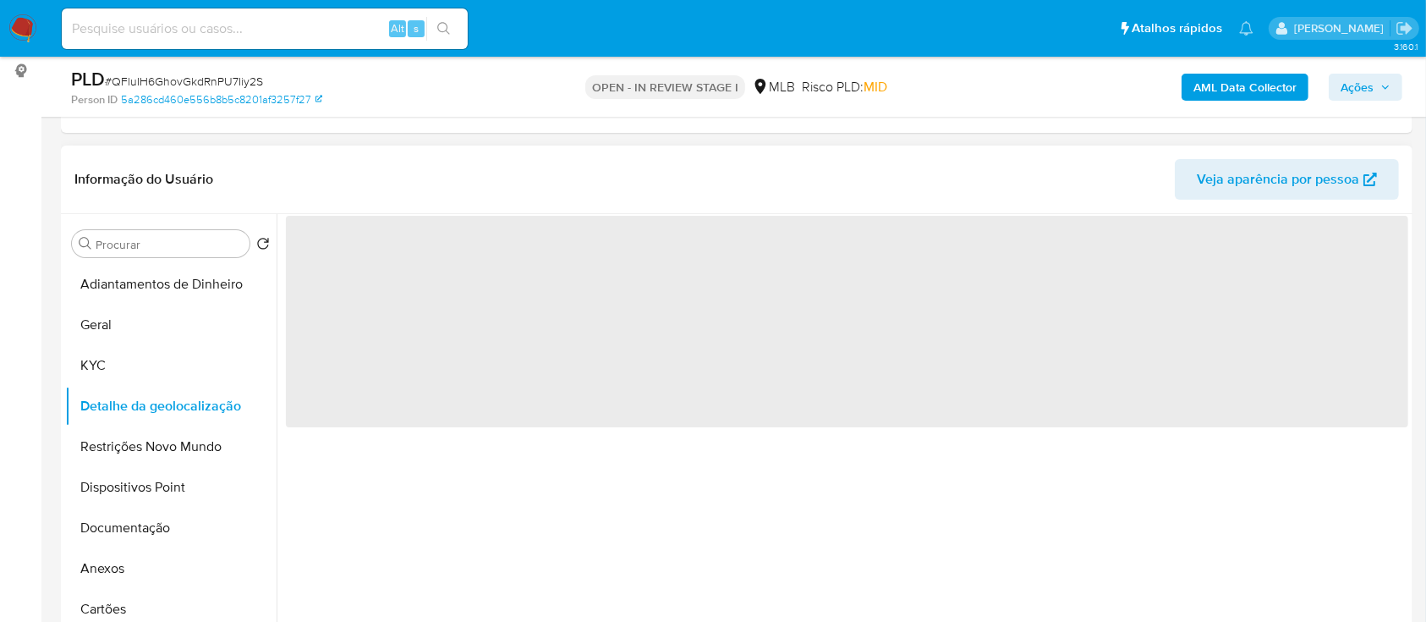
scroll to position [0, 0]
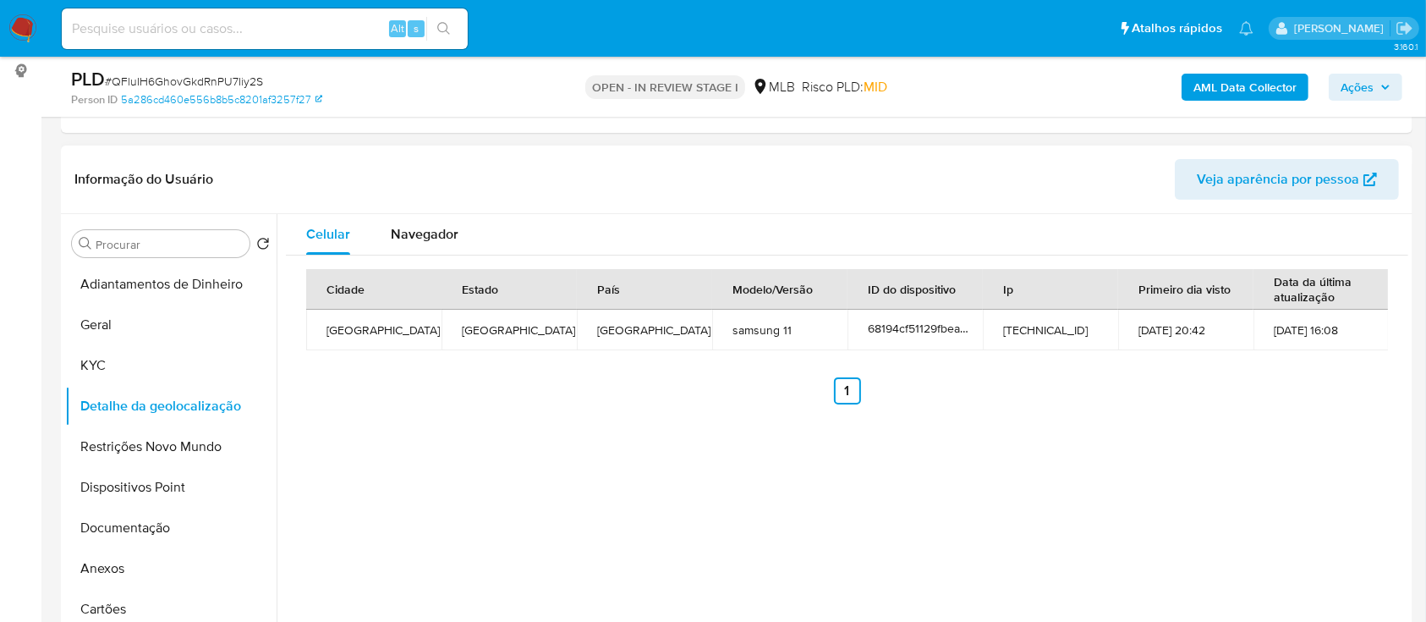
drag, startPoint x: 1160, startPoint y: 452, endPoint x: 1163, endPoint y: 441, distance: 12.1
click at [1161, 452] on div "Celular Navegador Cidade Estado País Modelo/Versão ID do dispositivo Ip Primeir…" at bounding box center [843, 430] width 1132 height 433
click at [145, 451] on button "Restrições Novo Mundo" at bounding box center [164, 446] width 198 height 41
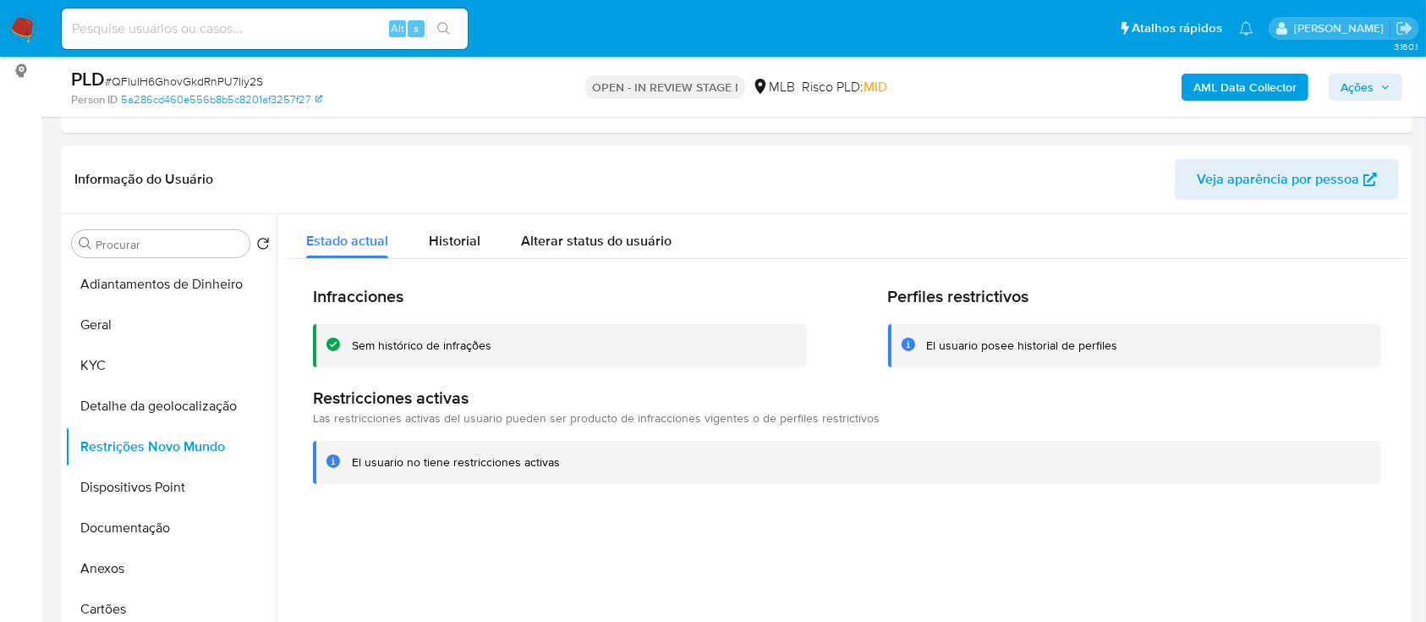
click at [134, 491] on button "Dispositivos Point" at bounding box center [164, 487] width 198 height 41
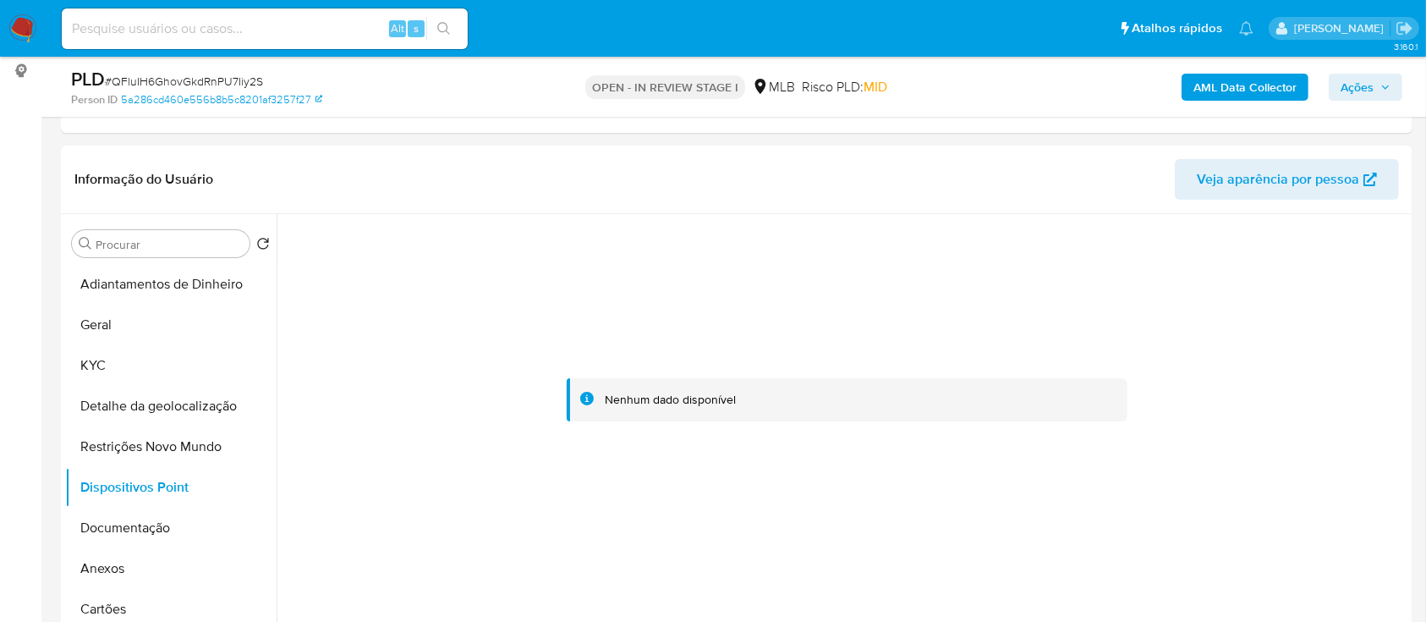
scroll to position [338, 0]
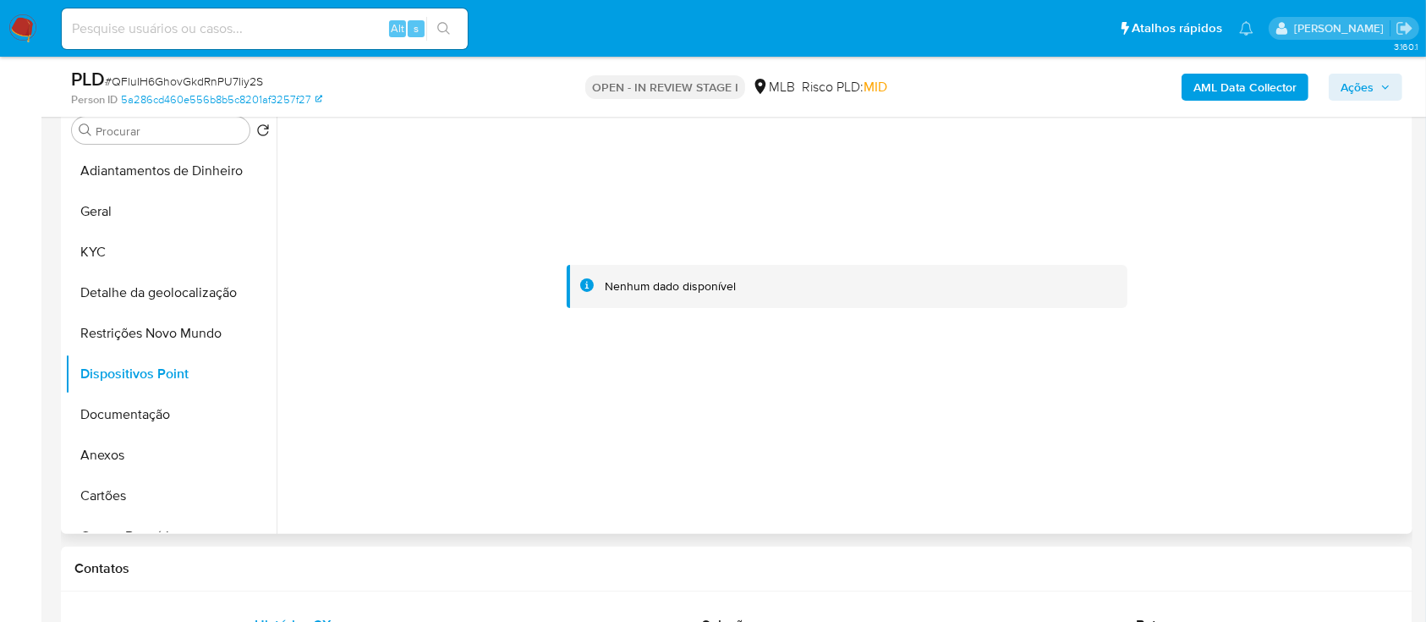
drag, startPoint x: 1330, startPoint y: 261, endPoint x: 1319, endPoint y: 256, distance: 12.1
click at [1330, 261] on div at bounding box center [847, 287] width 1122 height 372
click at [96, 423] on button "Documentação" at bounding box center [164, 414] width 198 height 41
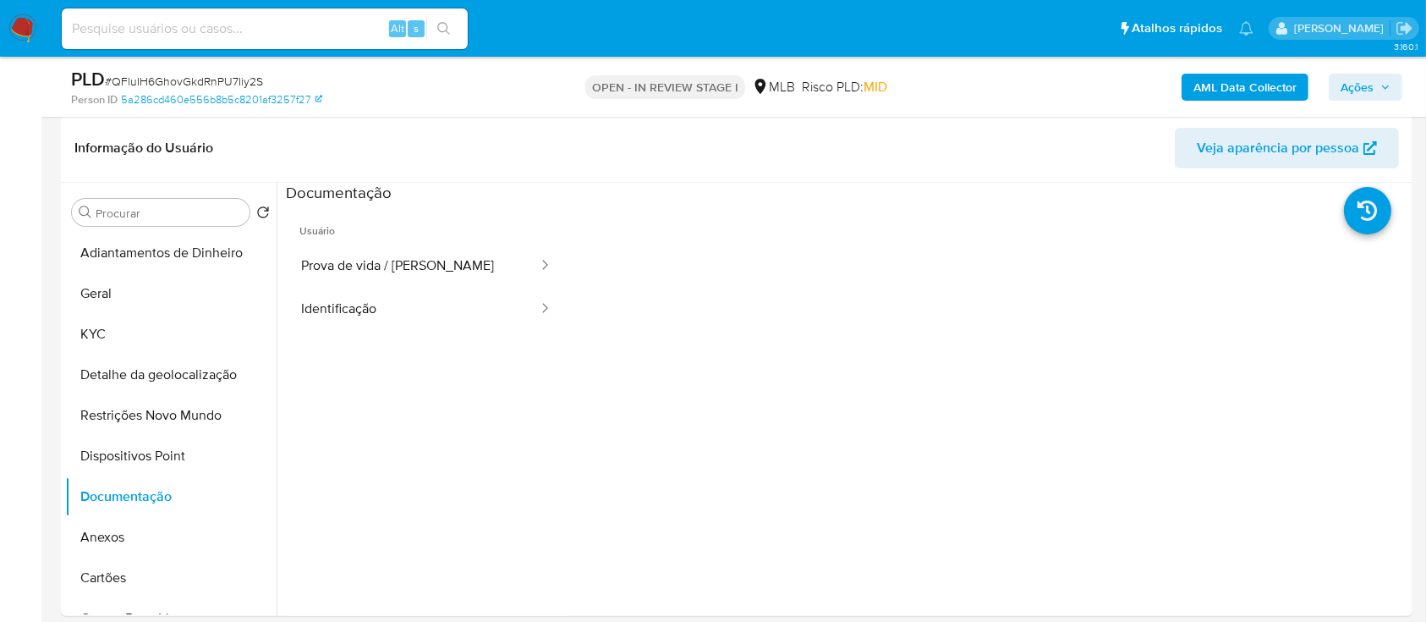
scroll to position [225, 0]
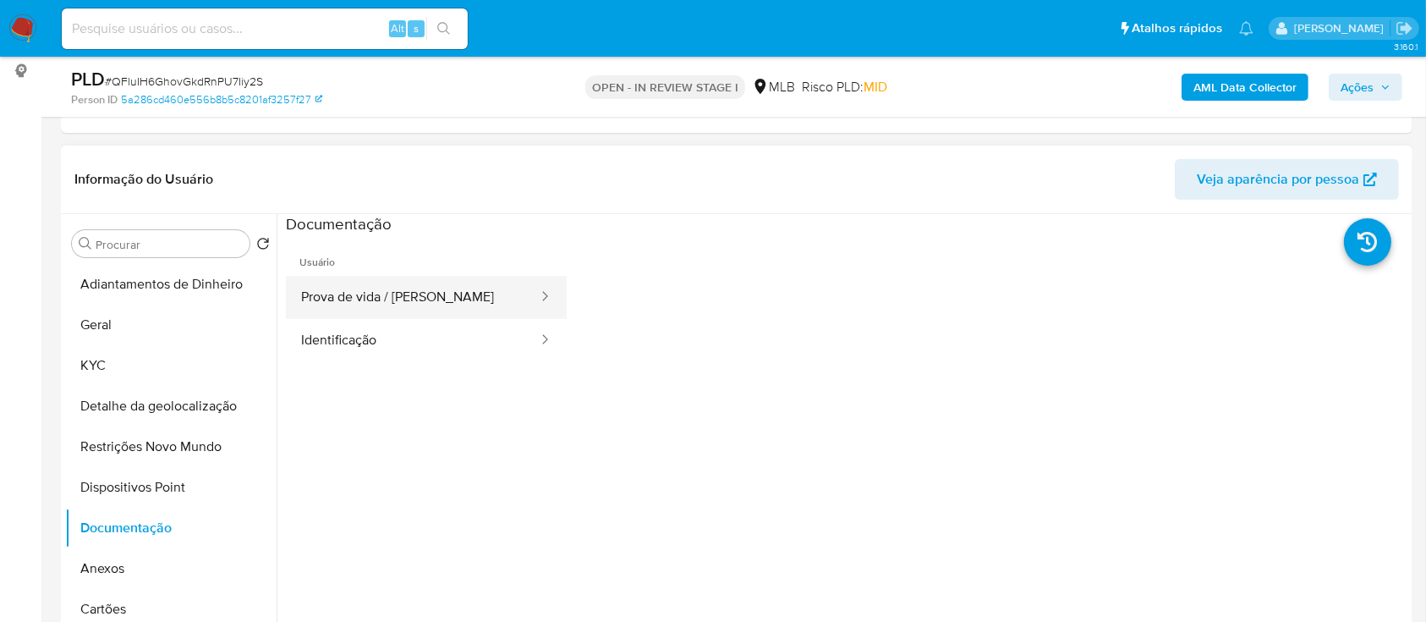
click at [407, 282] on button "Prova de vida / Selfie" at bounding box center [413, 297] width 254 height 43
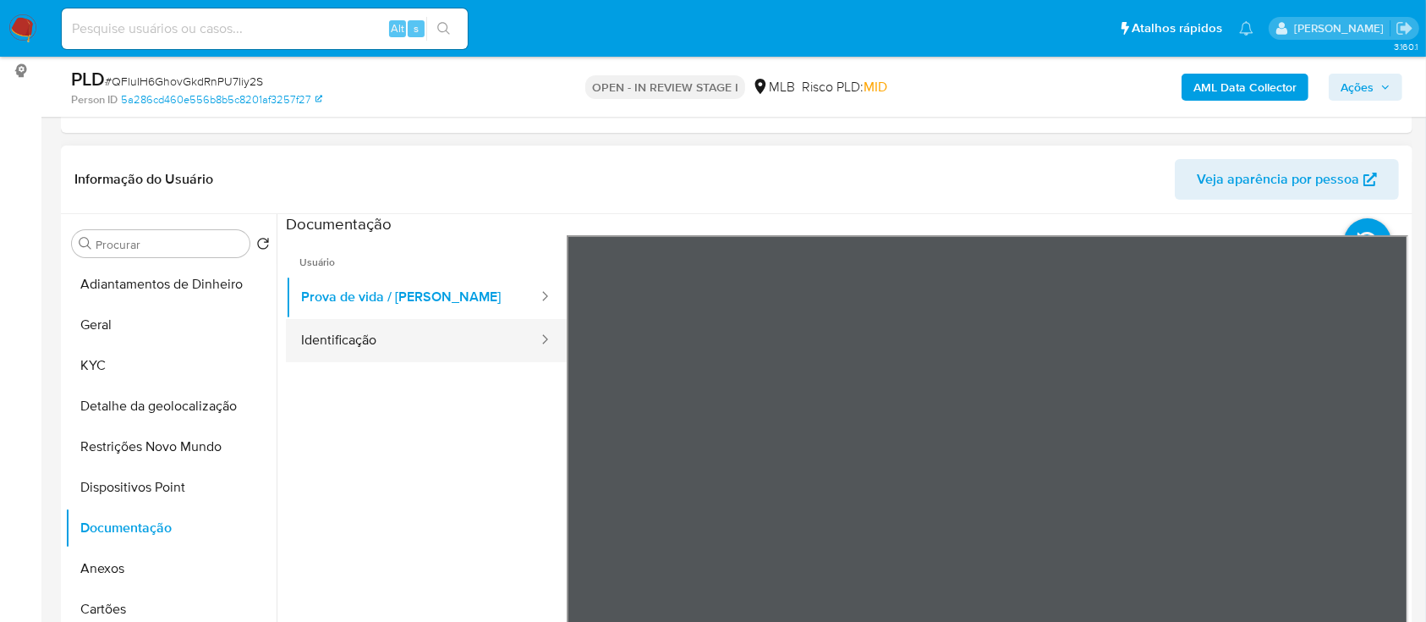
drag, startPoint x: 393, startPoint y: 343, endPoint x: 442, endPoint y: 344, distance: 49.1
click at [393, 345] on button "Identificação" at bounding box center [413, 340] width 254 height 43
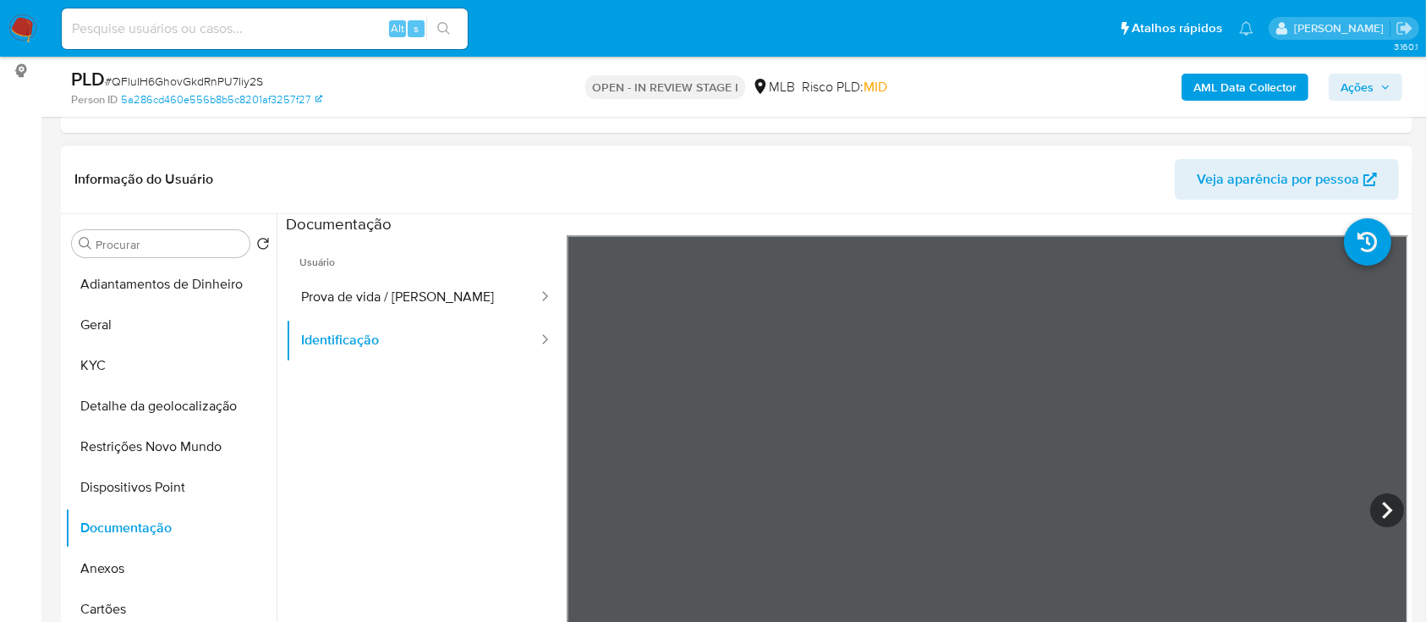
scroll to position [58, 0]
drag, startPoint x: 358, startPoint y: 504, endPoint x: 520, endPoint y: 358, distance: 218.6
click at [359, 498] on ul "Usuário Prova de vida / Selfie Identificação" at bounding box center [426, 478] width 281 height 487
click at [103, 357] on button "KYC" at bounding box center [164, 365] width 198 height 41
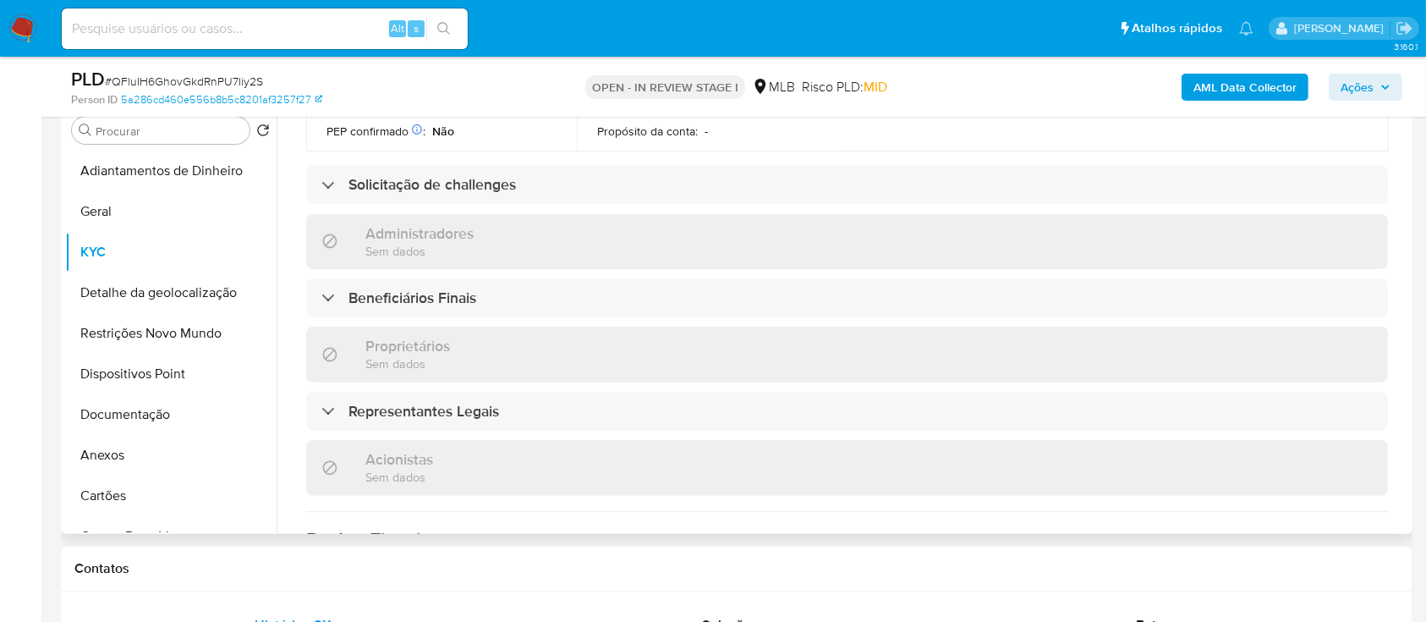
scroll to position [789, 0]
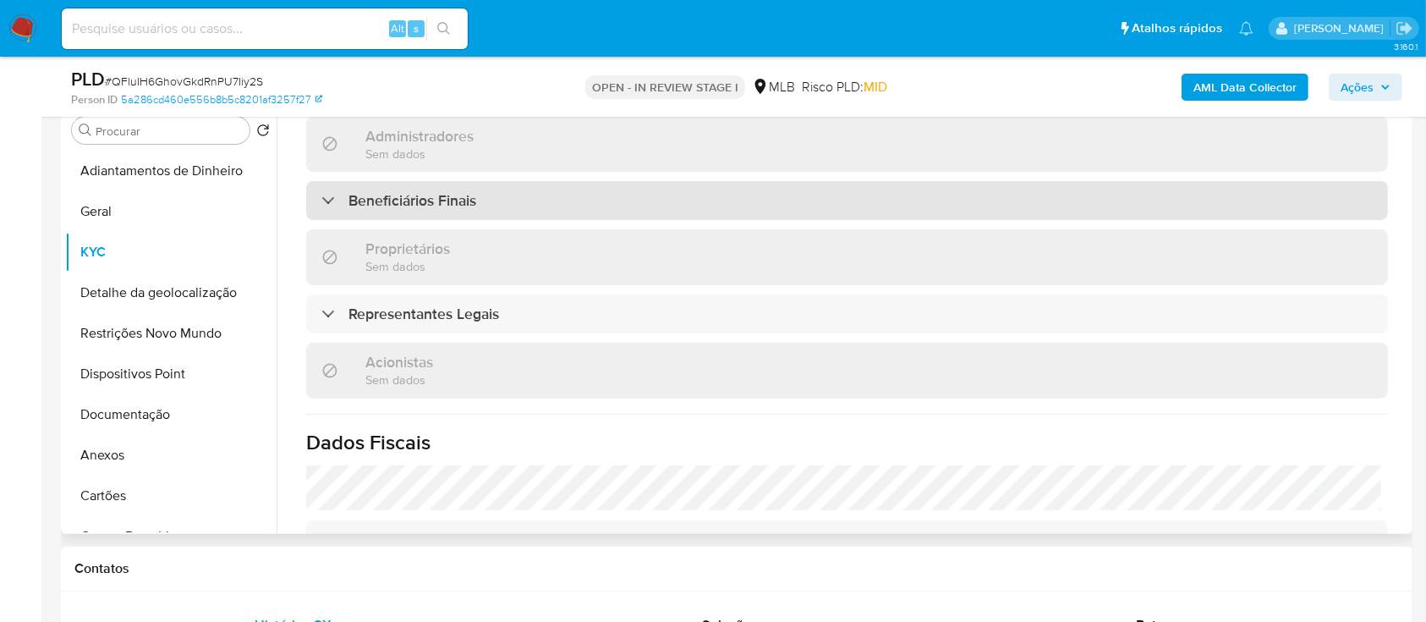
click at [321, 191] on div "Beneficiários Finais" at bounding box center [398, 200] width 155 height 19
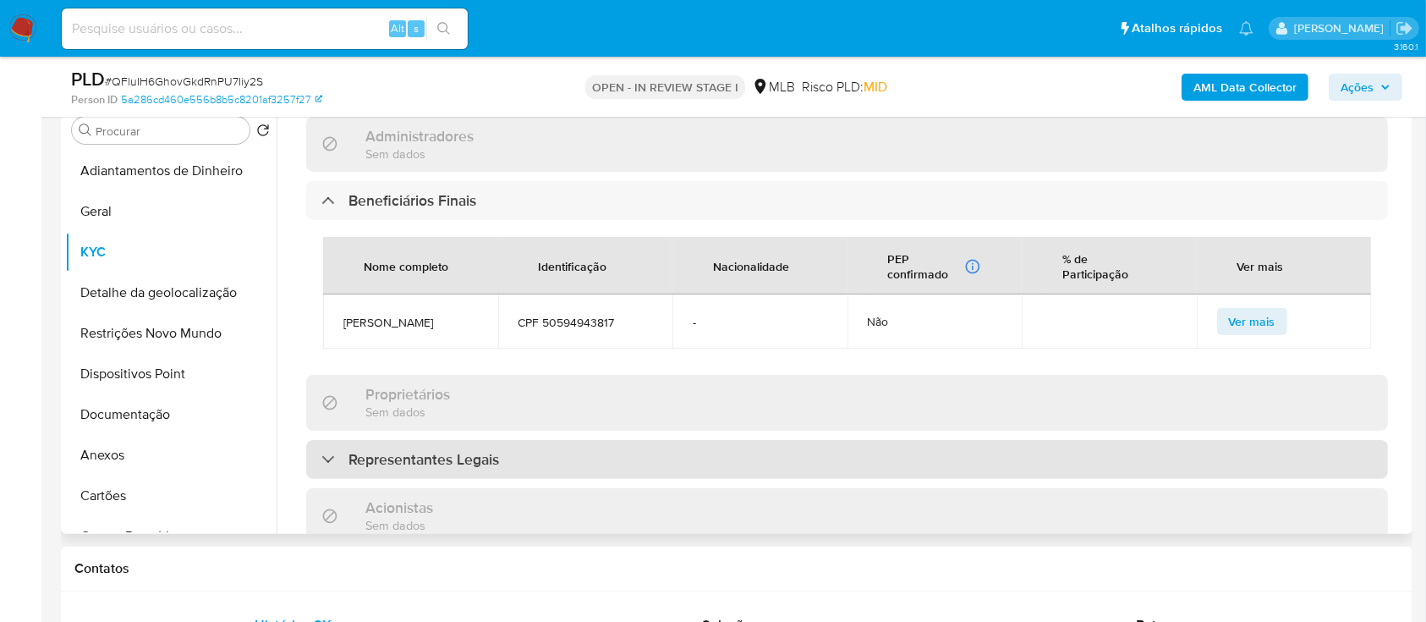
click at [315, 440] on div "Representantes Legais" at bounding box center [847, 459] width 1082 height 39
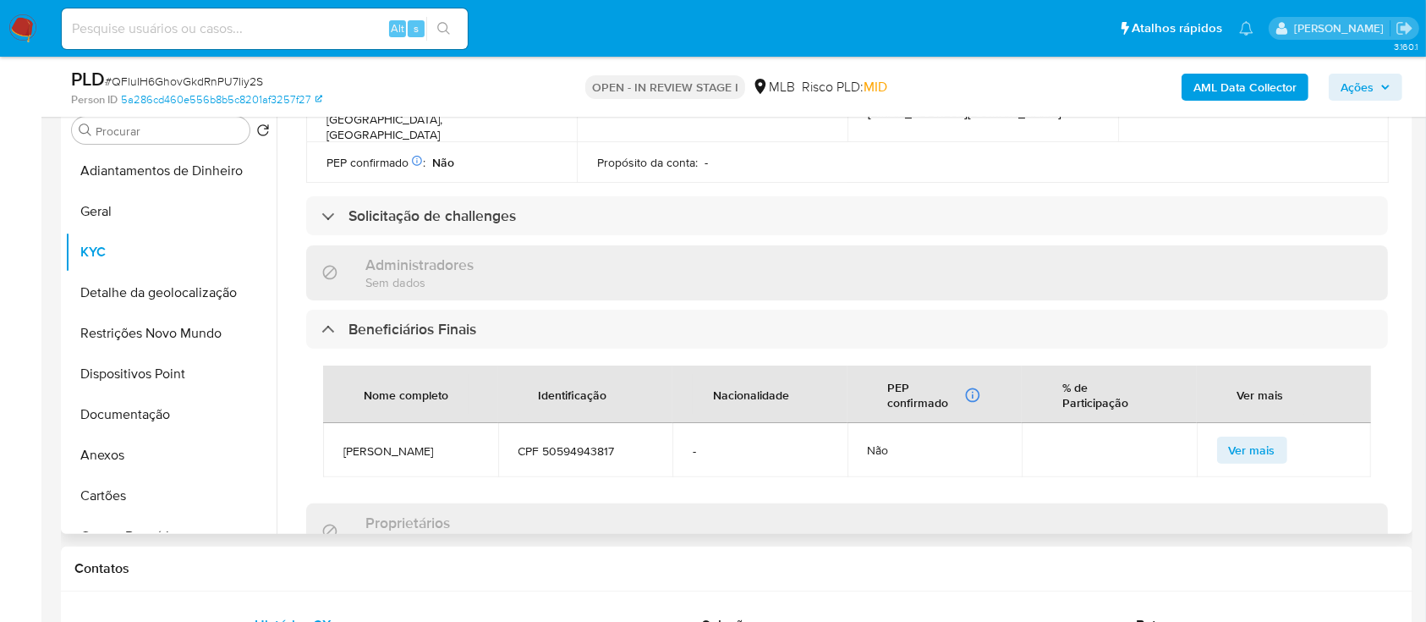
scroll to position [902, 0]
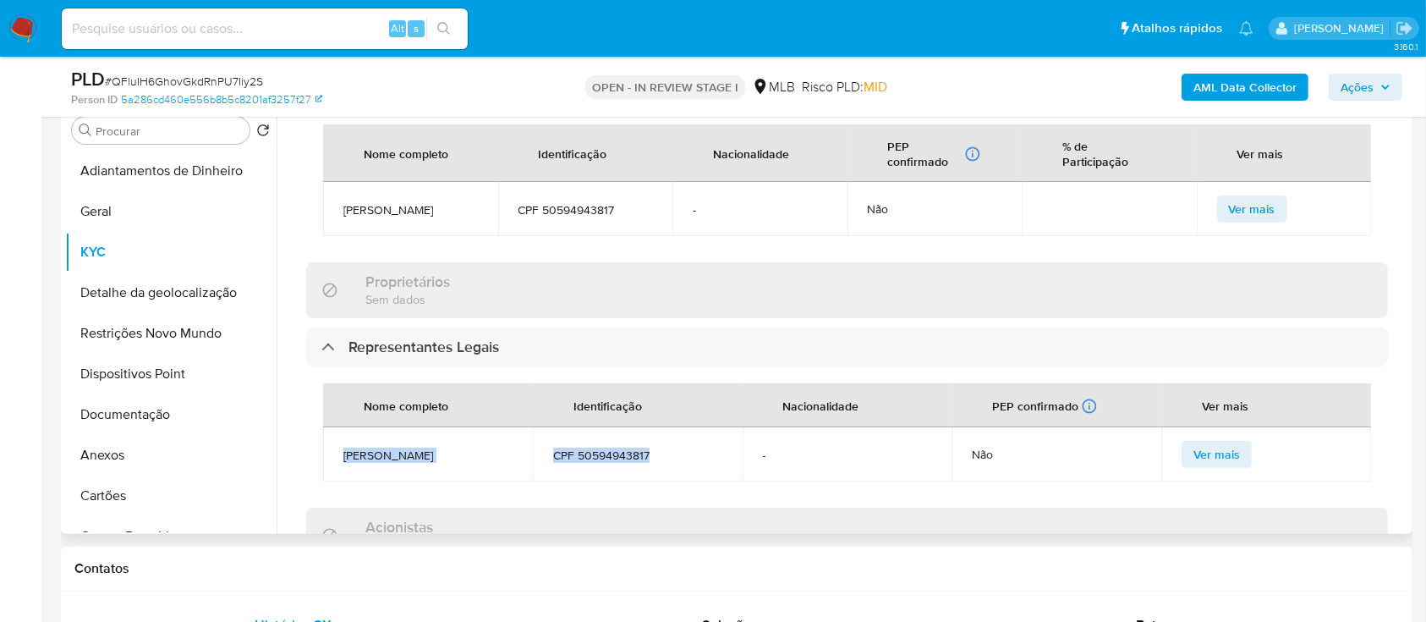
drag, startPoint x: 669, startPoint y: 424, endPoint x: 345, endPoint y: 425, distance: 323.9
click at [345, 427] on tr "ANDERSON DE JESUS SOUZA CPF 50594943817 - Não Ver mais" at bounding box center [847, 454] width 1048 height 54
copy tr "ANDERSON DE JESUS SOUZA CPF 50594943817"
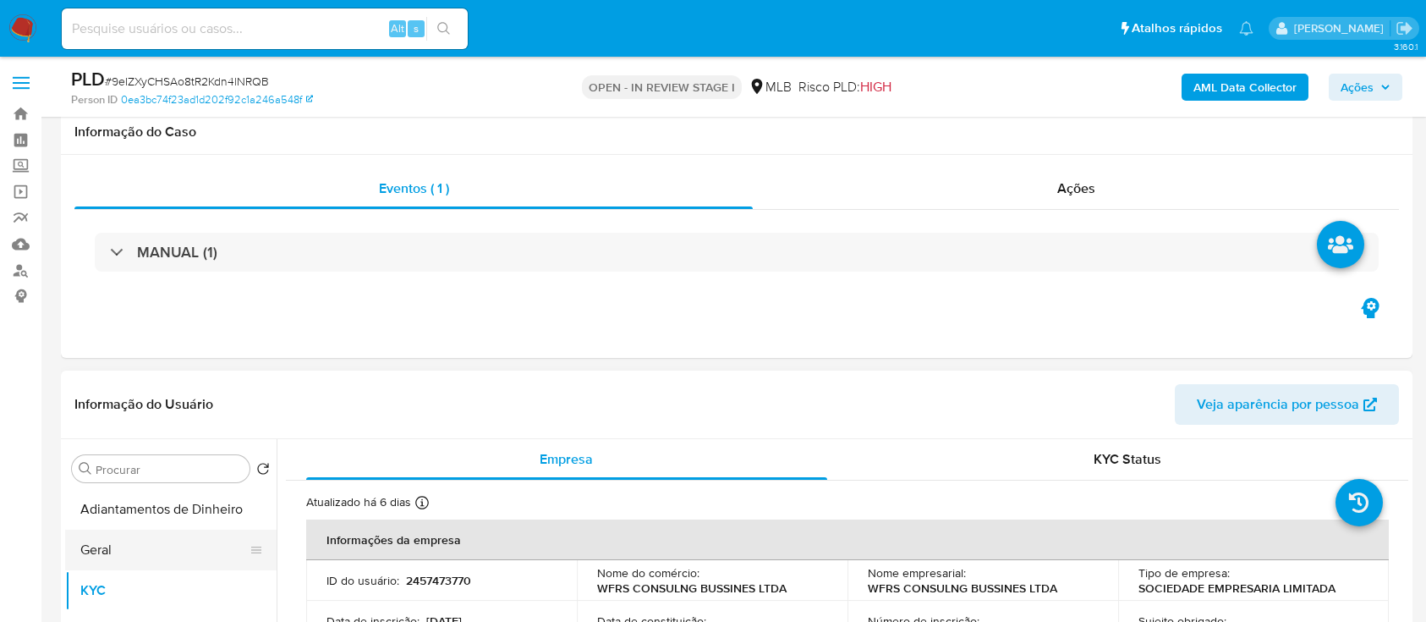
scroll to position [225, 0]
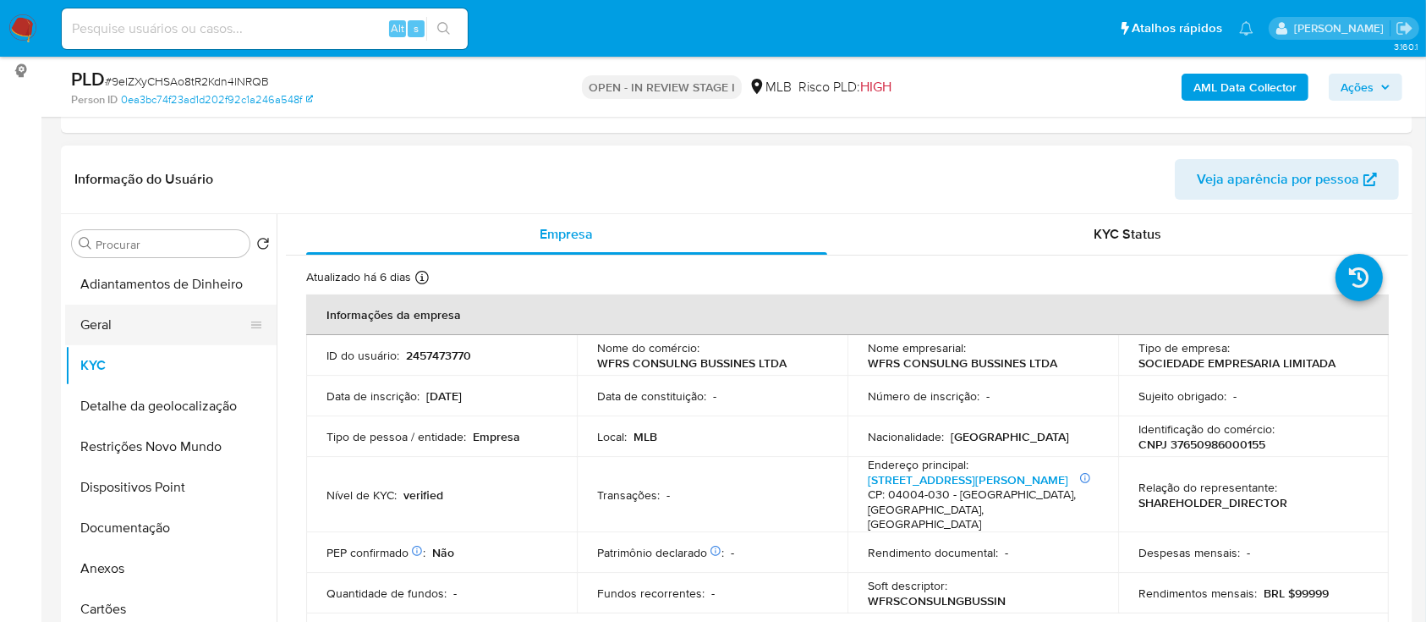
drag, startPoint x: 96, startPoint y: 333, endPoint x: 130, endPoint y: 326, distance: 34.5
click at [100, 333] on button "Geral" at bounding box center [164, 324] width 198 height 41
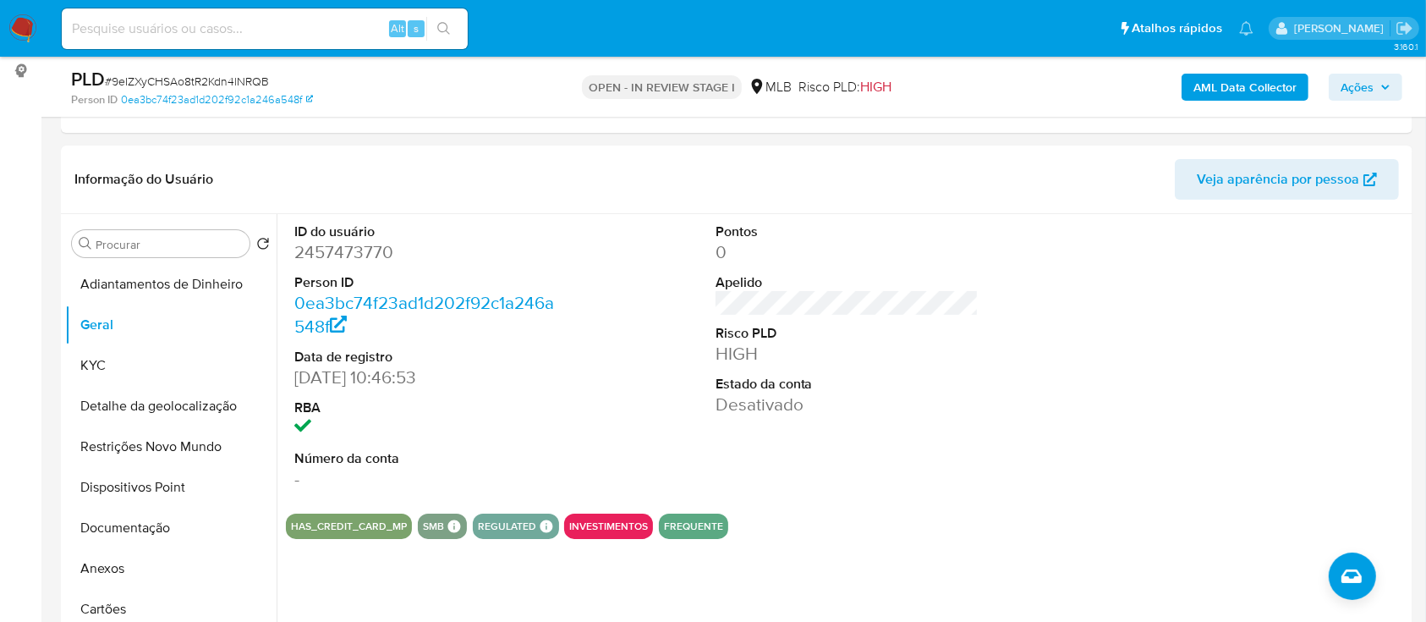
drag, startPoint x: 1205, startPoint y: 267, endPoint x: 978, endPoint y: 0, distance: 351.0
click at [1188, 249] on div at bounding box center [1267, 357] width 281 height 286
click at [119, 362] on button "KYC" at bounding box center [164, 365] width 198 height 41
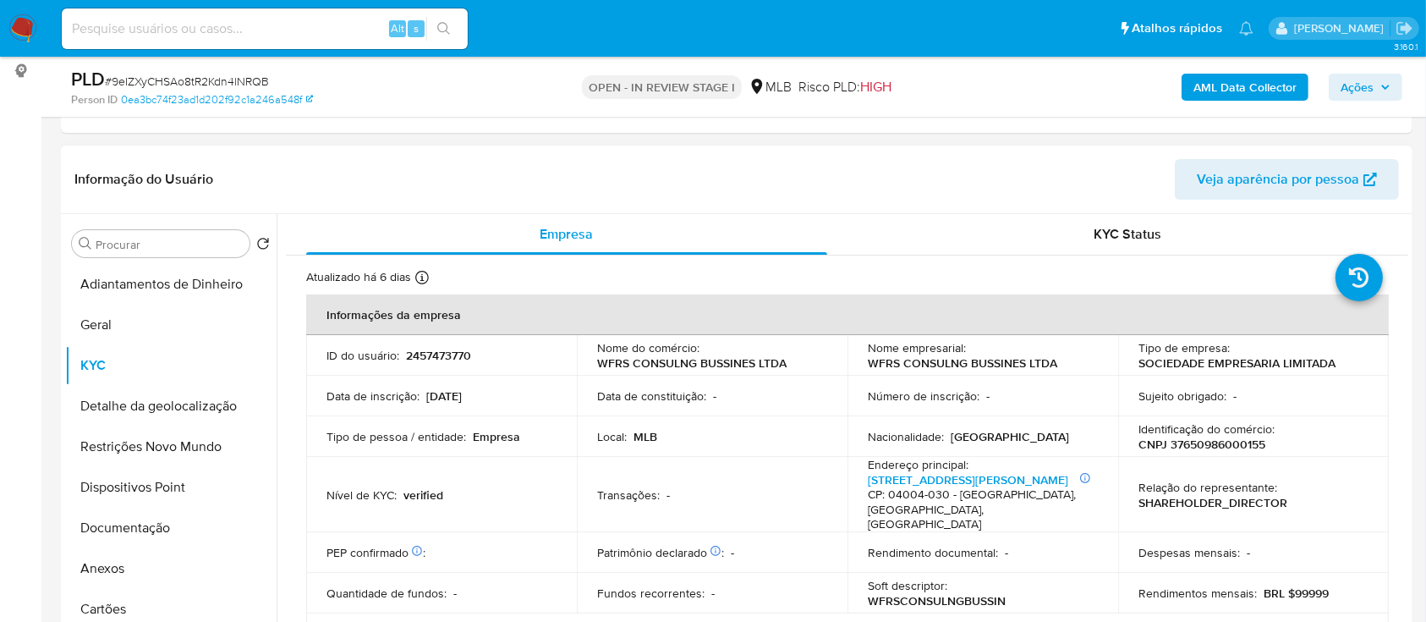
scroll to position [112, 0]
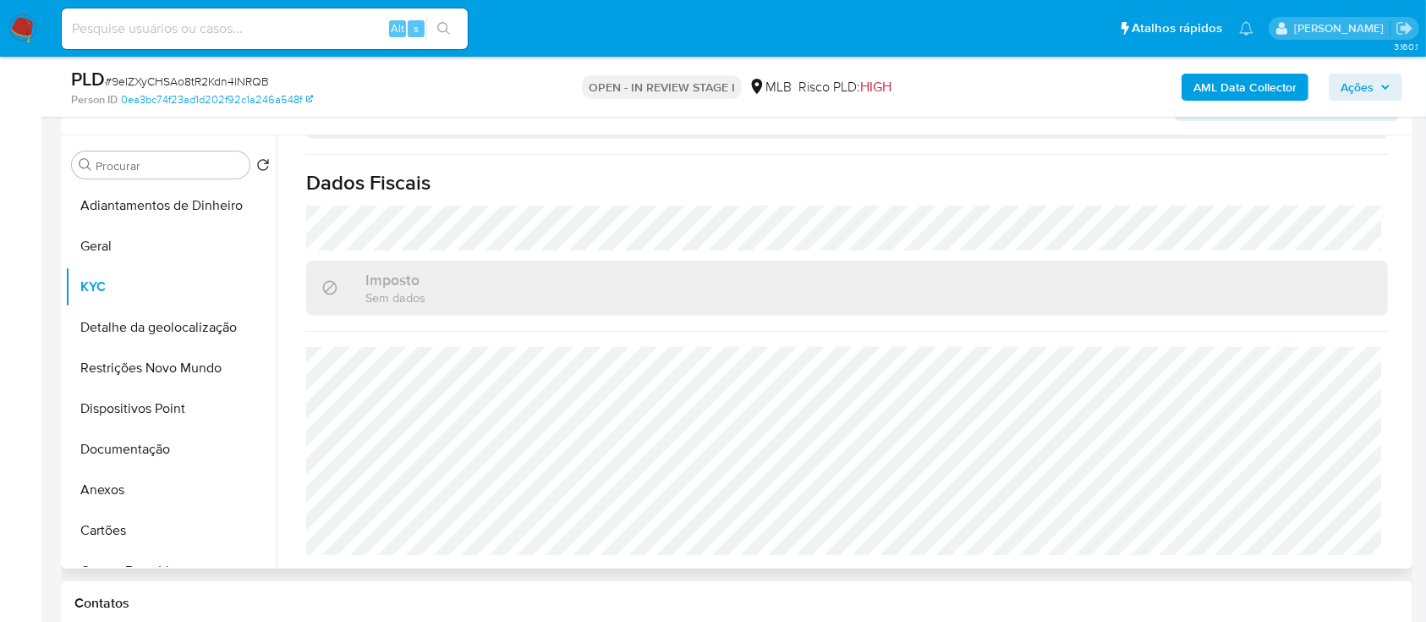
scroll to position [338, 0]
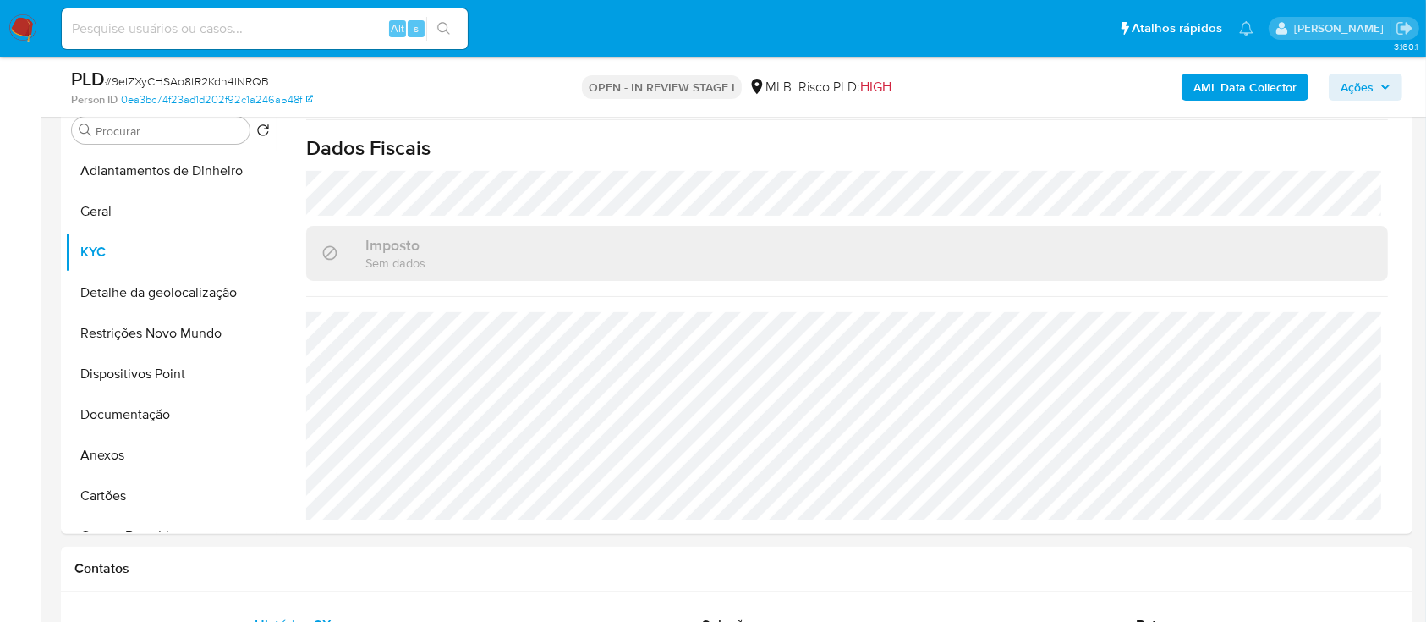
click at [1056, 71] on div "AML Data Collector Ações" at bounding box center [1182, 87] width 439 height 40
click at [1052, 87] on div "AML Data Collector Ações" at bounding box center [1182, 87] width 439 height 40
click at [202, 294] on button "Detalhe da geolocalização" at bounding box center [164, 292] width 198 height 41
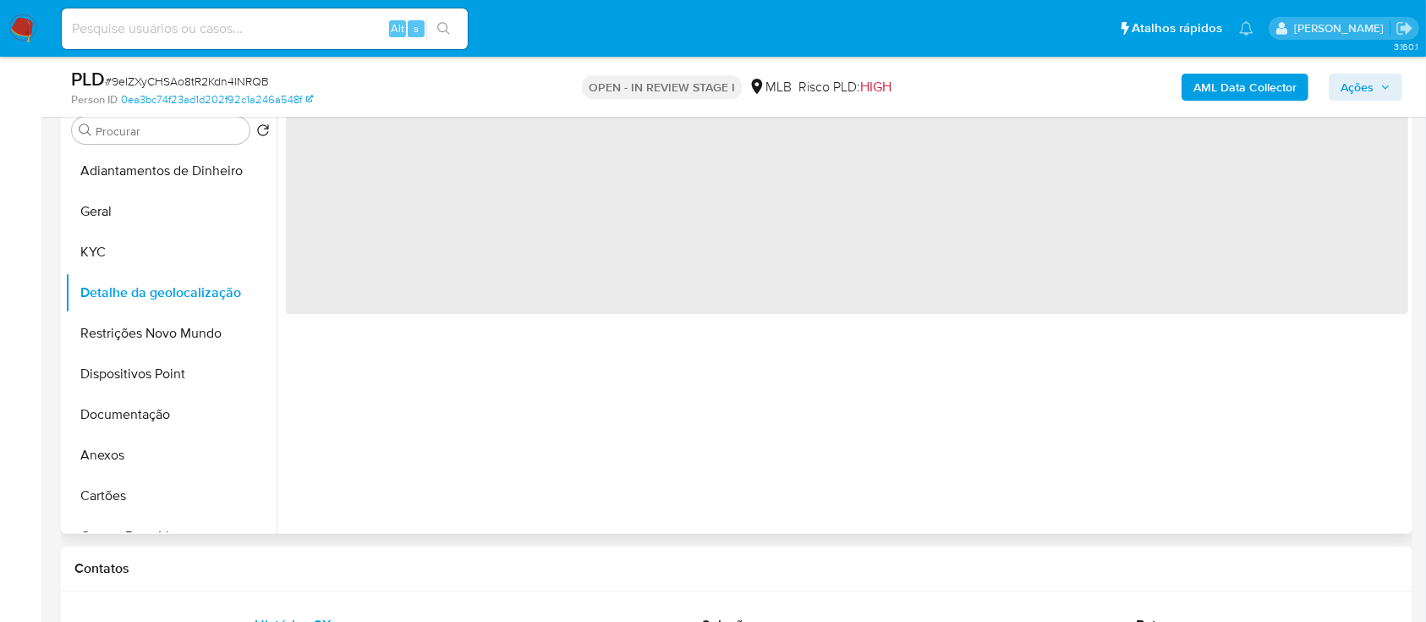
scroll to position [0, 0]
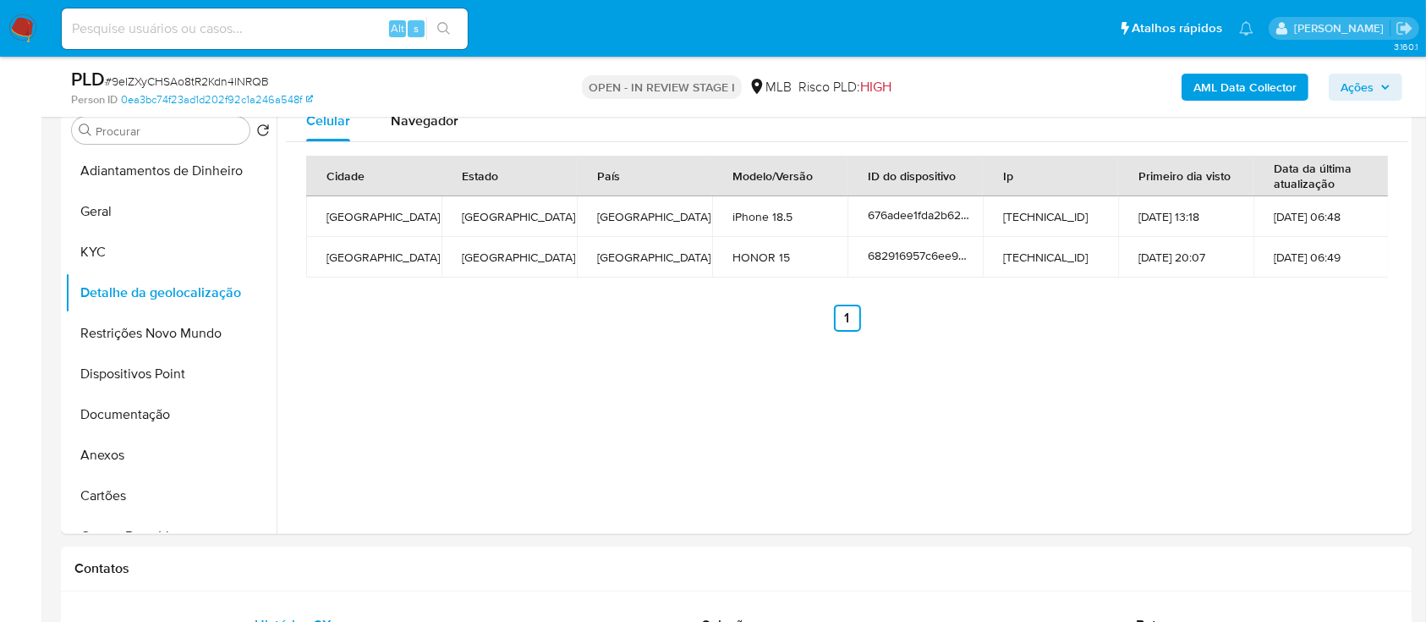
click at [1157, 423] on div "Celular Navegador Cidade Estado País Modelo/Versão ID do dispositivo Ip Primeir…" at bounding box center [843, 317] width 1132 height 433
click at [235, 334] on button "Restrições Novo Mundo" at bounding box center [164, 333] width 198 height 41
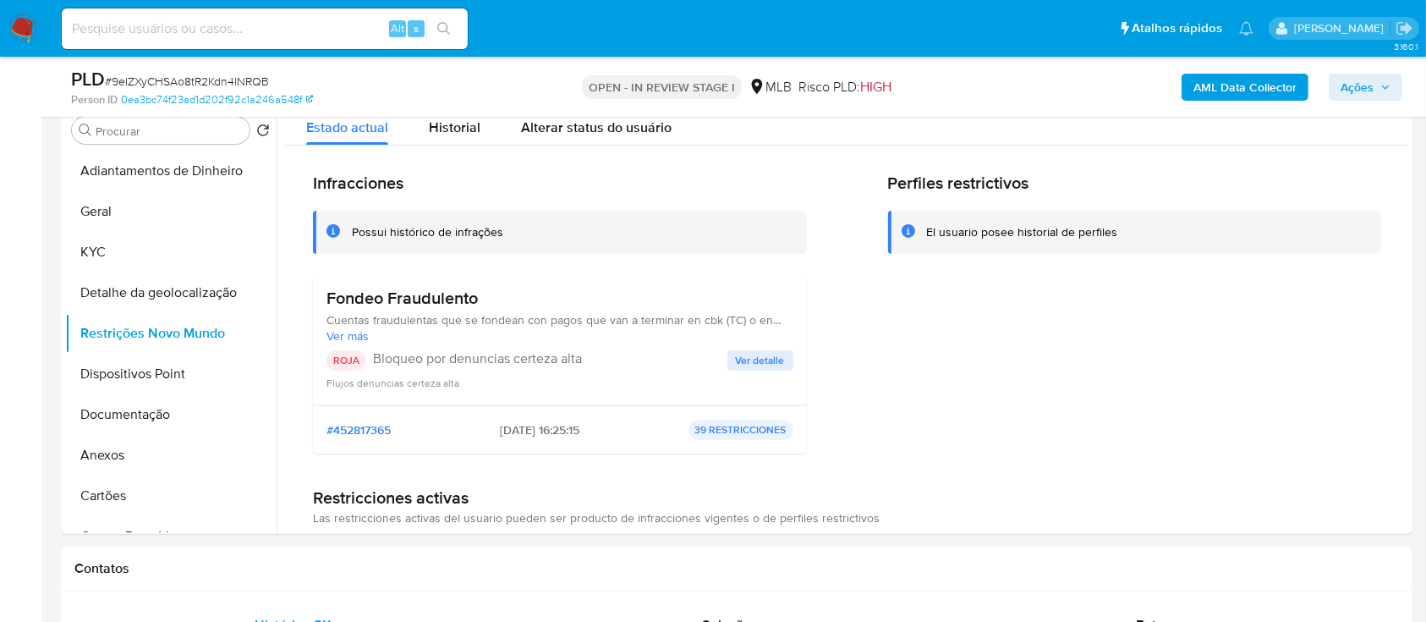
click at [1254, 362] on div "Perfiles restrictivos El usuario posee historial de perfiles" at bounding box center [1135, 320] width 494 height 294
drag, startPoint x: 752, startPoint y: 358, endPoint x: 795, endPoint y: 349, distance: 44.0
click at [751, 357] on span "Ver detalle" at bounding box center [760, 360] width 49 height 17
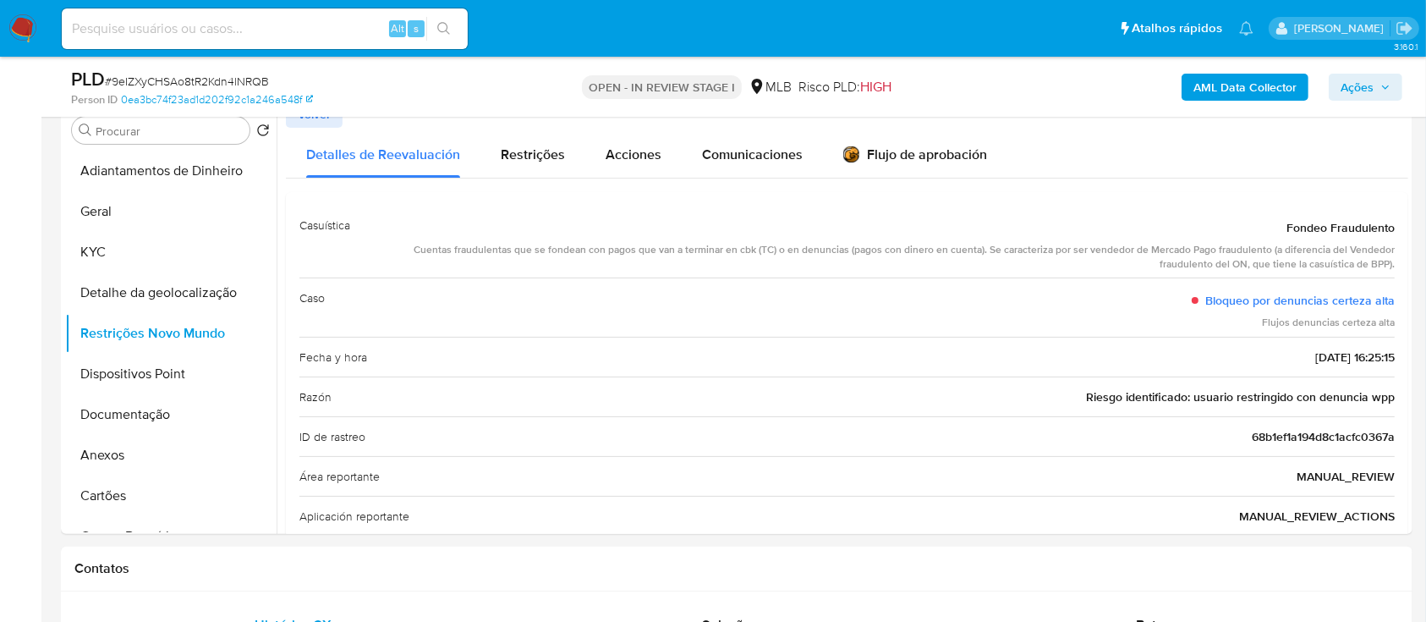
drag, startPoint x: 1274, startPoint y: 228, endPoint x: 1410, endPoint y: 388, distance: 210.6
click at [1410, 388] on div "Procurar Retornar ao pedido padrão Adiantamentos de Dinheiro Geral KYC Detalhe …" at bounding box center [736, 317] width 1351 height 433
click at [122, 375] on button "Dispositivos Point" at bounding box center [164, 374] width 198 height 41
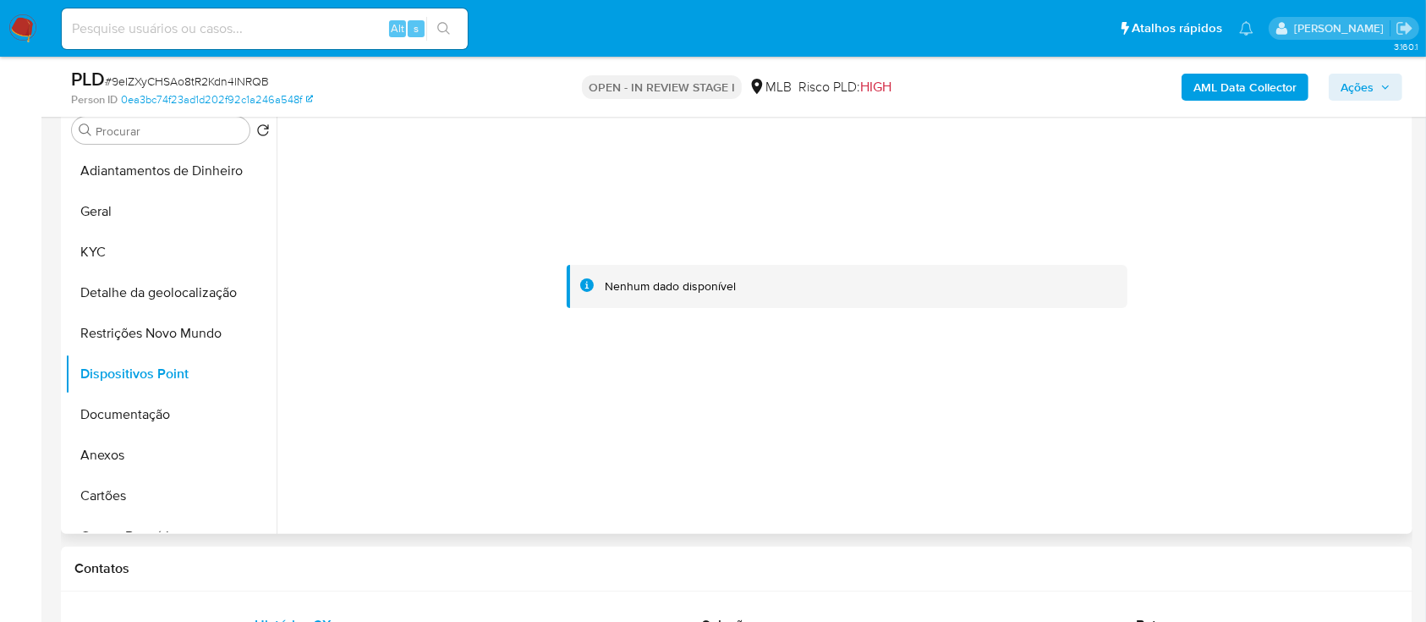
drag, startPoint x: 1315, startPoint y: 258, endPoint x: 1304, endPoint y: 254, distance: 11.8
click at [1308, 257] on div at bounding box center [847, 287] width 1122 height 372
click at [99, 407] on button "Documentação" at bounding box center [164, 414] width 198 height 41
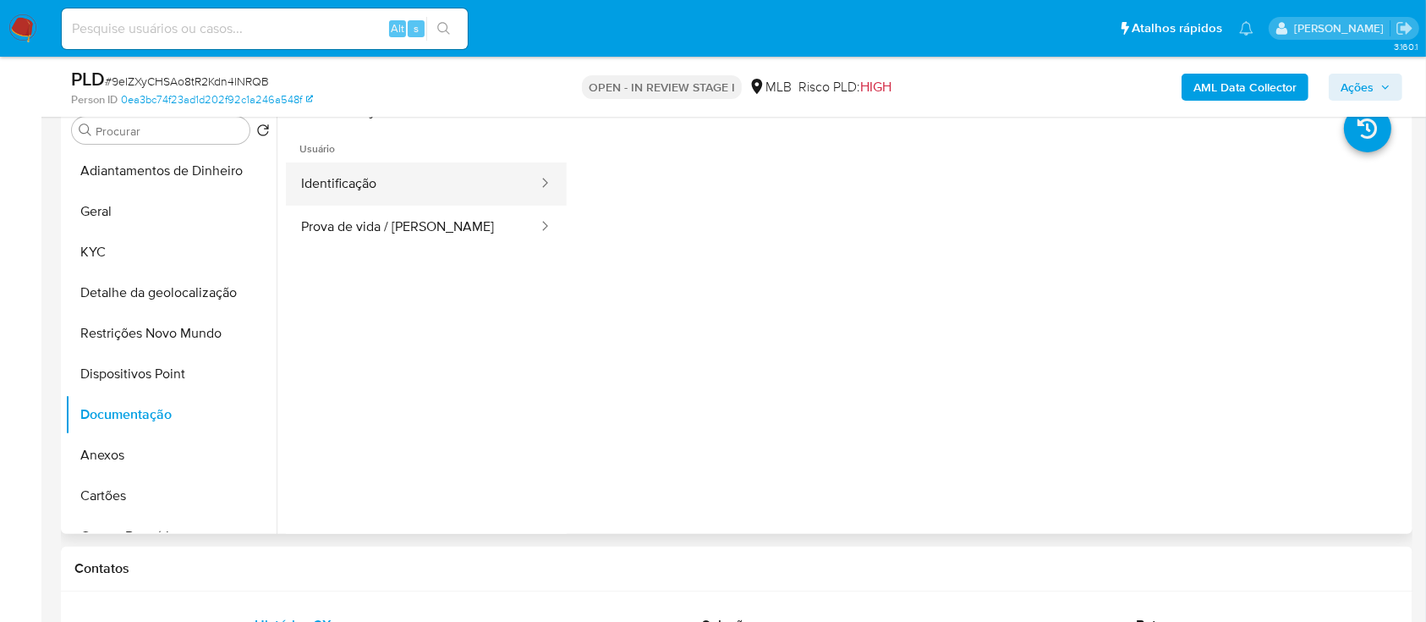
click at [396, 162] on button "Identificação" at bounding box center [413, 183] width 254 height 43
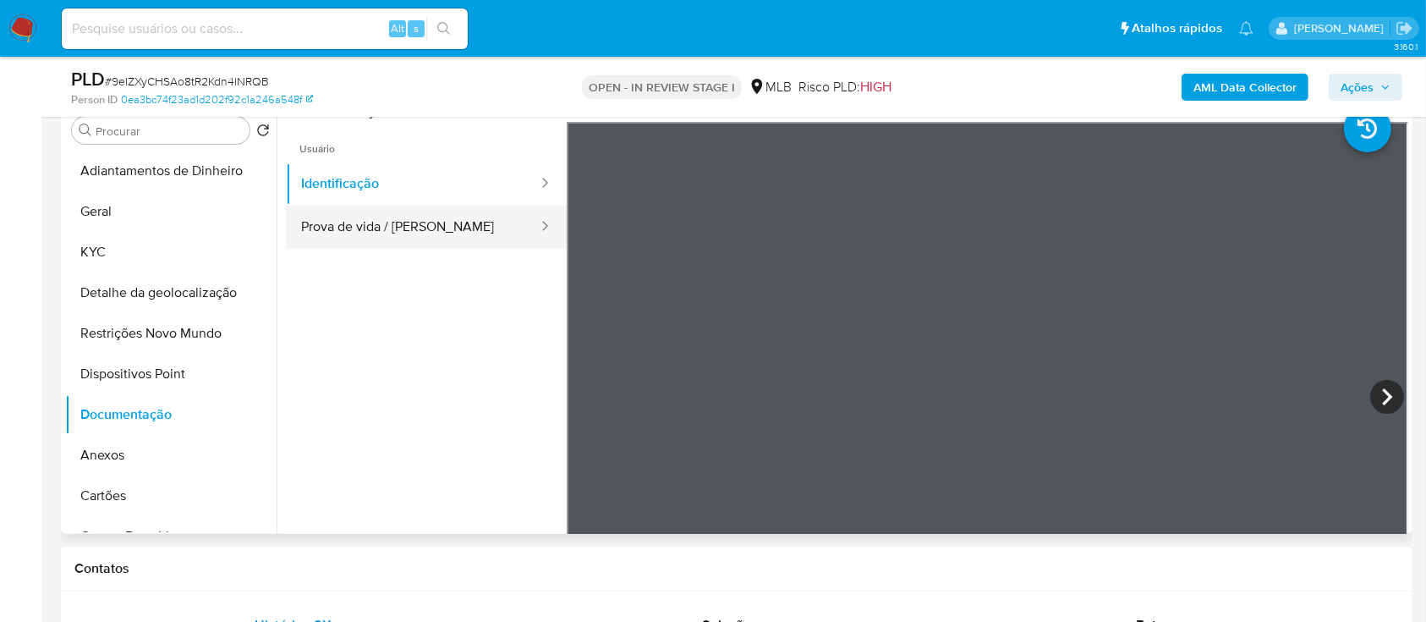
click at [392, 227] on button "Prova de vida / [PERSON_NAME]" at bounding box center [413, 227] width 254 height 43
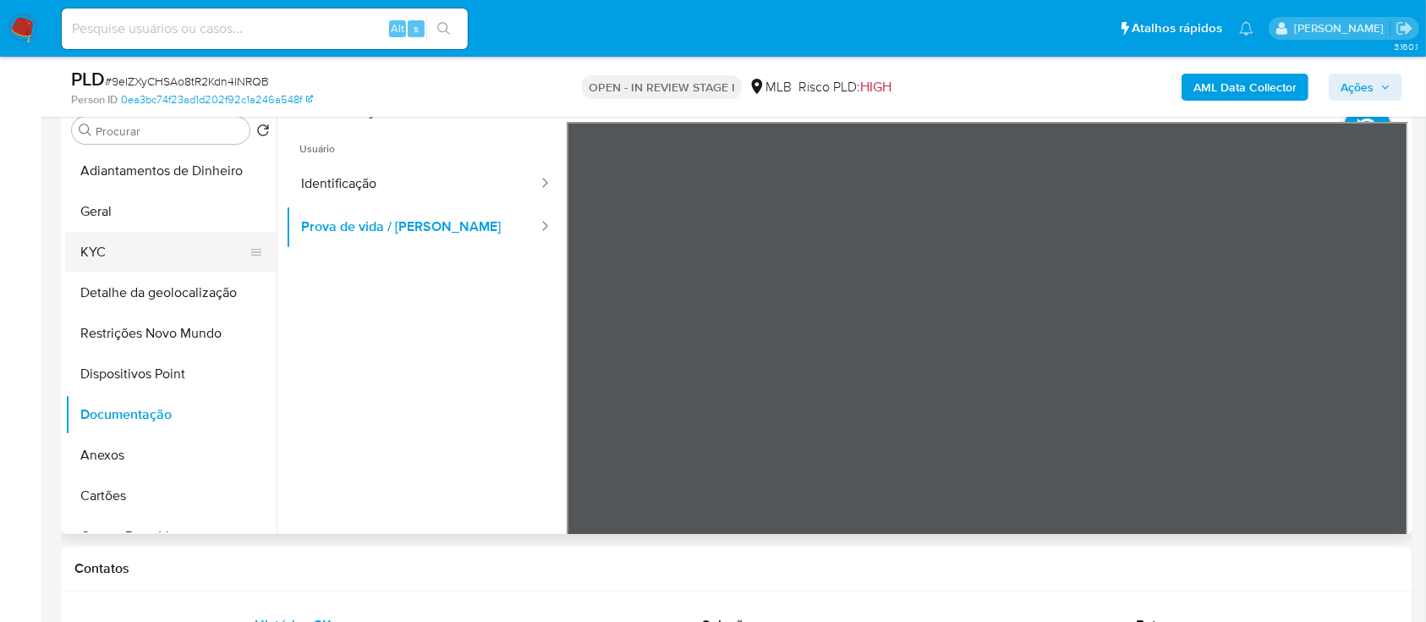
click at [106, 248] on button "KYC" at bounding box center [164, 252] width 198 height 41
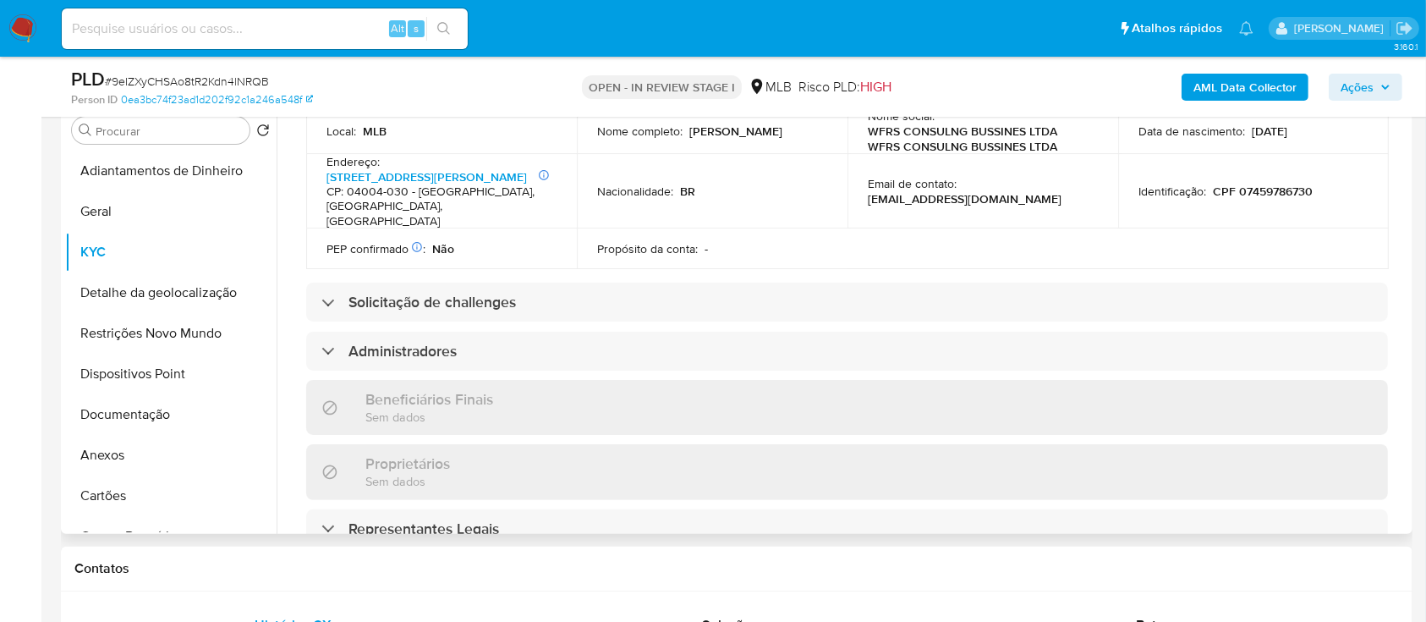
scroll to position [677, 0]
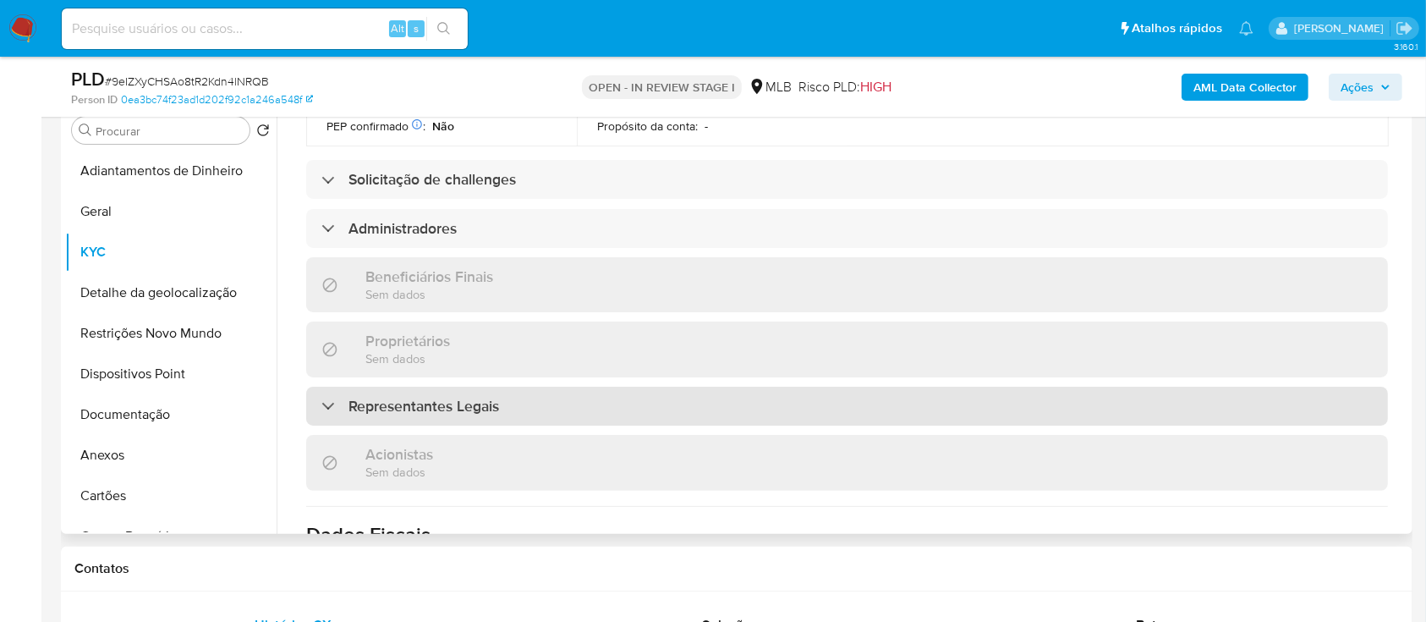
click at [426, 400] on h3 "Representantes Legais" at bounding box center [423, 406] width 151 height 19
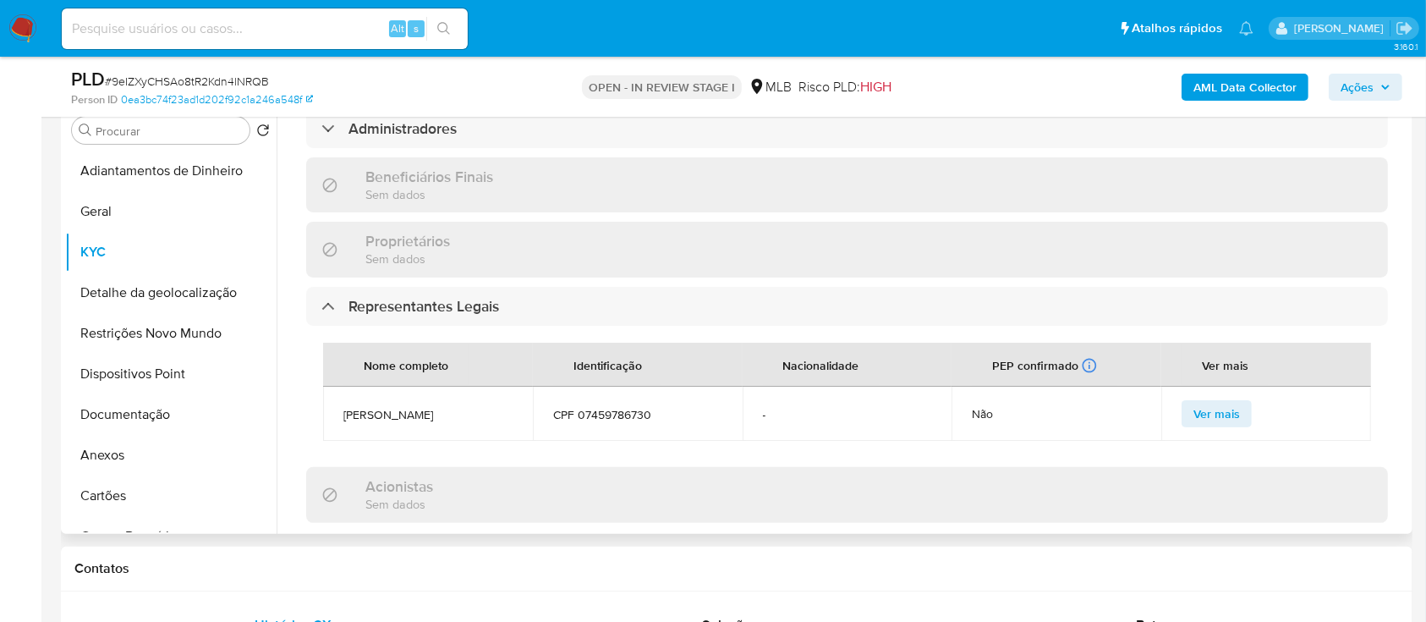
scroll to position [902, 0]
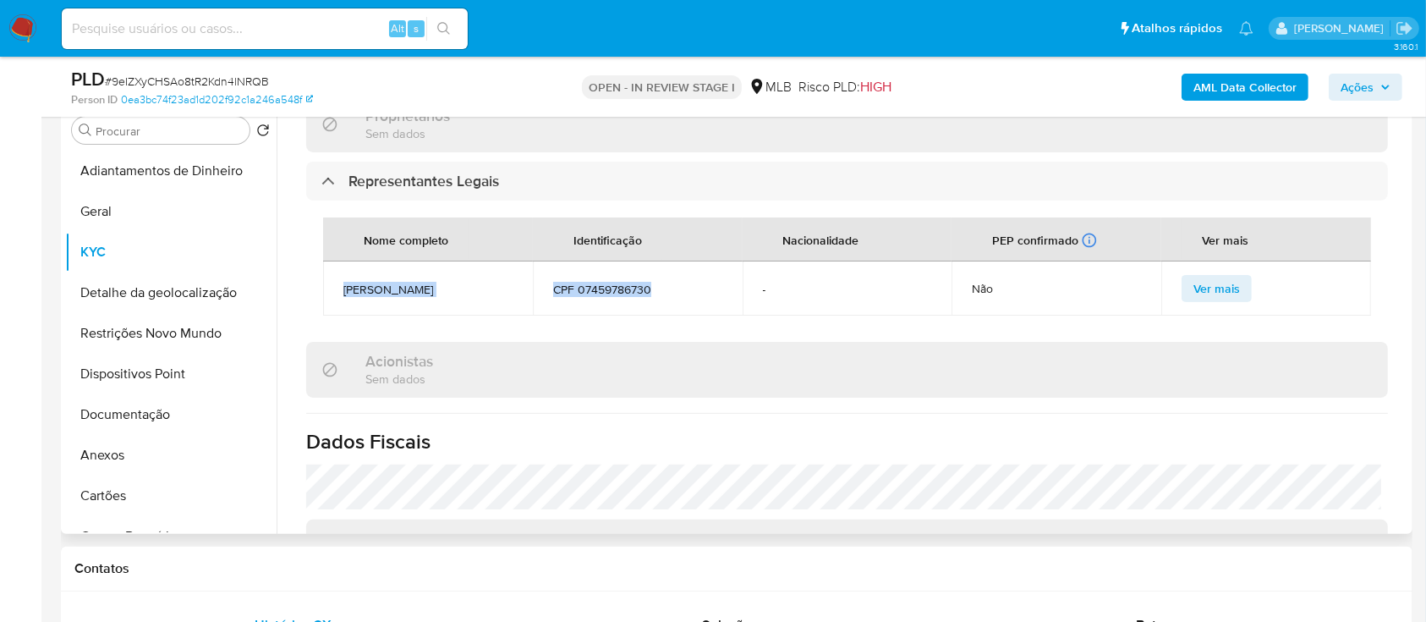
drag, startPoint x: 344, startPoint y: 293, endPoint x: 665, endPoint y: 302, distance: 320.7
click at [665, 302] on tr "[PERSON_NAME] CPF 07459786730 - Não Ver mais" at bounding box center [847, 288] width 1048 height 54
copy tr "[PERSON_NAME] CPF 07459786730"
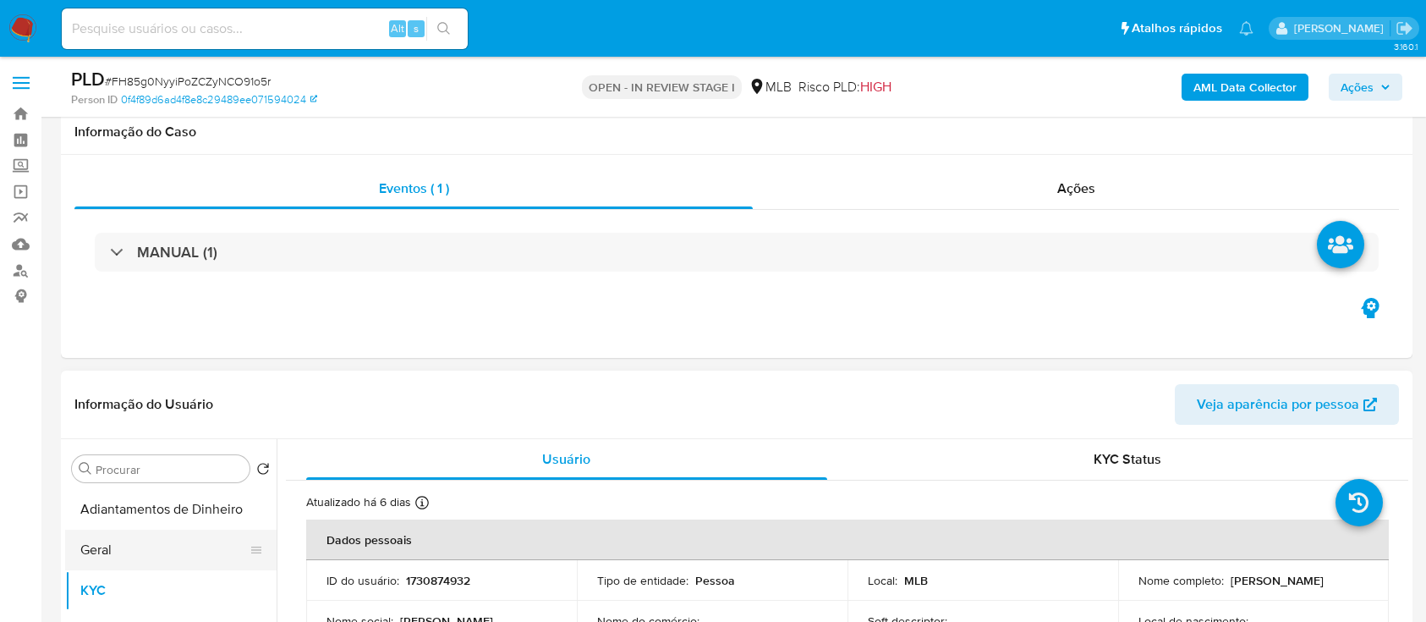
scroll to position [225, 0]
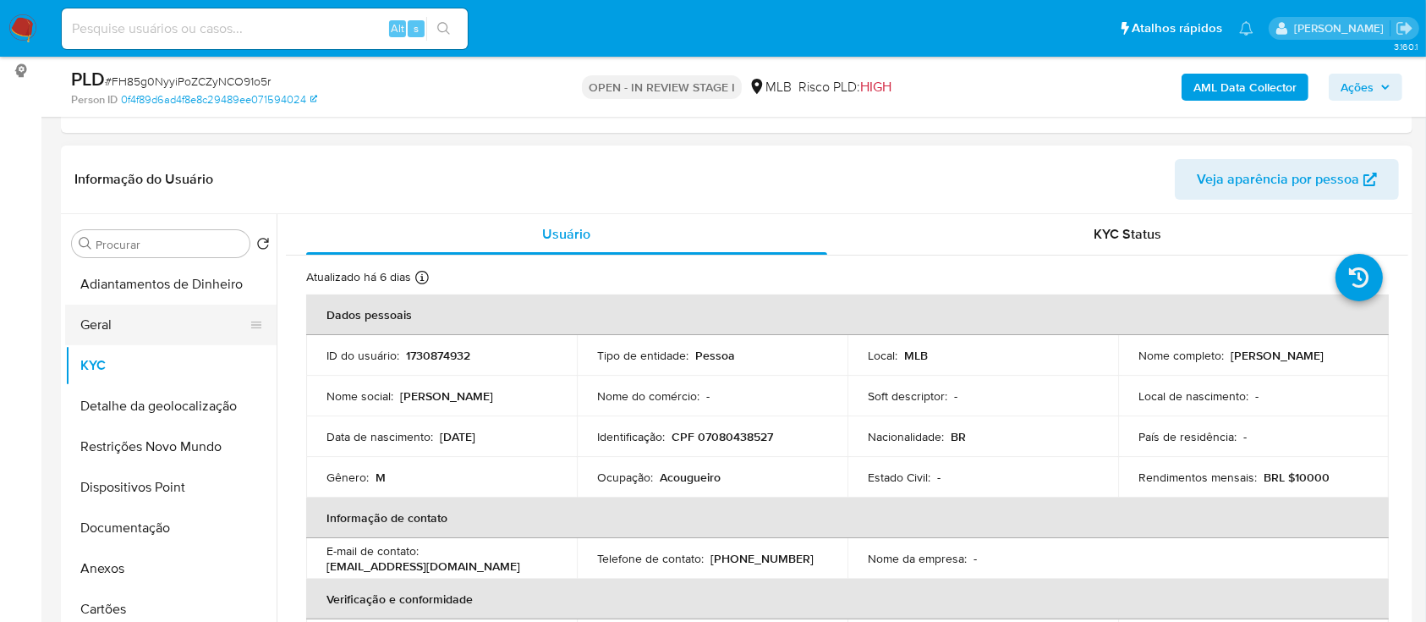
click at [111, 328] on button "Geral" at bounding box center [164, 324] width 198 height 41
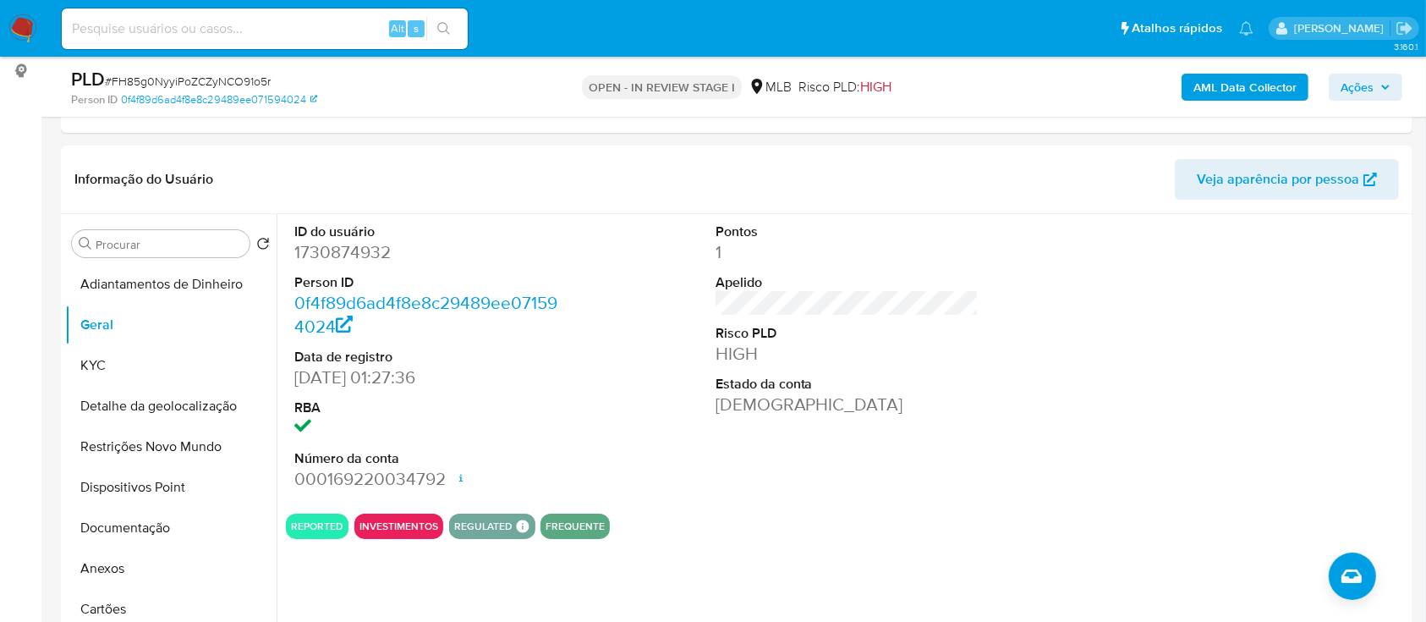
drag, startPoint x: 1187, startPoint y: 336, endPoint x: 945, endPoint y: 27, distance: 392.2
click at [1160, 309] on div at bounding box center [1267, 357] width 281 height 286
click at [101, 365] on button "KYC" at bounding box center [164, 365] width 198 height 41
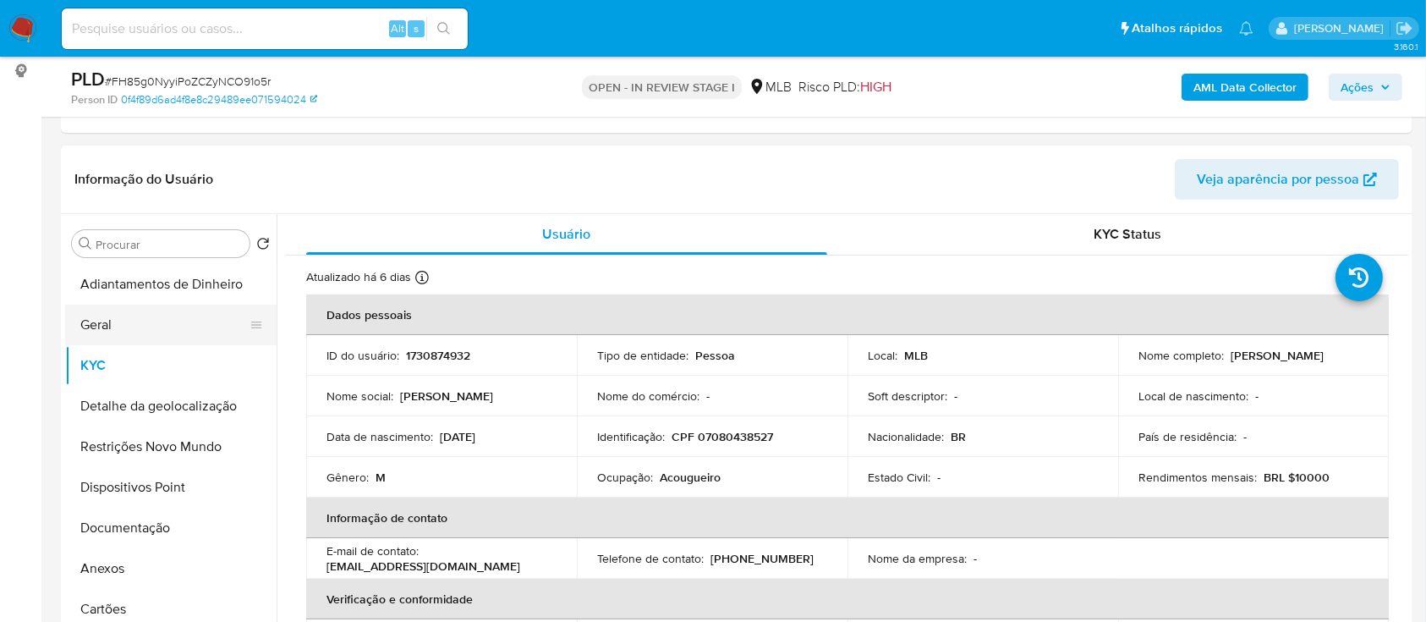
click at [140, 333] on button "Geral" at bounding box center [164, 324] width 198 height 41
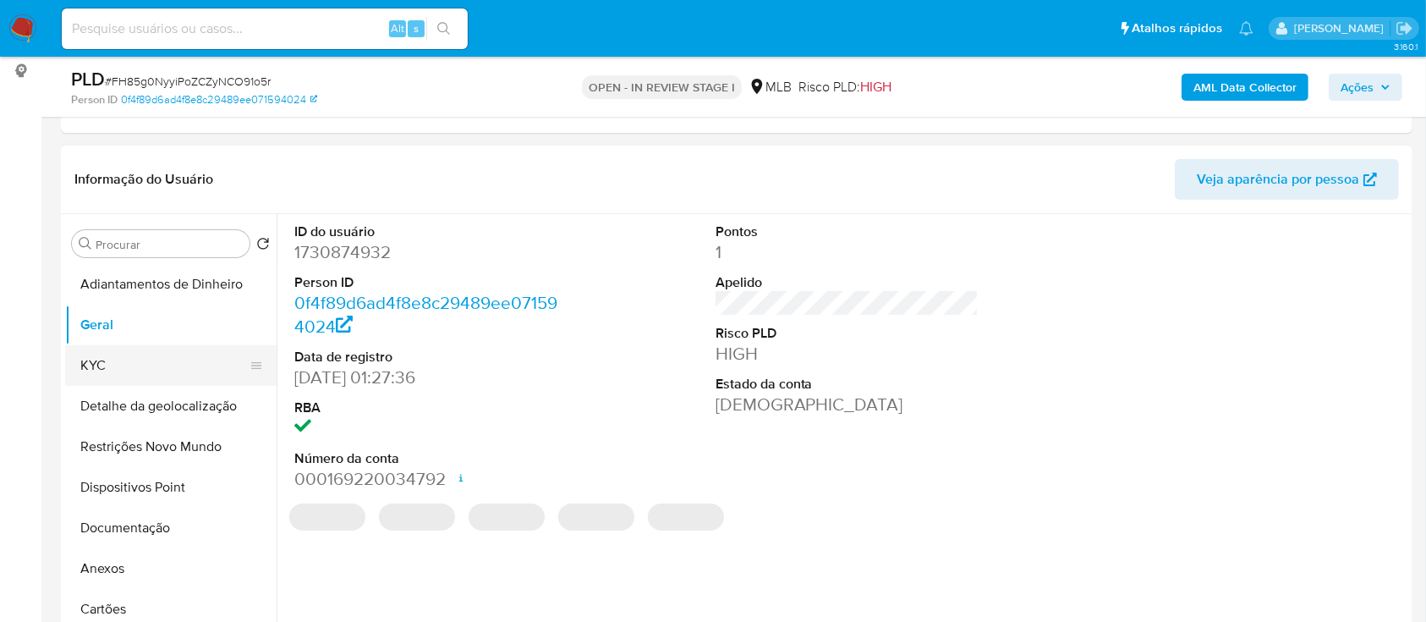
click at [137, 361] on button "KYC" at bounding box center [164, 365] width 198 height 41
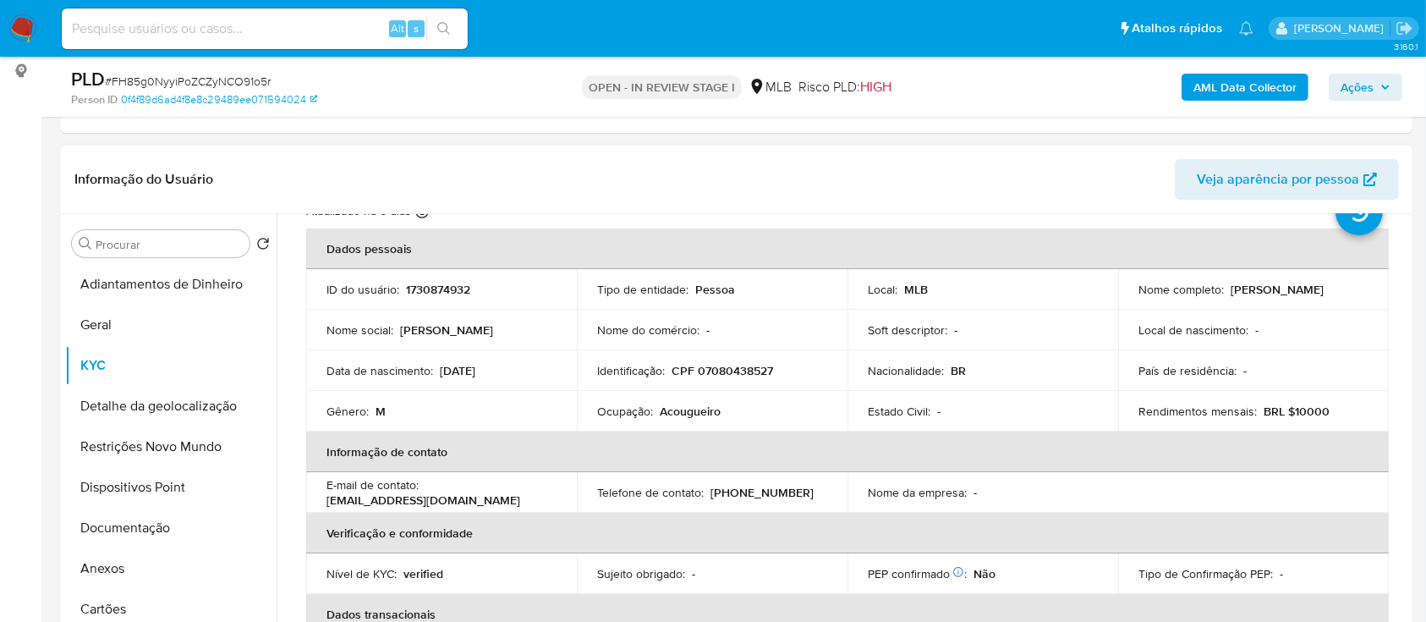
scroll to position [0, 0]
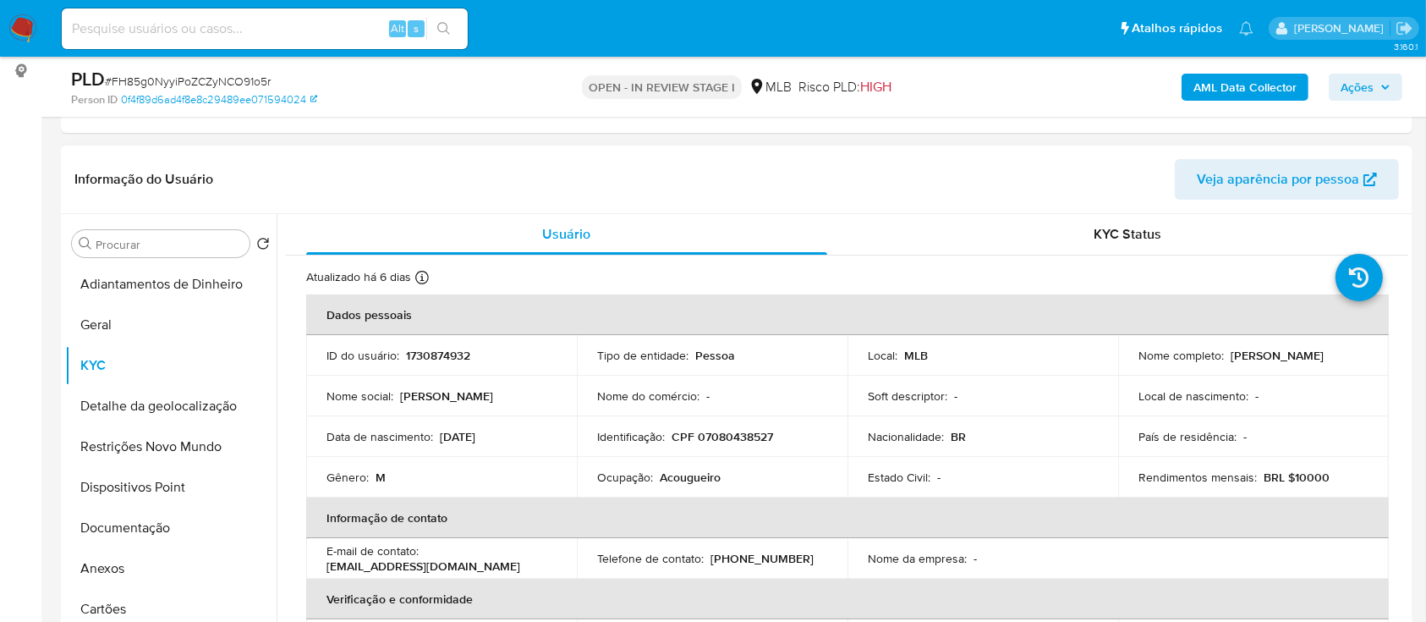
drag, startPoint x: 1321, startPoint y: 365, endPoint x: 1209, endPoint y: 393, distance: 115.3
click at [1138, 363] on div "Nome completo : Felipe Mateus Brito Santos da Silva" at bounding box center [1253, 355] width 230 height 15
copy p "[PERSON_NAME] [PERSON_NAME] [PERSON_NAME]"
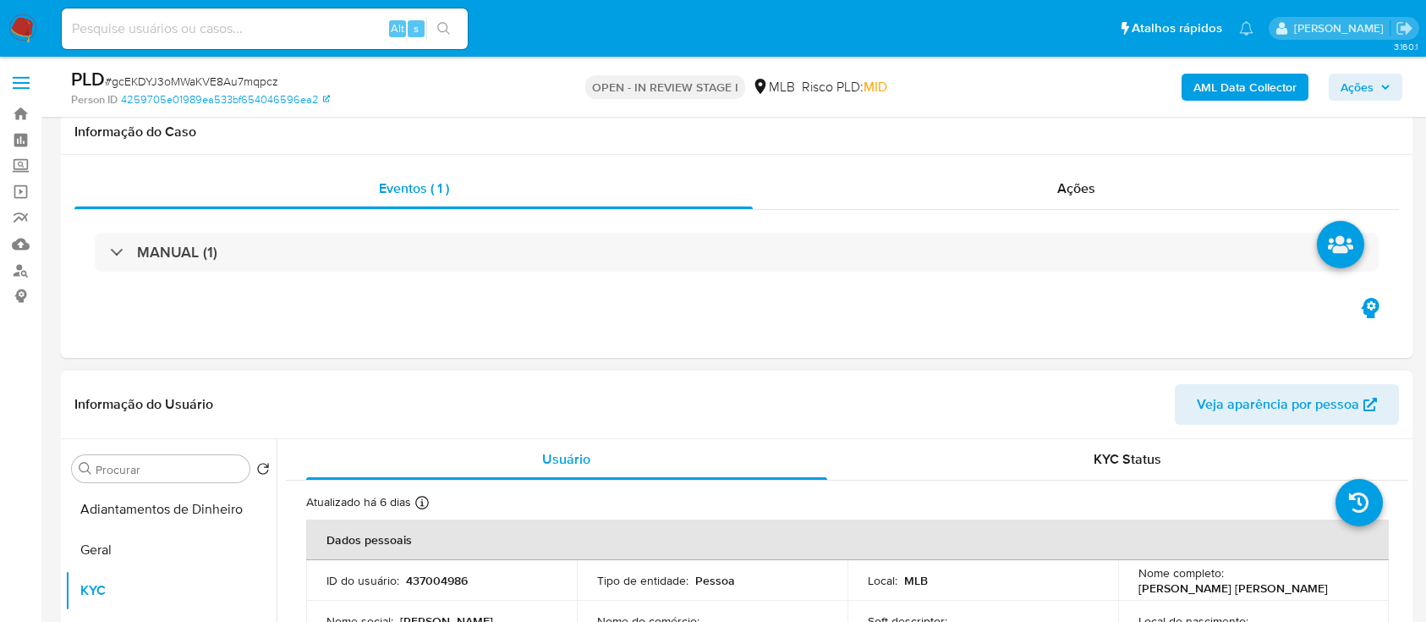
scroll to position [338, 0]
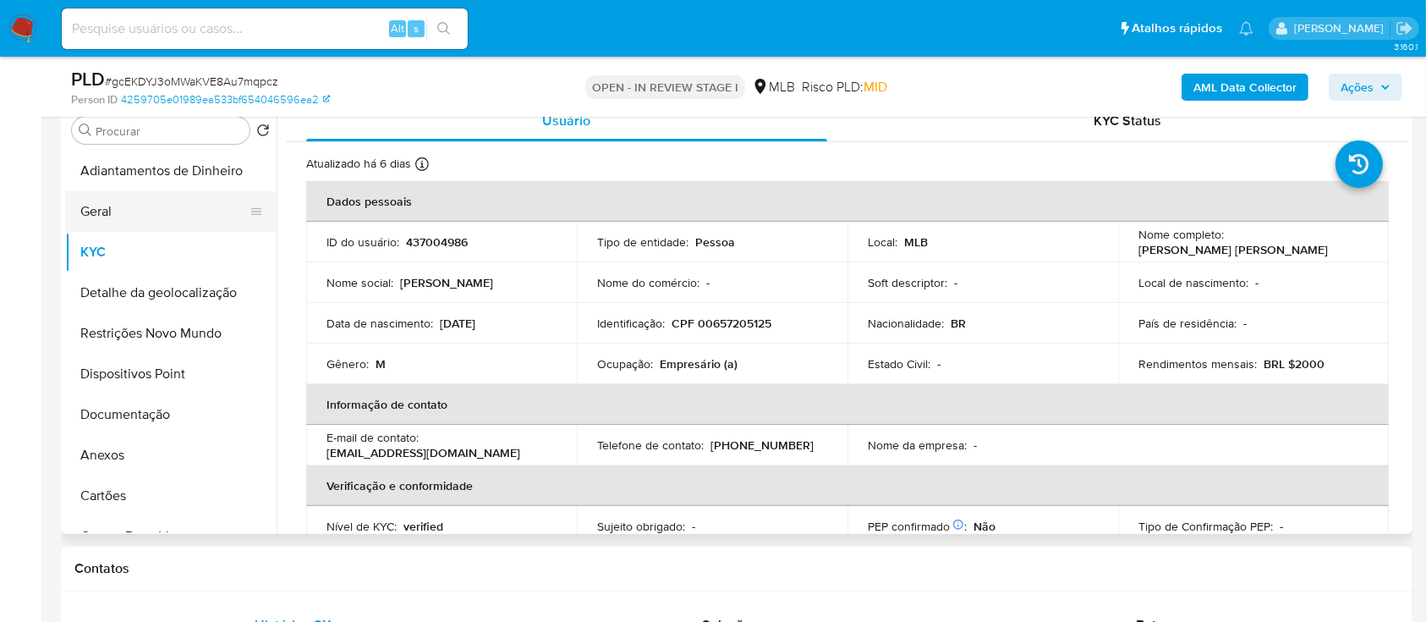
click at [109, 193] on button "Geral" at bounding box center [164, 211] width 198 height 41
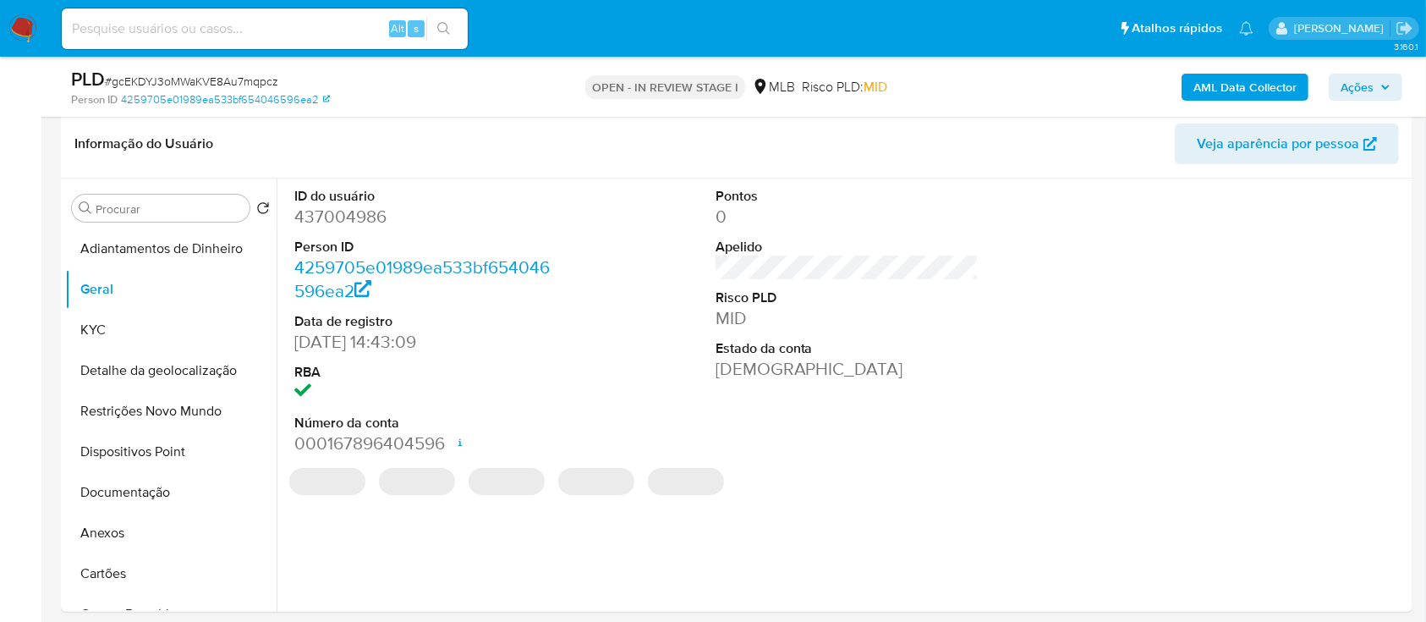
scroll to position [225, 0]
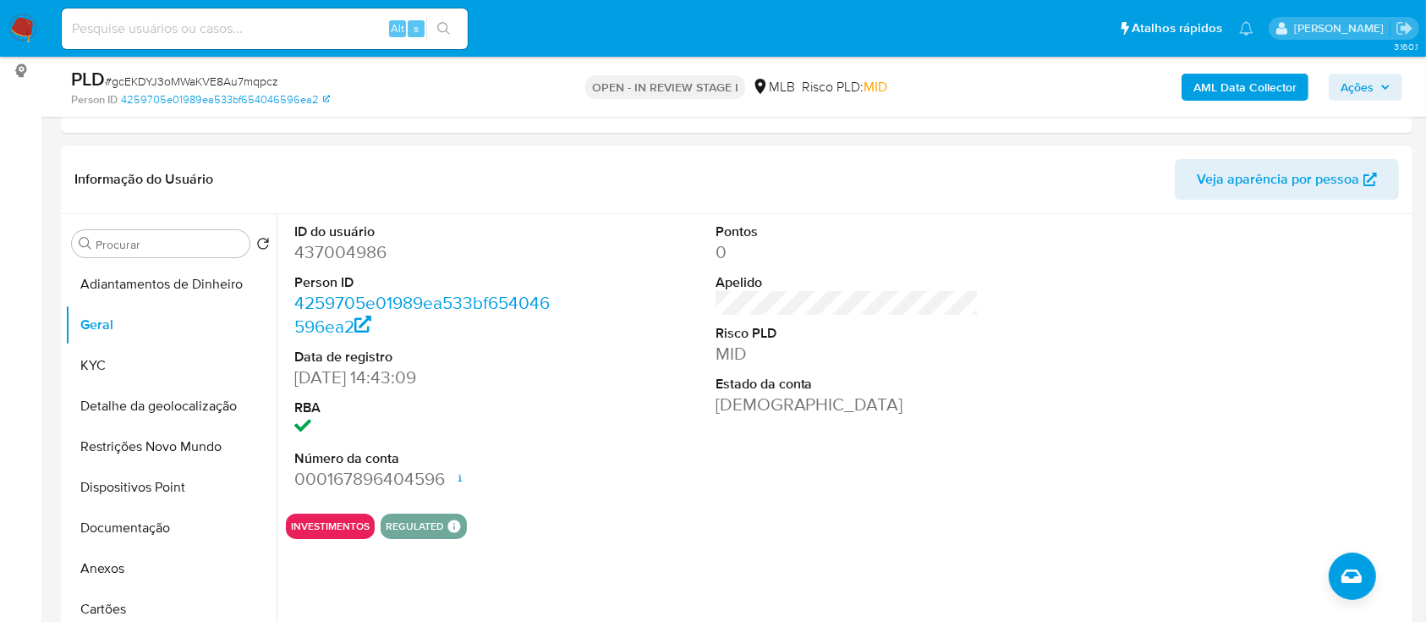
drag, startPoint x: 1251, startPoint y: 304, endPoint x: 1244, endPoint y: 290, distance: 15.9
click at [1251, 303] on div at bounding box center [1267, 357] width 281 height 286
click at [142, 362] on button "KYC" at bounding box center [164, 365] width 198 height 41
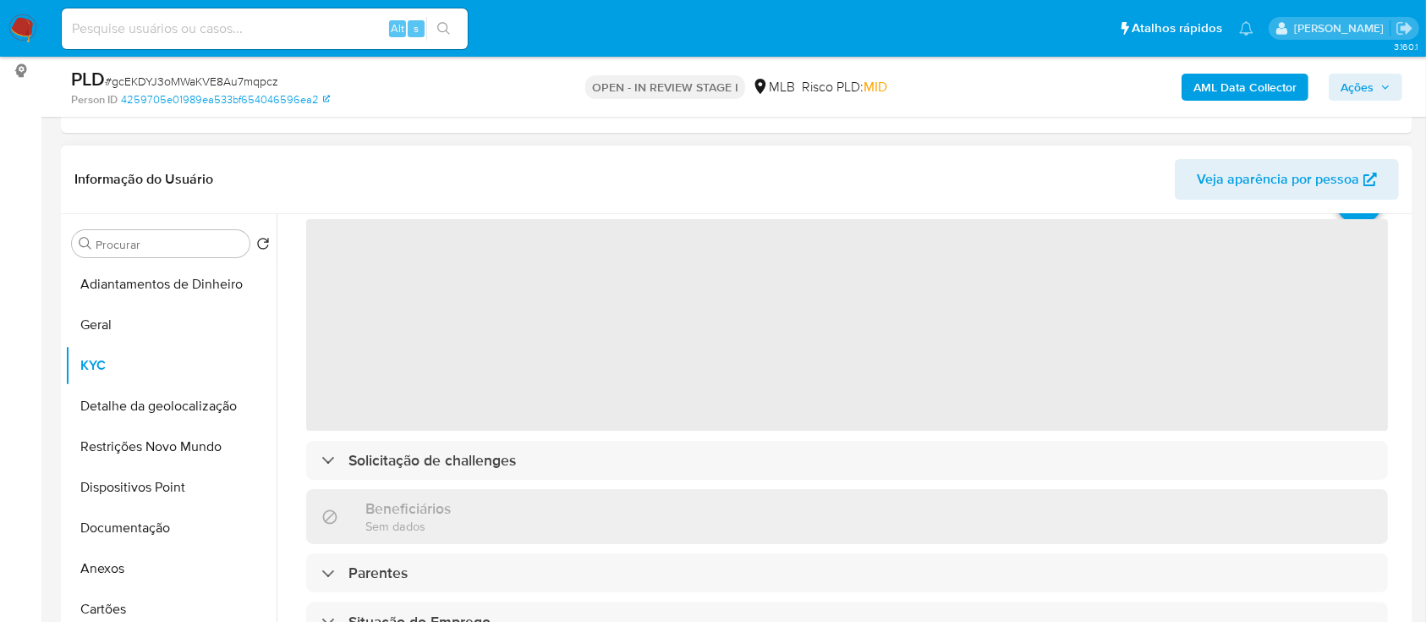
scroll to position [112, 0]
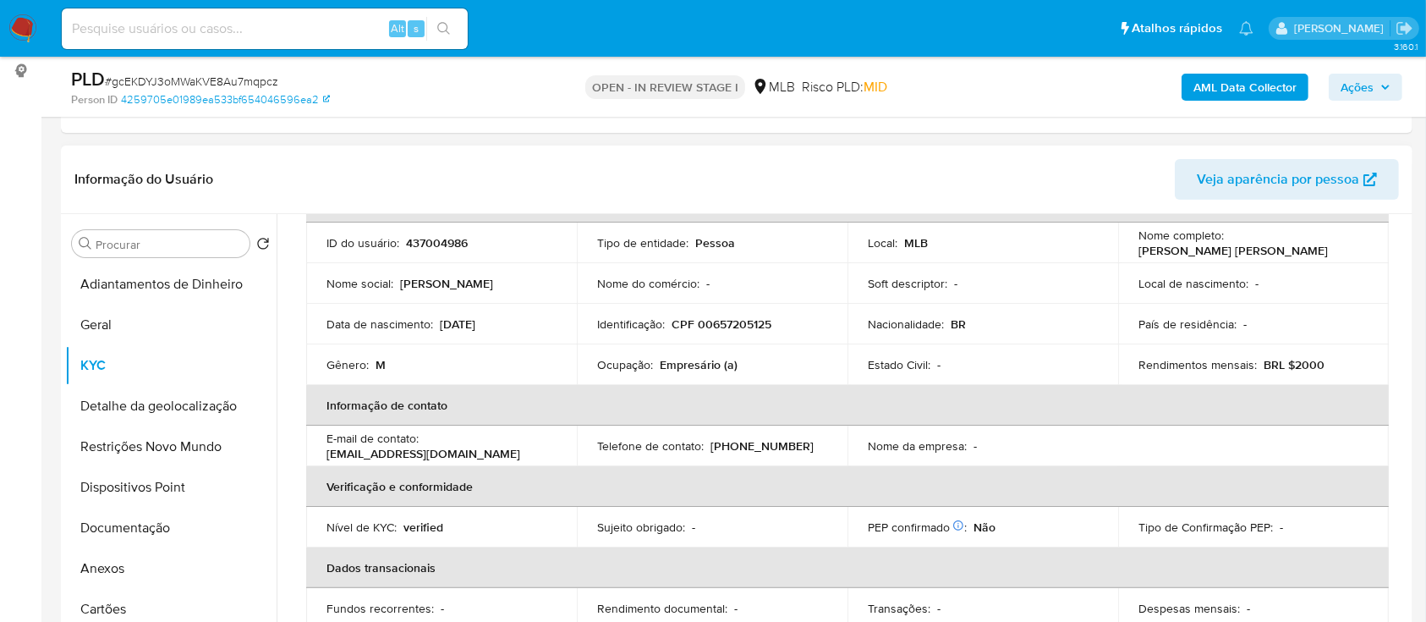
click at [995, 170] on header "Informação do Usuário Veja aparência por pessoa" at bounding box center [736, 179] width 1324 height 41
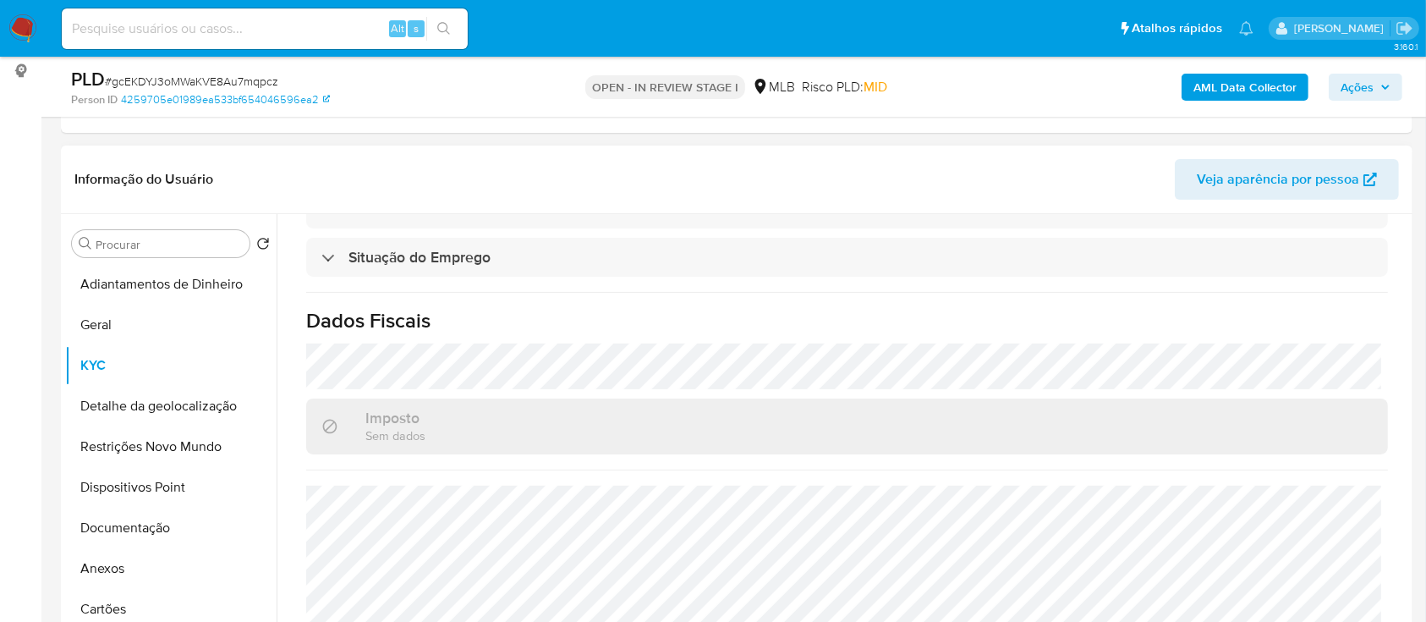
scroll to position [451, 0]
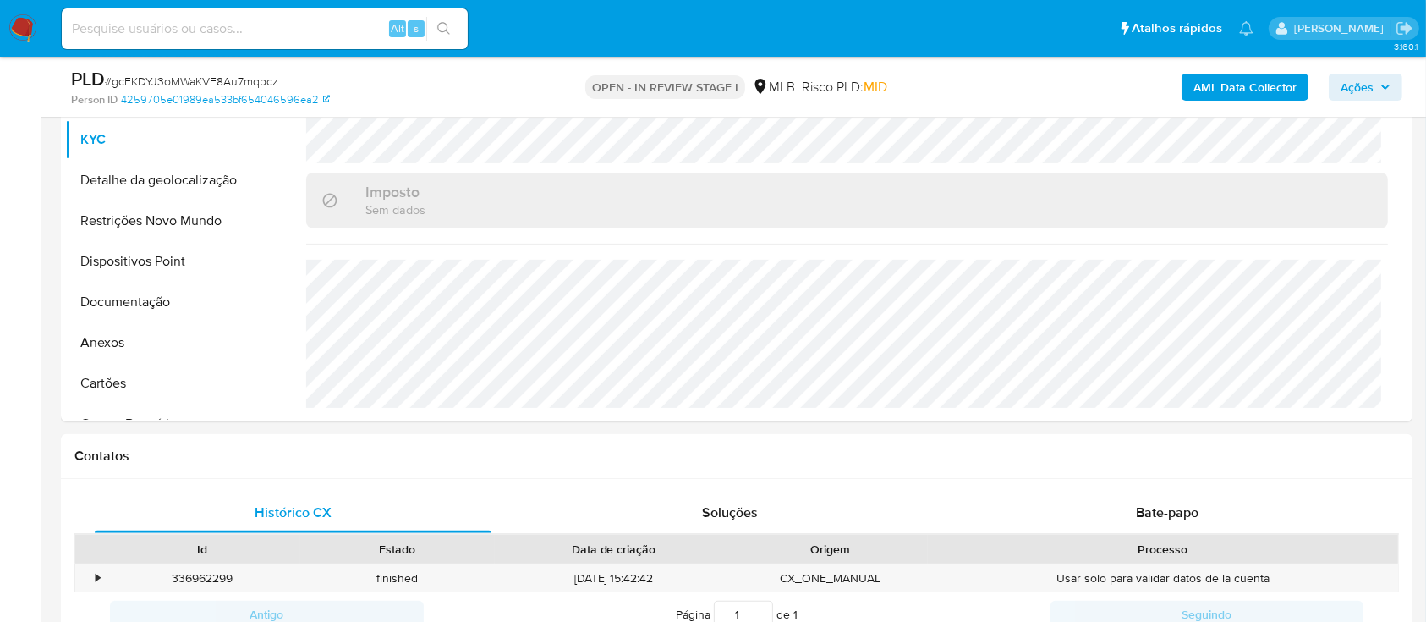
click at [161, 183] on button "Detalhe da geolocalização" at bounding box center [164, 180] width 198 height 41
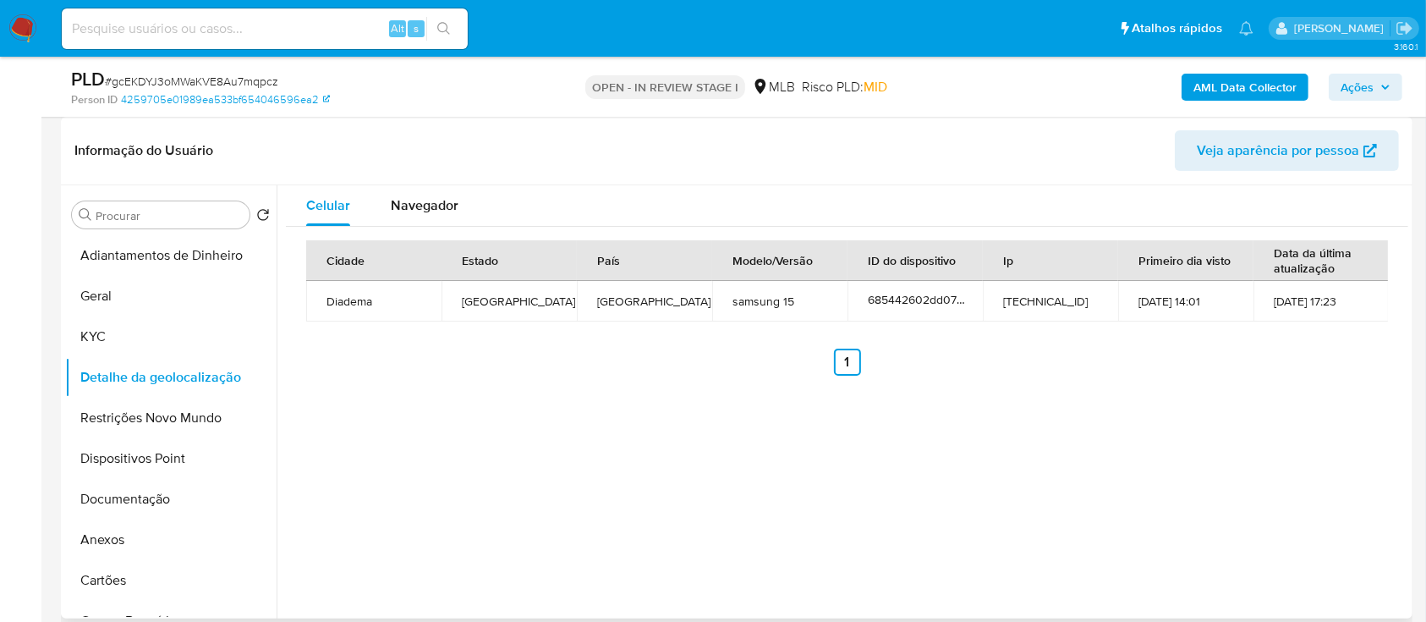
scroll to position [225, 0]
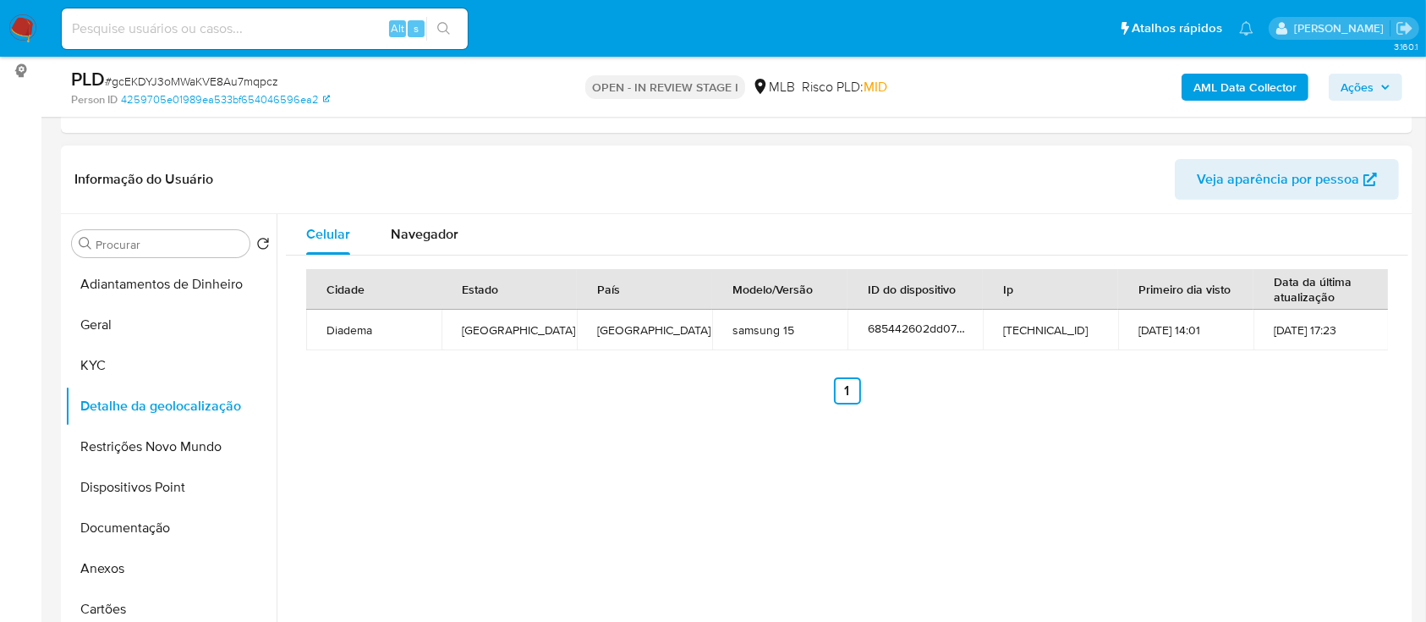
click at [1047, 470] on div "Celular Navegador Cidade Estado País Modelo/Versão ID do dispositivo Ip Primeir…" at bounding box center [843, 430] width 1132 height 433
click at [147, 441] on button "Restrições Novo Mundo" at bounding box center [164, 446] width 198 height 41
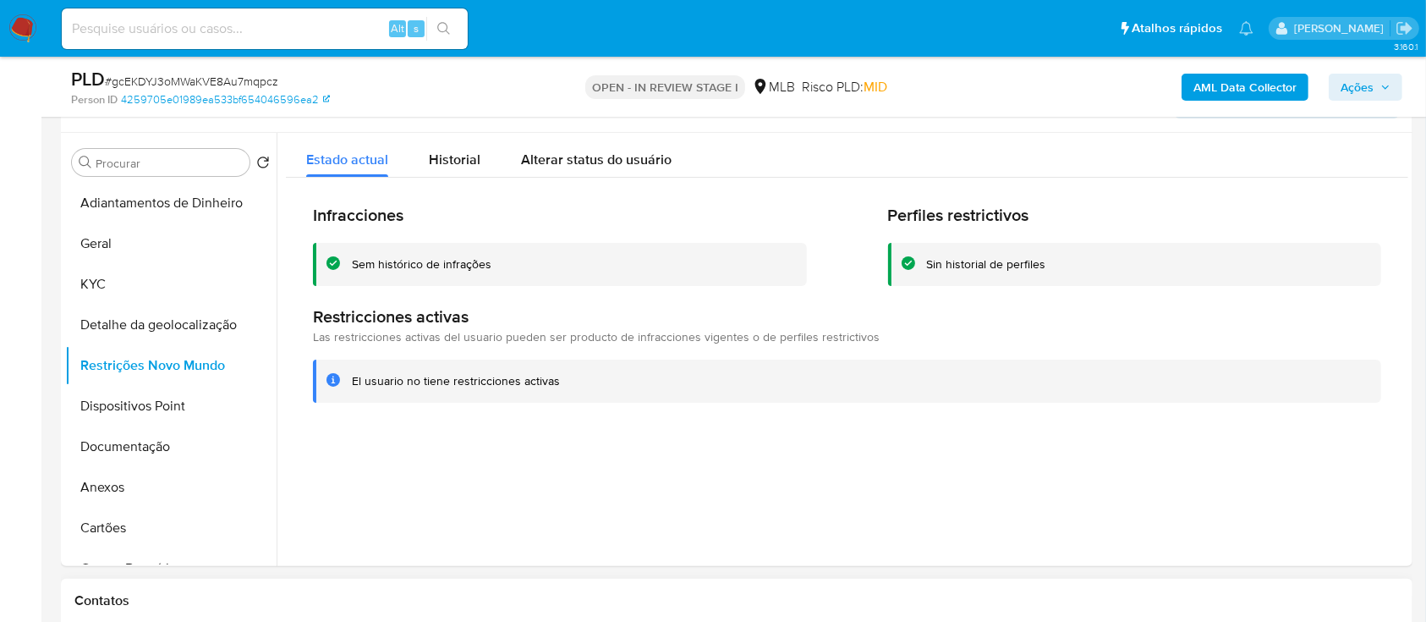
scroll to position [338, 0]
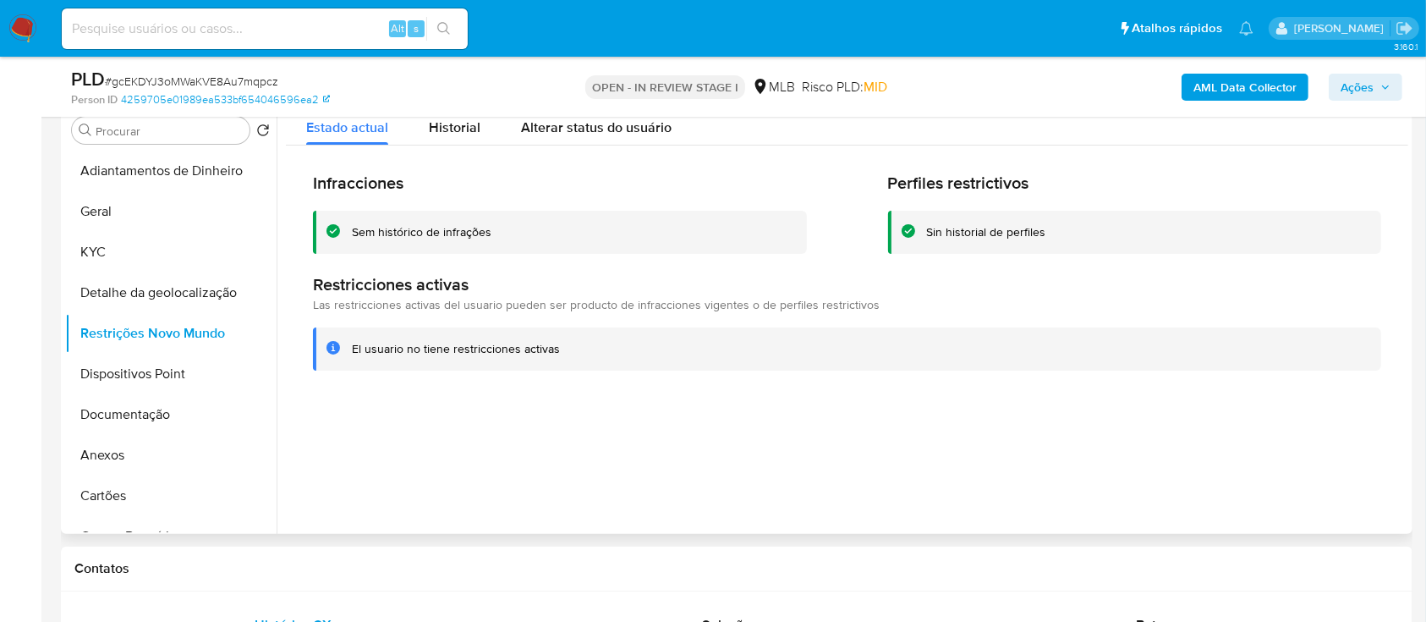
click at [1333, 414] on div at bounding box center [843, 317] width 1132 height 433
click at [109, 372] on button "Dispositivos Point" at bounding box center [164, 374] width 198 height 41
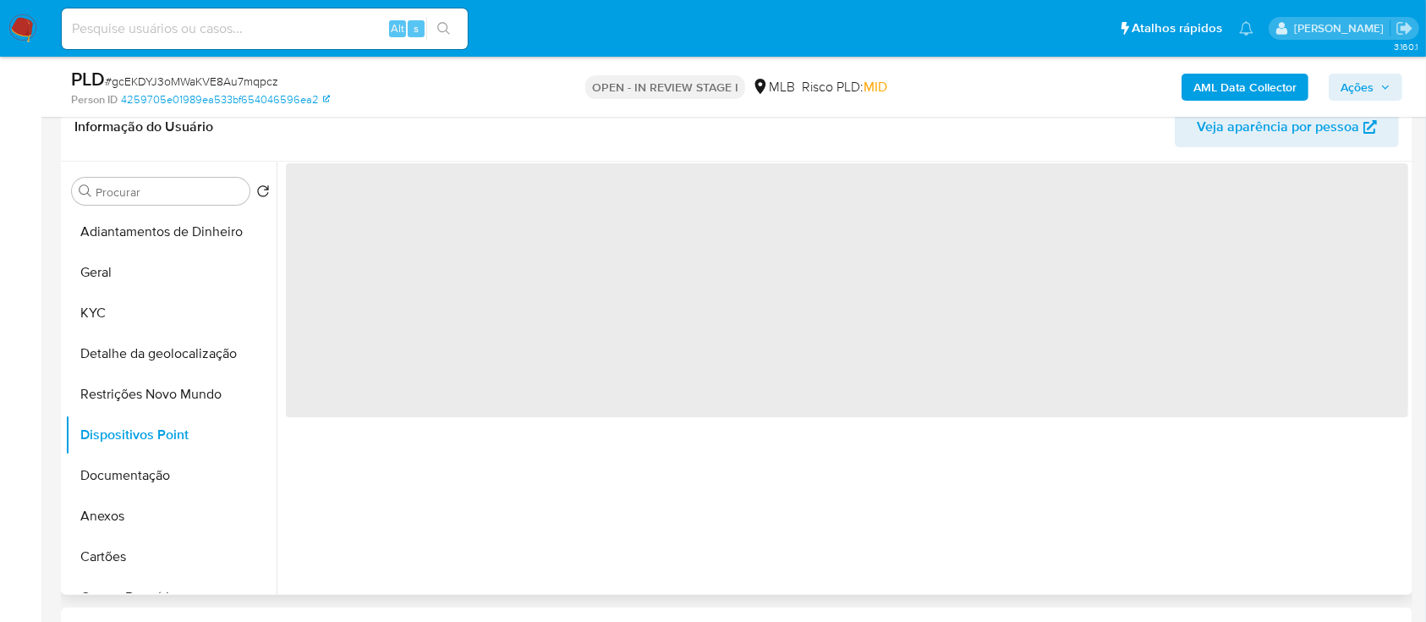
scroll to position [225, 0]
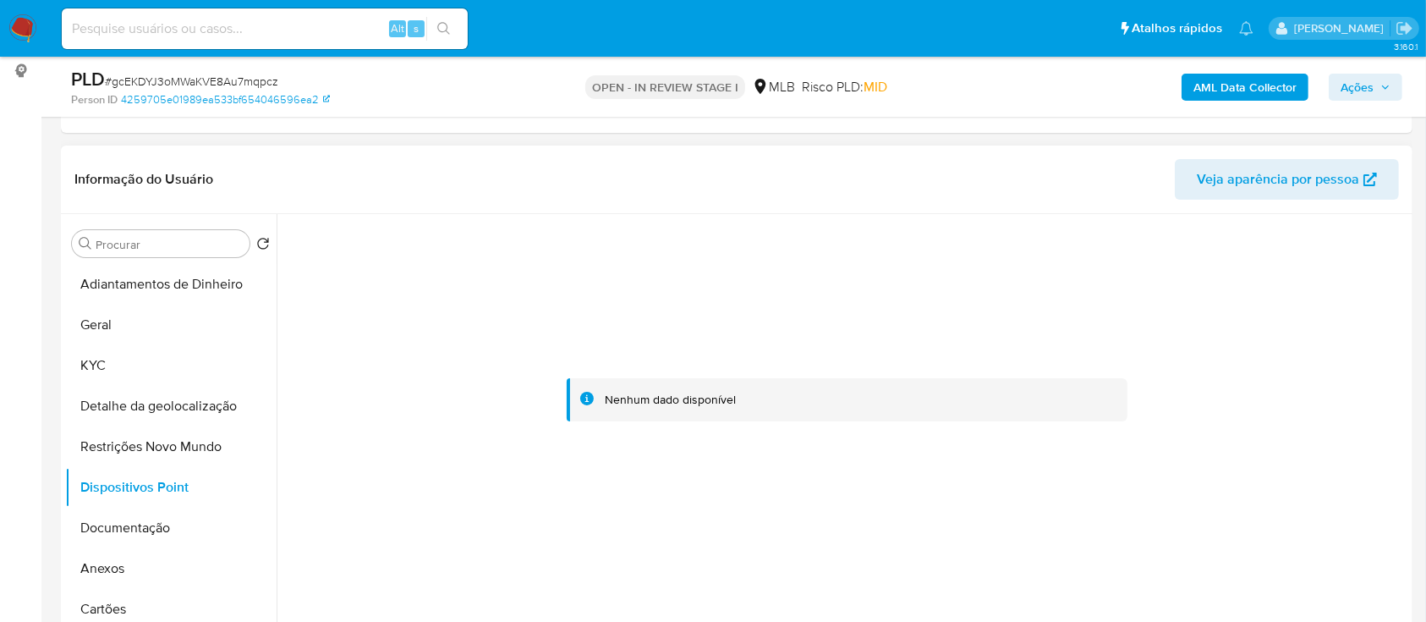
drag, startPoint x: 1335, startPoint y: 477, endPoint x: 1326, endPoint y: 458, distance: 21.6
click at [1335, 474] on div at bounding box center [847, 400] width 1122 height 372
click at [161, 518] on button "Documentação" at bounding box center [164, 527] width 198 height 41
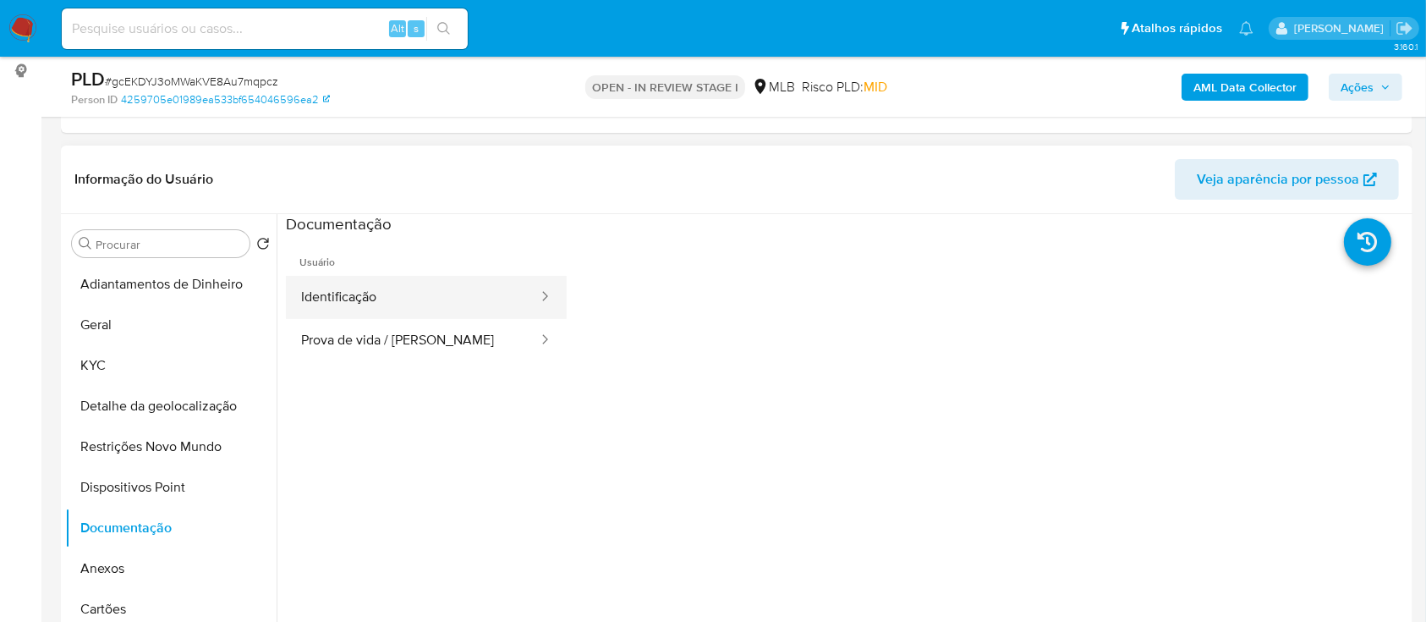
click at [422, 310] on button "Identificação" at bounding box center [413, 297] width 254 height 43
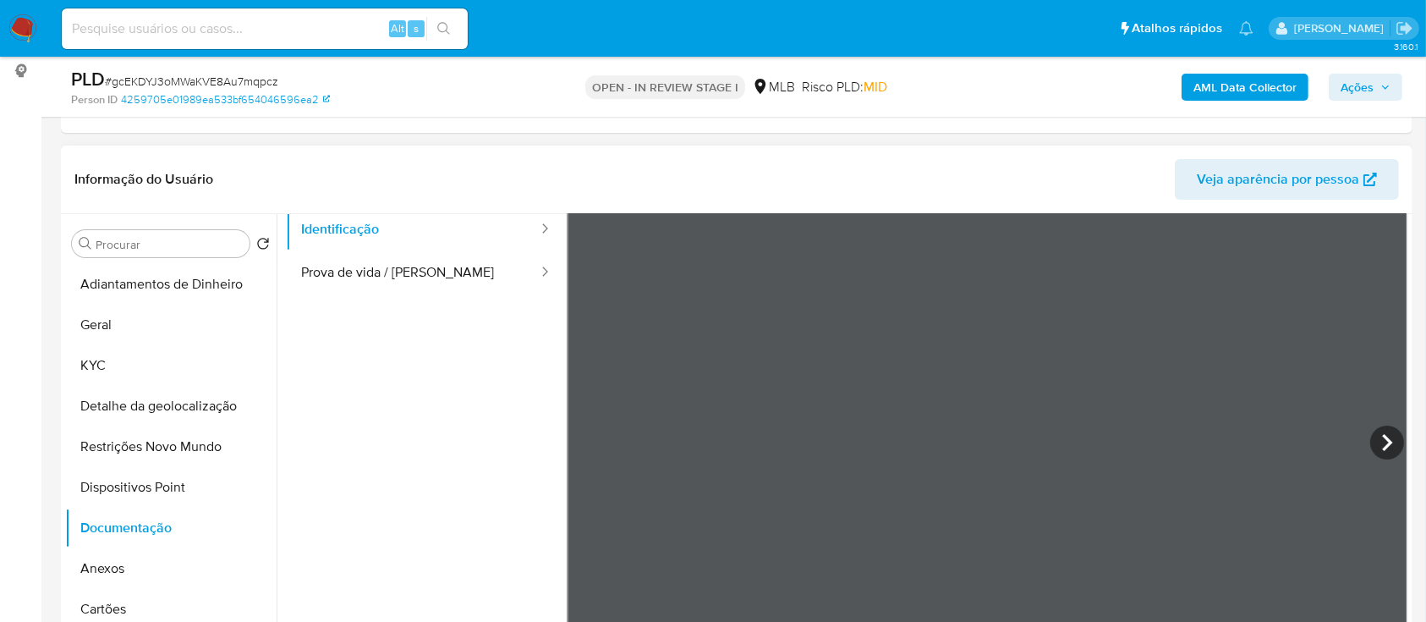
scroll to position [112, 0]
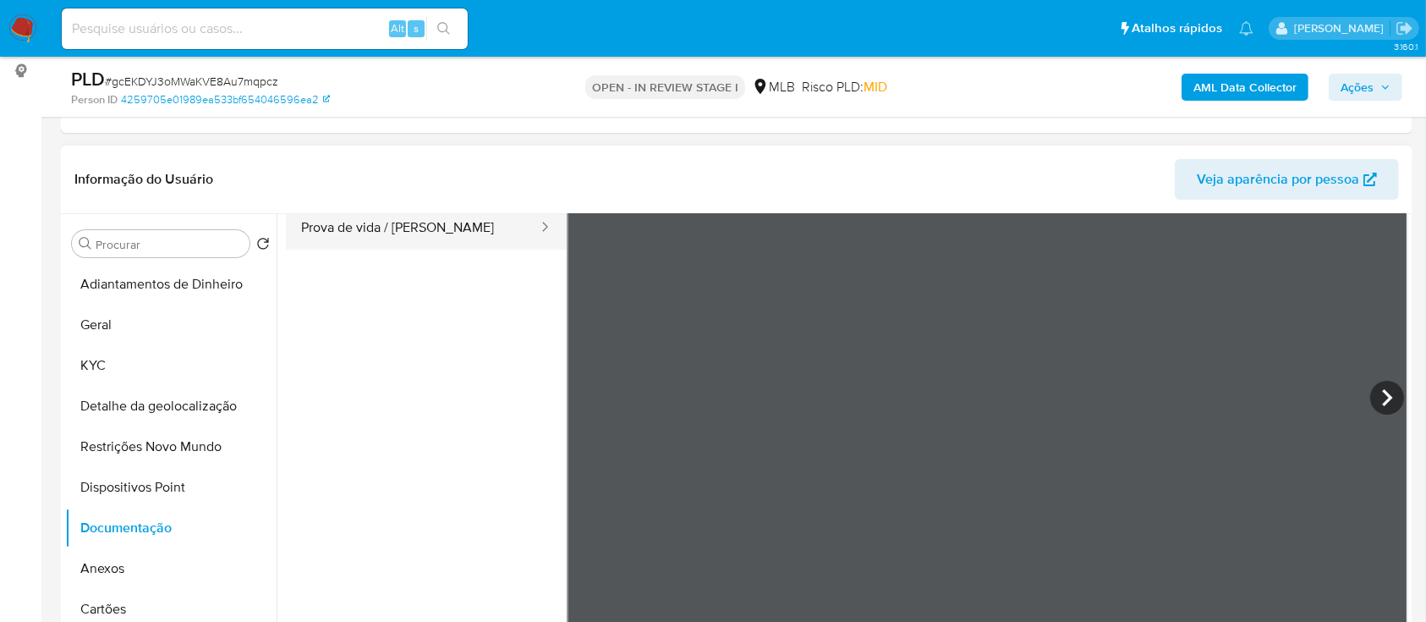
click at [397, 232] on button "Prova de vida / Selfie" at bounding box center [413, 227] width 254 height 43
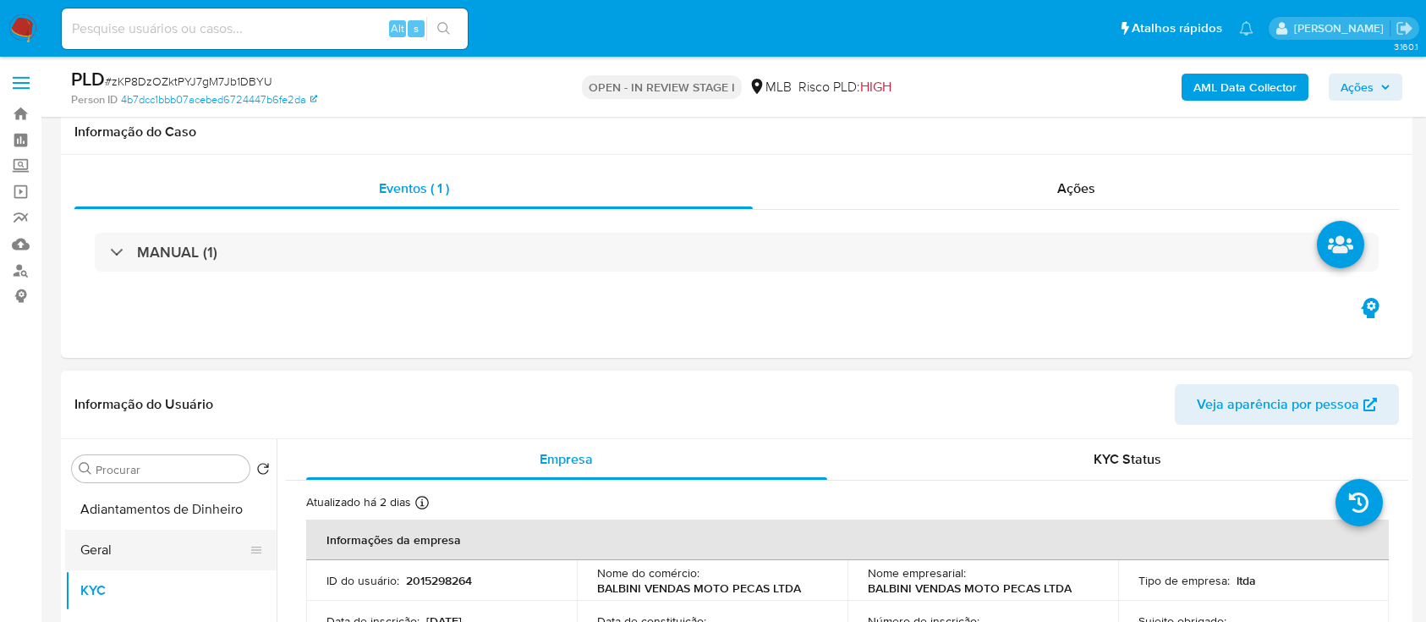
scroll to position [112, 0]
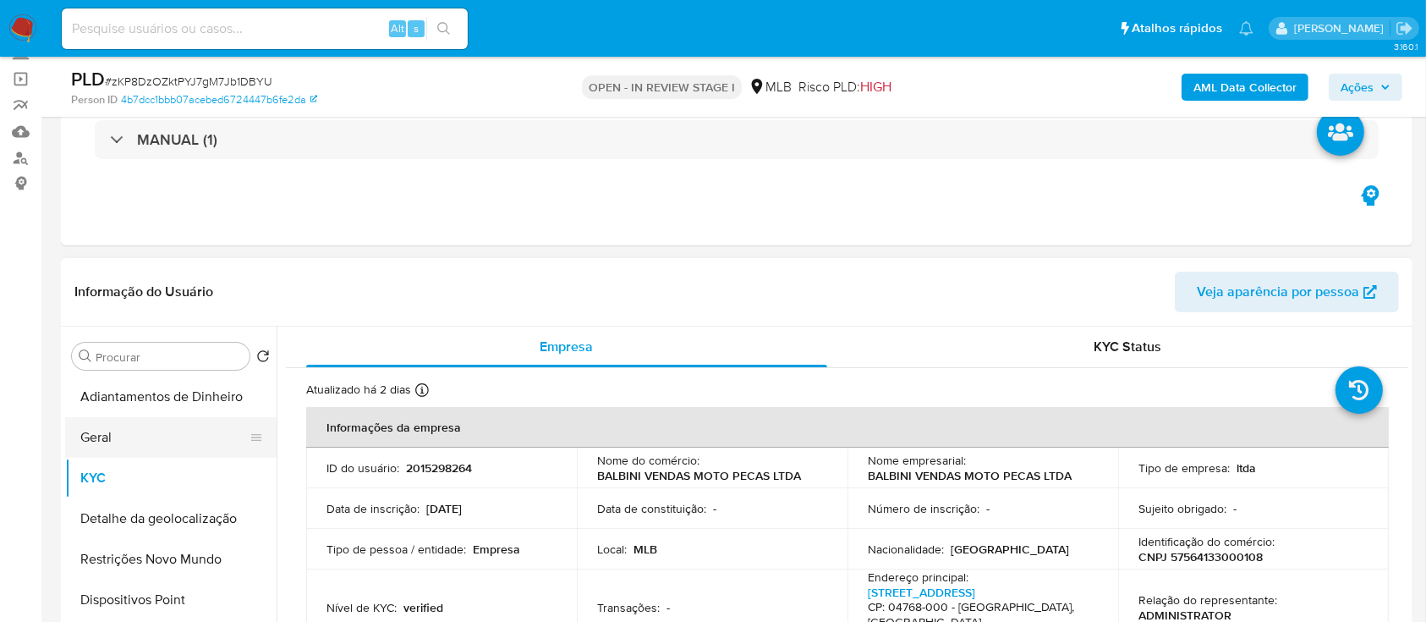
click at [126, 438] on button "Geral" at bounding box center [164, 437] width 198 height 41
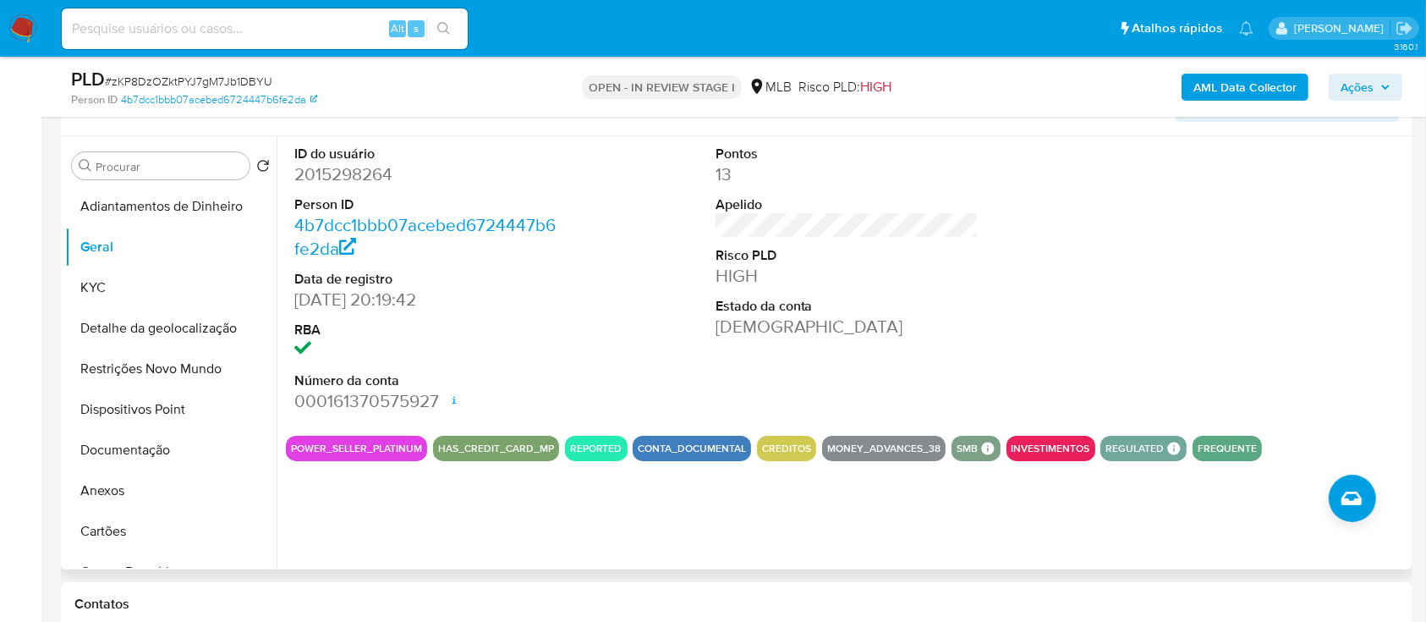
scroll to position [338, 0]
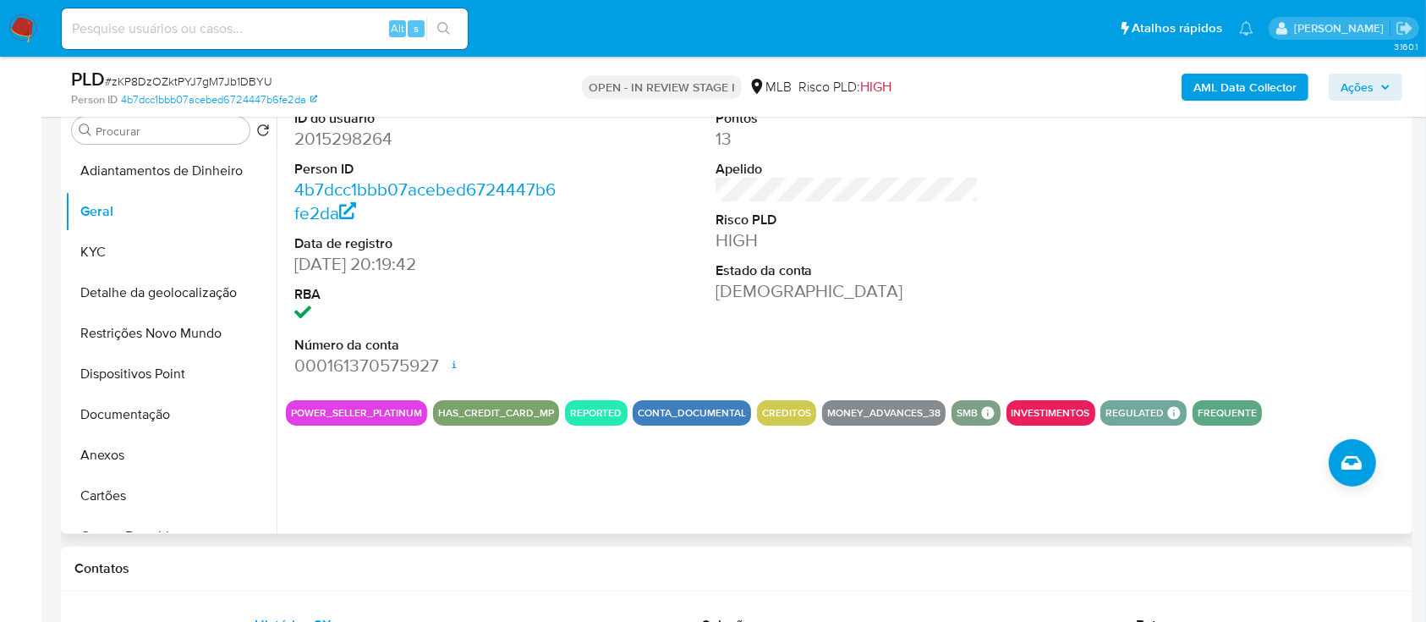
click at [1141, 277] on div at bounding box center [1267, 244] width 281 height 286
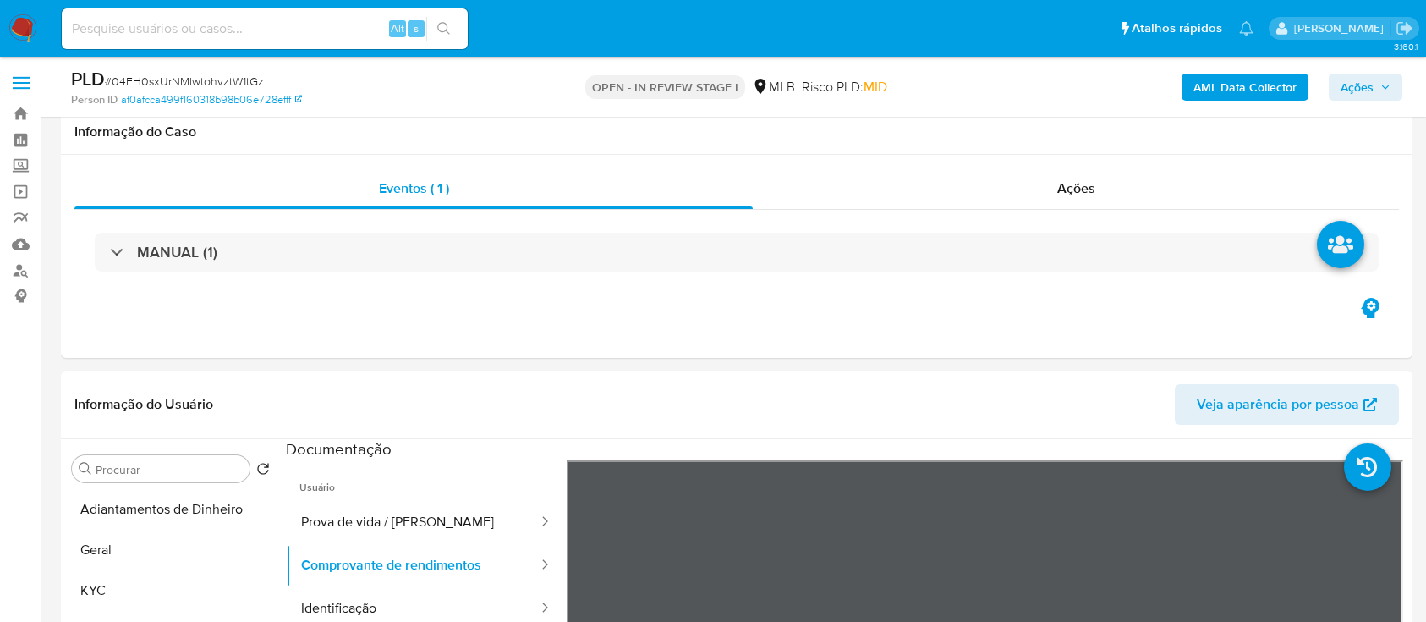
scroll to position [338, 0]
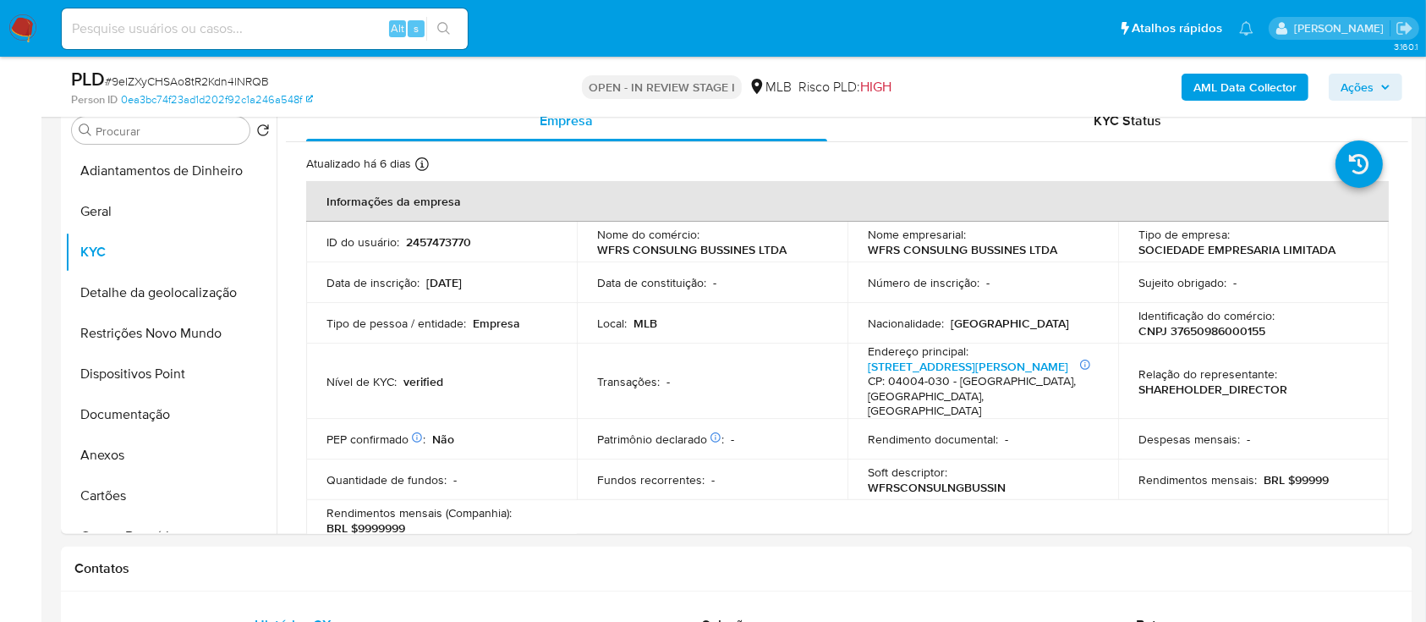
scroll to position [902, 0]
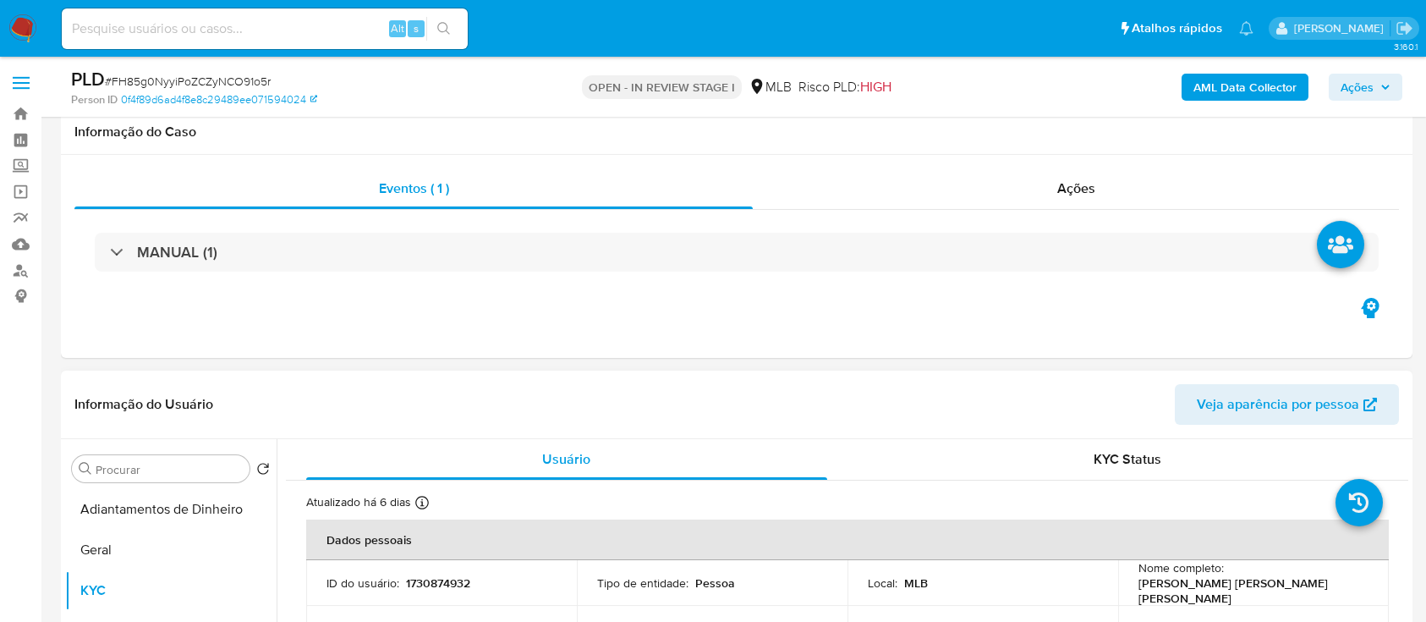
scroll to position [225, 0]
